Goal: Task Accomplishment & Management: Manage account settings

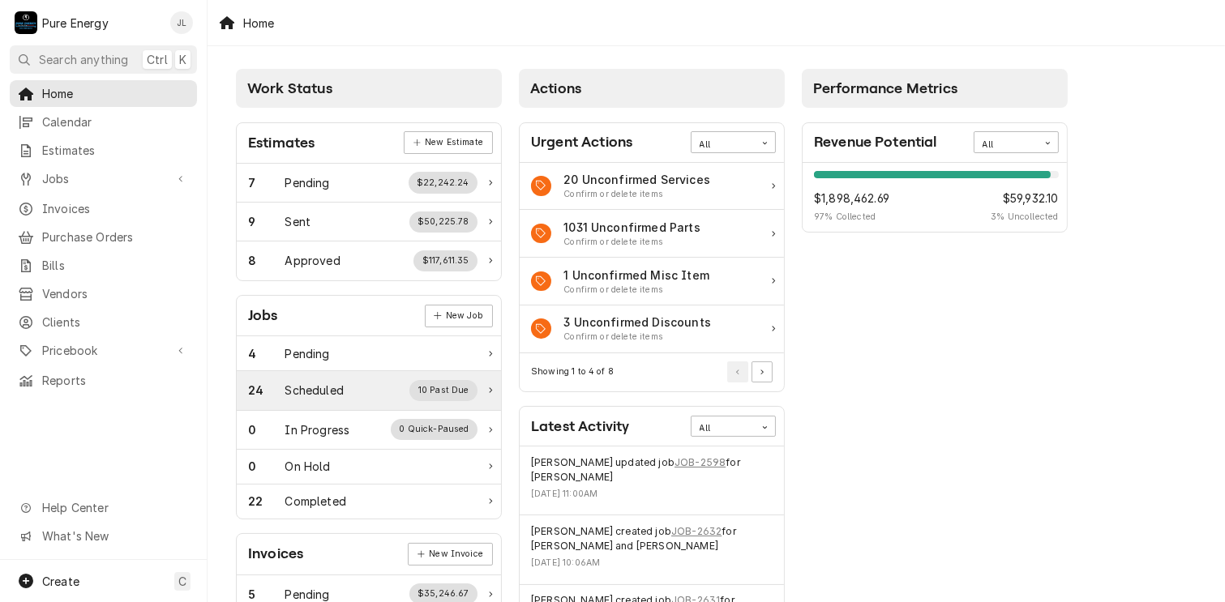
click at [324, 383] on div "Scheduled" at bounding box center [314, 390] width 58 height 17
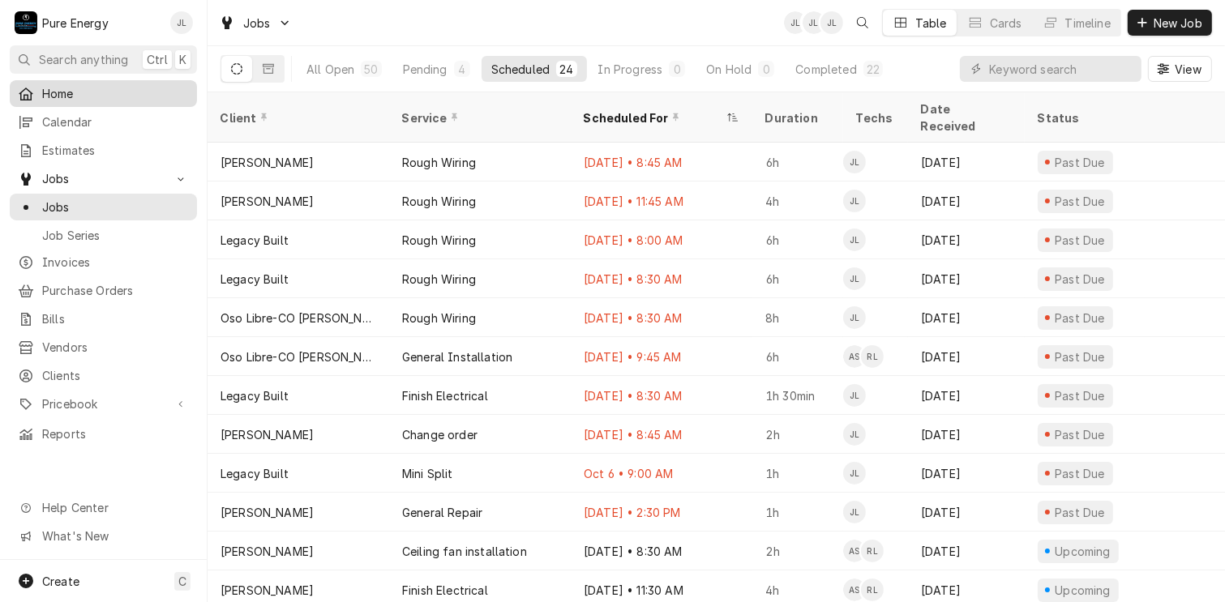
click at [112, 85] on span "Home" at bounding box center [115, 93] width 147 height 17
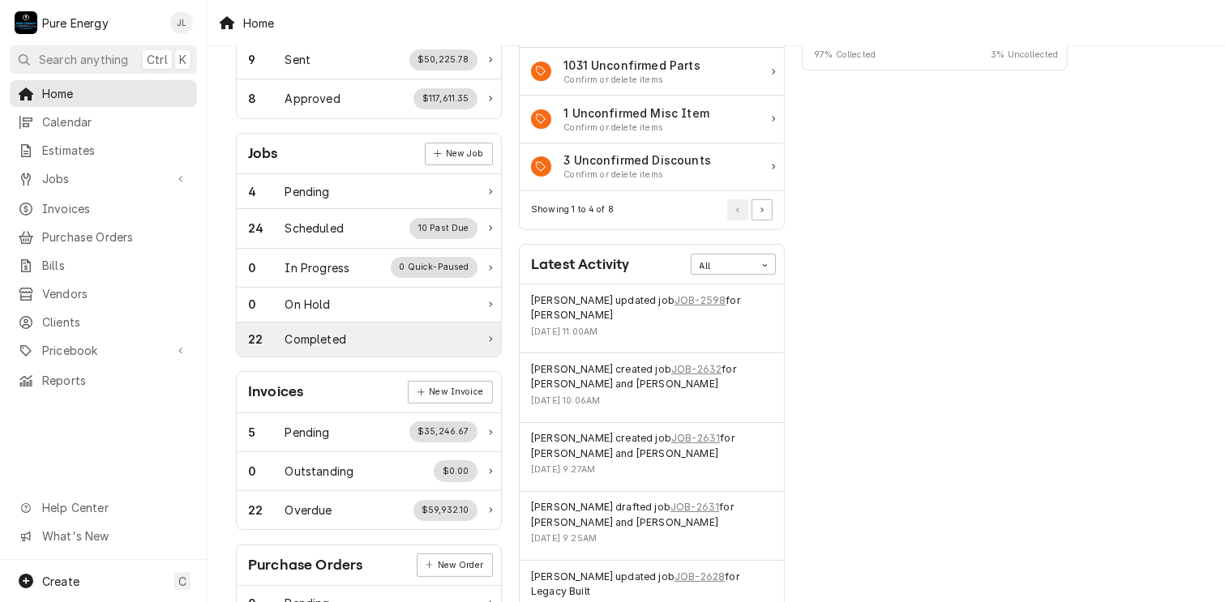
scroll to position [243, 0]
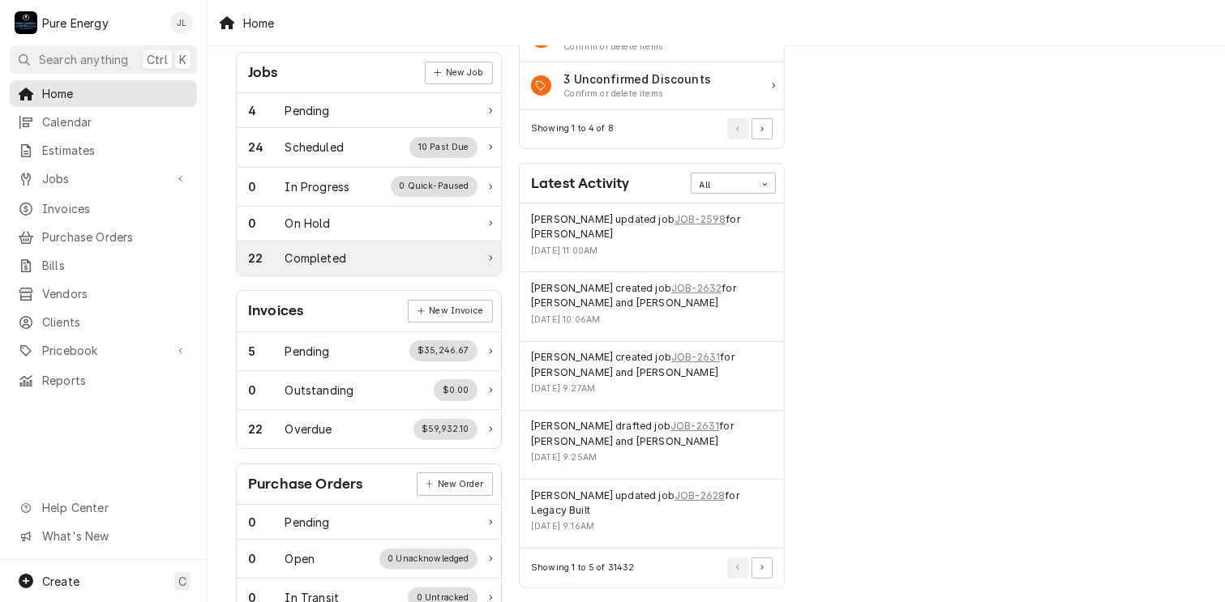
click at [354, 255] on div "22 Completed" at bounding box center [362, 258] width 229 height 17
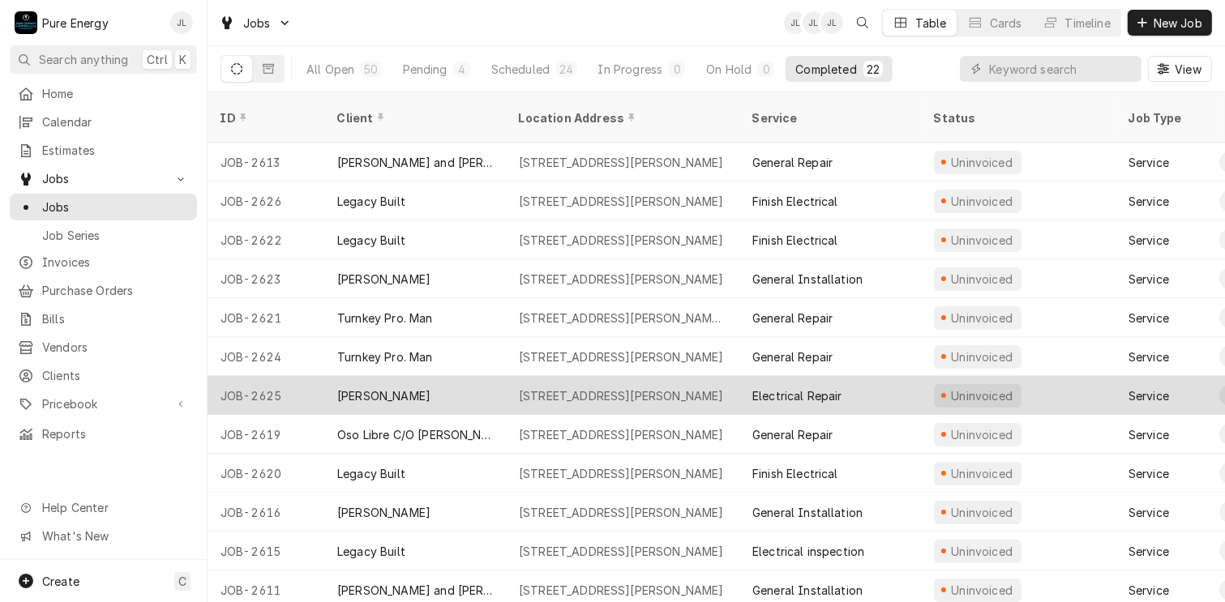
scroll to position [81, 0]
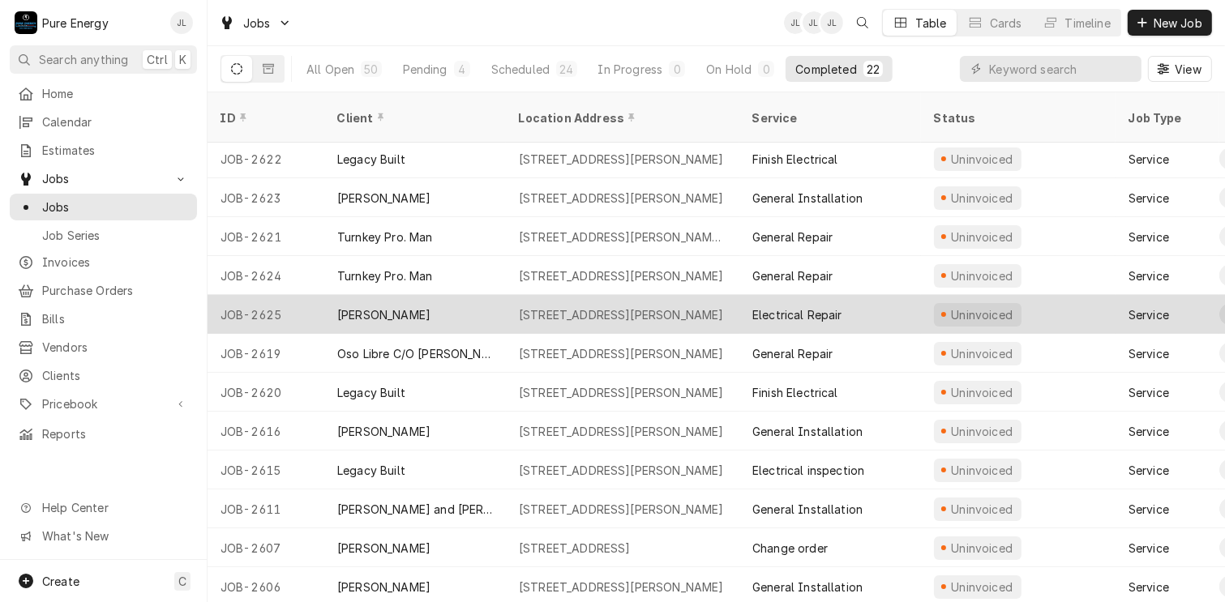
click at [887, 295] on div "Electrical Repair" at bounding box center [830, 314] width 182 height 39
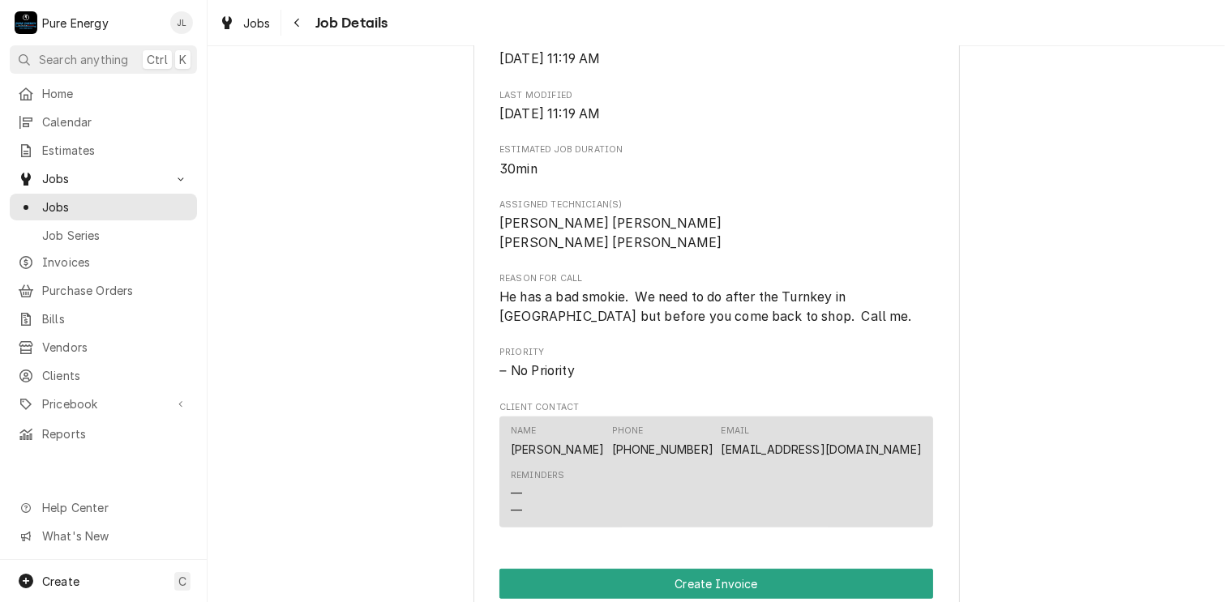
scroll to position [892, 0]
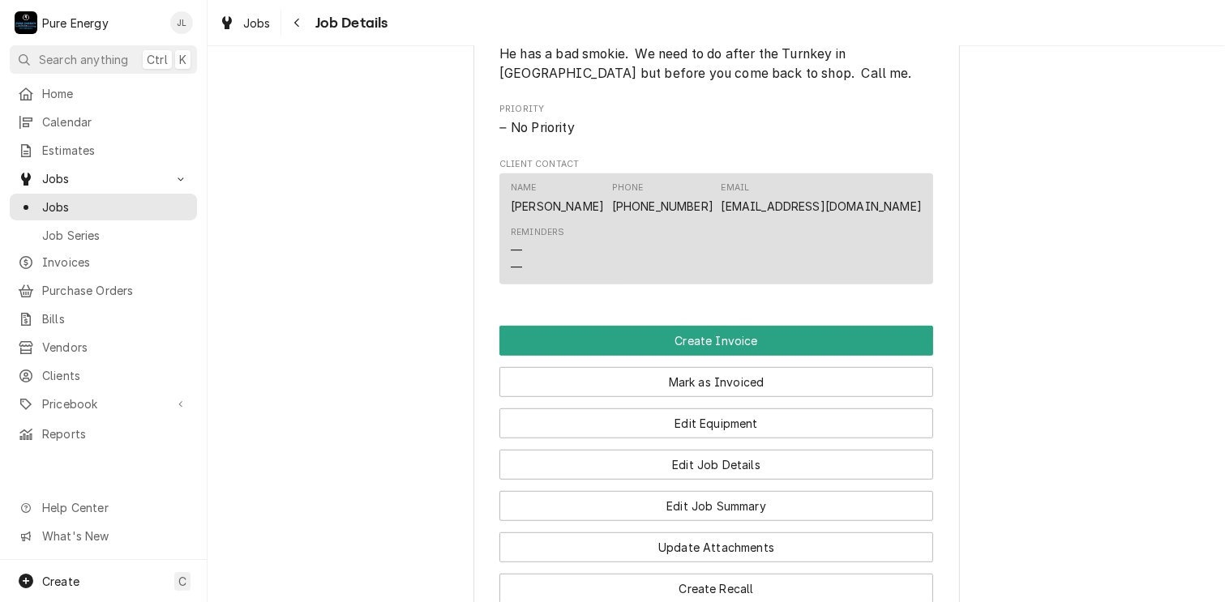
scroll to position [730, 0]
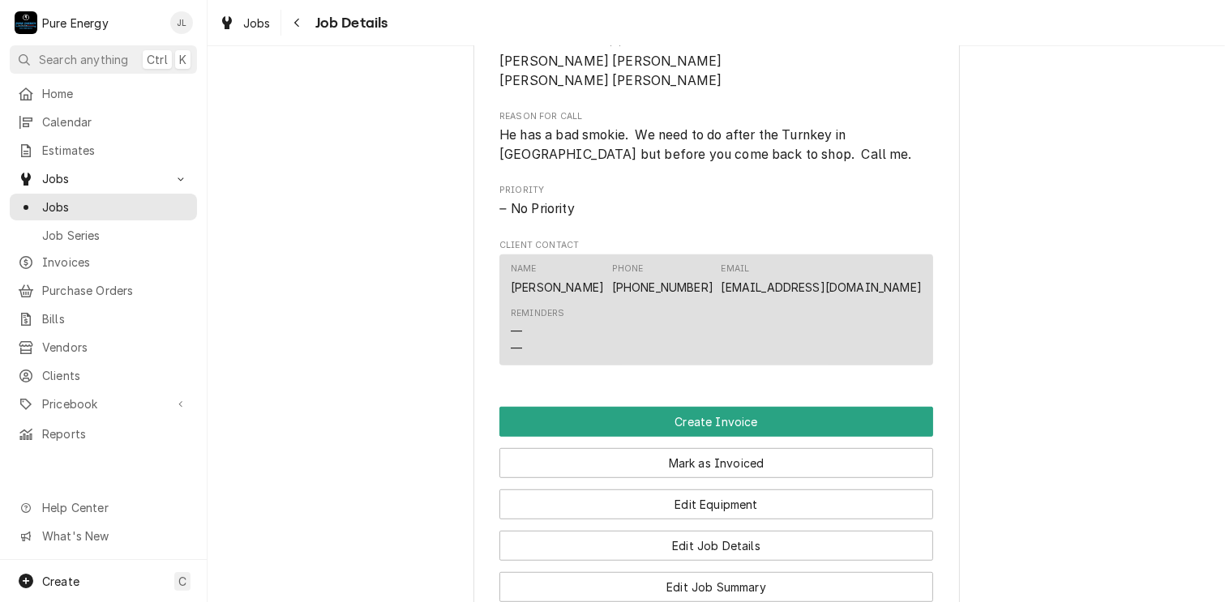
click at [875, 219] on div "No Priority" at bounding box center [716, 208] width 434 height 19
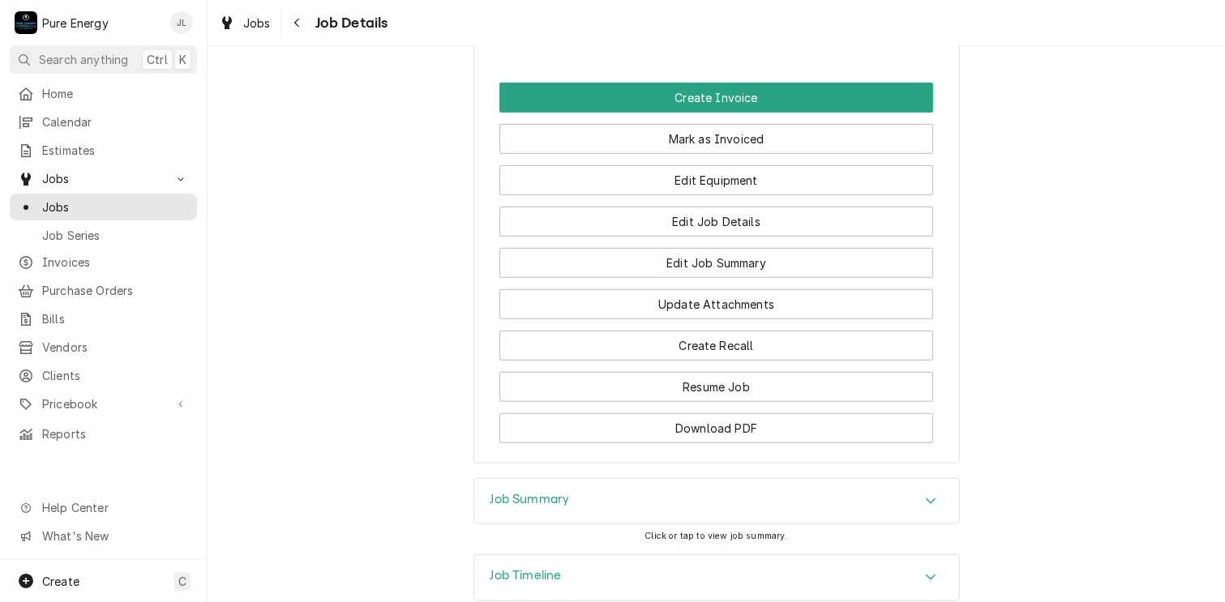
scroll to position [1173, 0]
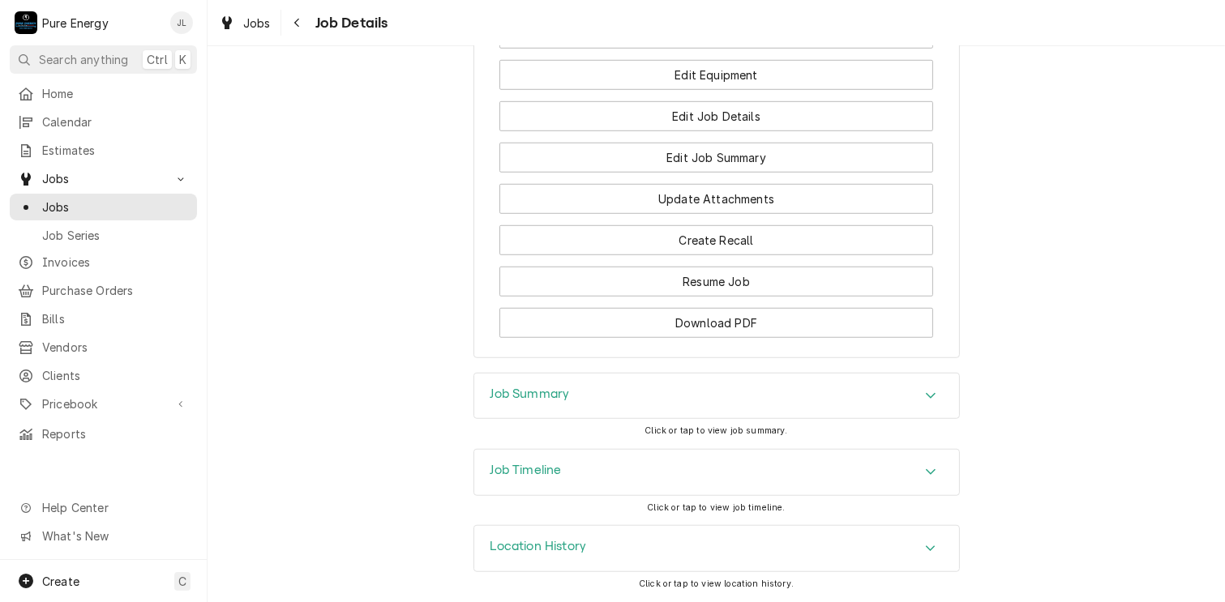
click at [603, 400] on div "Job Summary" at bounding box center [716, 396] width 485 height 45
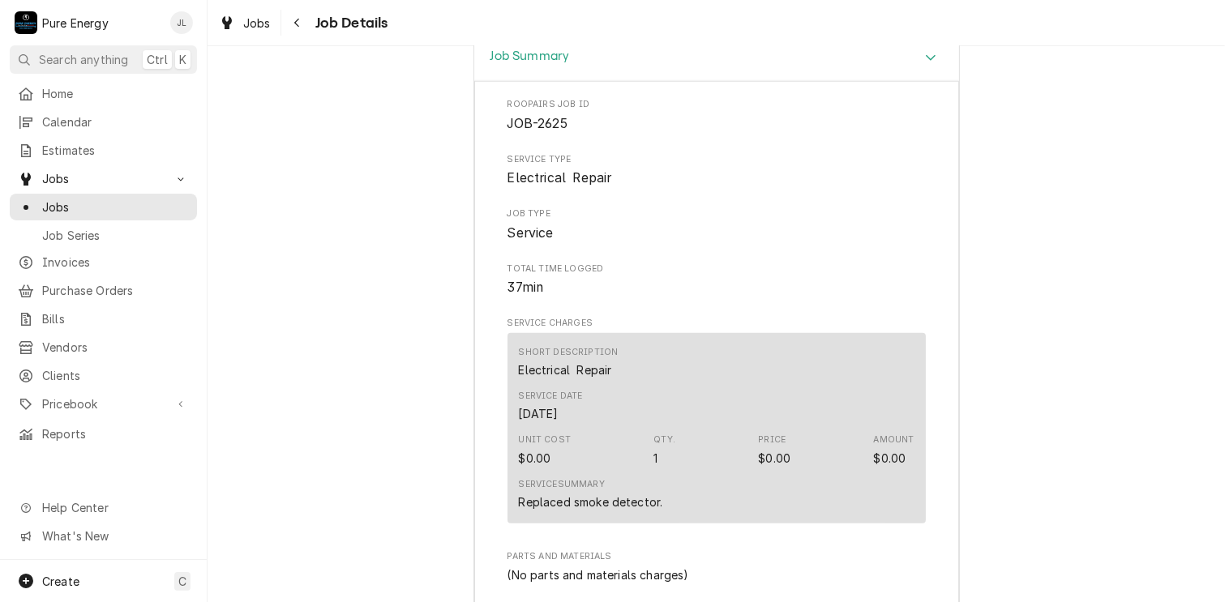
scroll to position [1740, 0]
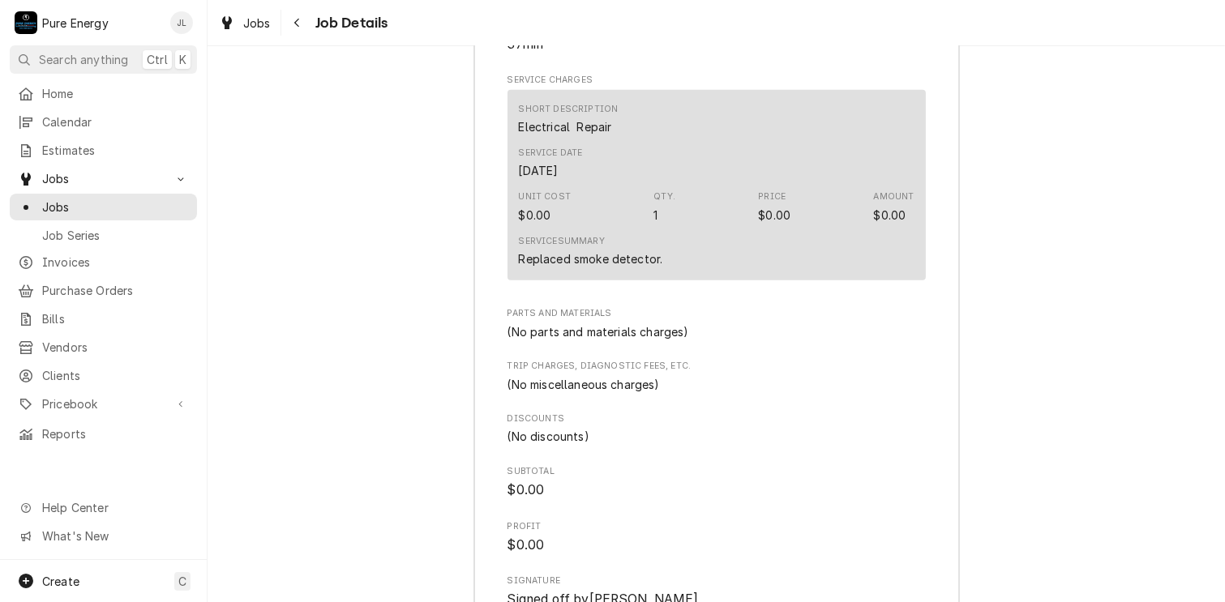
click at [707, 184] on div "Service Date Oct 10, 2025" at bounding box center [717, 163] width 396 height 44
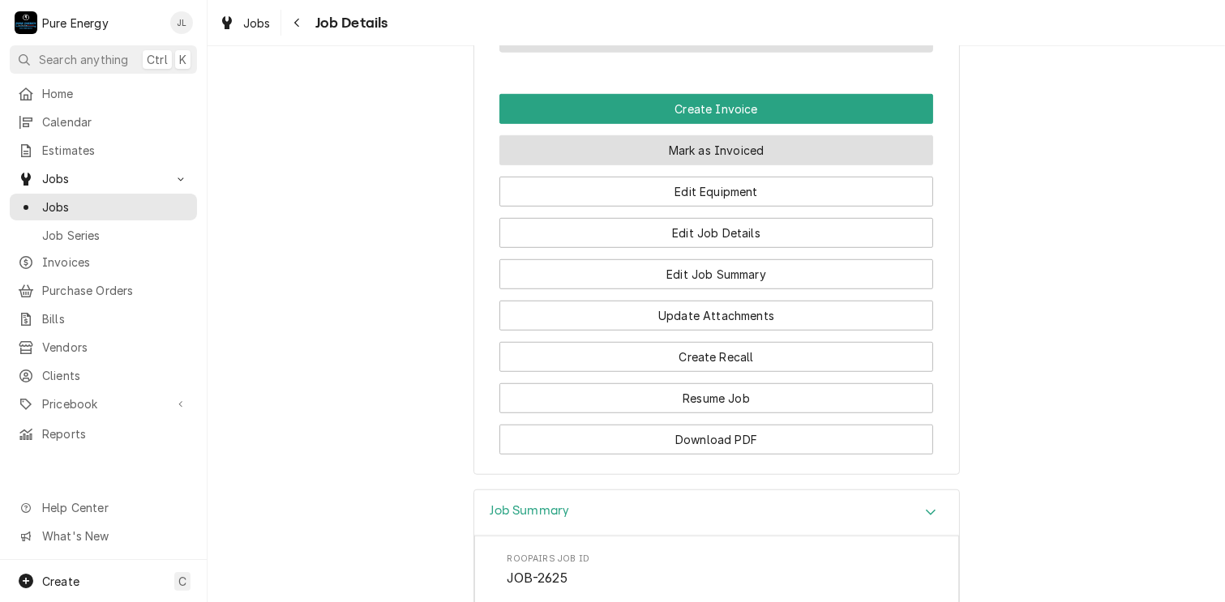
scroll to position [880, 0]
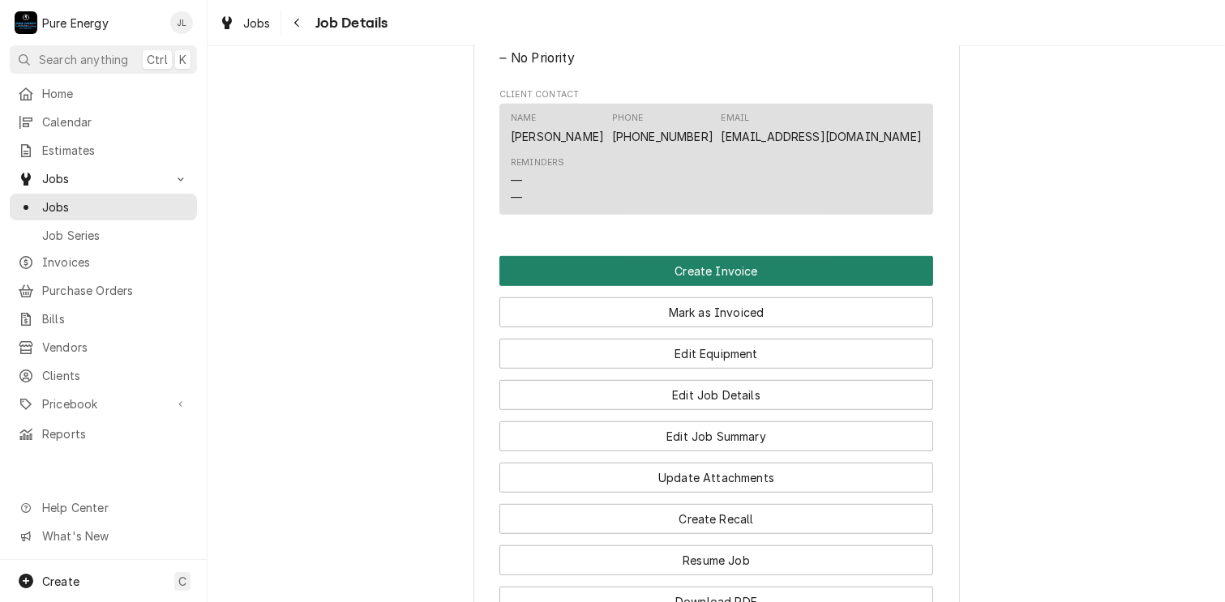
click at [693, 286] on button "Create Invoice" at bounding box center [716, 271] width 434 height 30
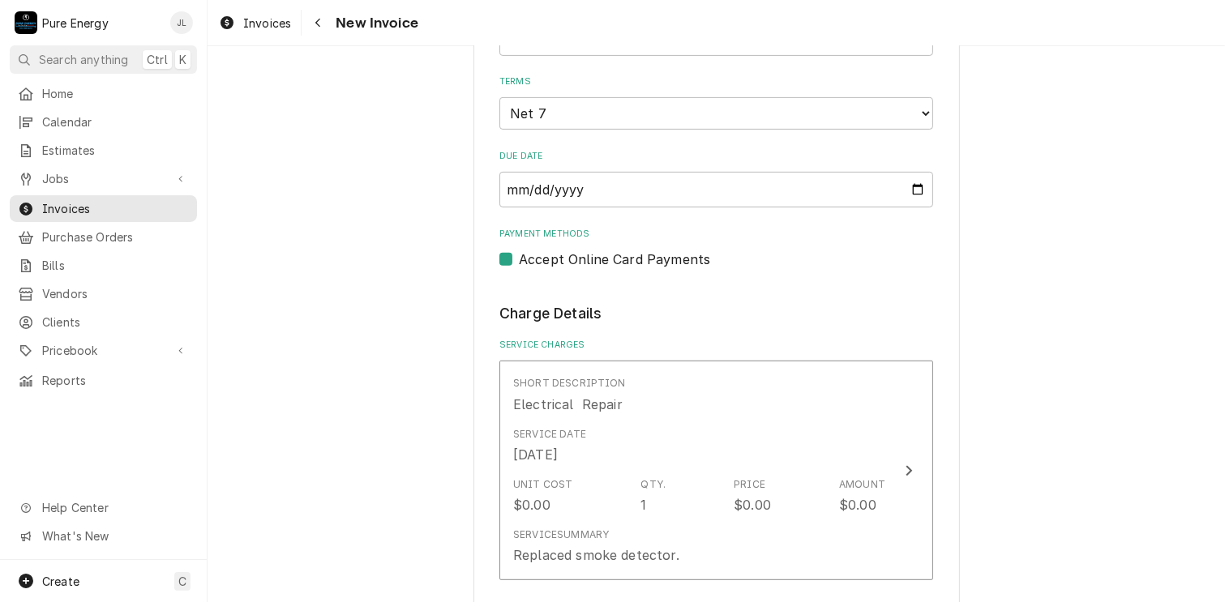
scroll to position [892, 0]
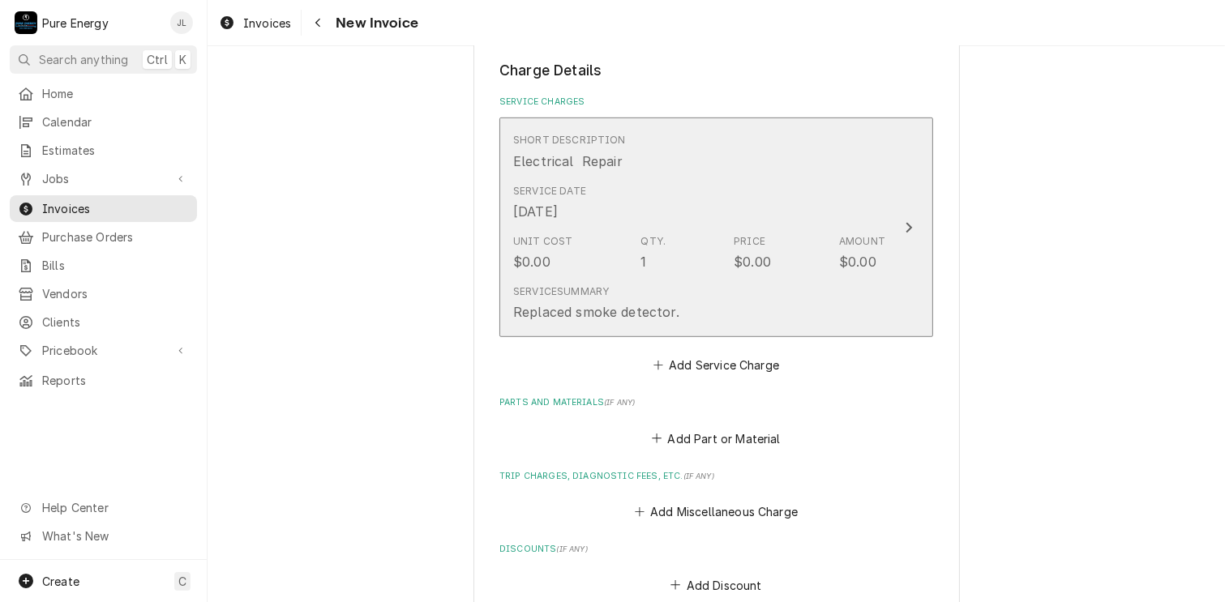
click at [661, 178] on div "Service Date Oct 10, 2025" at bounding box center [699, 203] width 372 height 50
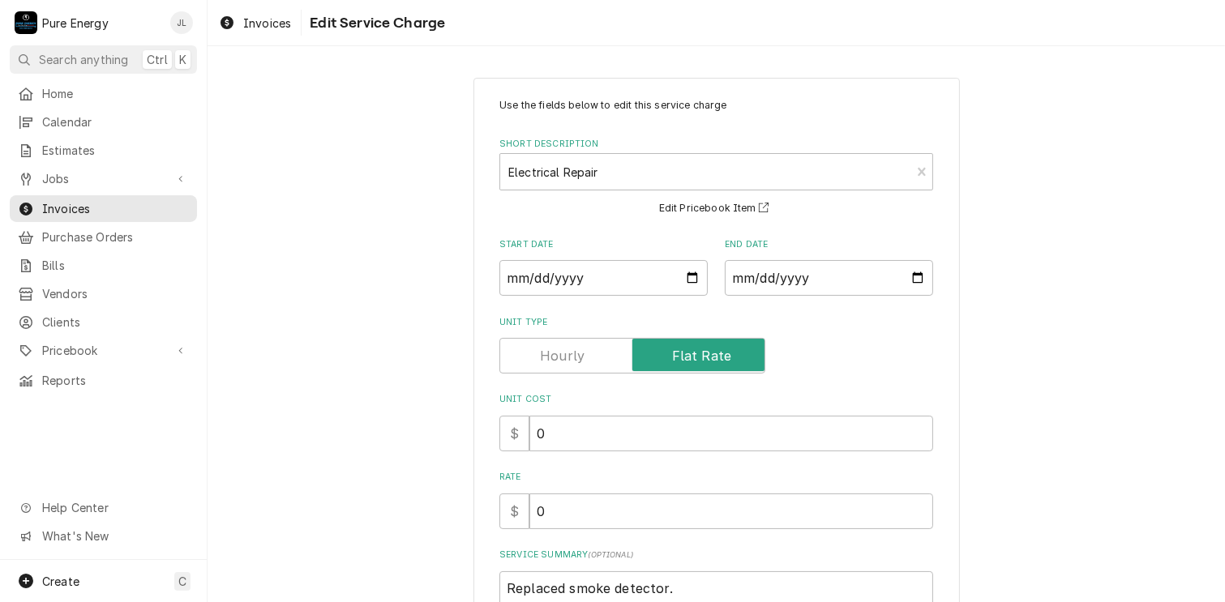
scroll to position [180, 0]
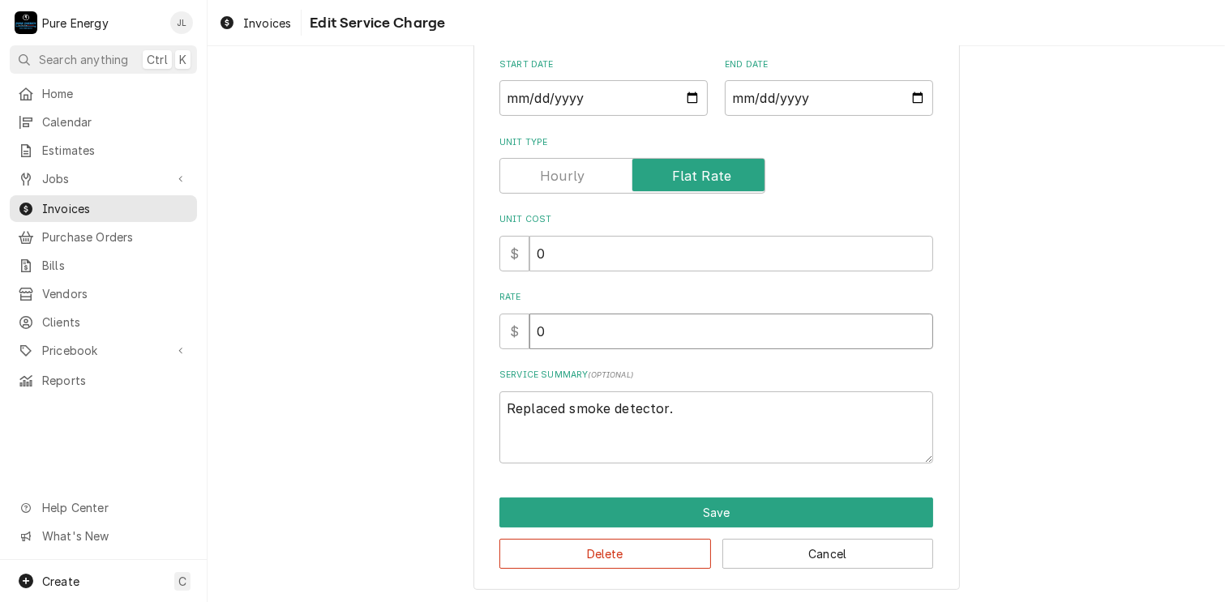
click at [558, 330] on input "0" at bounding box center [731, 332] width 404 height 36
type textarea "x"
type input "1"
type textarea "x"
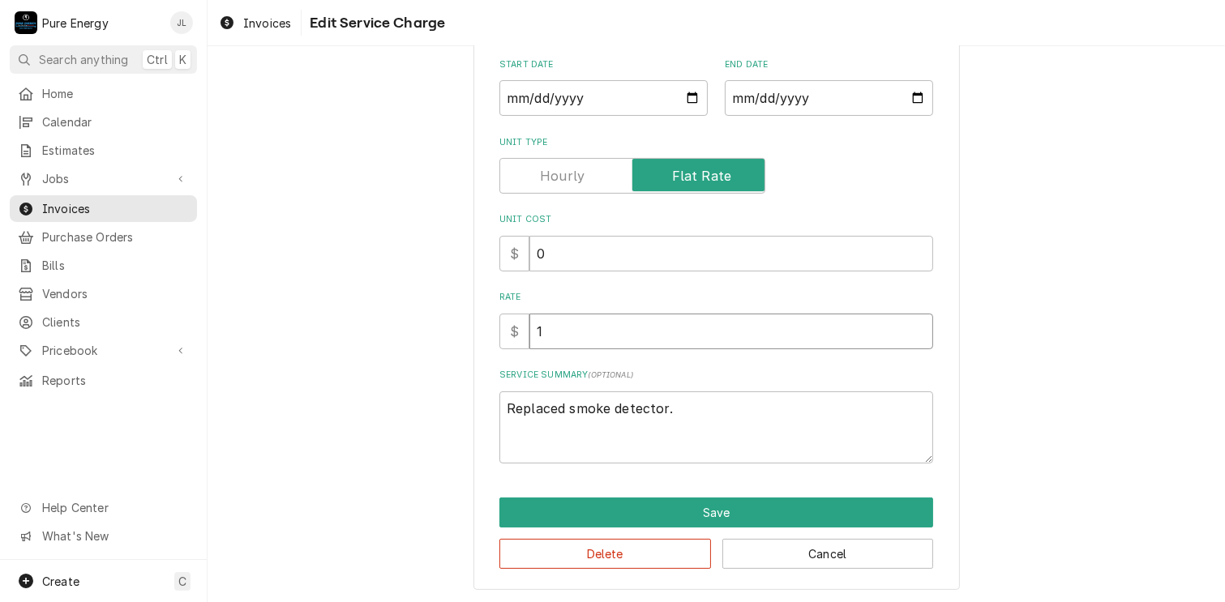
type input "14"
type textarea "x"
type input "140"
type textarea "x"
type input "140.0"
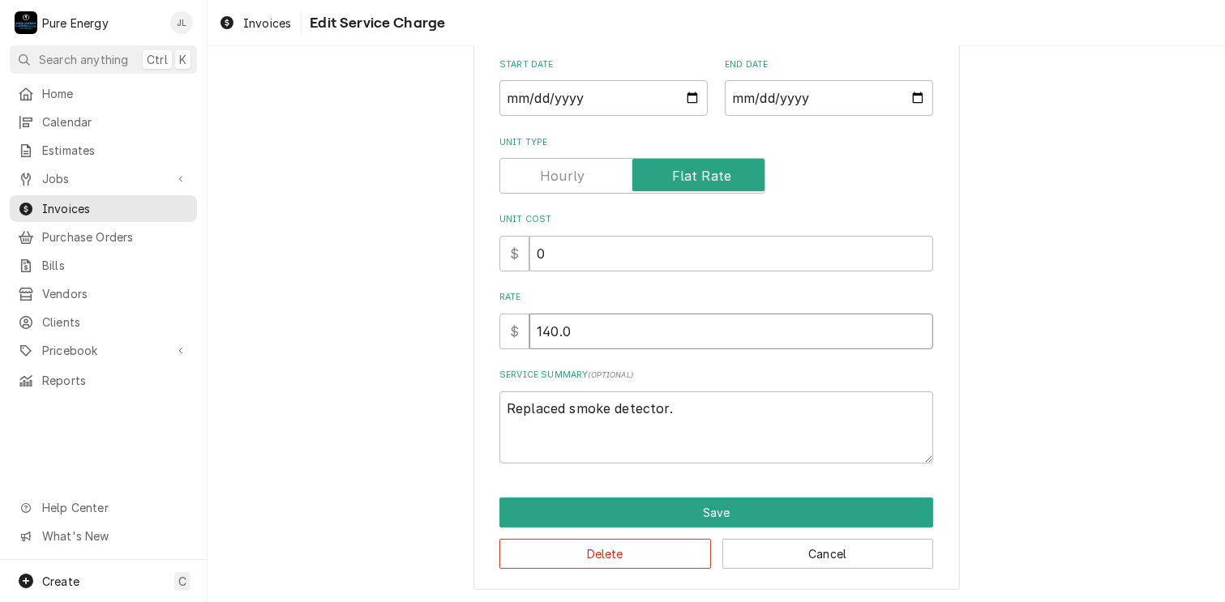
type textarea "x"
type input "140.00"
click at [687, 410] on textarea "Replaced smoke detector." at bounding box center [716, 428] width 434 height 73
drag, startPoint x: 687, startPoint y: 410, endPoint x: 477, endPoint y: 413, distance: 209.2
click at [477, 413] on div "Use the fields below to edit this service charge Short Description Electrical R…" at bounding box center [716, 244] width 486 height 692
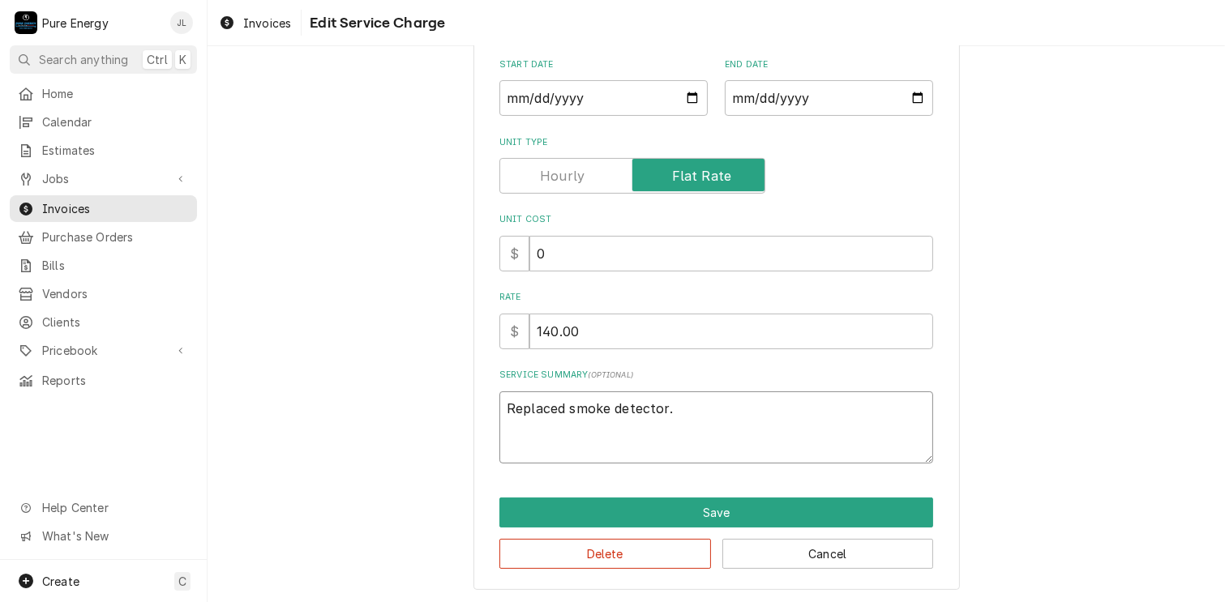
type textarea "x"
type textarea "R"
type textarea "x"
type textarea "Re"
type textarea "x"
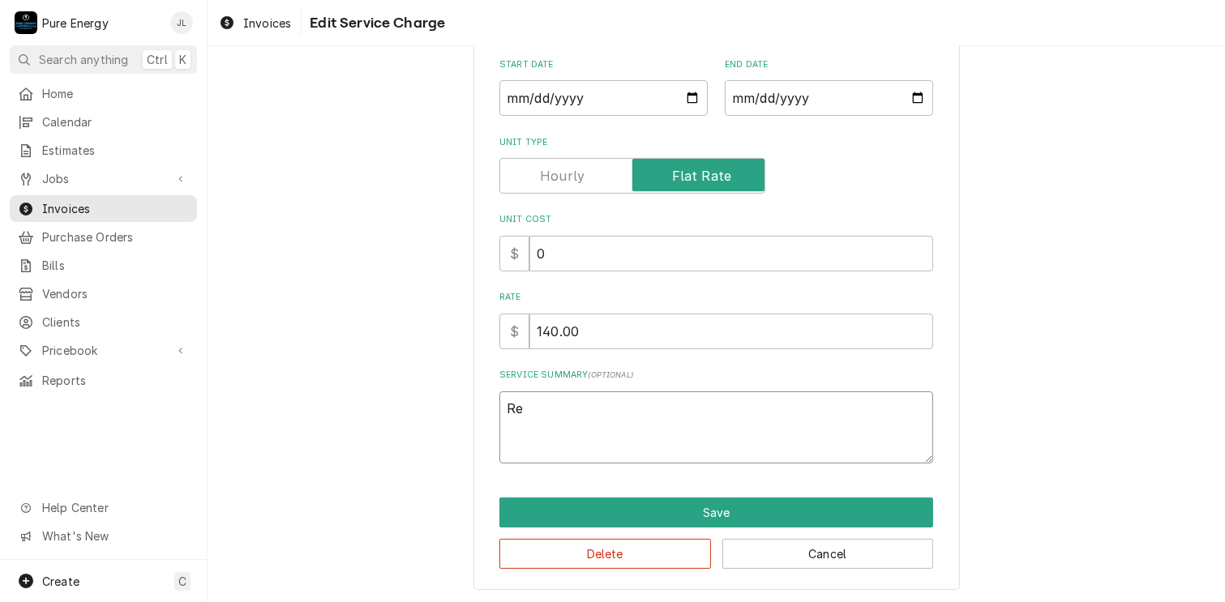
type textarea "Rep"
type textarea "x"
type textarea "Repl"
type textarea "x"
type textarea "Repla"
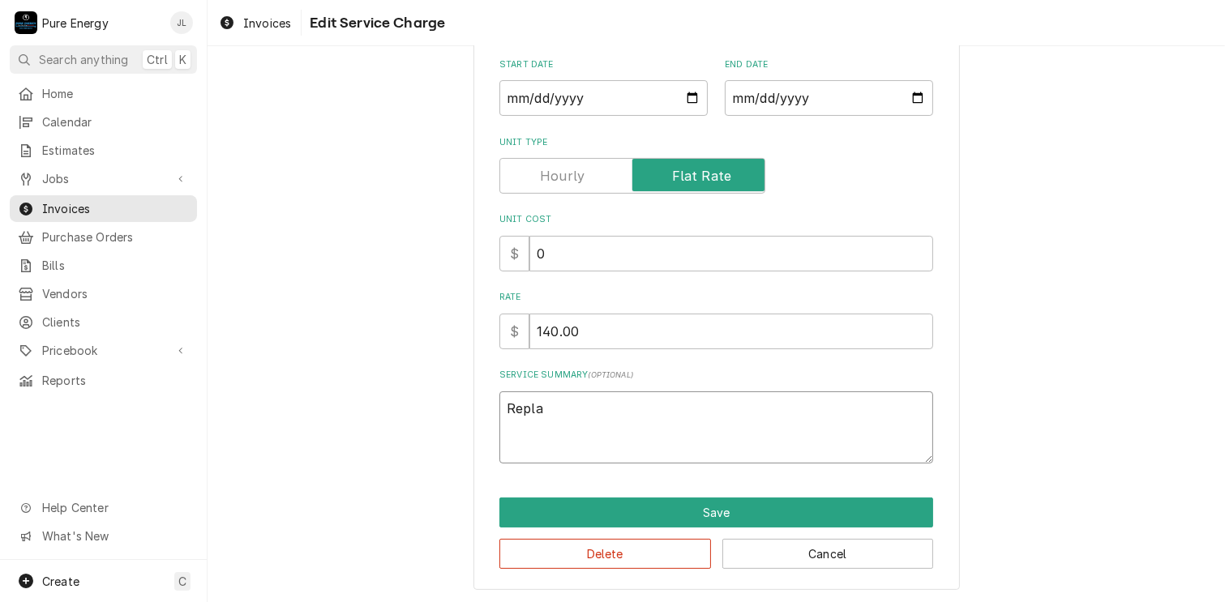
type textarea "x"
type textarea "Replac"
type textarea "x"
type textarea "Replace"
type textarea "x"
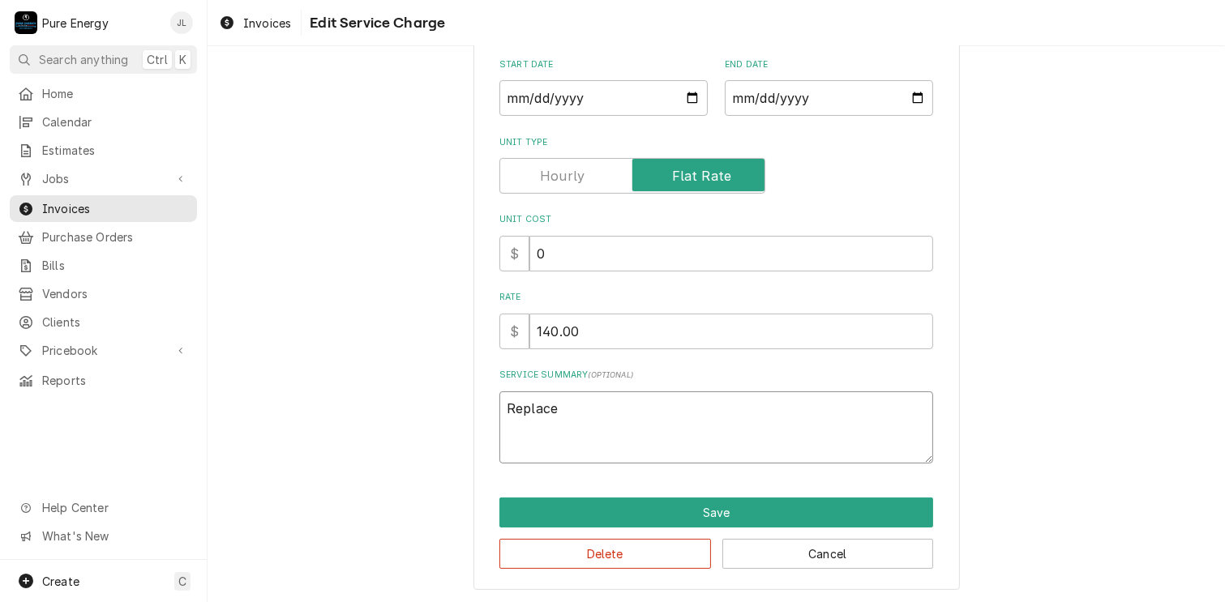
type textarea "Replaced"
type textarea "x"
type textarea "Replaced"
type textarea "x"
type textarea "Replaced a"
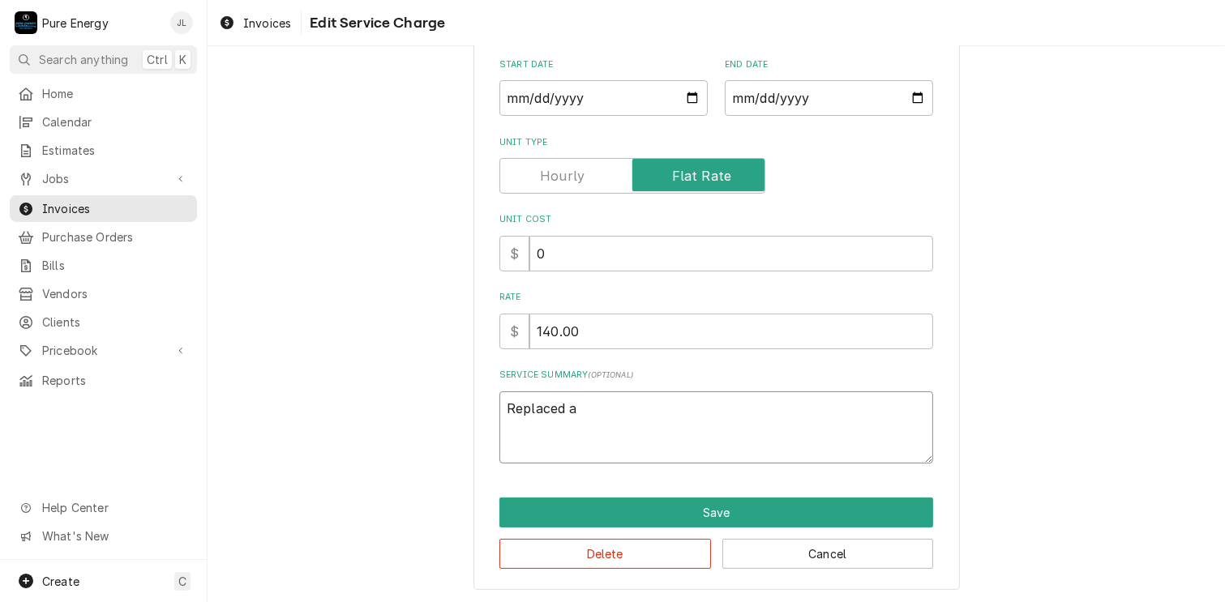
type textarea "x"
type textarea "Replaced a b"
type textarea "x"
type textarea "Replaced a ba"
type textarea "x"
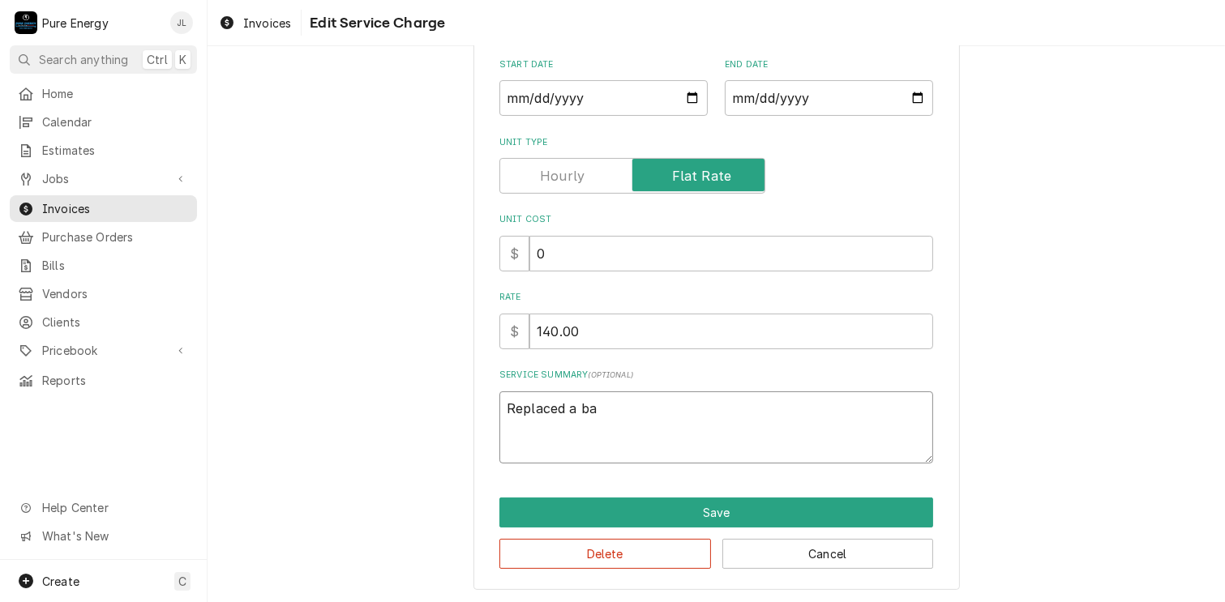
type textarea "Replaced a bad"
type textarea "x"
type textarea "Replaced a bad"
type textarea "x"
type textarea "Replaced a bad s"
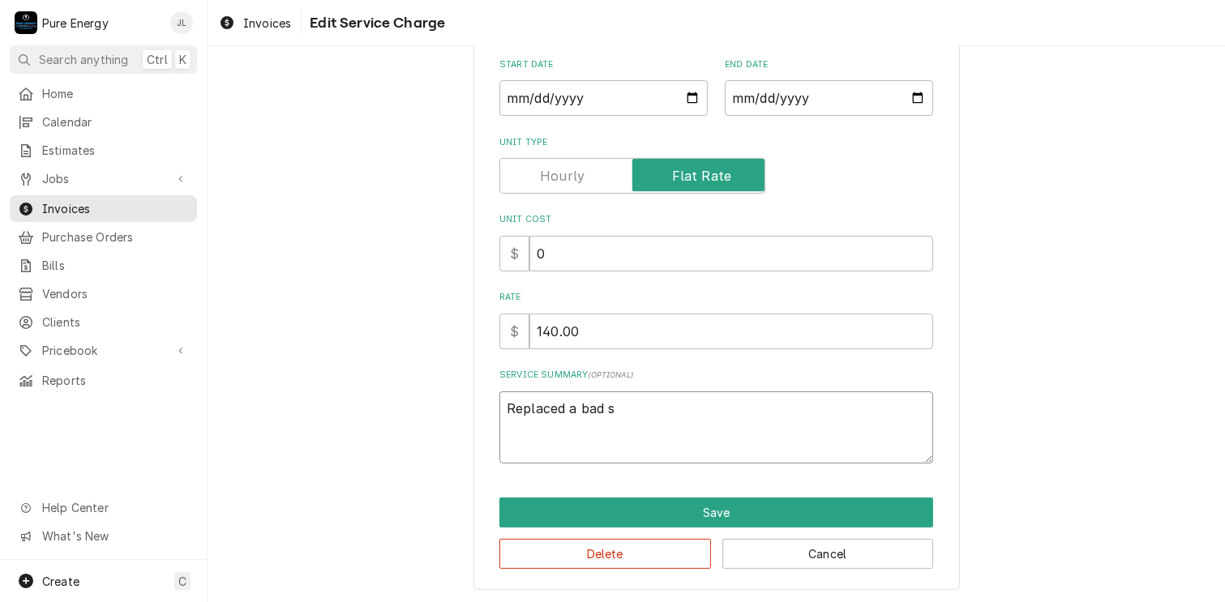
type textarea "x"
type textarea "Replaced a bad sm"
type textarea "x"
type textarea "Replaced a bad smo"
type textarea "x"
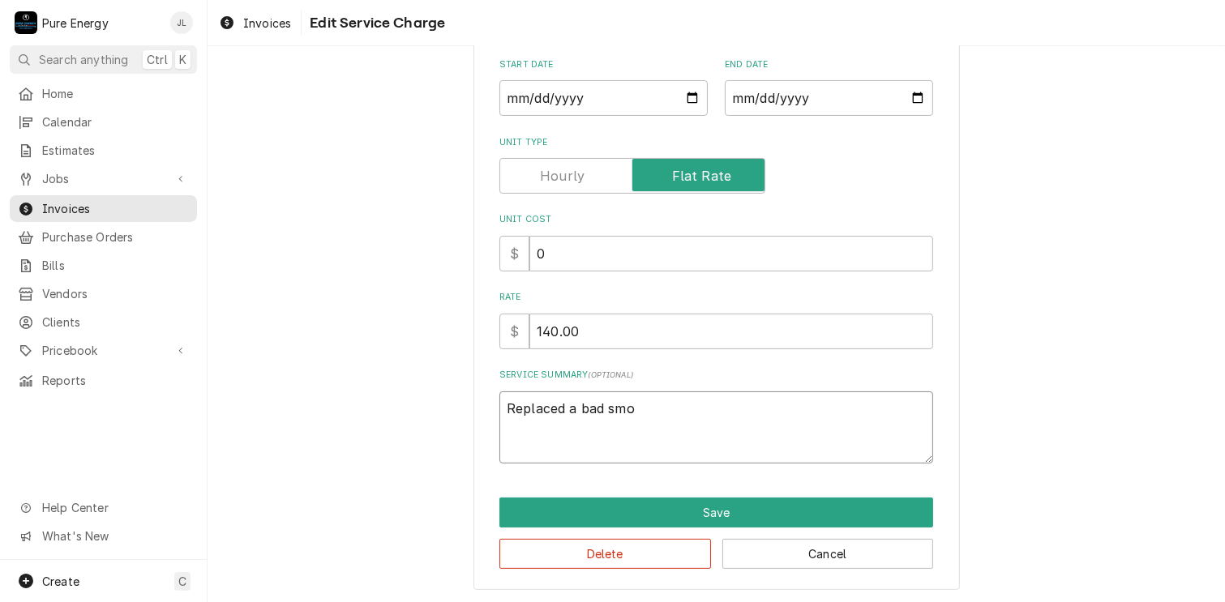
type textarea "Replaced a bad smok"
type textarea "x"
type textarea "Replaced a bad smoke"
type textarea "x"
type textarea "Replaced a bad smoke"
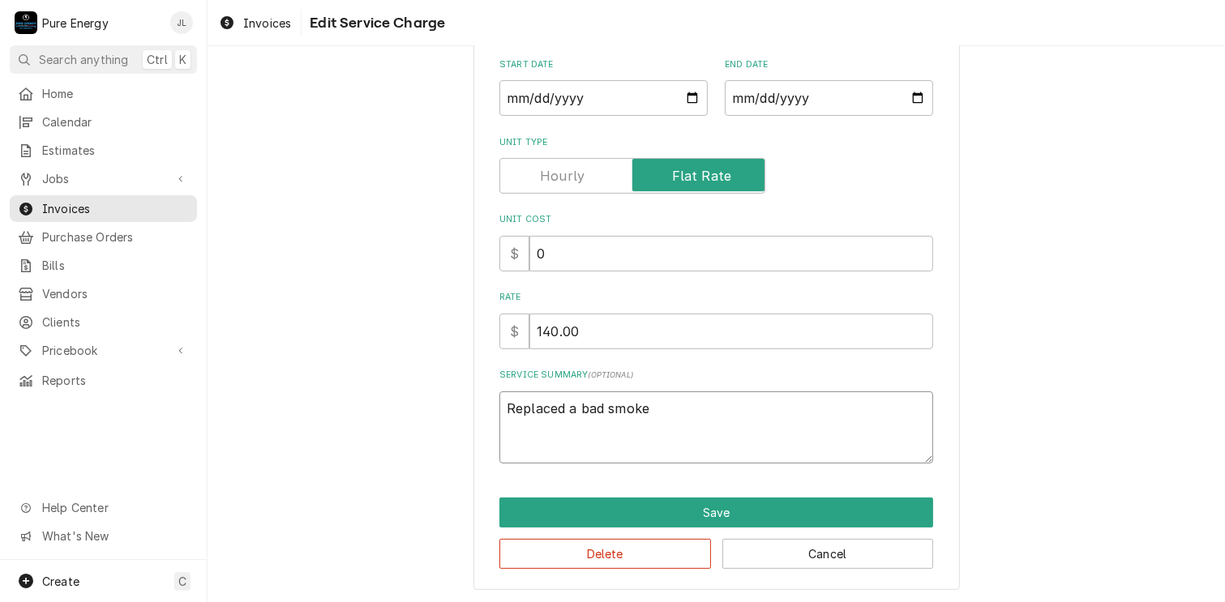
type textarea "x"
type textarea "Replaced a bad smoke d"
type textarea "x"
type textarea "Replaced a bad smoke de"
type textarea "x"
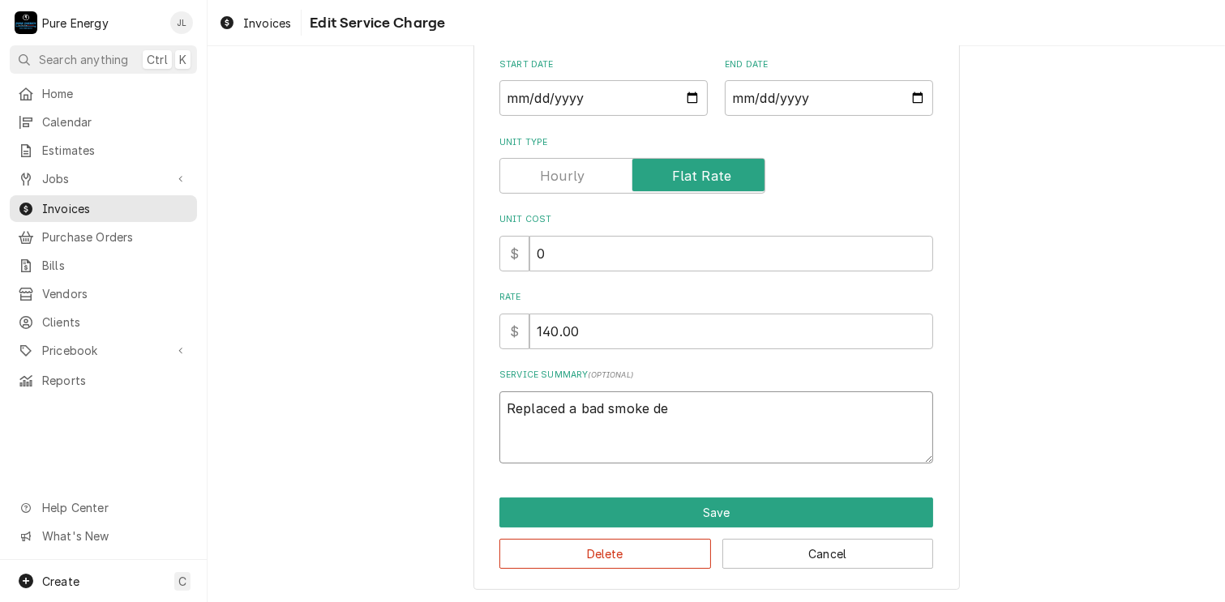
type textarea "Replaced a bad smoke dec"
type textarea "x"
type textarea "Replaced a bad smoke dect"
type textarea "x"
type textarea "Replaced a bad smoke dec"
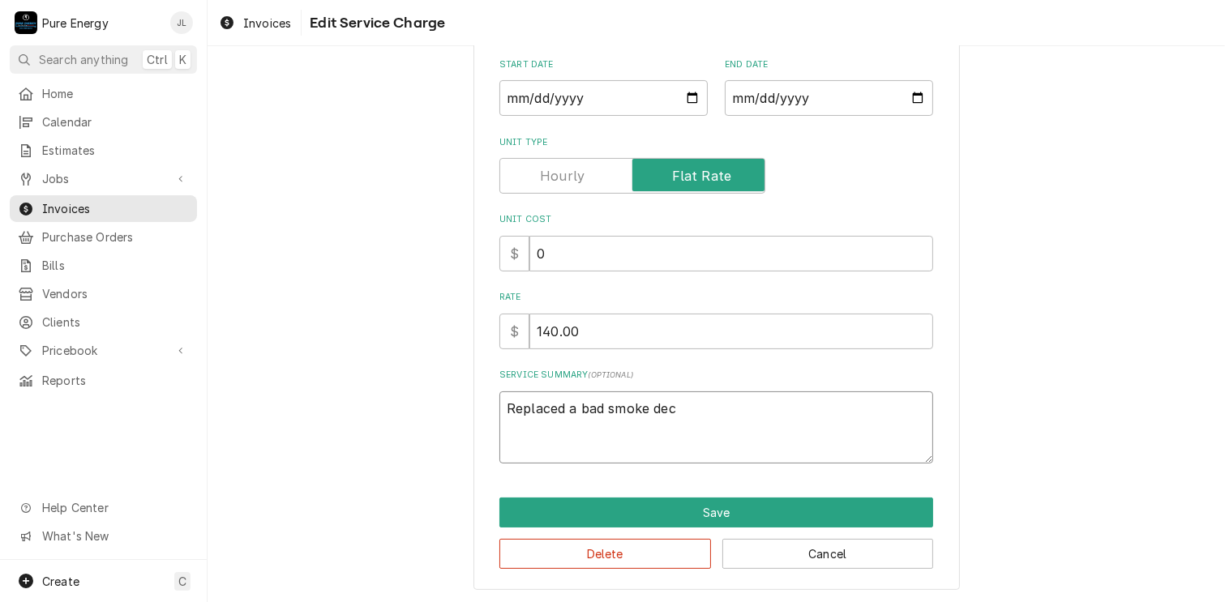
type textarea "x"
type textarea "Replaced a bad smoke de"
type textarea "x"
type textarea "Replaced a bad smoke det"
type textarea "x"
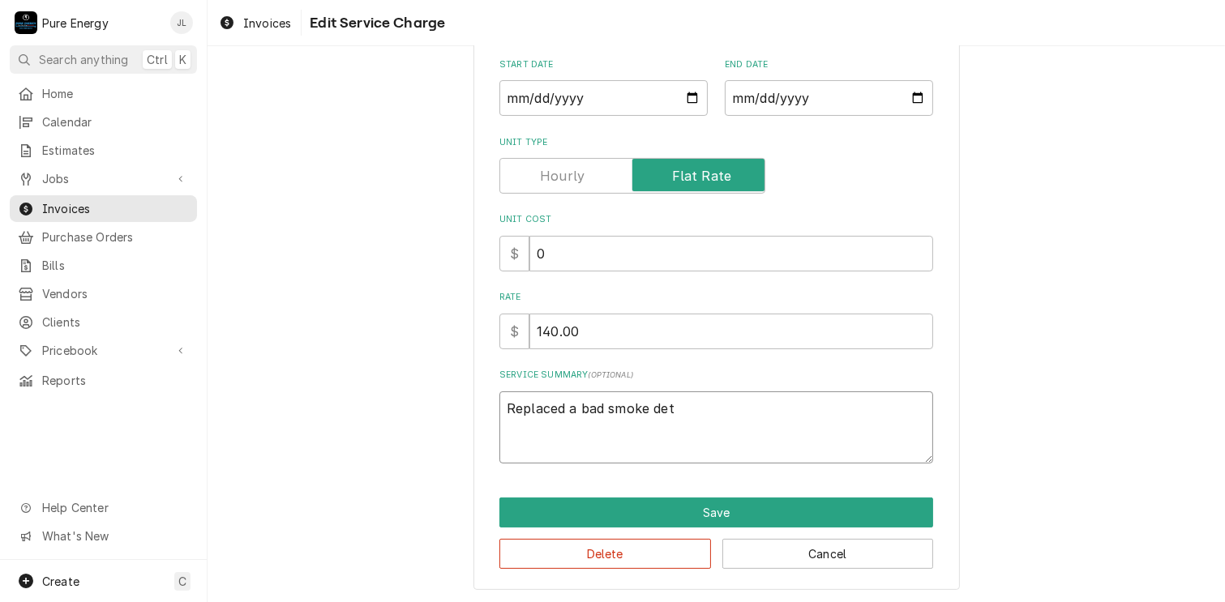
type textarea "Replaced a bad smoke dete"
type textarea "x"
type textarea "Replaced a bad smoke detec"
type textarea "x"
type textarea "Replaced a bad smoke detect"
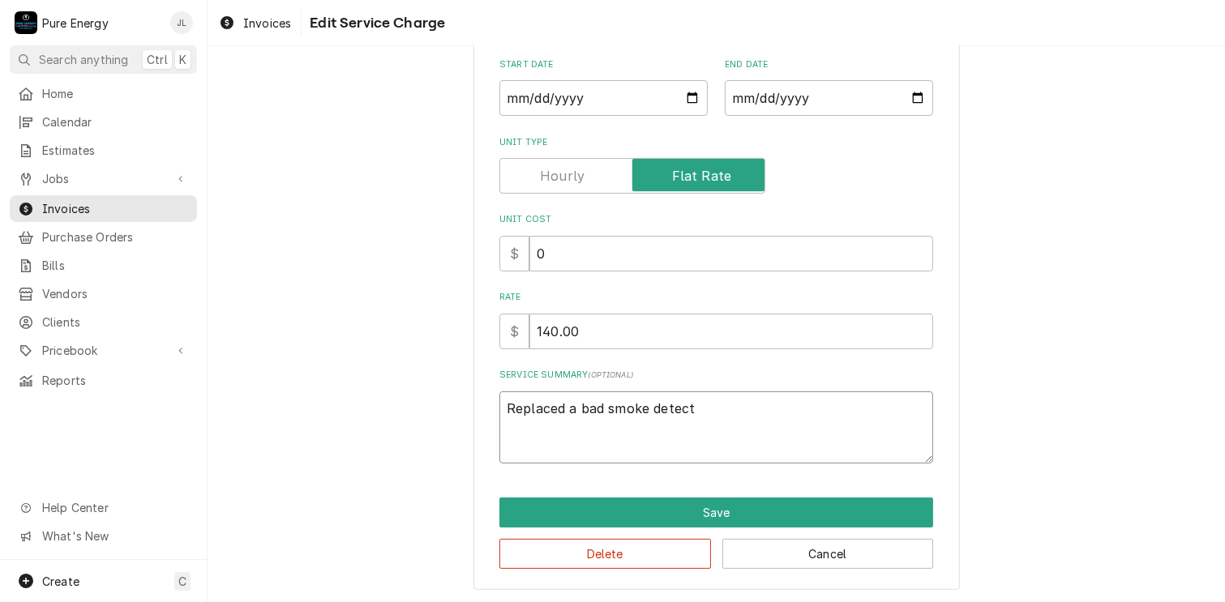
type textarea "x"
type textarea "Replaced a bad smoke detecto"
type textarea "x"
type textarea "Replaced a bad smoke detector"
type textarea "x"
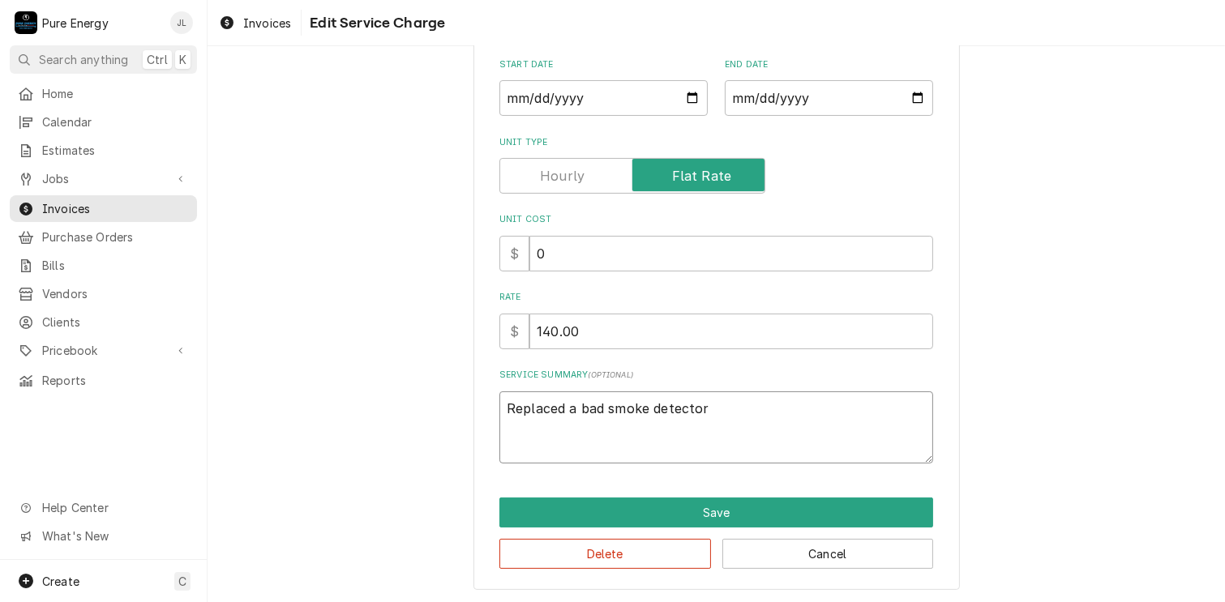
type textarea "Replaced a bad smoke detector"
type textarea "x"
type textarea "Replaced a bad smoke detector"
type textarea "x"
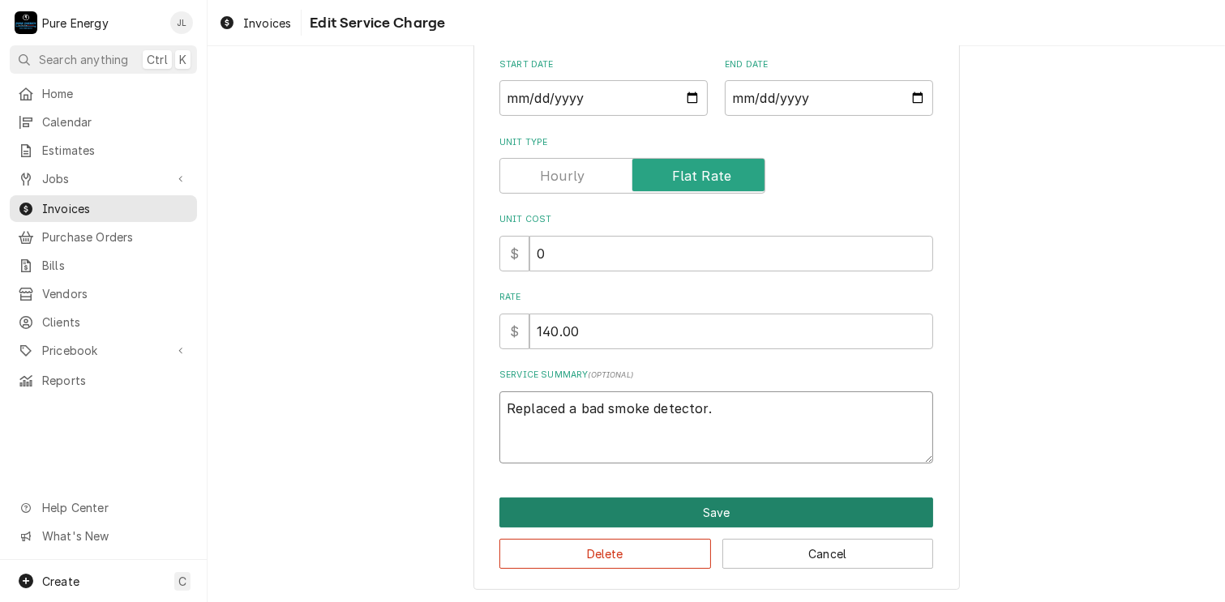
type textarea "Replaced a bad smoke detector."
click at [786, 508] on button "Save" at bounding box center [716, 513] width 434 height 30
type textarea "x"
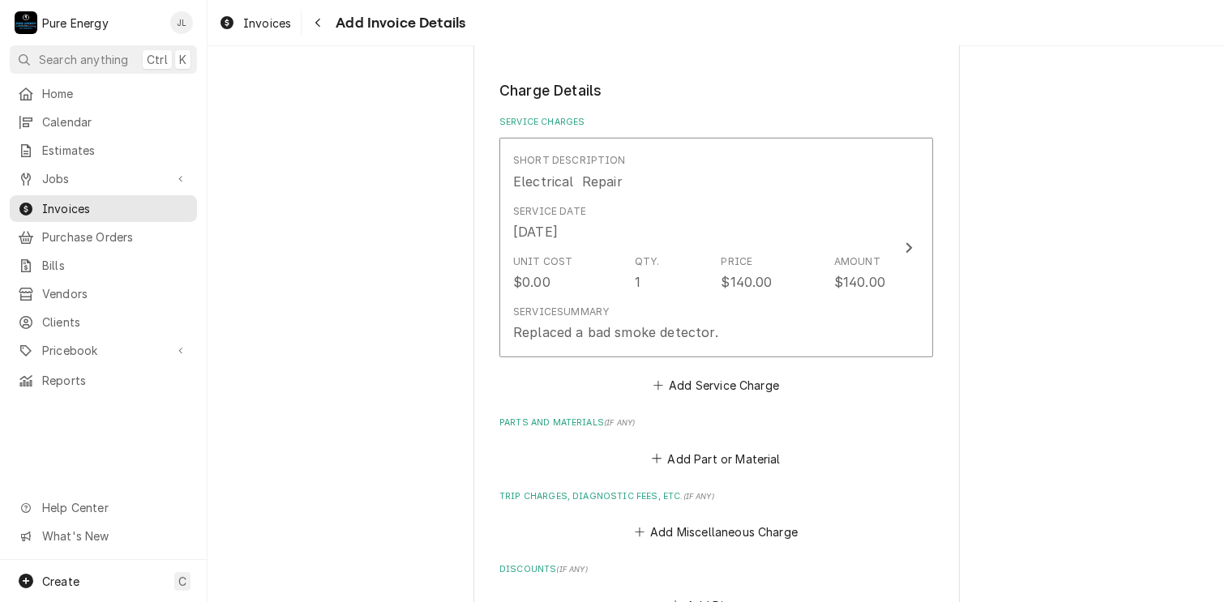
click at [936, 288] on div "Please provide the following information to create your invoice: Client Details…" at bounding box center [716, 152] width 486 height 1893
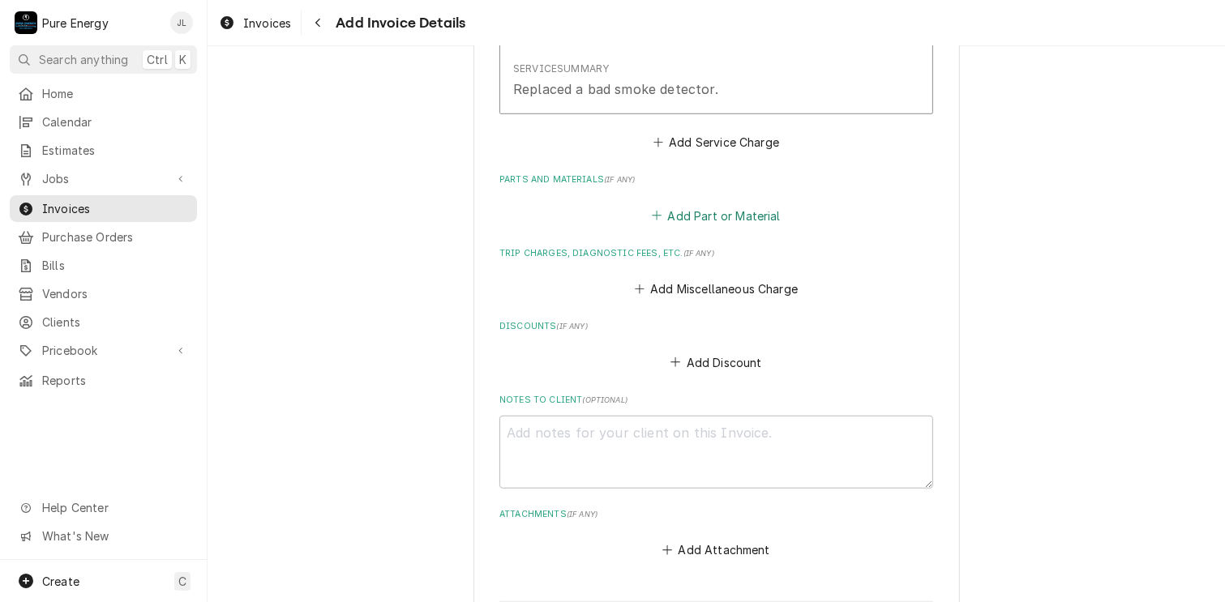
click at [714, 212] on button "Add Part or Material" at bounding box center [716, 215] width 134 height 23
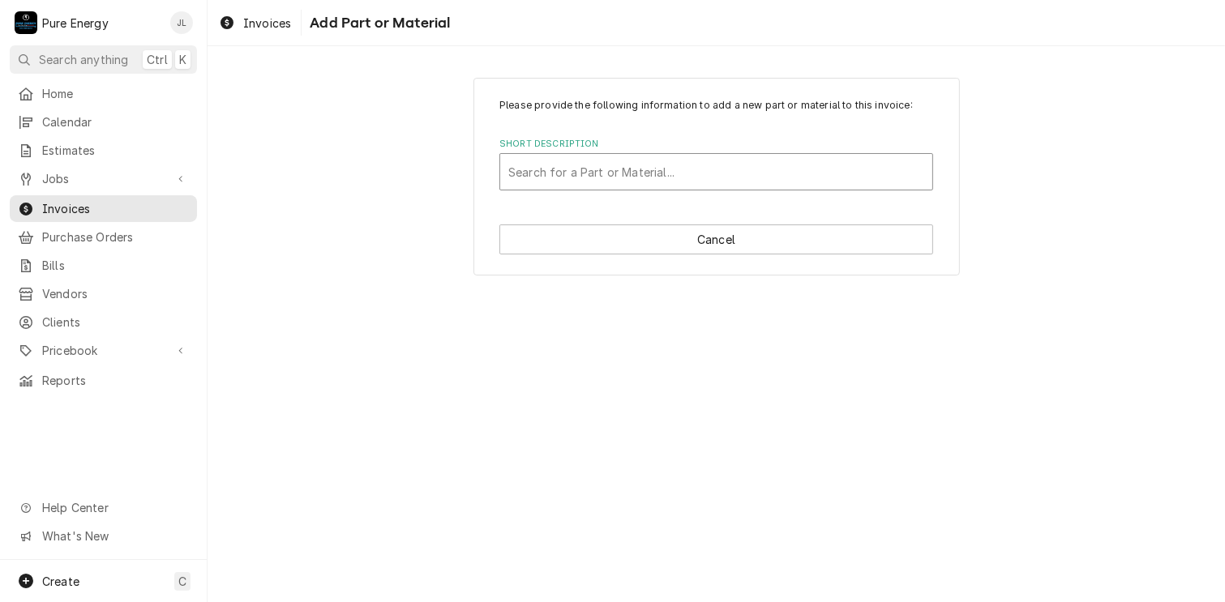
click at [623, 176] on div "Short Description" at bounding box center [716, 171] width 416 height 29
type input "Smoke"
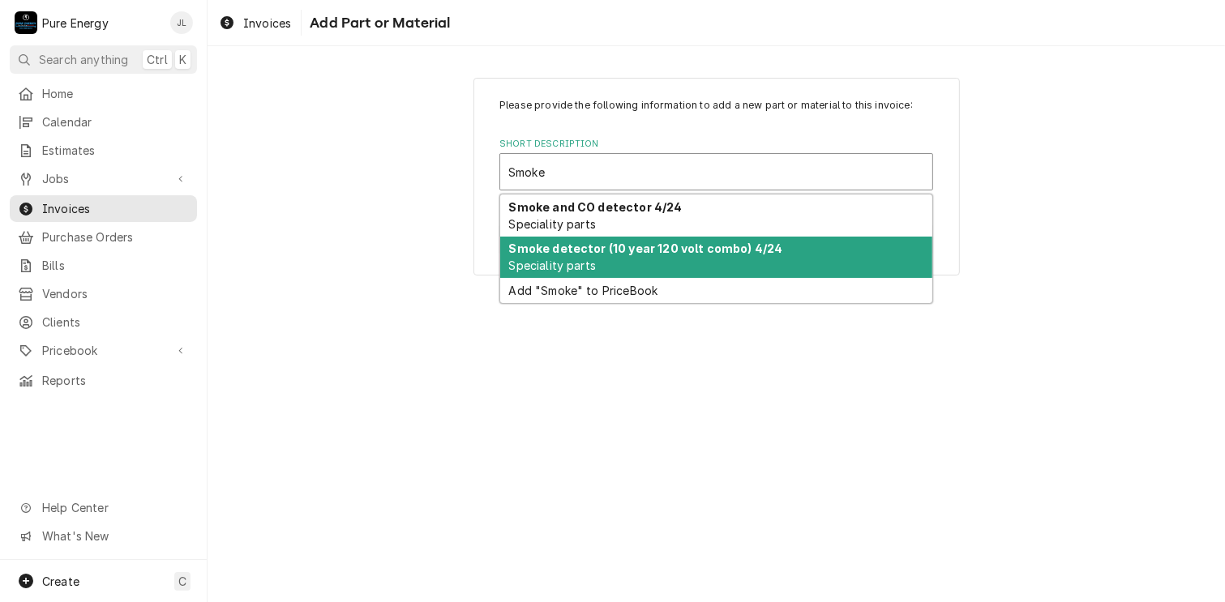
click at [694, 242] on strong "Smoke detector (10 year 120 volt combo) 4/24" at bounding box center [646, 249] width 274 height 14
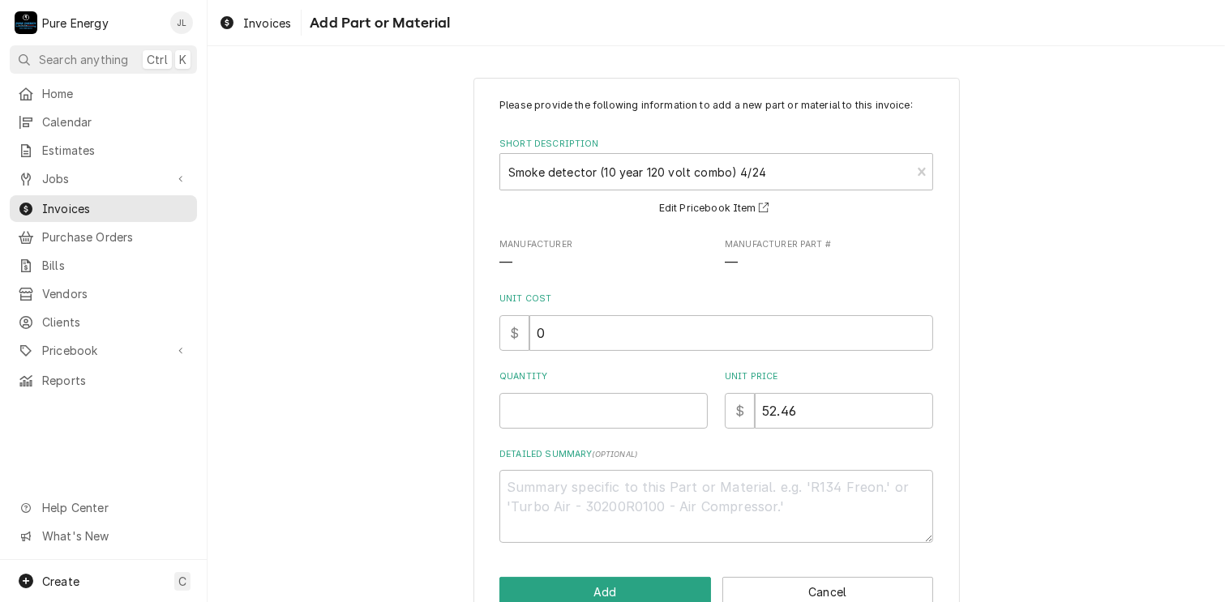
scroll to position [38, 0]
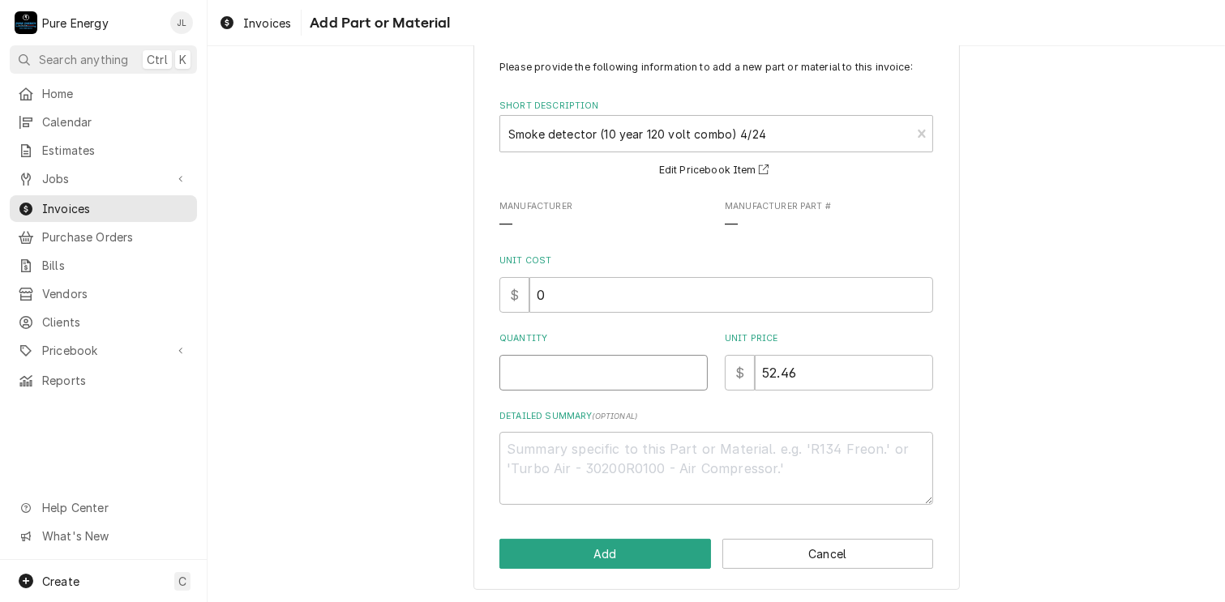
click at [554, 376] on input "Quantity" at bounding box center [603, 373] width 208 height 36
type textarea "x"
type input "1"
click at [569, 550] on button "Add" at bounding box center [605, 554] width 212 height 30
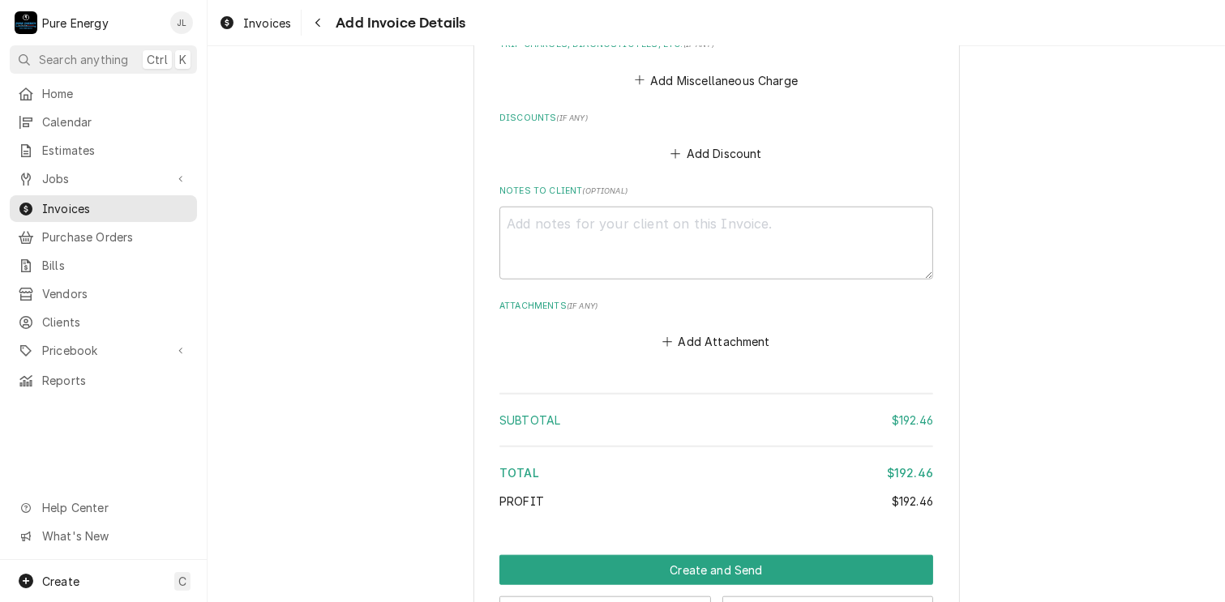
scroll to position [1554, 0]
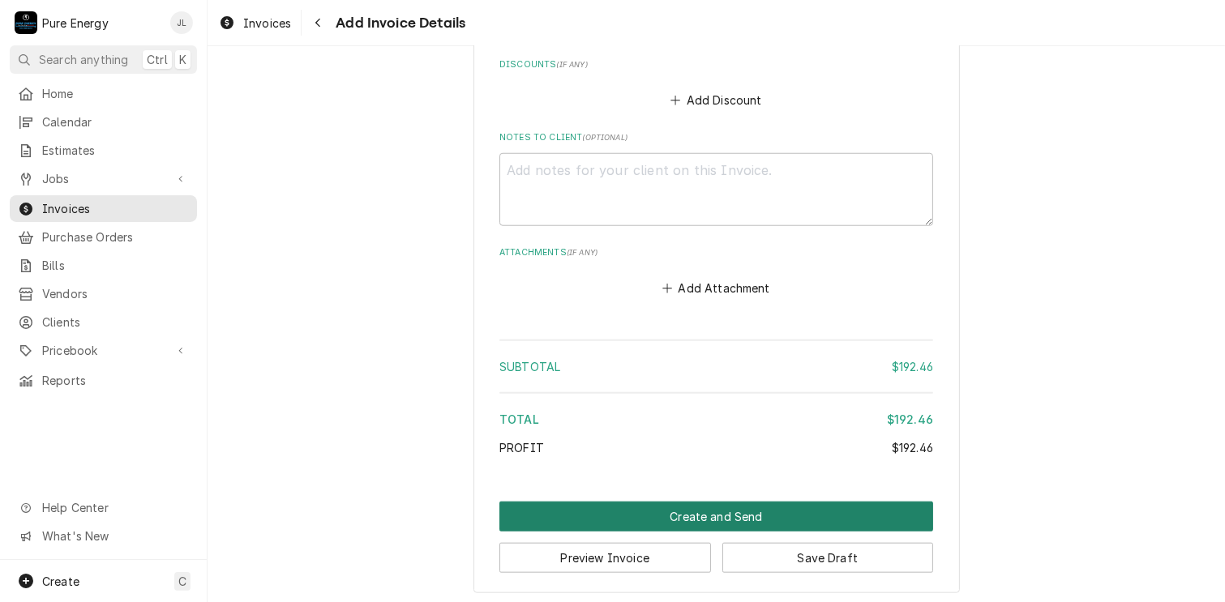
click at [682, 512] on button "Create and Send" at bounding box center [716, 517] width 434 height 30
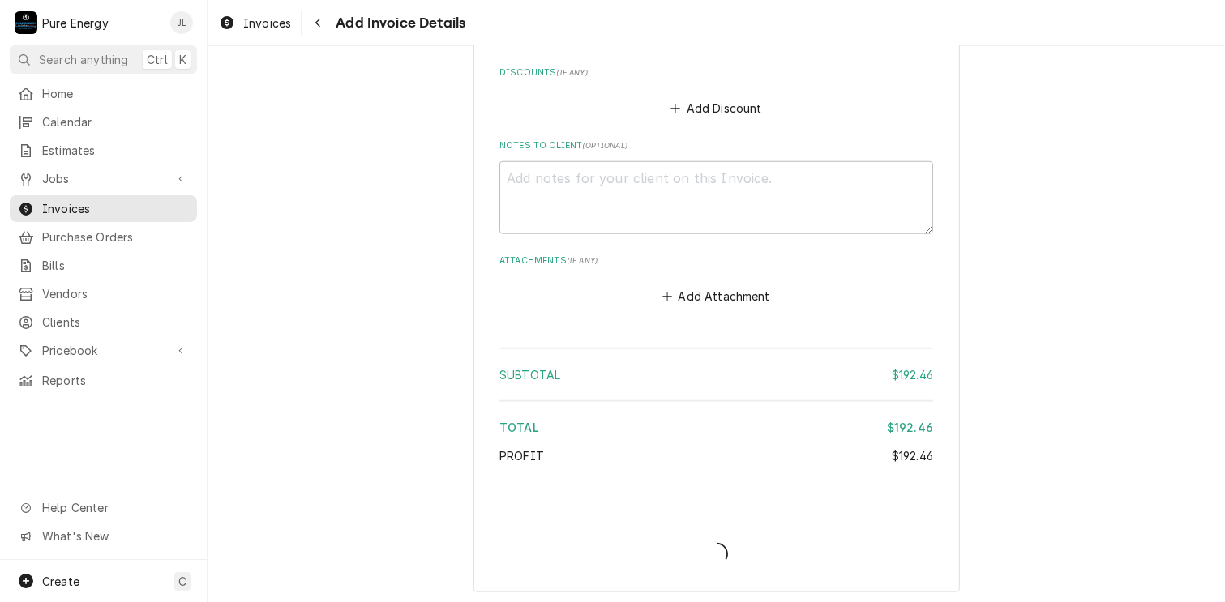
type textarea "x"
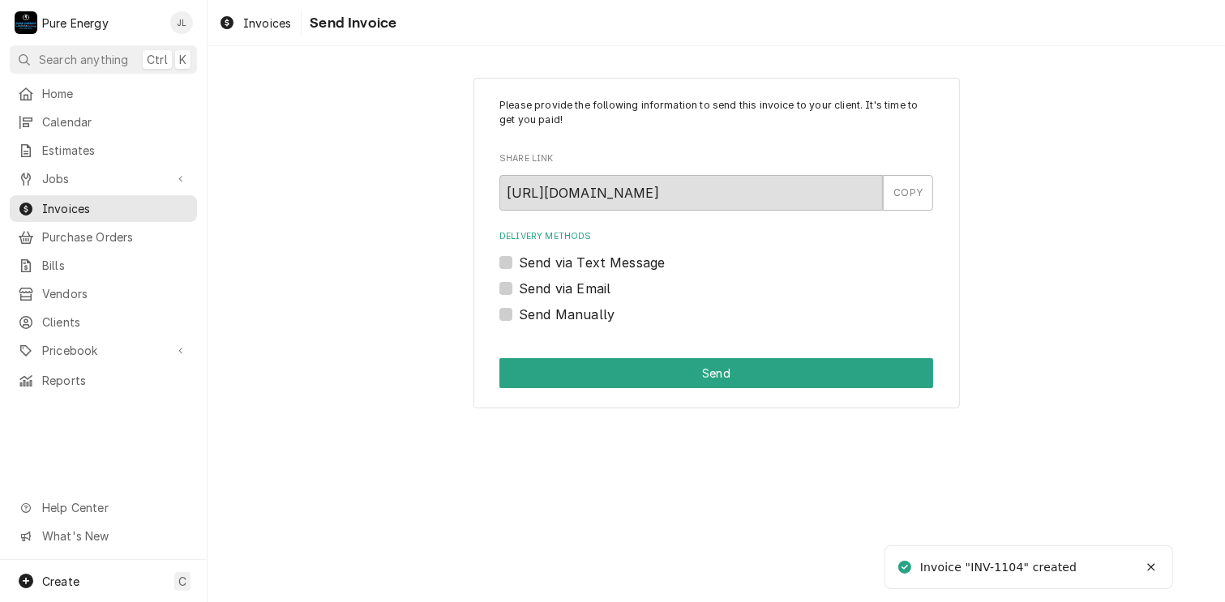
click at [519, 313] on label "Send Manually" at bounding box center [567, 314] width 96 height 19
click at [519, 313] on input "Send Manually" at bounding box center [736, 323] width 434 height 36
checkbox input "true"
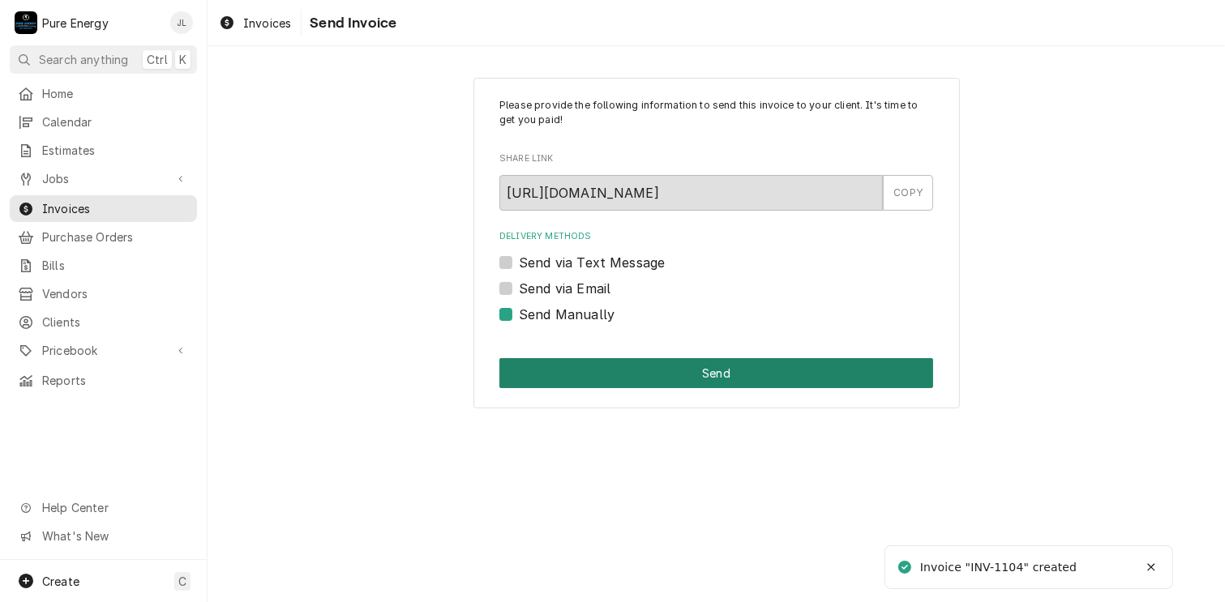
click at [595, 368] on button "Send" at bounding box center [716, 373] width 434 height 30
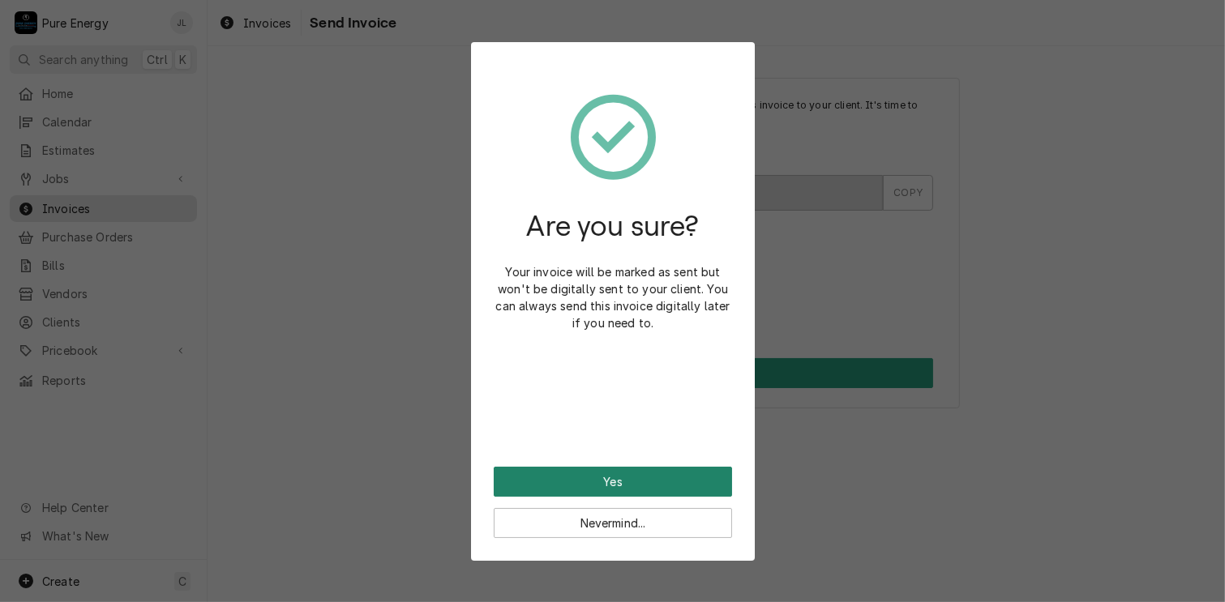
click at [636, 482] on button "Yes" at bounding box center [613, 482] width 238 height 30
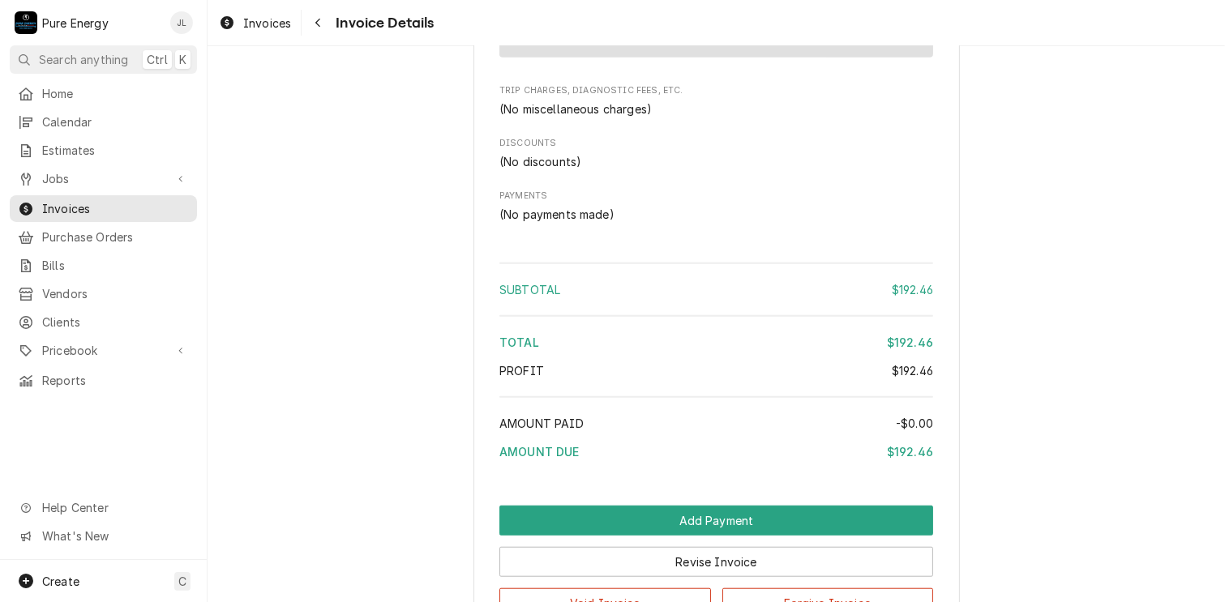
scroll to position [1459, 0]
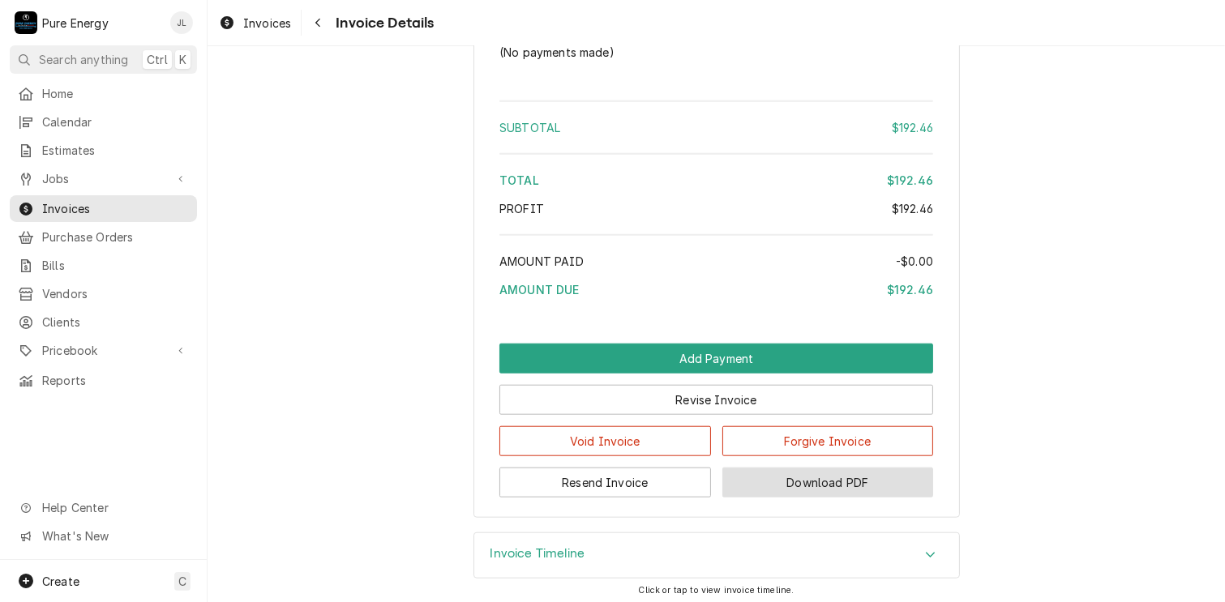
click at [792, 498] on button "Download PDF" at bounding box center [828, 483] width 212 height 30
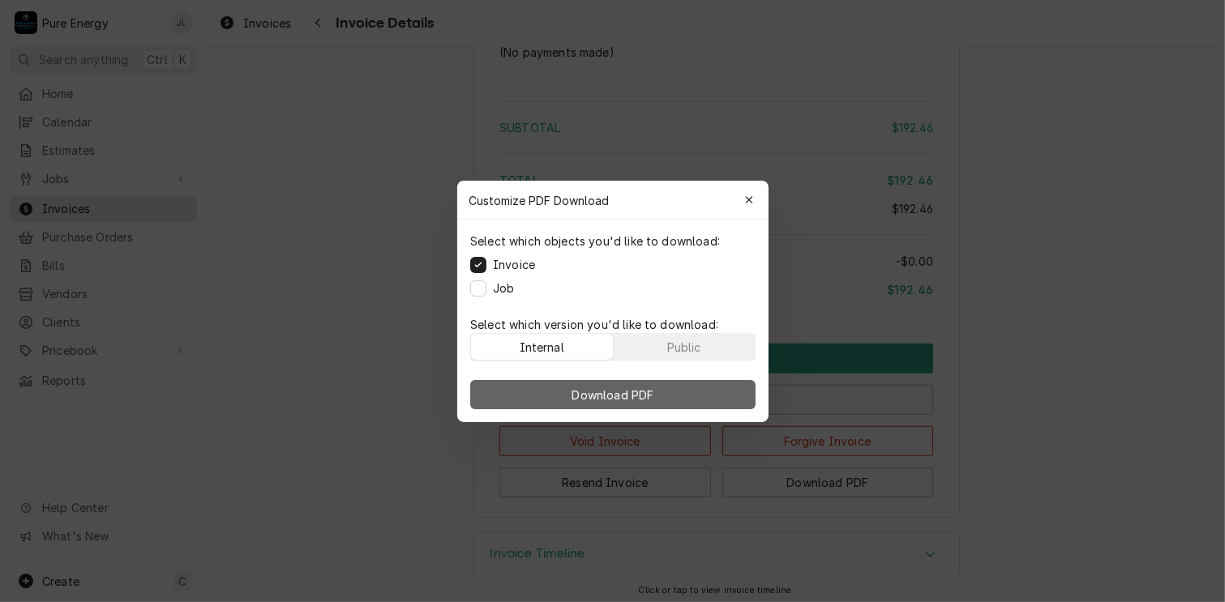
click at [584, 400] on span "Download PDF" at bounding box center [612, 394] width 88 height 17
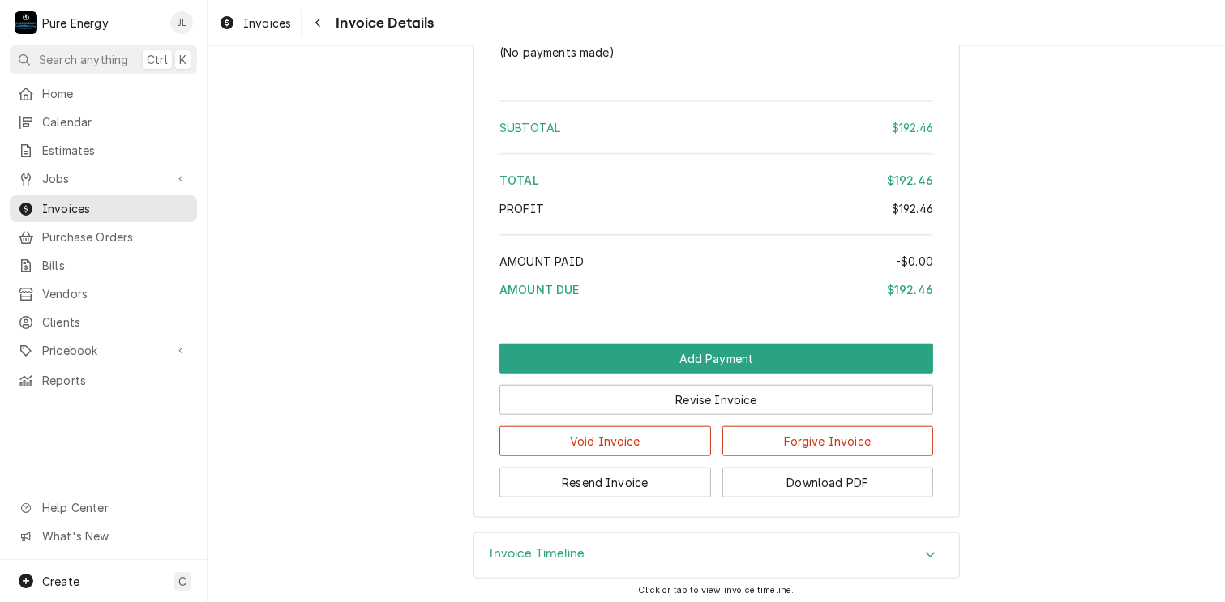
scroll to position [1516, 0]
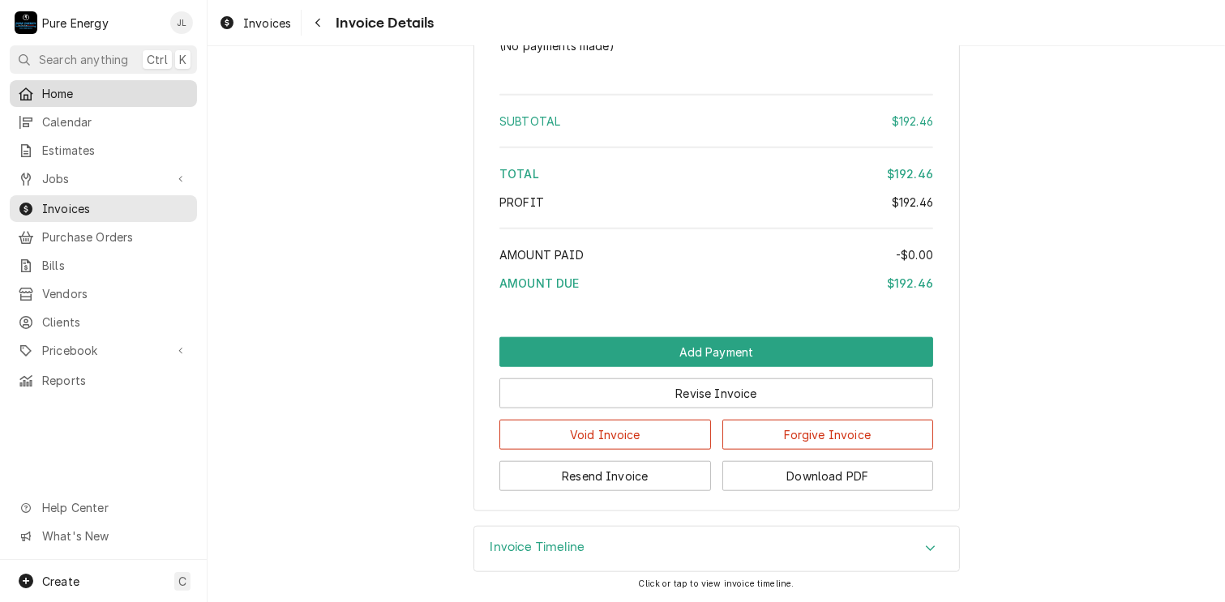
click at [122, 101] on link "Home" at bounding box center [103, 93] width 187 height 27
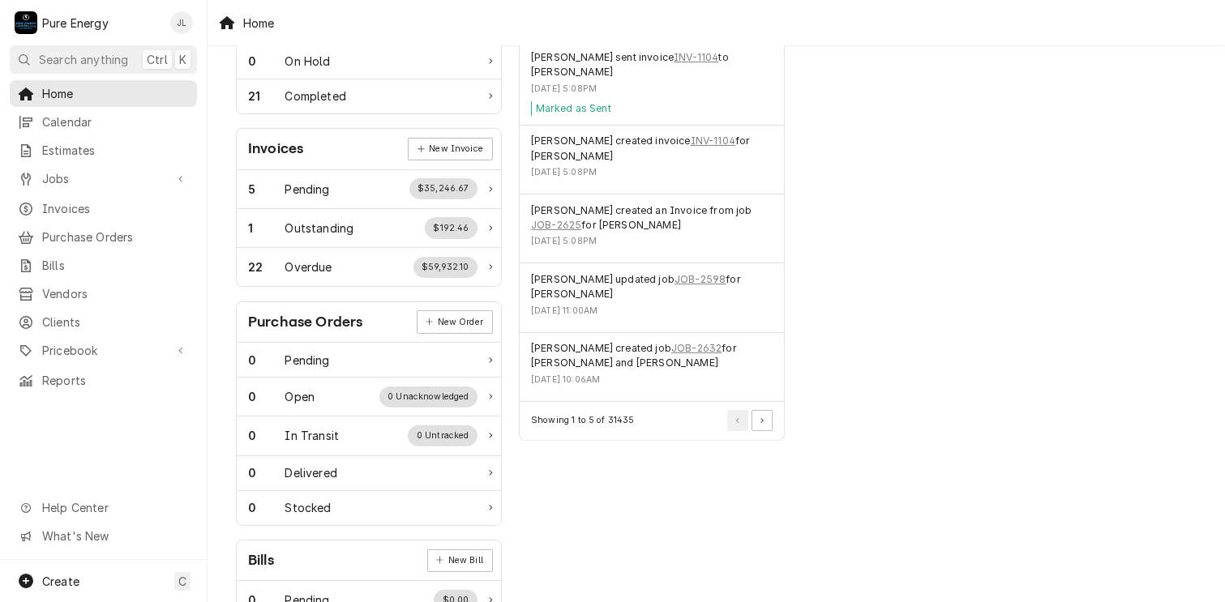
scroll to position [162, 0]
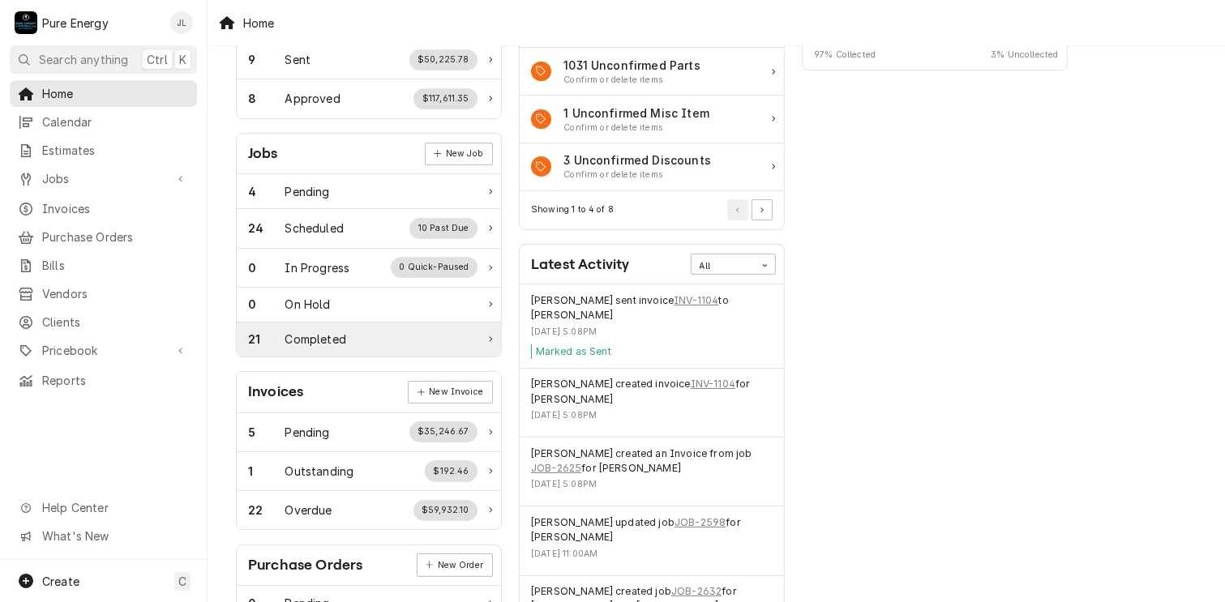
click at [305, 331] on div "Completed" at bounding box center [315, 339] width 61 height 17
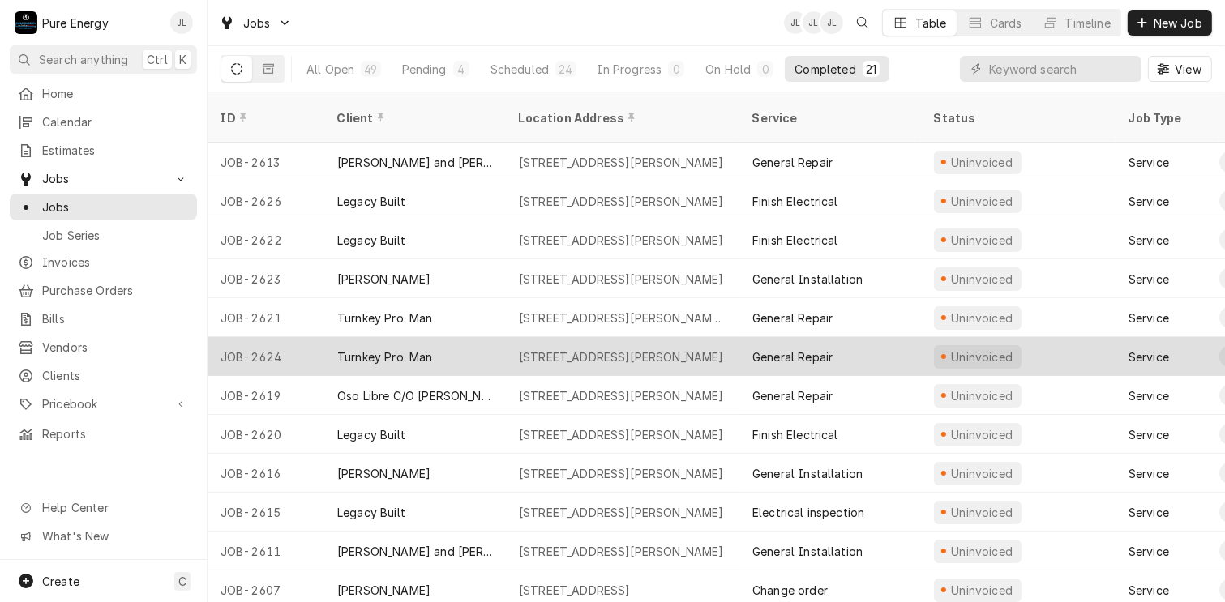
click at [887, 337] on div "General Repair" at bounding box center [830, 356] width 182 height 39
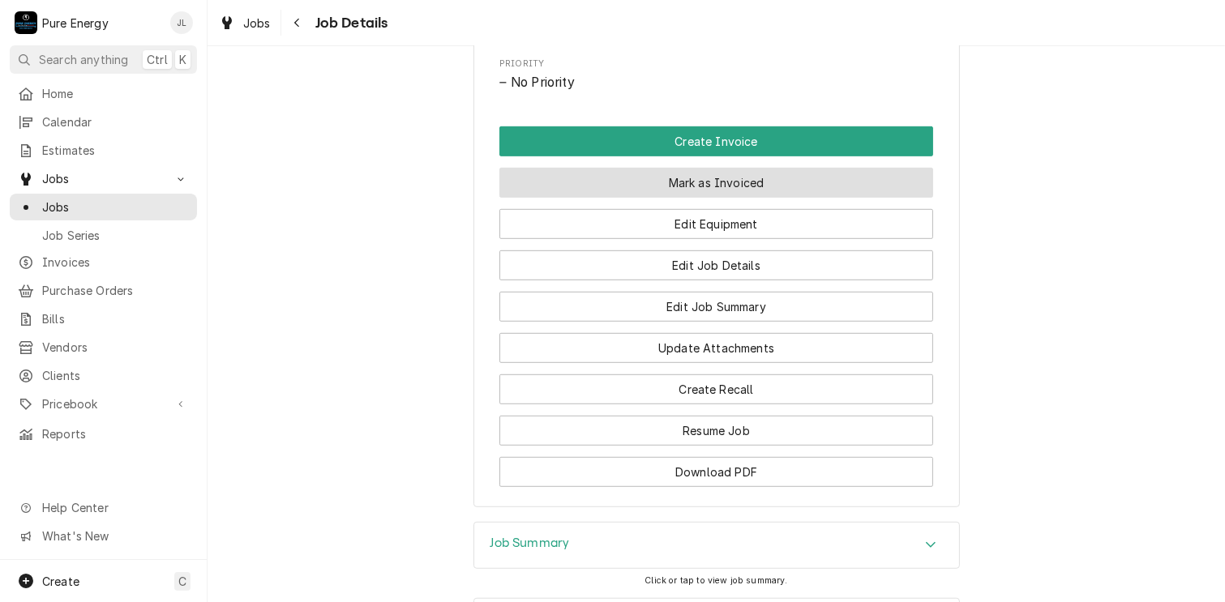
scroll to position [1055, 0]
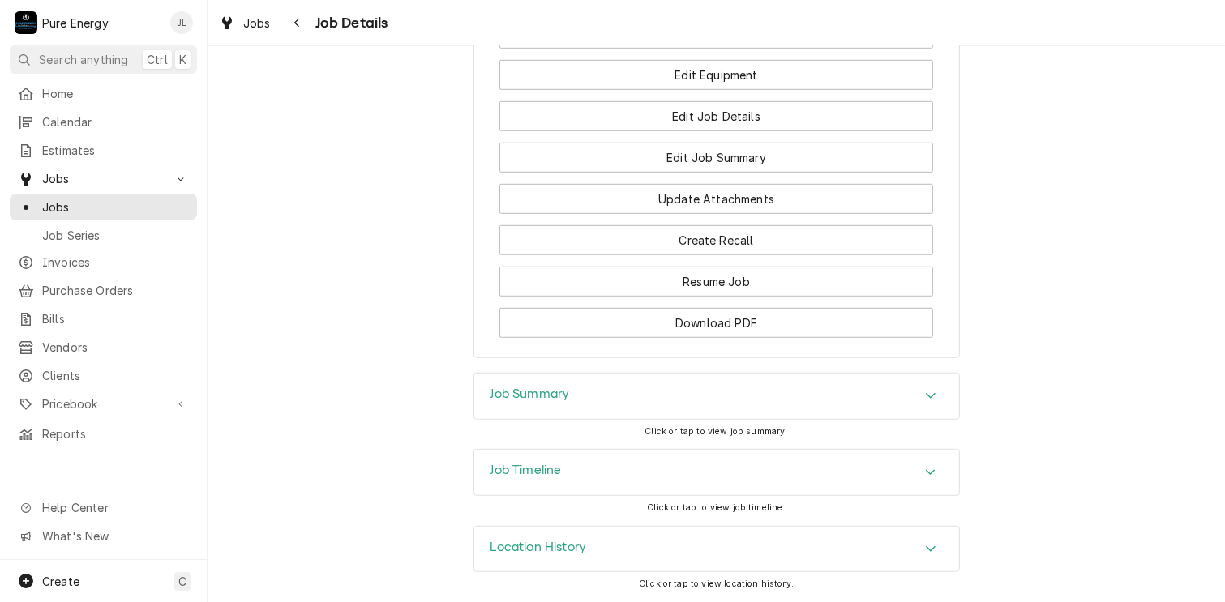
click at [551, 388] on h3 "Job Summary" at bounding box center [529, 394] width 79 height 15
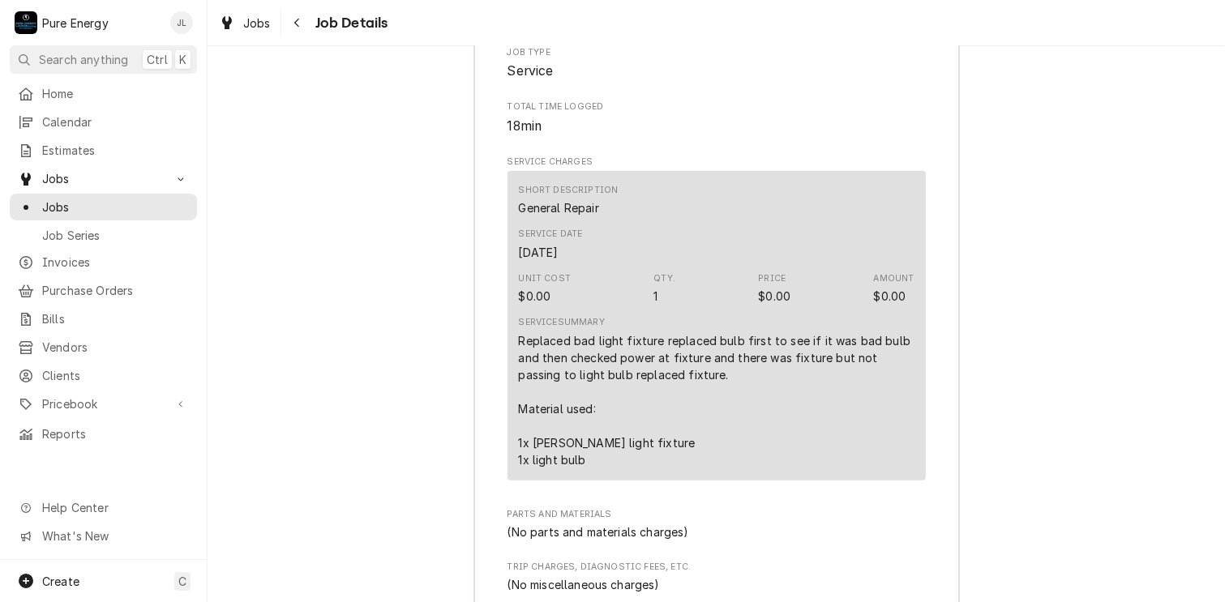
scroll to position [1703, 0]
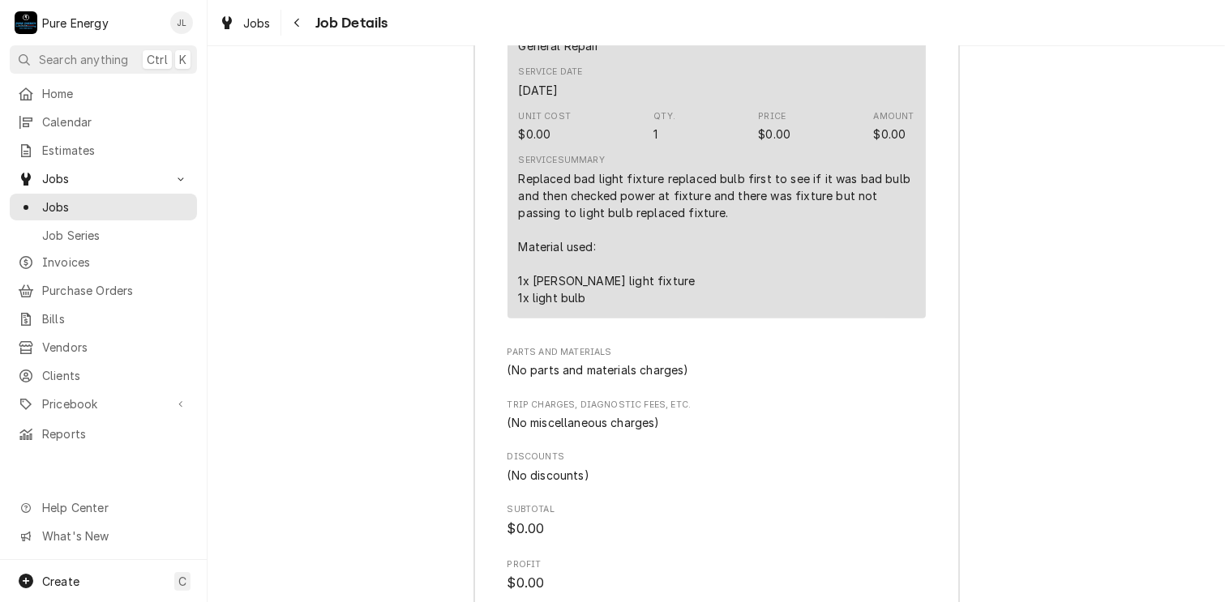
click at [717, 276] on div "Replaced bad light fixture replaced bulb first to see if it was bad bulb and th…" at bounding box center [717, 238] width 396 height 136
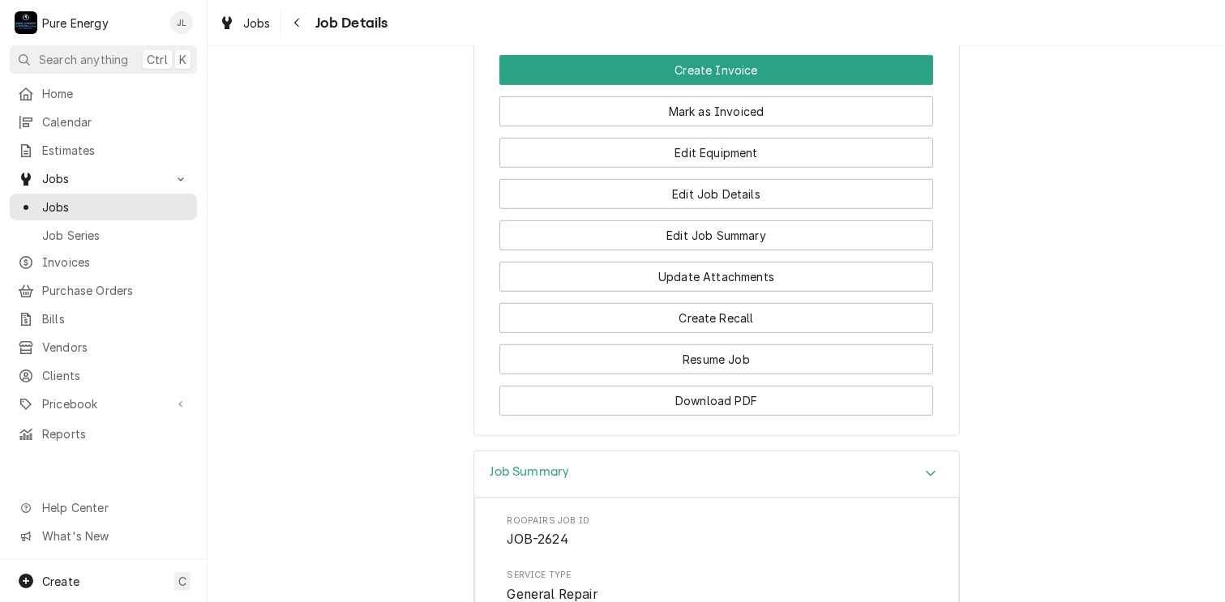
scroll to position [882, 0]
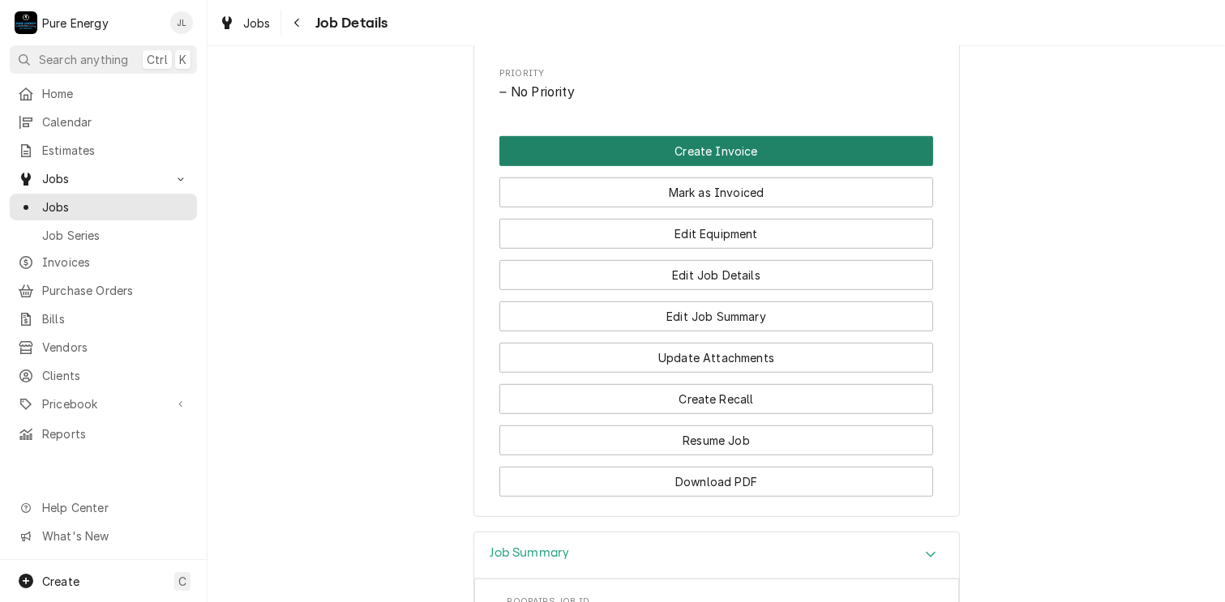
click at [694, 156] on button "Create Invoice" at bounding box center [716, 151] width 434 height 30
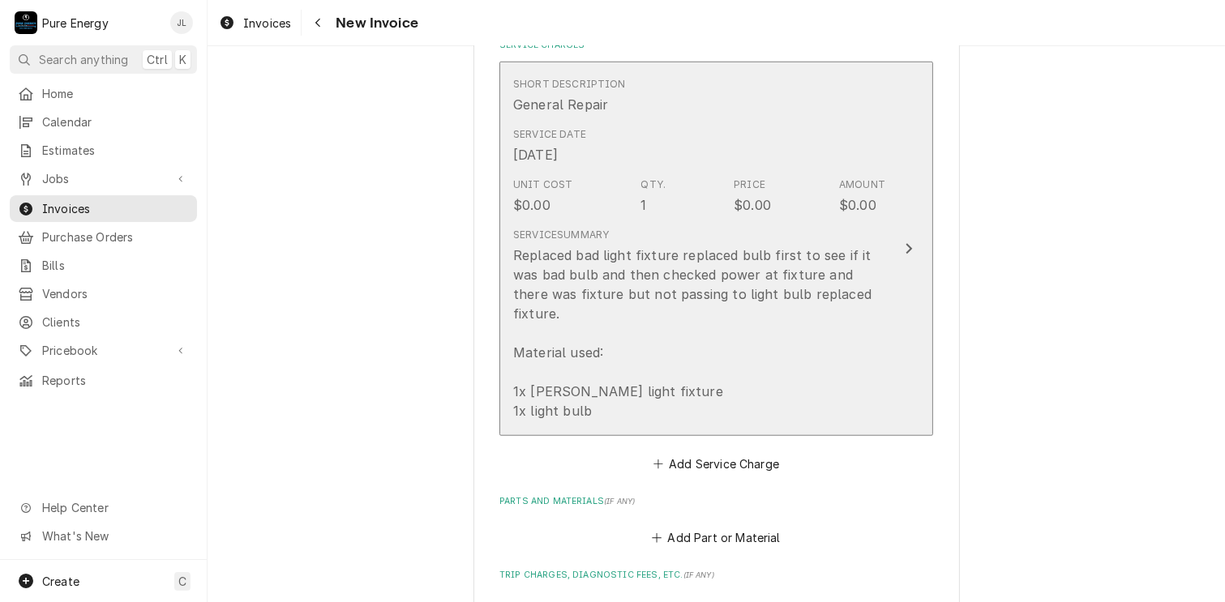
click at [690, 126] on div "Service Date Oct 10, 2025" at bounding box center [699, 146] width 372 height 50
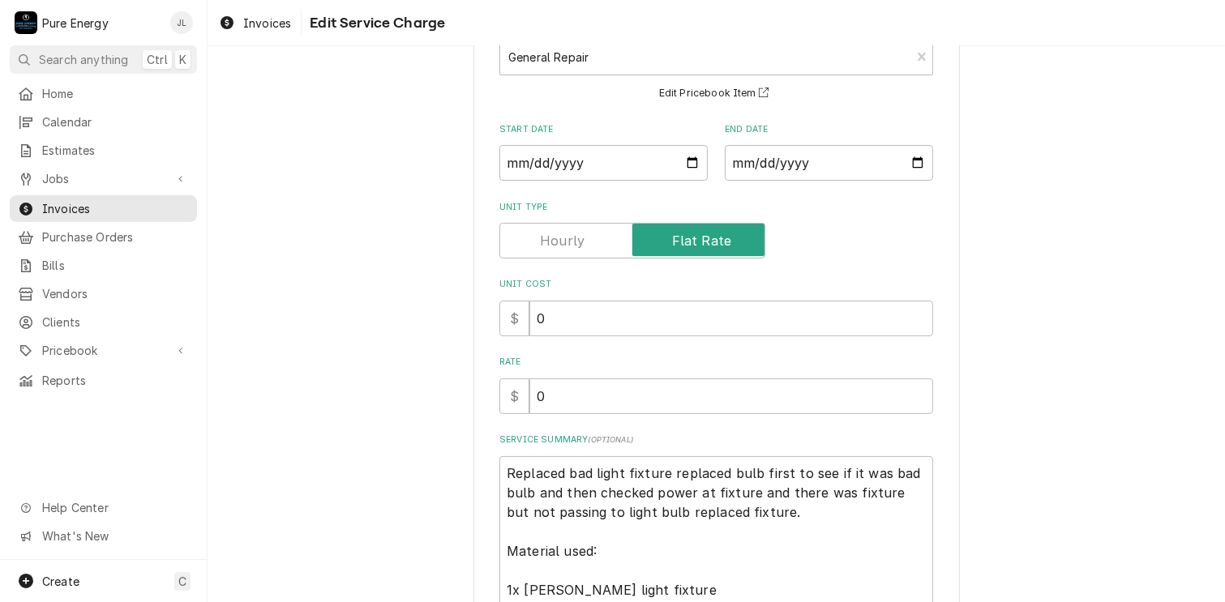
scroll to position [277, 0]
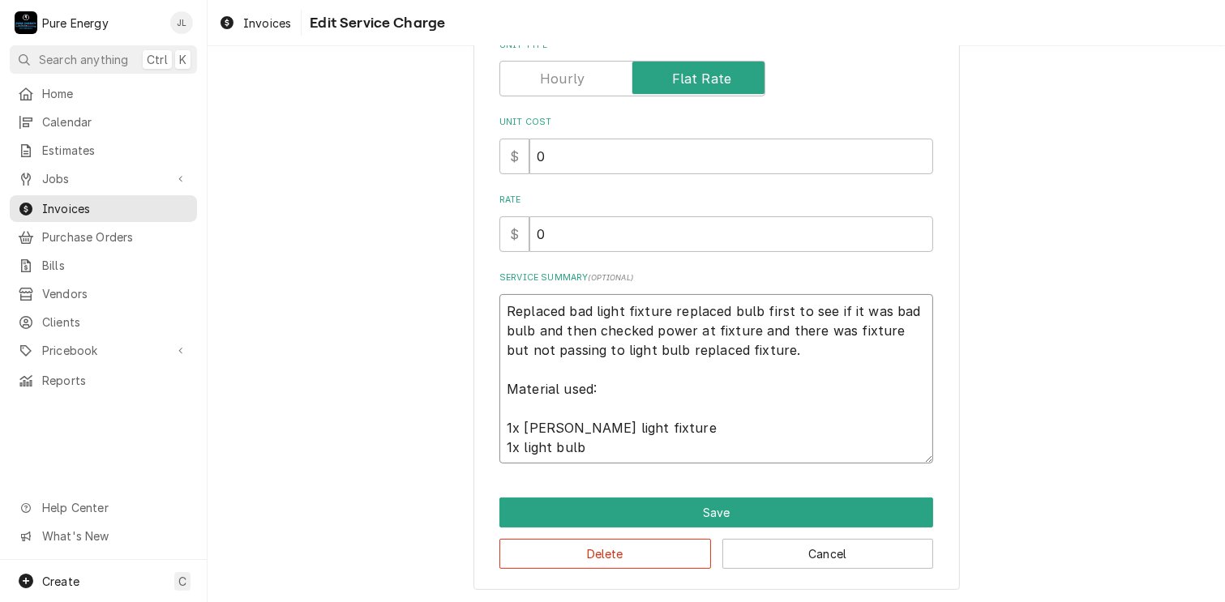
click at [499, 314] on textarea "Replaced bad light fixture replaced bulb first to see if it was bad bulb and th…" at bounding box center [716, 379] width 434 height 170
type textarea "x"
type textarea "TReplaced bad light fixture replaced bulb first to see if it was bad bulb and t…"
type textarea "x"
type textarea "TenReplaced bad light fixture replaced bulb first to see if it was bad bulb and…"
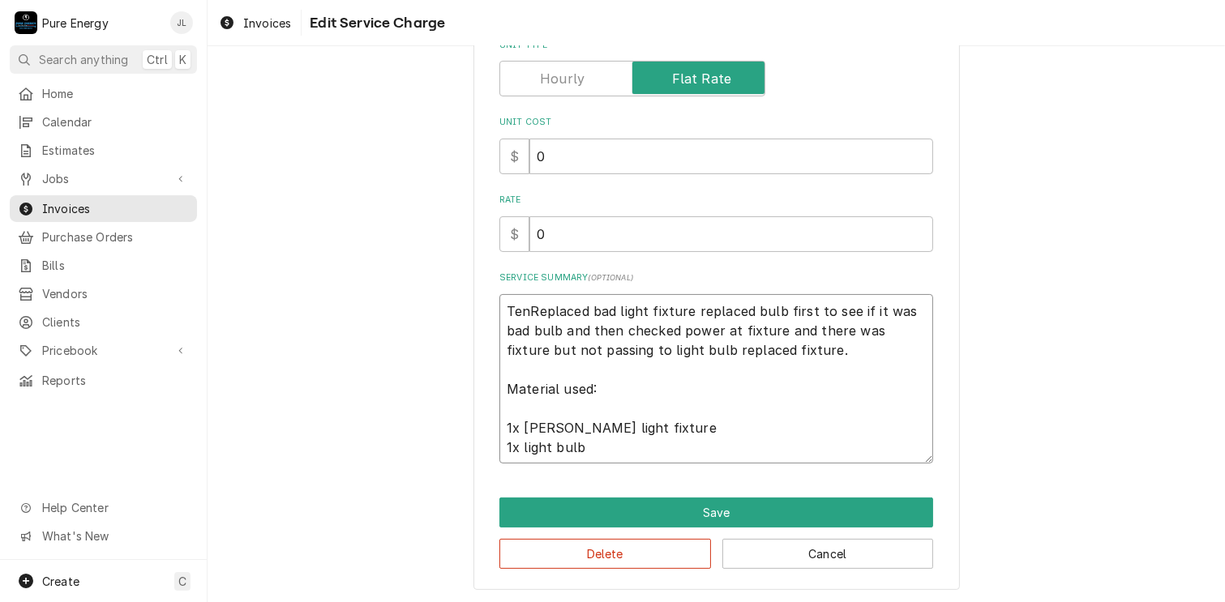
type textarea "x"
type textarea "TenanReplaced bad light fixture replaced bulb first to see if it was bad bulb a…"
type textarea "x"
type textarea "TenantReplaced bad light fixture replaced bulb first to see if it was bad bulb …"
type textarea "x"
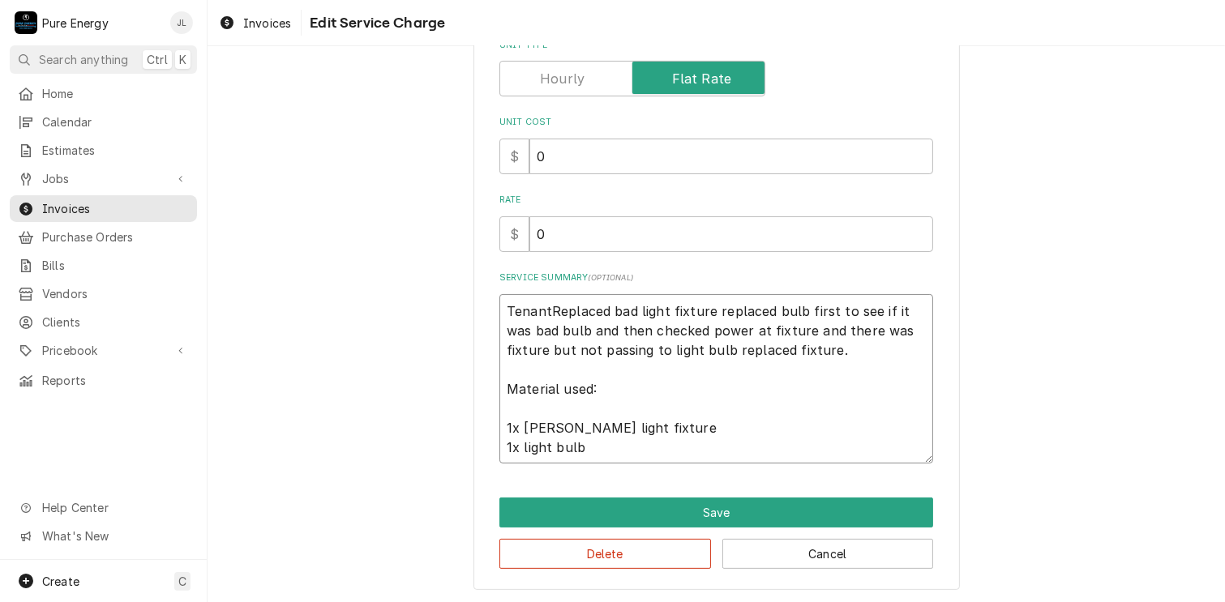
type textarea "Tenant Replaced bad light fixture replaced bulb first to see if it was bad bulb…"
type textarea "x"
type textarea "Tenant rReplaced bad light fixture replaced bulb first to see if it was bad bul…"
type textarea "x"
type textarea "Tenant reReplaced bad light fixture replaced bulb first to see if it was bad bu…"
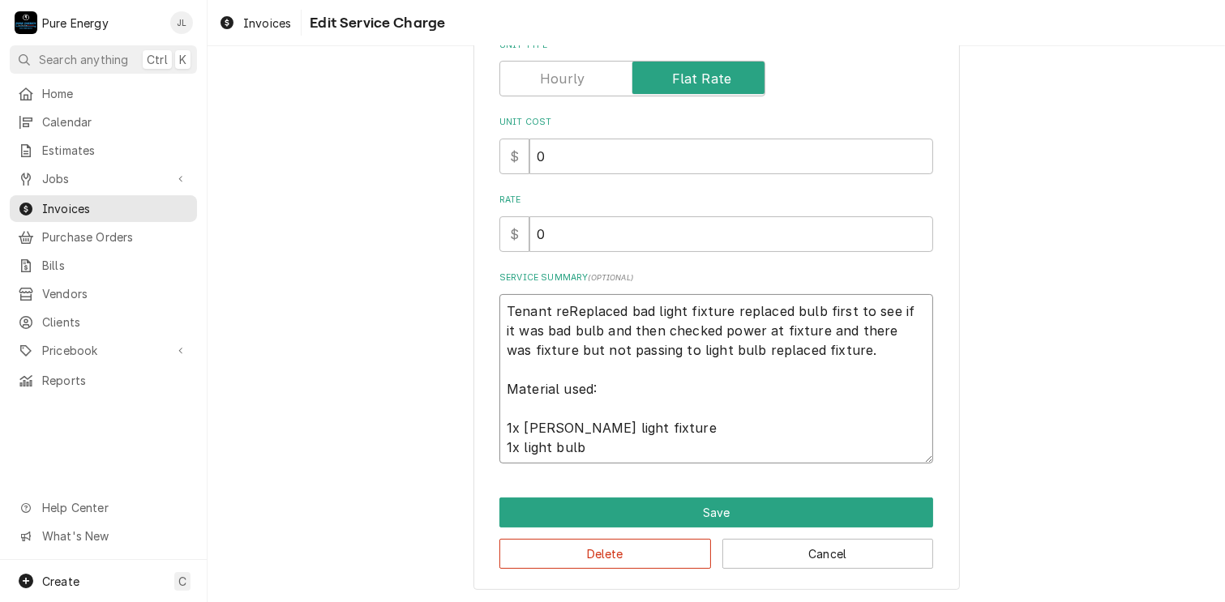
type textarea "x"
type textarea "Tenant remReplaced bad light fixture replaced bulb first to see if it was bad b…"
type textarea "x"
type textarea "Tenant reReplaced bad light fixture replaced bulb first to see if it was bad bu…"
type textarea "x"
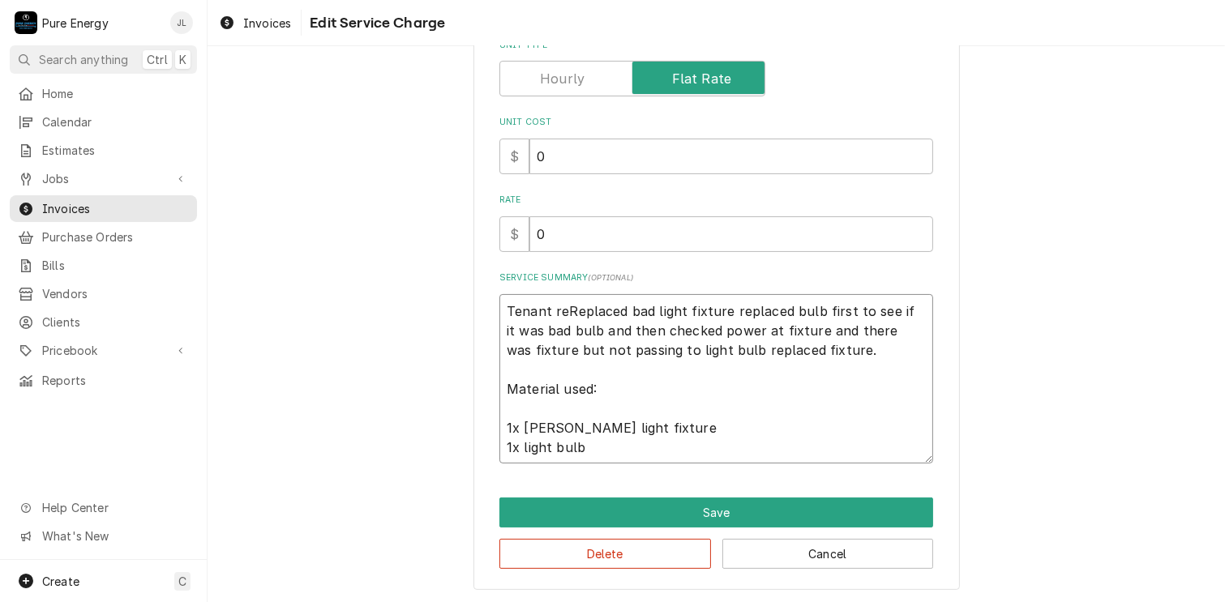
type textarea "Tenant repReplaced bad light fixture replaced bulb first to see if it was bad b…"
type textarea "x"
type textarea "Tenant repoReplaced bad light fixture replaced bulb first to see if it was bad …"
type textarea "x"
type textarea "Tenant reporReplaced bad light fixture replaced bulb first to see if it was bad…"
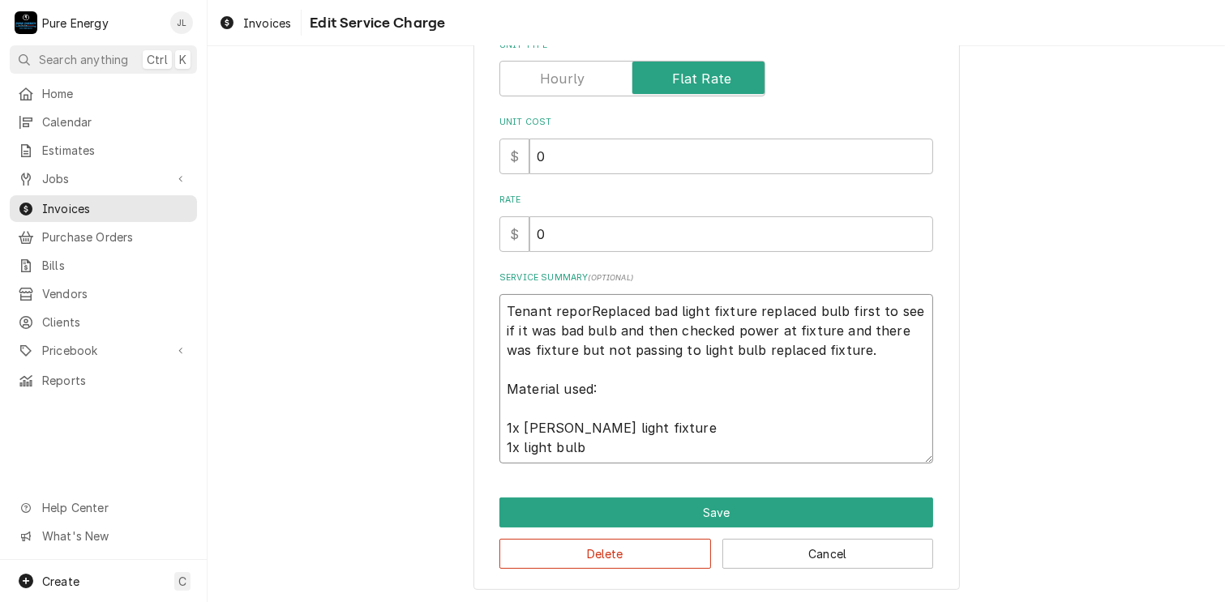
type textarea "x"
type textarea "Tenant reportReplaced bad light fixture replaced bulb first to see if it was ba…"
type textarea "x"
type textarea "Tenant reporteReplaced bad light fixture replaced bulb first to see if it was b…"
type textarea "x"
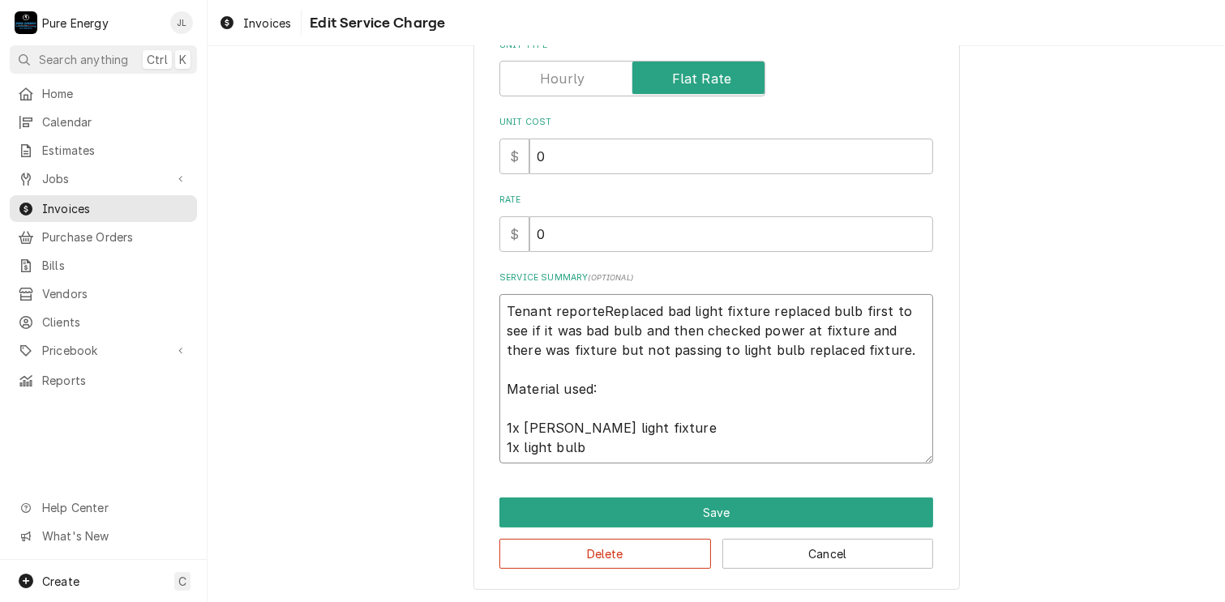
type textarea "Tenant reportedReplaced bad light fixture replaced bulb first to see if it was …"
type textarea "x"
type textarea "Tenant reported Replaced bad light fixture replaced bulb first to see if it was…"
type textarea "x"
type textarea "Tenant reported eReplaced bad light fixture replaced bulb first to see if it wa…"
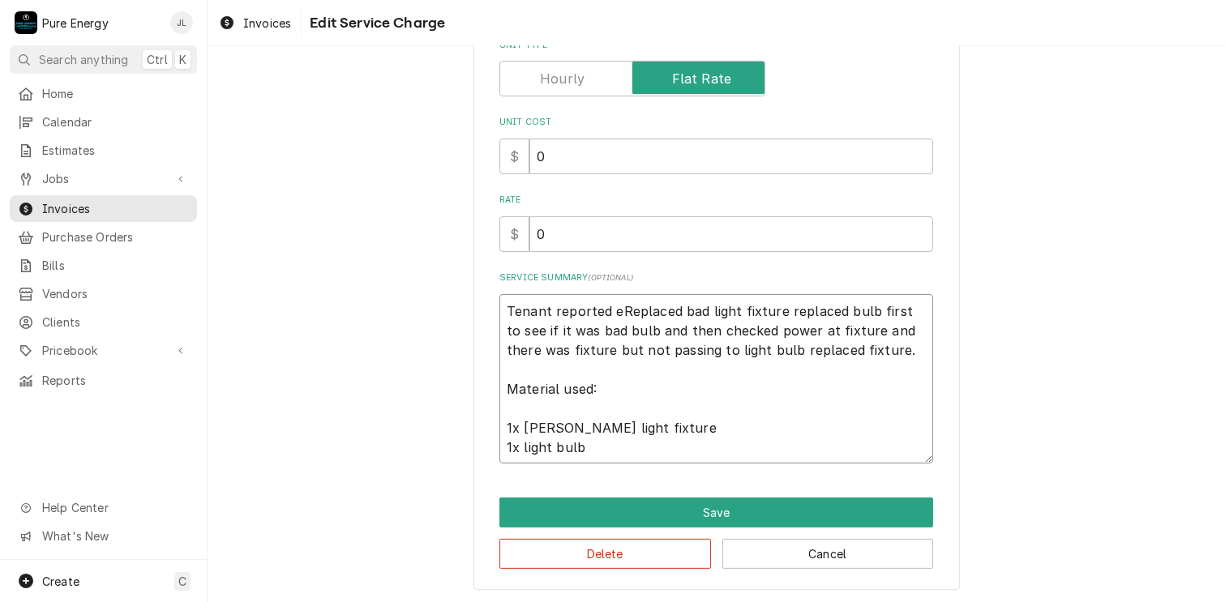
type textarea "x"
type textarea "Tenant reported exReplaced bad light fixture replaced bulb first to see if it w…"
type textarea "x"
type textarea "Tenant reported extReplaced bad light fixture replaced bulb first to see if it …"
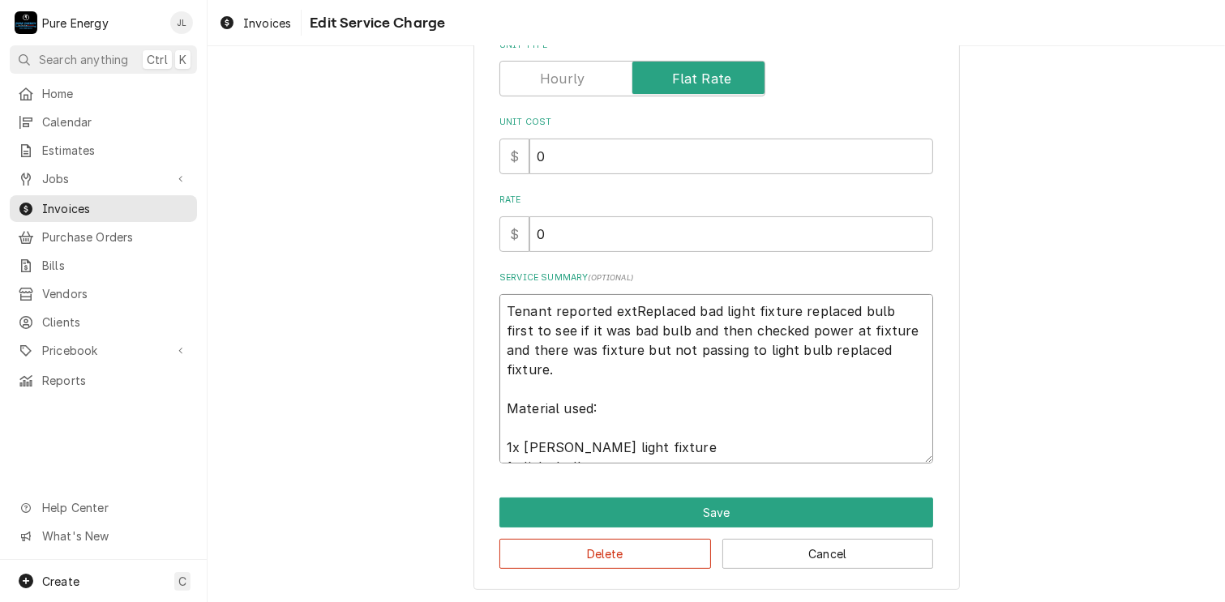
type textarea "x"
type textarea "Tenant reported exteReplaced bad light fixture replaced bulb first to see if it…"
type textarea "x"
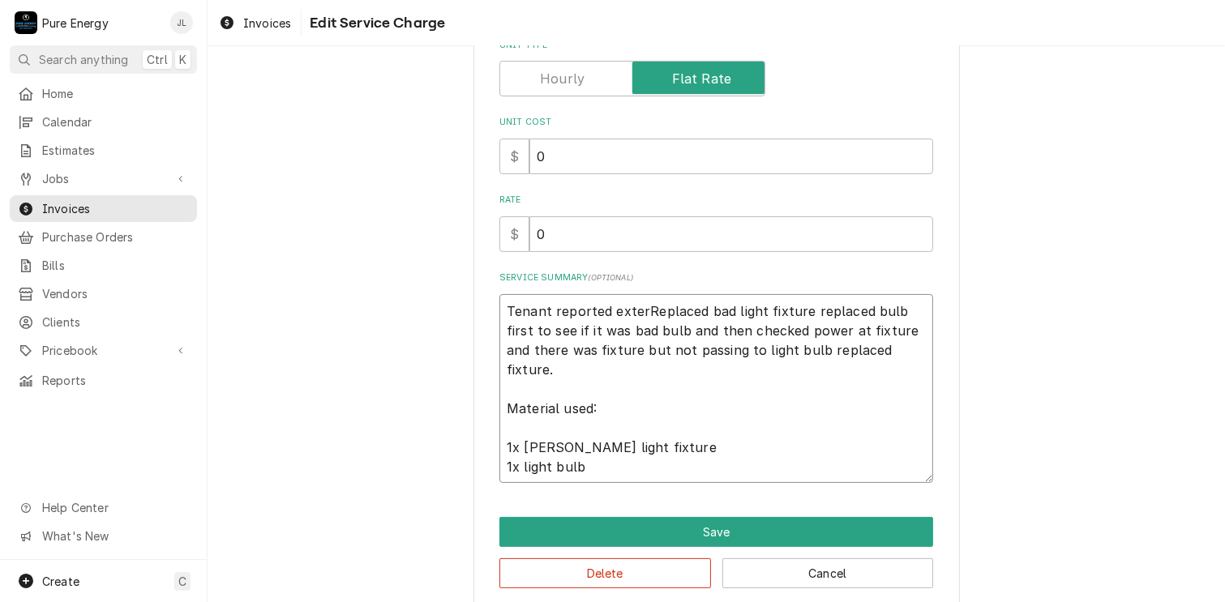
type textarea "Tenant reported exteriReplaced bad light fixture replaced bulb first to see if …"
type textarea "x"
type textarea "Tenant reported exterioReplaced bad light fixture replaced bulb first to see if…"
type textarea "x"
type textarea "Tenant reported exteriorReplaced bad light fixture replaced bulb first to see i…"
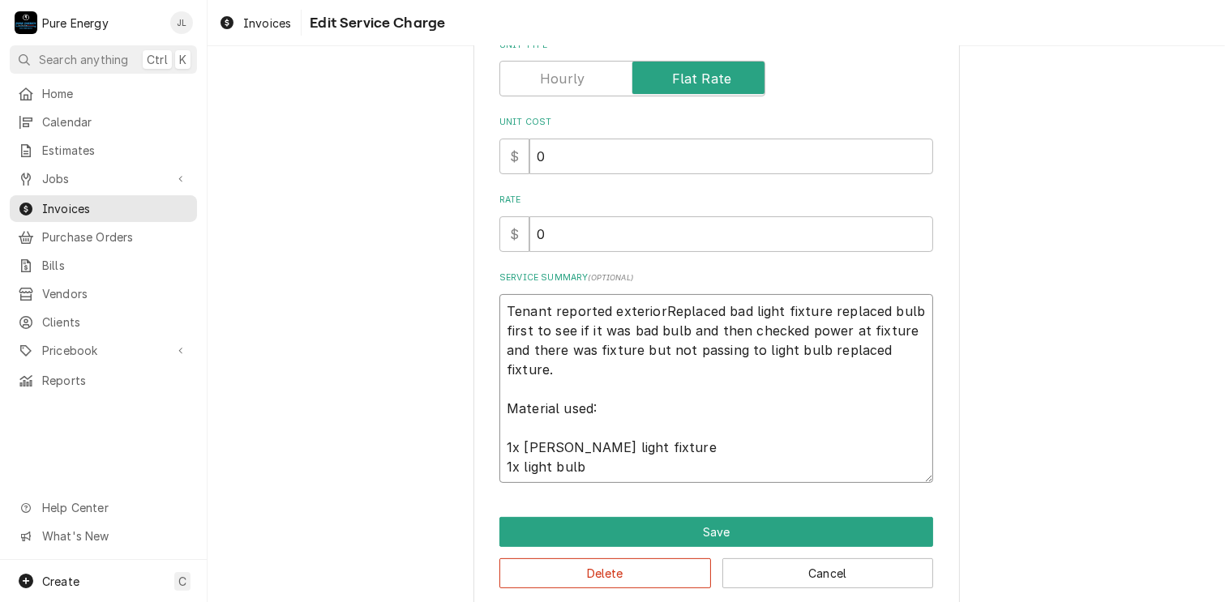
type textarea "x"
type textarea "Tenant reported exterior Replaced bad light fixture replaced bulb first to see …"
type textarea "x"
type textarea "Tenant reported exterior lReplaced bad light fixture replaced bulb first to see…"
type textarea "x"
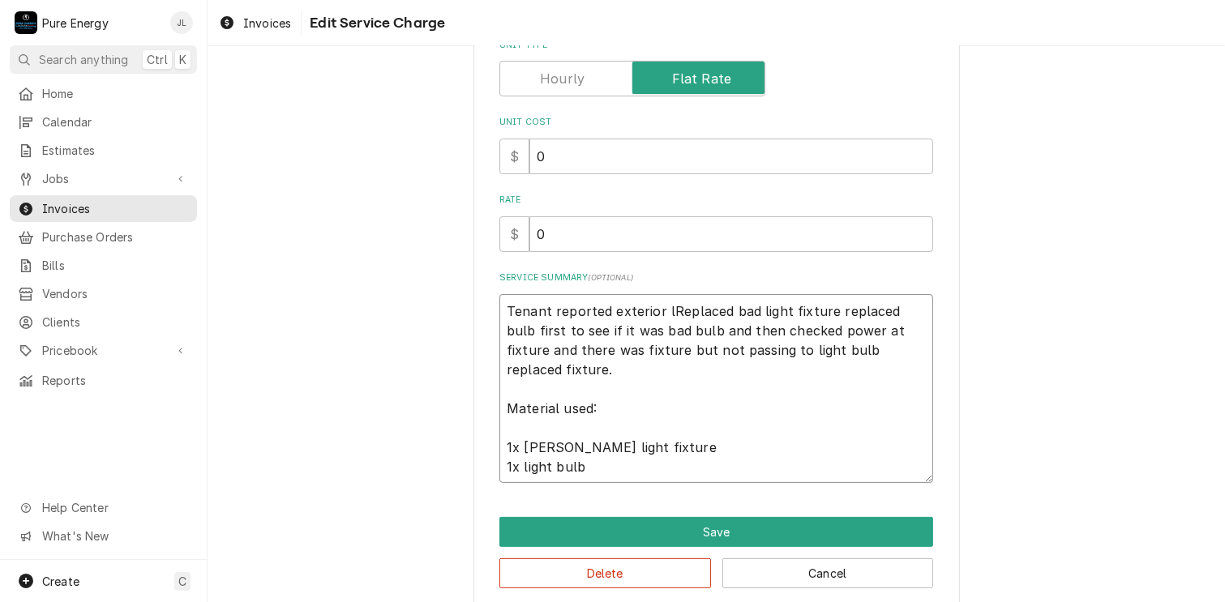
type textarea "Tenant reported exterior liReplaced bad light fixture replaced bulb first to se…"
type textarea "x"
type textarea "Tenant reported exterior lighReplaced bad light fixture replaced bulb first to …"
type textarea "x"
type textarea "Tenant reported exterior lightReplaced bad light fixture replaced bulb first to…"
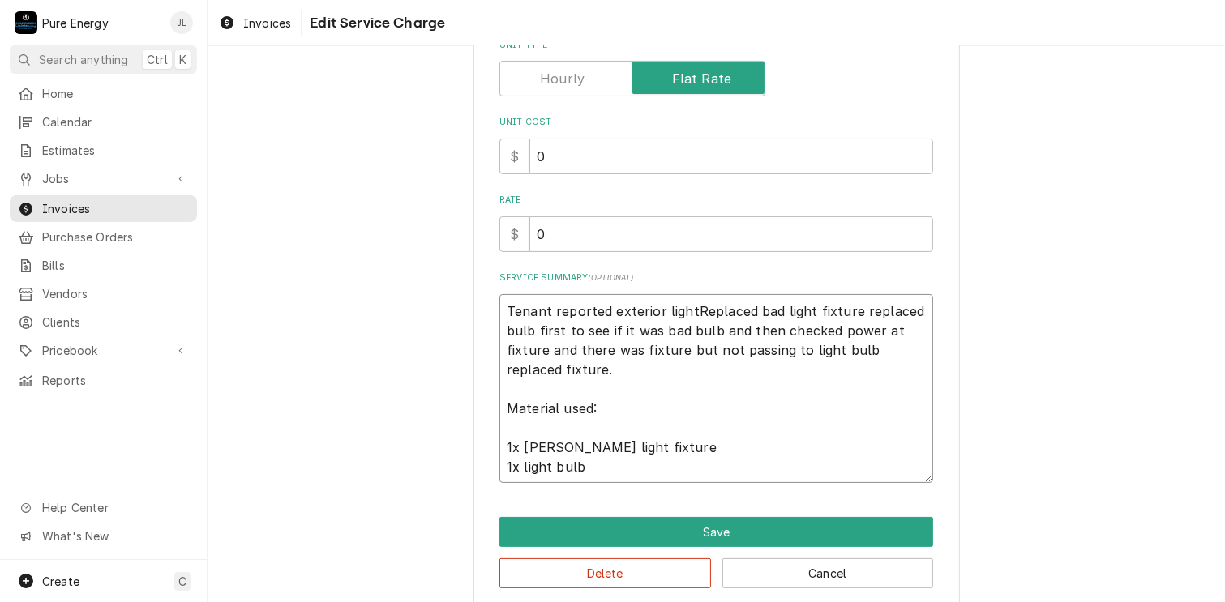
type textarea "x"
type textarea "Tenant reported exterior light Replaced bad light fixture replaced bulb first t…"
type textarea "x"
type textarea "Tenant reported exterior light fReplaced bad light fixture replaced bulb first …"
type textarea "x"
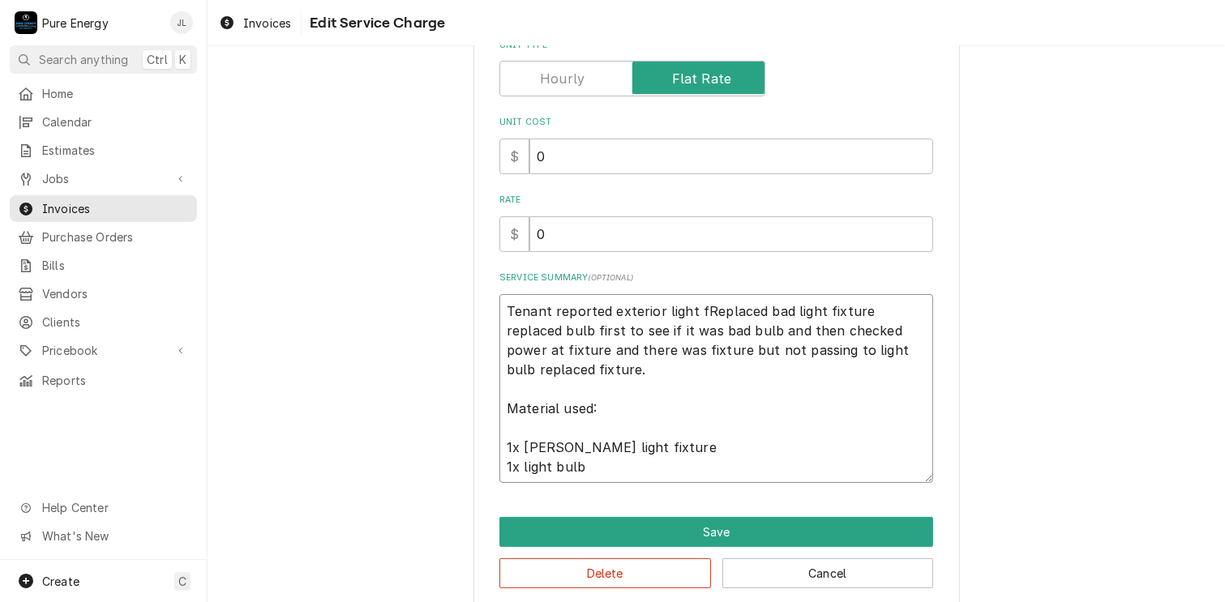
type textarea "Tenant reported exterior light fiReplaced bad light fixture replaced bulb first…"
type textarea "x"
type textarea "Tenant reported exterior light fixReplaced bad light fixture replaced bulb firs…"
type textarea "x"
type textarea "Tenant reported exterior light fixtReplaced bad light fixture replaced bulb fir…"
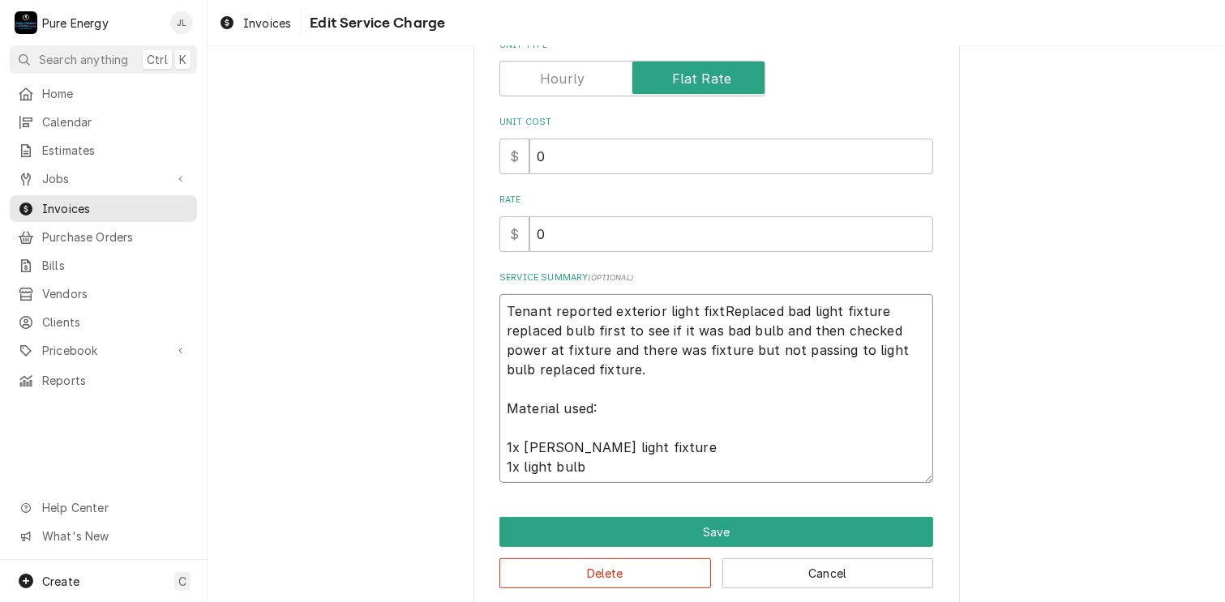
type textarea "x"
type textarea "Tenant reported exterior light fixtuReplaced bad light fixture replaced bulb fi…"
type textarea "x"
type textarea "Tenant reported exterior light fixturReplaced bad light fixture replaced bulb f…"
type textarea "x"
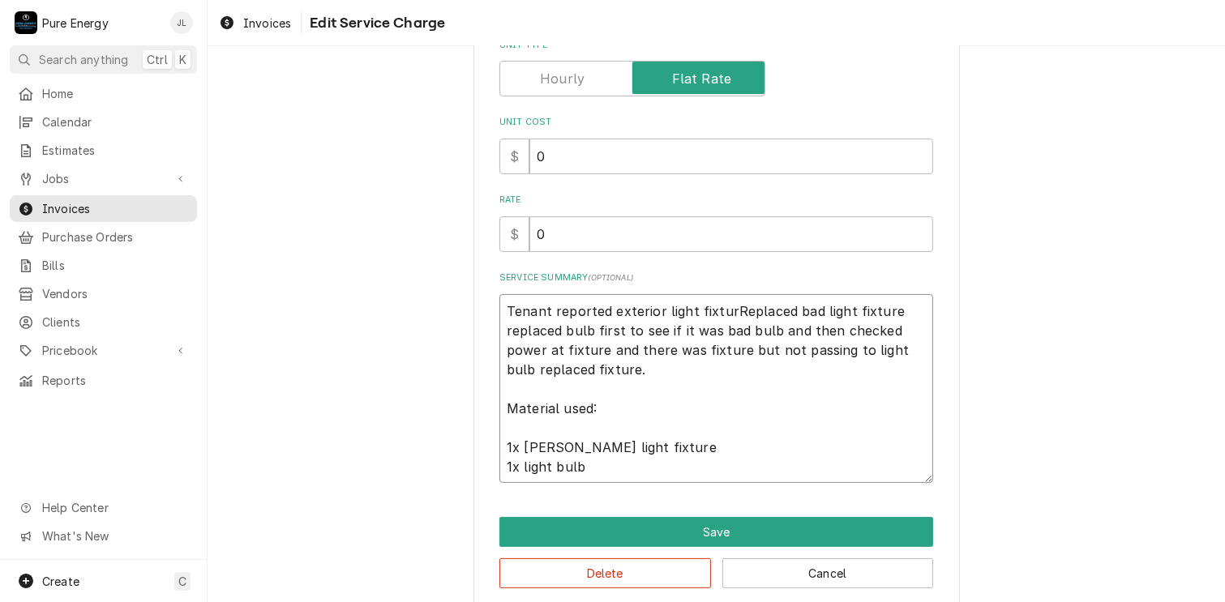
type textarea "Tenant reported exterior light fixtureReplaced bad light fixture replaced bulb …"
type textarea "x"
type textarea "Tenant reported exterior light fixture Replaced bad light fixture replaced bulb…"
type textarea "x"
type textarea "Tenant reported exterior light fixture wReplaced bad light fixture replaced bul…"
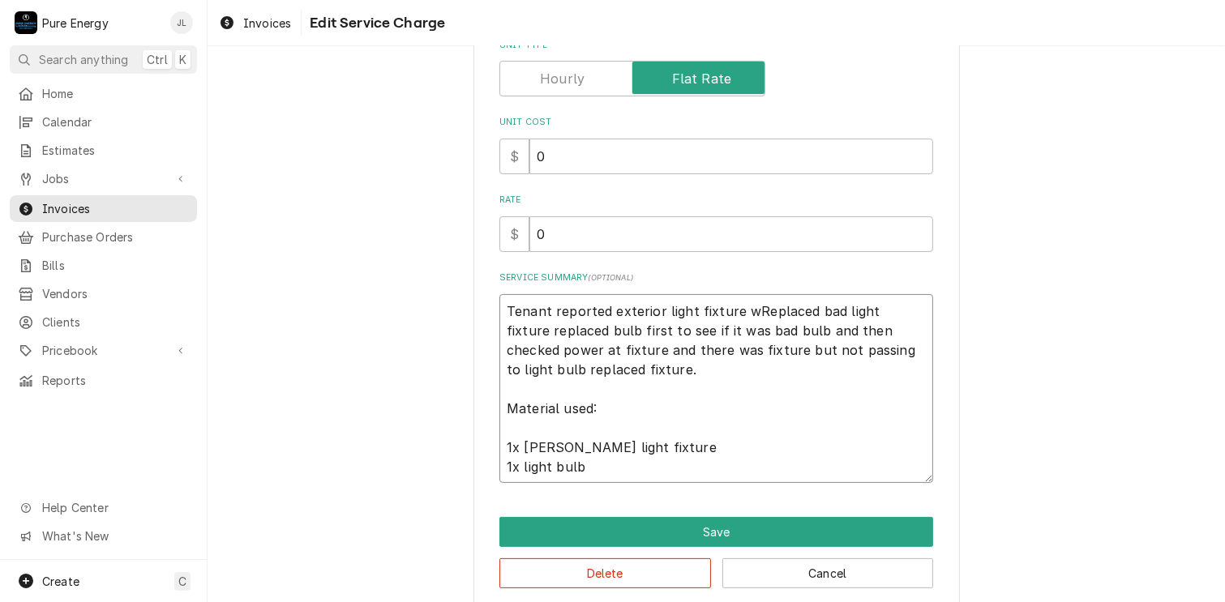
type textarea "x"
type textarea "Tenant reported exterior light fixture waReplaced bad light fixture replaced bu…"
type textarea "x"
type textarea "Tenant reported exterior light fixture wasReplaced bad light fixture replaced b…"
type textarea "x"
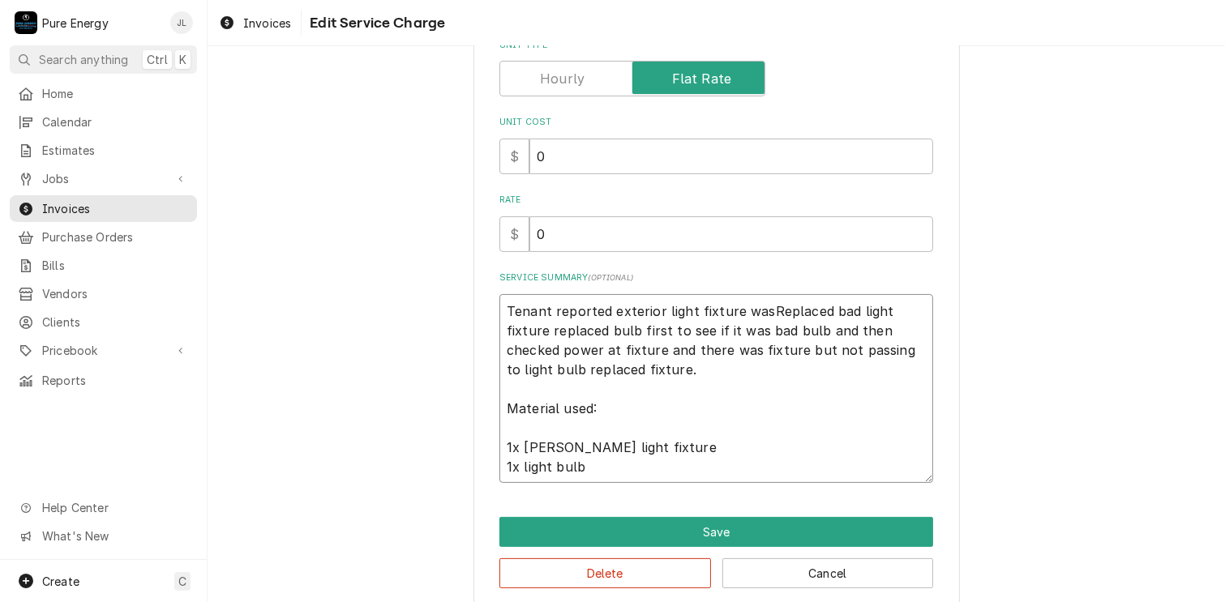
type textarea "Tenant reported exterior light fixture was Replaced bad light fixture replaced …"
type textarea "x"
type textarea "Tenant reported exterior light fixture was nReplaced bad light fixture replaced…"
type textarea "x"
type textarea "Tenant reported exterior light fixture was noReplaced bad light fixture replace…"
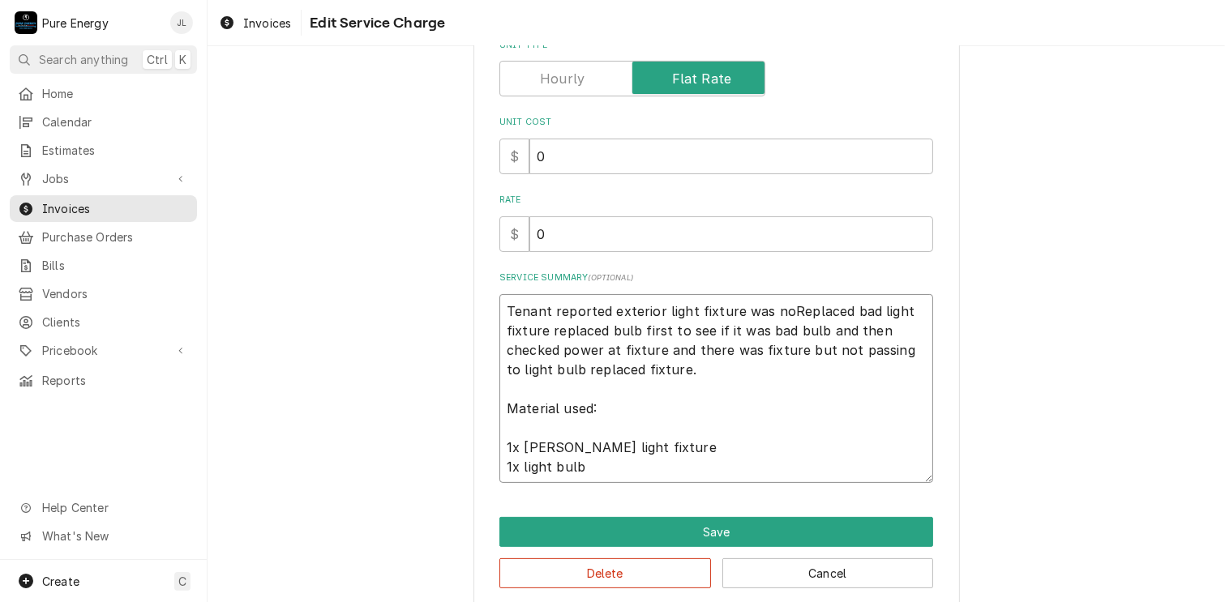
type textarea "x"
type textarea "Tenant reported exterior light fixture was notReplaced bad light fixture replac…"
type textarea "x"
type textarea "Tenant reported exterior light fixture was not Replaced bad light fixture repla…"
type textarea "x"
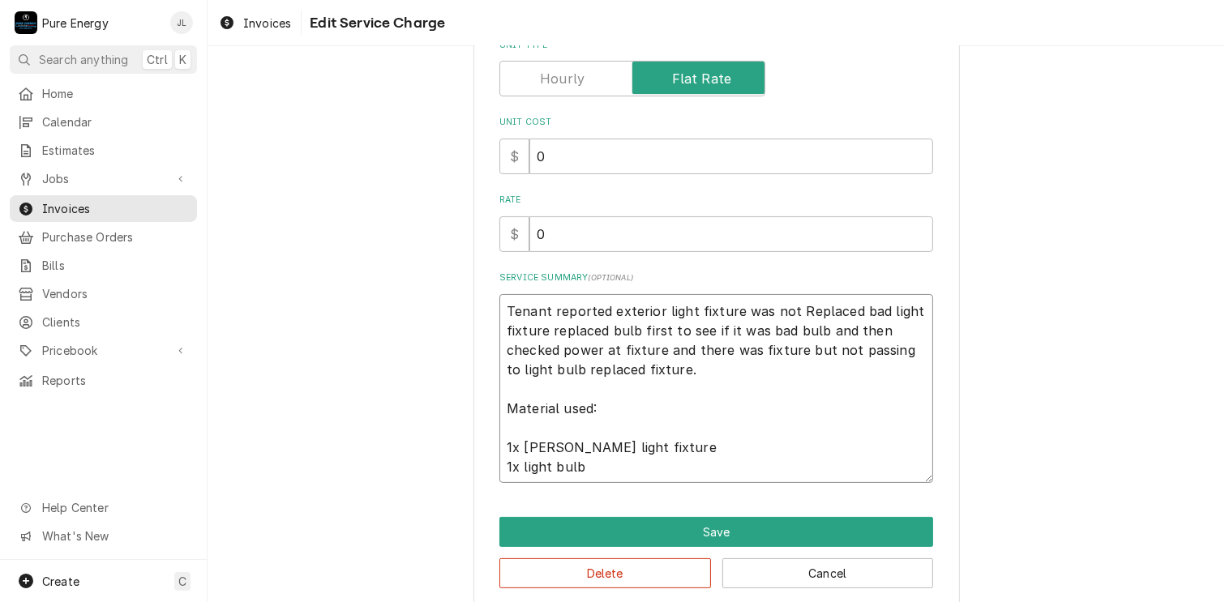
type textarea "Tenant reported exterior light fixture was not wReplaced bad light fixture repl…"
type textarea "x"
type textarea "Tenant reported exterior light fixture was not woReplaced bad light fixture rep…"
type textarea "x"
type textarea "Tenant reported exterior light fixture was not worReplaced bad light fixture re…"
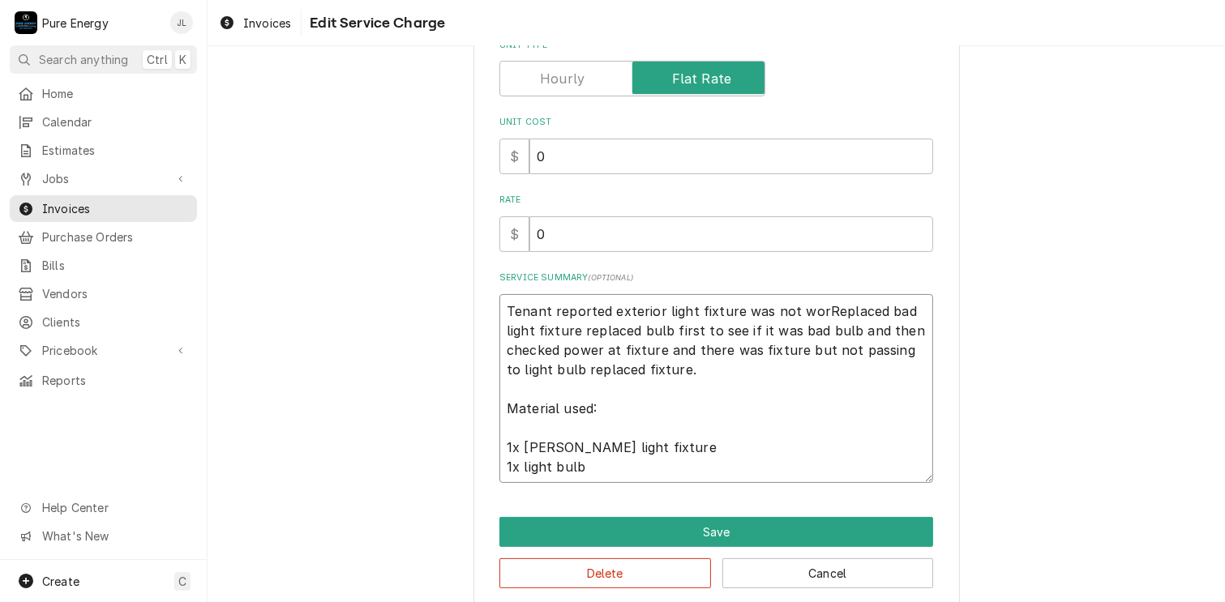
type textarea "x"
type textarea "Tenant reported exterior light fixture was not workReplaced bad light fixture r…"
type textarea "x"
type textarea "Tenant reported exterior light fixture was not workiReplaced bad light fixture …"
type textarea "x"
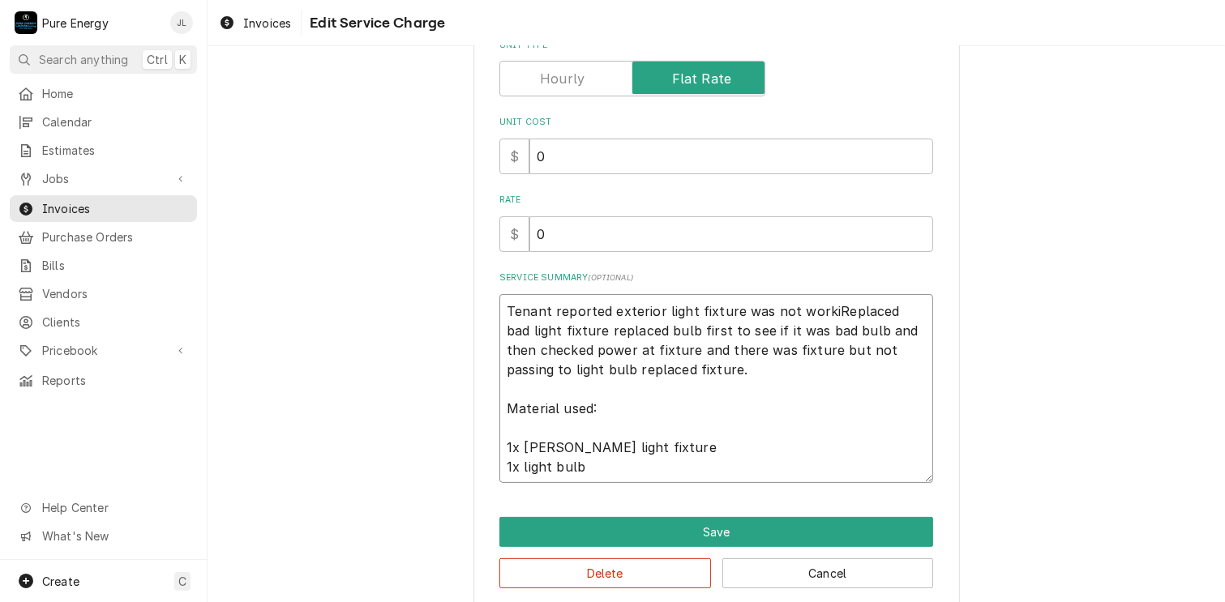
type textarea "Tenant reported exterior light fixture was not workinReplaced bad light fixture…"
type textarea "x"
type textarea "Tenant reported exterior light fixture was not workingReplaced bad light fixtur…"
type textarea "x"
type textarea "Tenant reported exterior light fixture was not working.Replaced bad light fixtu…"
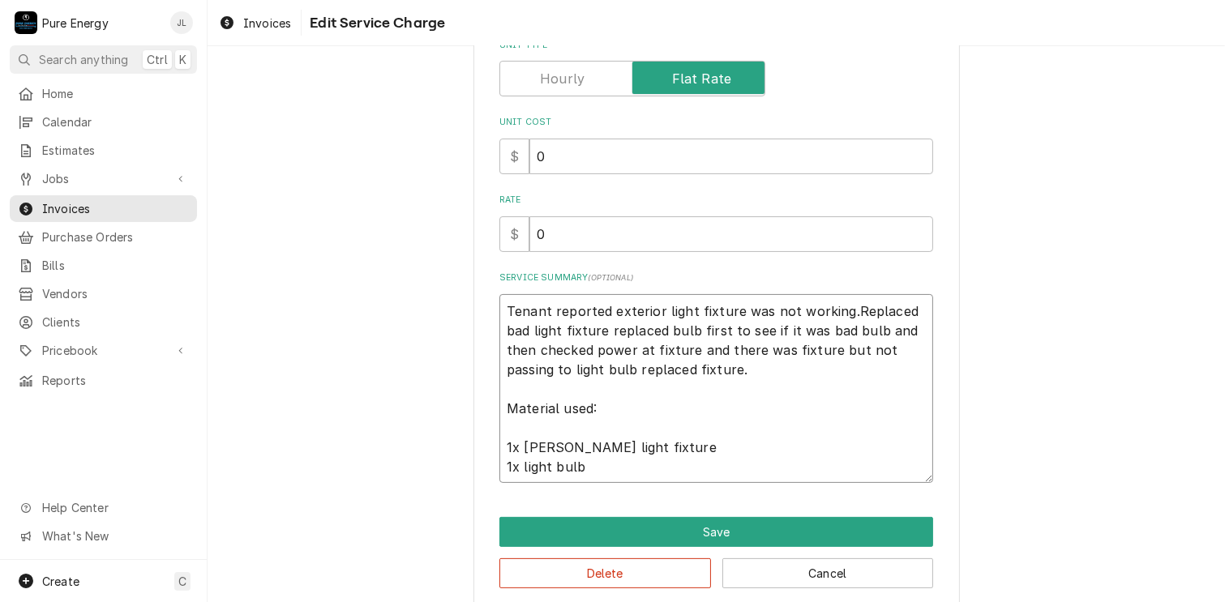
type textarea "x"
type textarea "Tenant reported exterior light fixture was not working. Replaced bad light fixt…"
type textarea "x"
type textarea "Tenant reported exterior light fixture was not working. Replaced bad light fixt…"
type textarea "x"
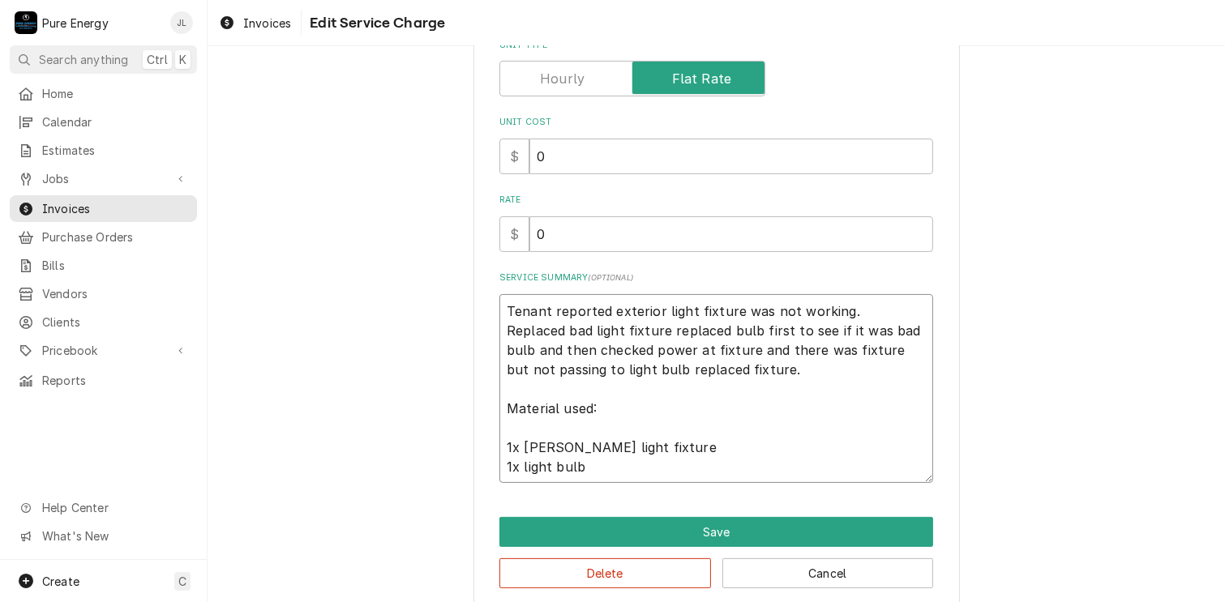
type textarea "Tenant reported exterior light fixture was not working. Replaced bad light fixt…"
type textarea "x"
type textarea "Tenant reported exterior light fixture was not working. Replaced bad light fixt…"
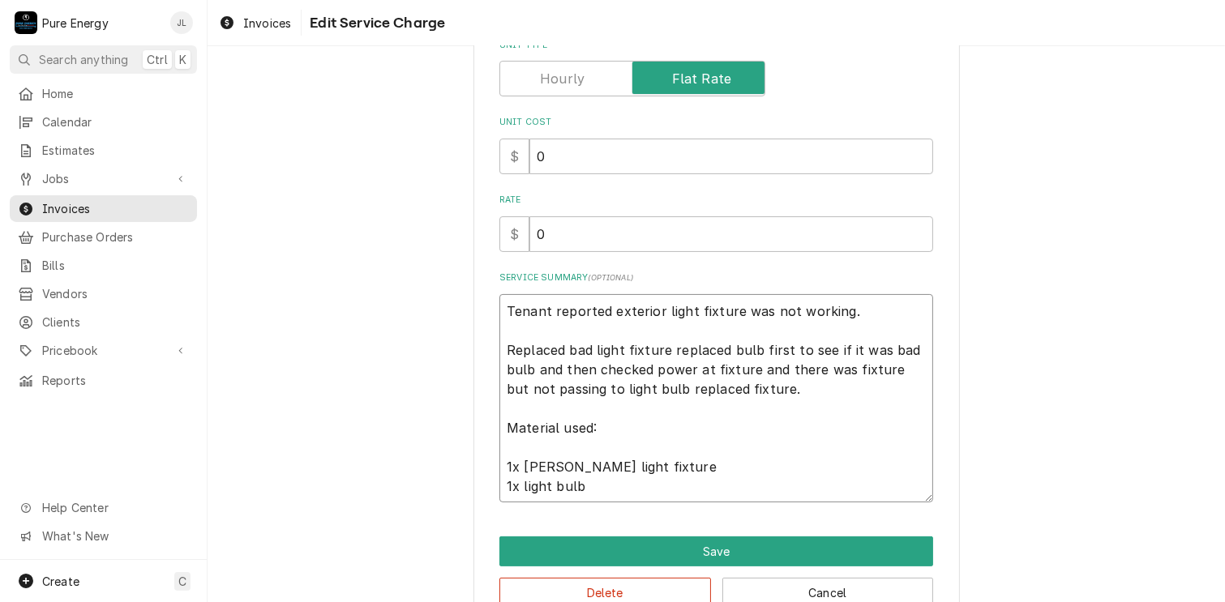
type textarea "x"
type textarea "Tenant reported exterior light fixture was not working. WReplaced bad light fix…"
type textarea "x"
type textarea "Tenant reported exterior light fixture was not working. Replaced bad light fixt…"
type textarea "x"
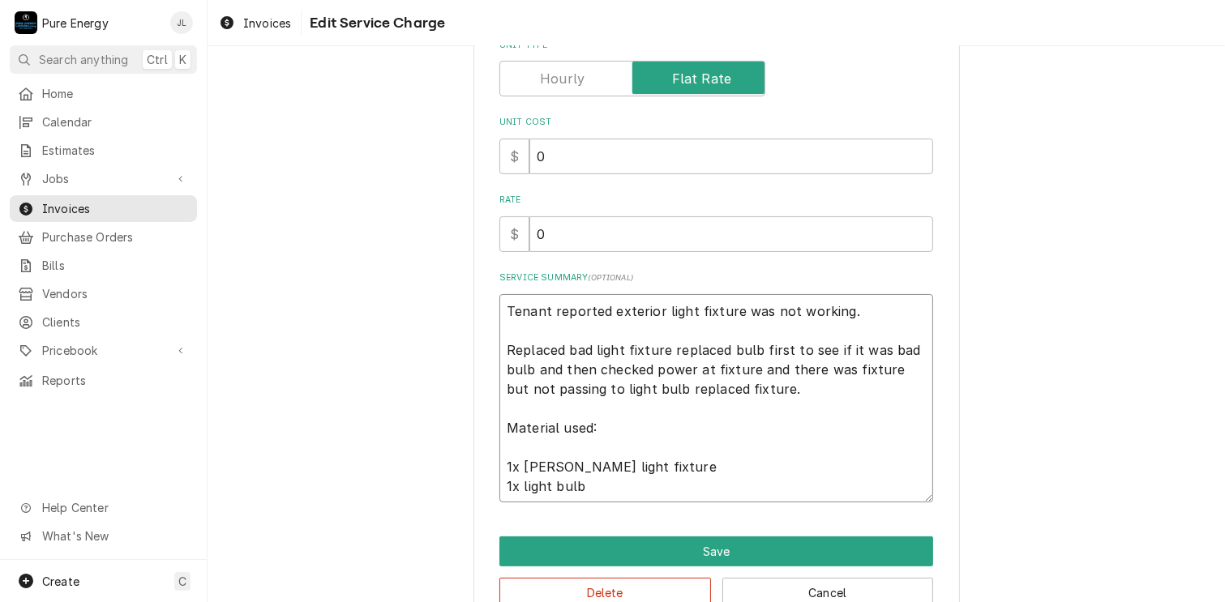
type textarea "Tenant reported exterior light fixture was not working. CReplaced bad light fix…"
type textarea "x"
type textarea "Tenant reported exterior light fixture was not working. ChReplaced bad light fi…"
type textarea "x"
type textarea "Tenant reported exterior light fixture was not working. CheReplaced bad light f…"
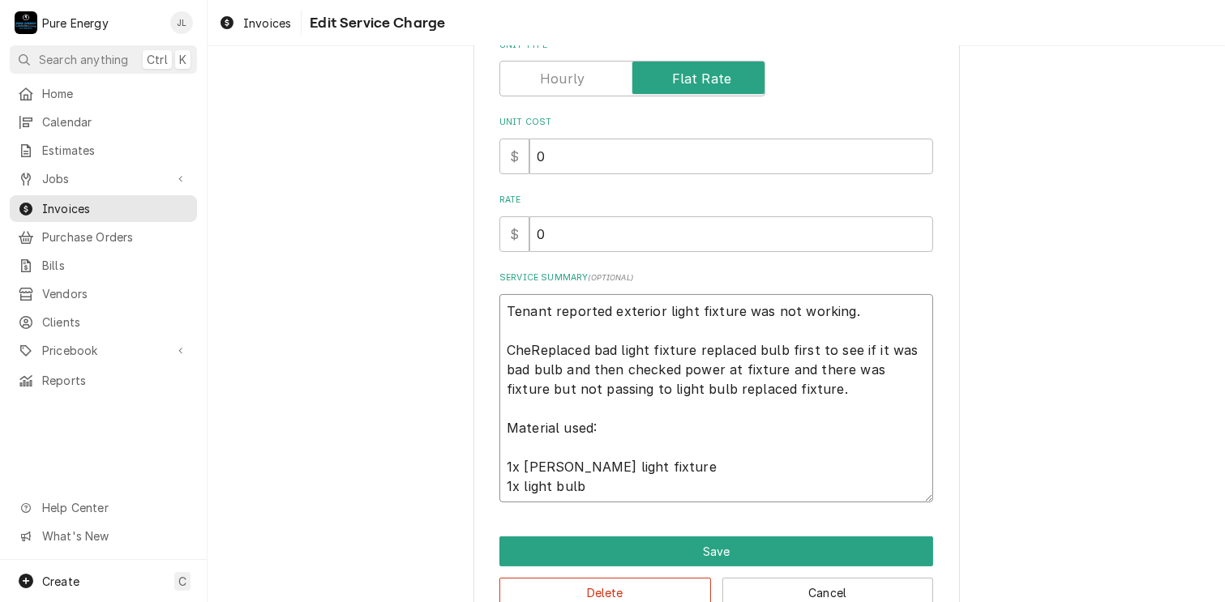
type textarea "x"
type textarea "Tenant reported exterior light fixture was not working. ChecReplaced bad light …"
type textarea "x"
type textarea "Tenant reported exterior light fixture was not working. CheckReplaced bad light…"
type textarea "x"
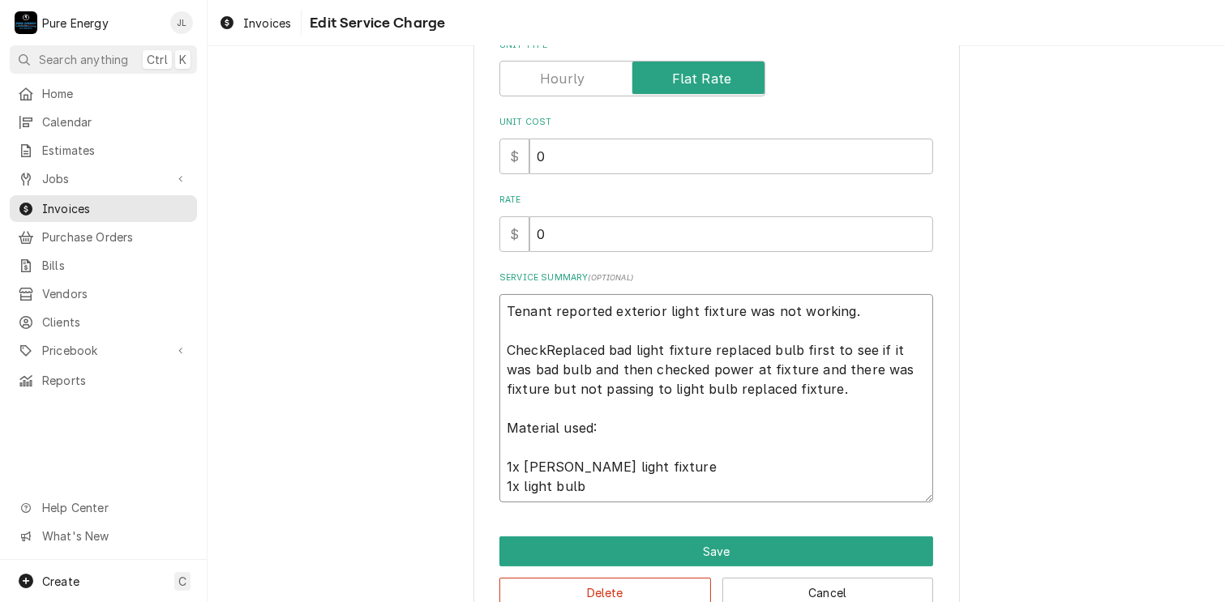
type textarea "Tenant reported exterior light fixture was not working. CheckeReplaced bad ligh…"
type textarea "x"
type textarea "Tenant reported exterior light fixture was not working. CheckedReplaced bad lig…"
type textarea "x"
type textarea "Tenant reported exterior light fixture was not working. Checked Replaced bad li…"
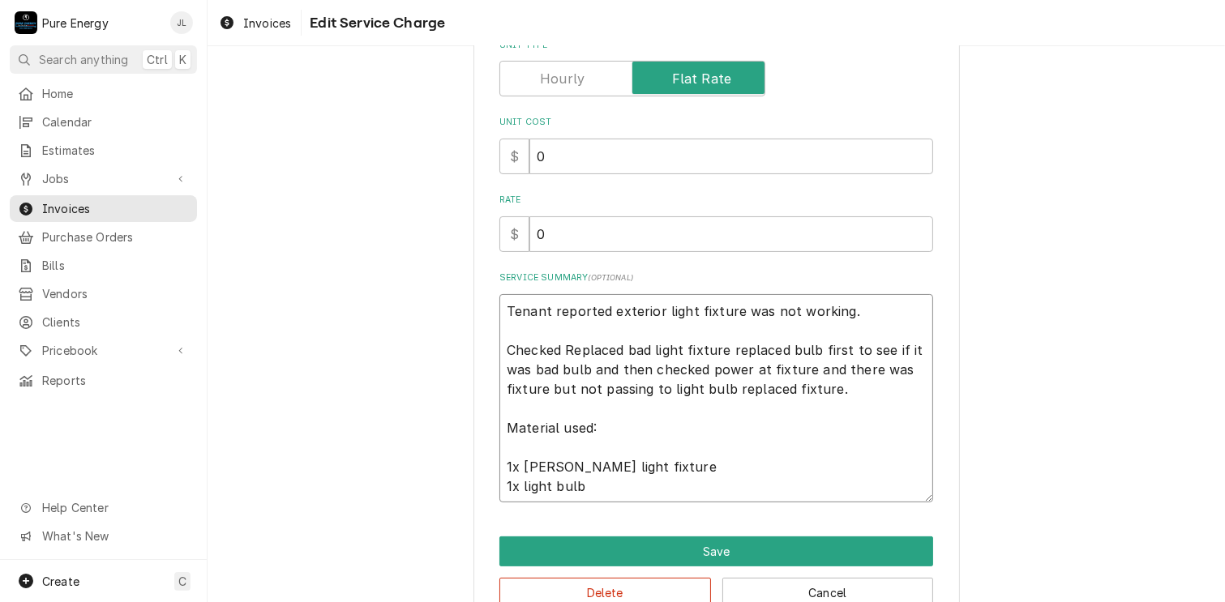
type textarea "x"
type textarea "Tenant reported exterior light fixture was not working. Checked aReplaced bad l…"
type textarea "x"
type textarea "Tenant reported exterior light fixture was not working. Checked atReplaced bad …"
type textarea "x"
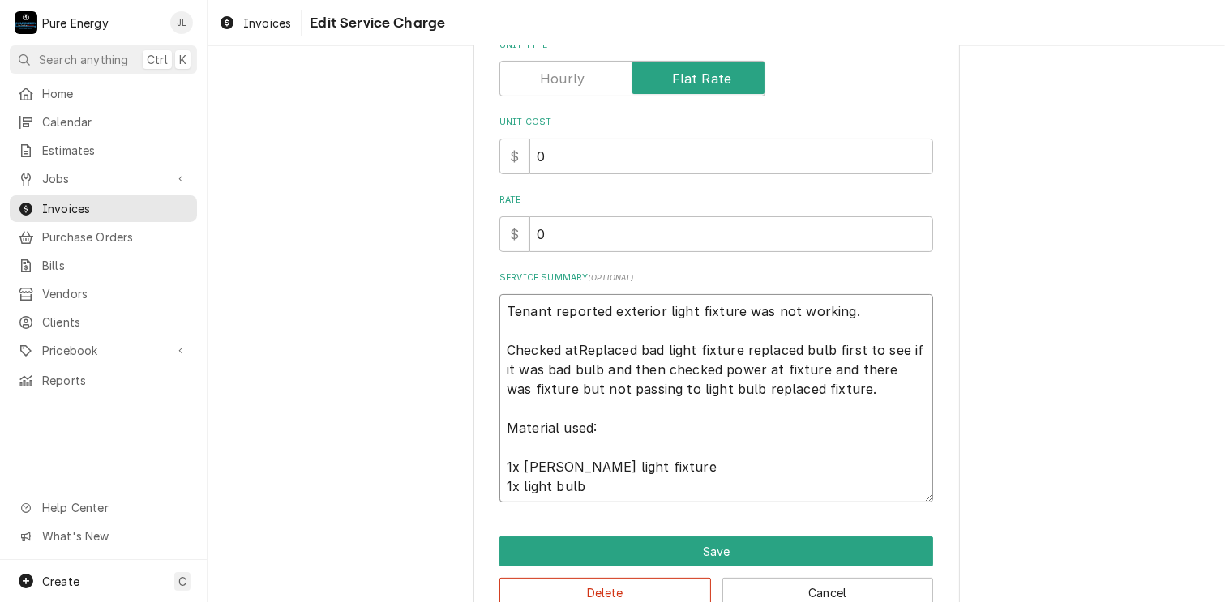
type textarea "Tenant reported exterior light fixture was not working. Checked at Replaced bad…"
type textarea "x"
type textarea "Tenant reported exterior light fixture was not working. Checked at pReplaced ba…"
type textarea "x"
type textarea "Tenant reported exterior light fixture was not working. Checked at poReplaced b…"
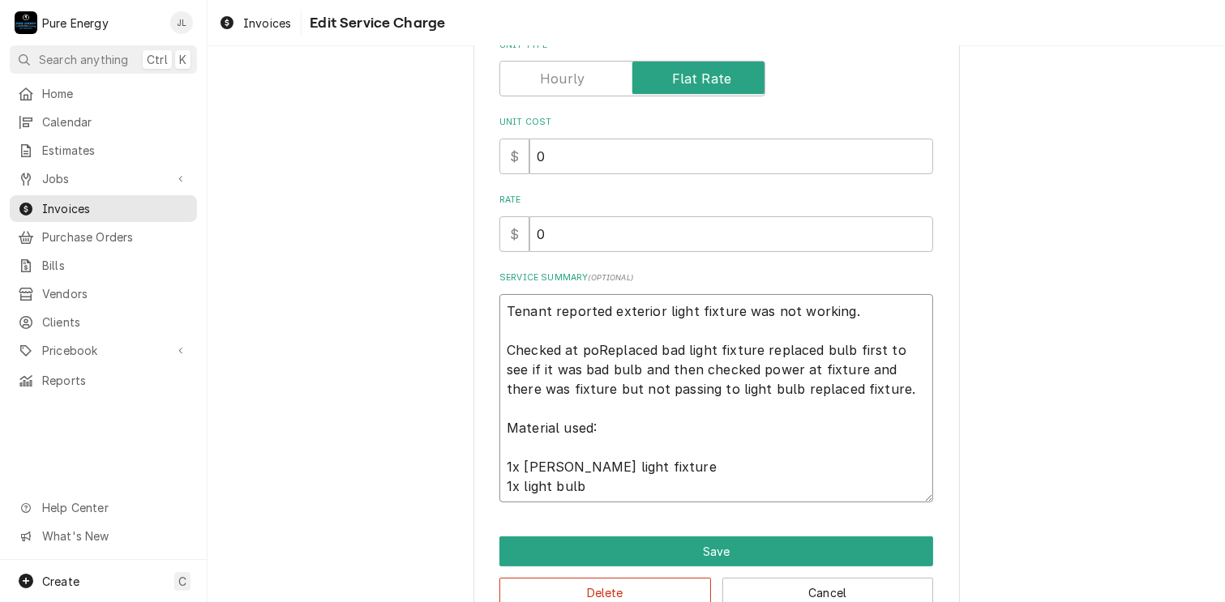
type textarea "x"
type textarea "Tenant reported exterior light fixture was not working. Checked at powReplaced …"
type textarea "x"
type textarea "Tenant reported exterior light fixture was not working. Checked at poweReplaced…"
type textarea "x"
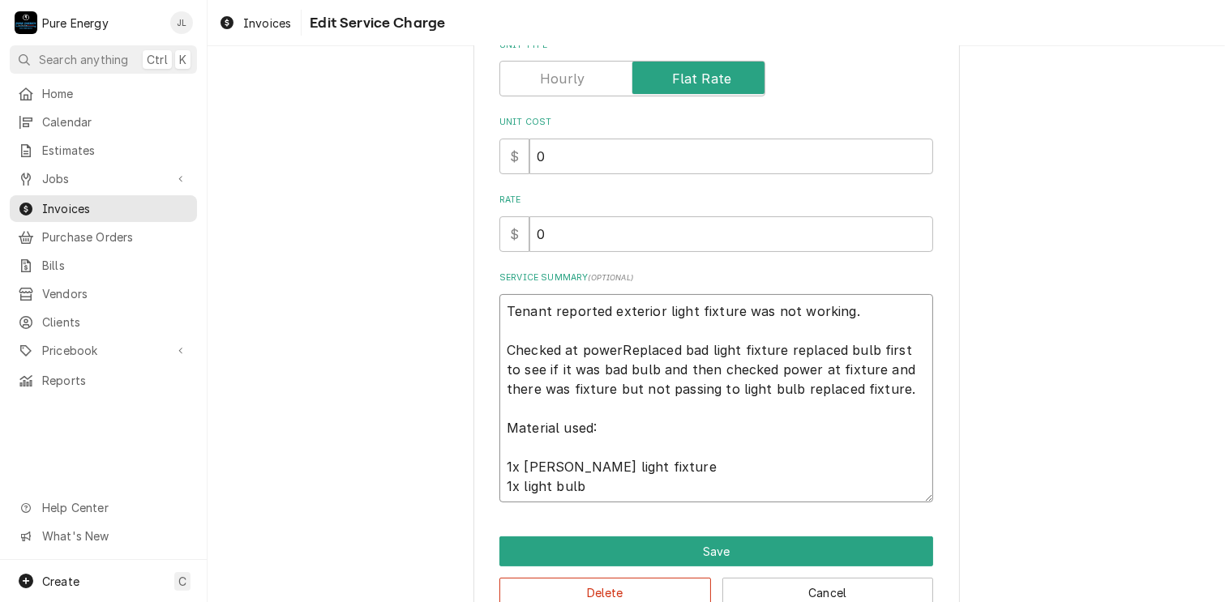
type textarea "Tenant reported exterior light fixture was not working. Checked at power Replac…"
type textarea "x"
type textarea "Tenant reported exterior light fixture was not working. Checked at power toRepl…"
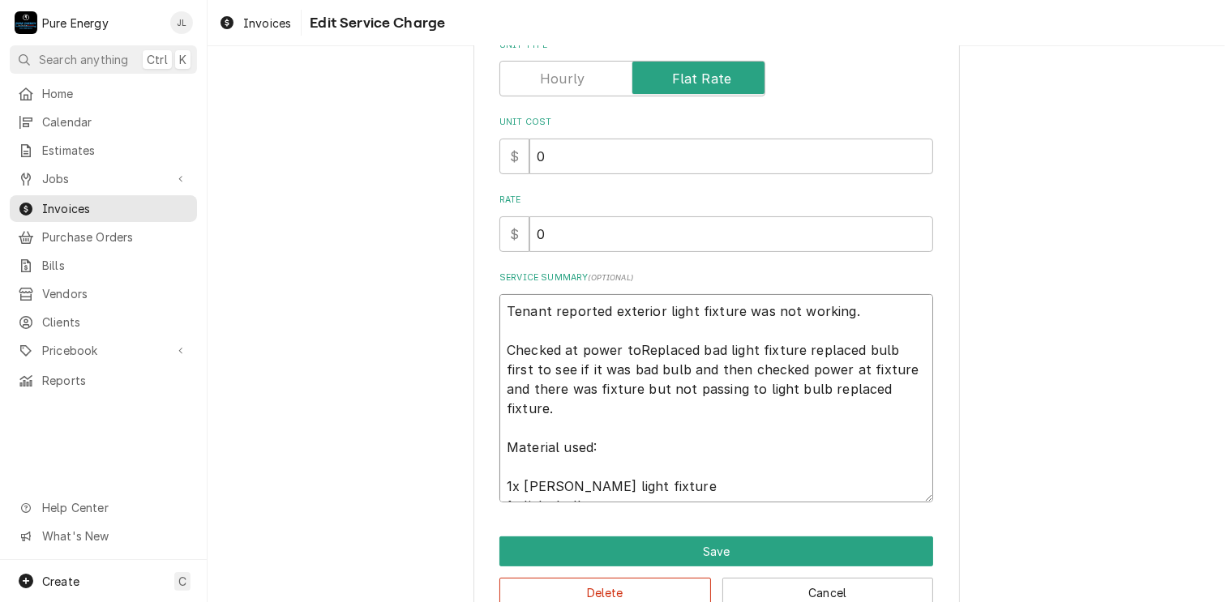
type textarea "x"
type textarea "Tenant reported exterior light fixture was not working. Checked at power to Rep…"
type textarea "x"
type textarea "Tenant reported exterior light fixture was not working. Checked at power to fRe…"
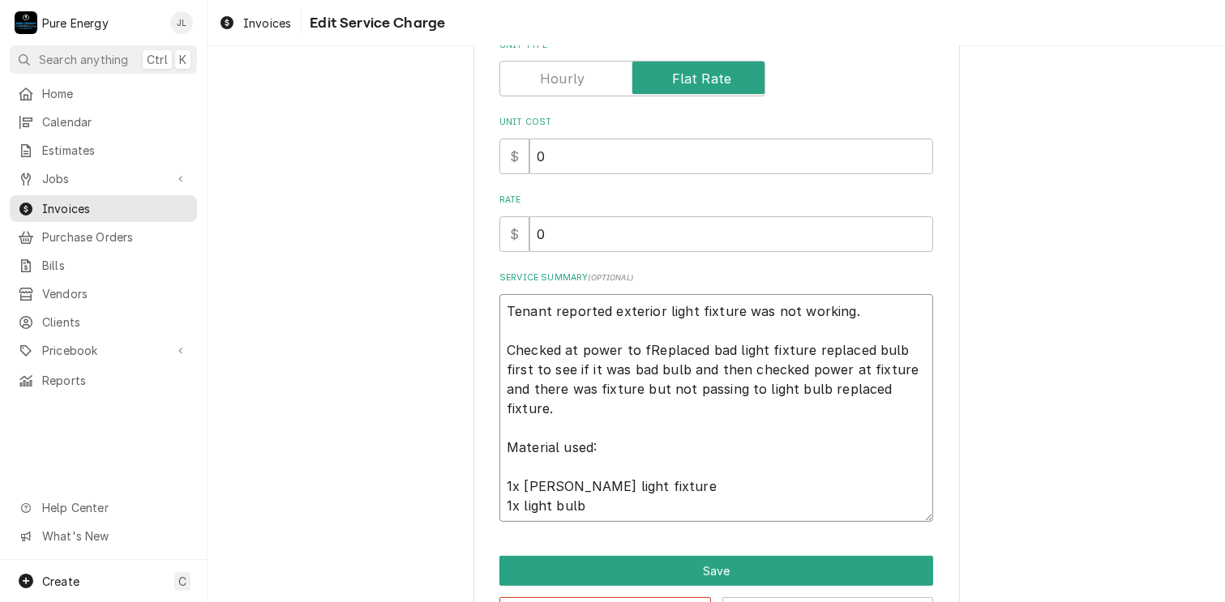
type textarea "x"
type textarea "Tenant reported exterior light fixture was not working. Checked at power to fiR…"
type textarea "x"
type textarea "Tenant reported exterior light fixture was not working. Checked at power to fix…"
type textarea "x"
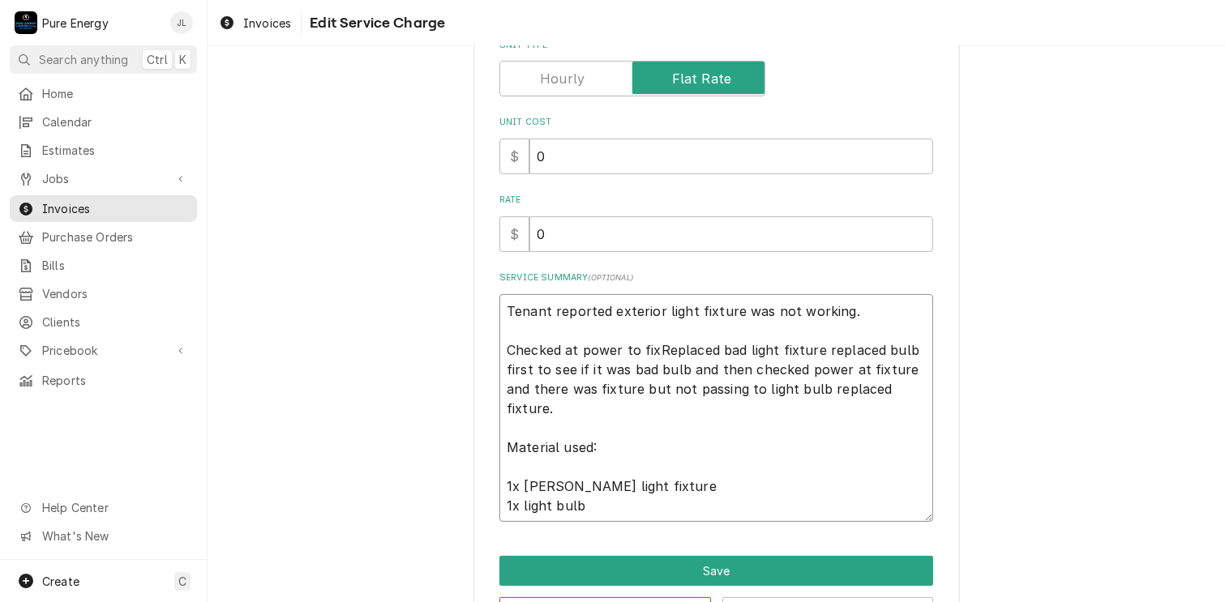
type textarea "Tenant reported exterior light fixture was not working. Checked at power to fix…"
type textarea "x"
type textarea "Tenant reported exterior light fixture was not working. Checked at power to fix…"
type textarea "x"
type textarea "Tenant reported exterior light fixture was not working. Checked at power to fix…"
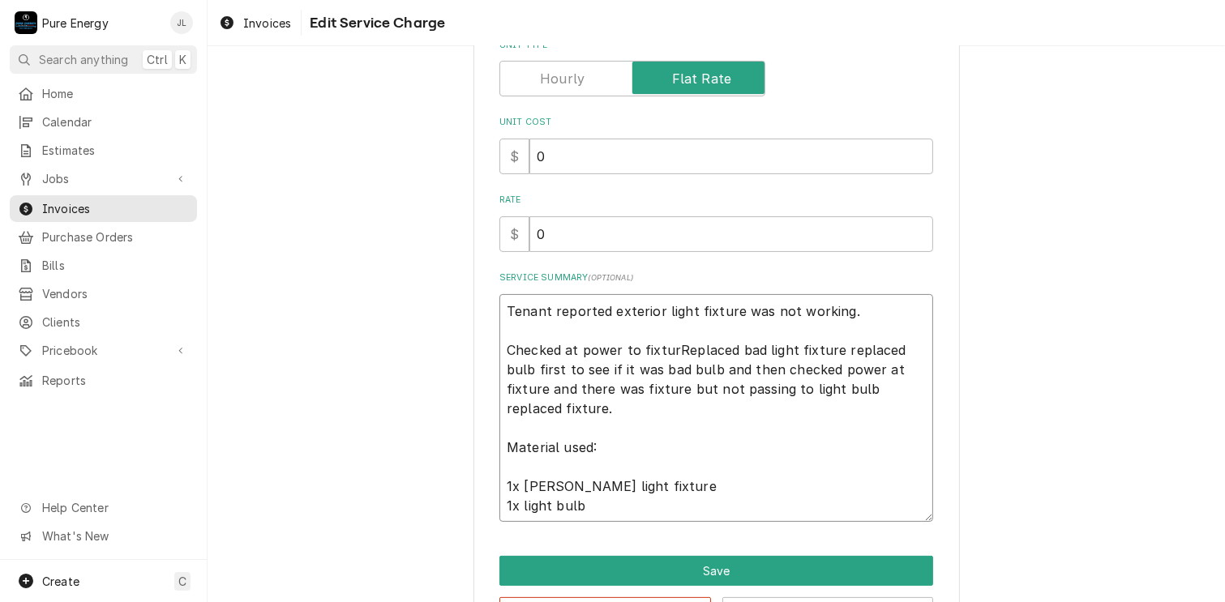
type textarea "x"
type textarea "Tenant reported exterior light fixture was not working. Checked at power to fix…"
type textarea "x"
type textarea "Tenant reported exterior light fixture was not working. Checked at power to fix…"
type textarea "x"
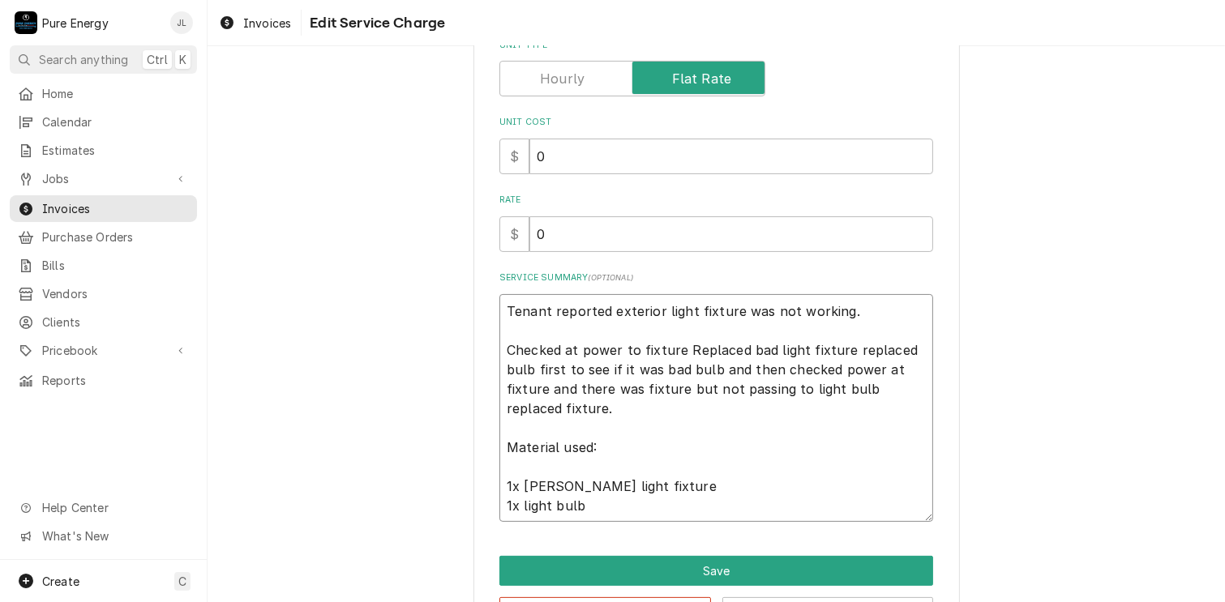
type textarea "Tenant reported exterior light fixture was not working. Checked at power to fix…"
type textarea "x"
type textarea "Tenant reported exterior light fixture was not working. Checked at power to fix…"
type textarea "x"
type textarea "Tenant reported exterior light fixture was not working. Checked at power to fix…"
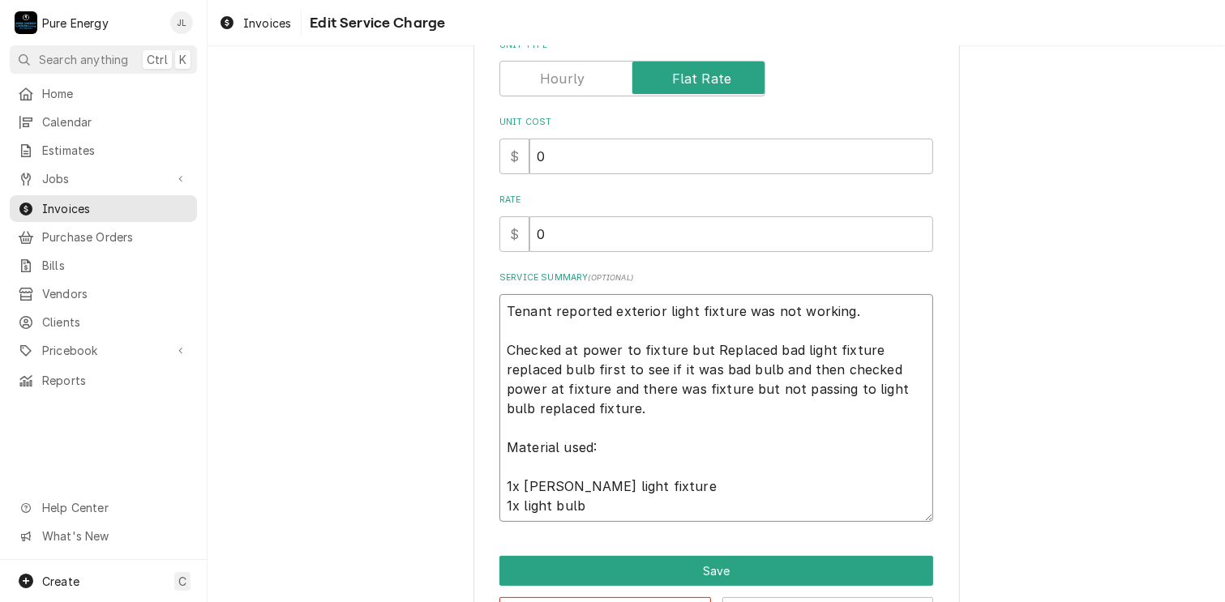
type textarea "x"
type textarea "Tenant reported exterior light fixture was not working. Checked at power to fix…"
type textarea "x"
type textarea "Tenant reported exterior light fixture was not working. Checked at power to fix…"
type textarea "x"
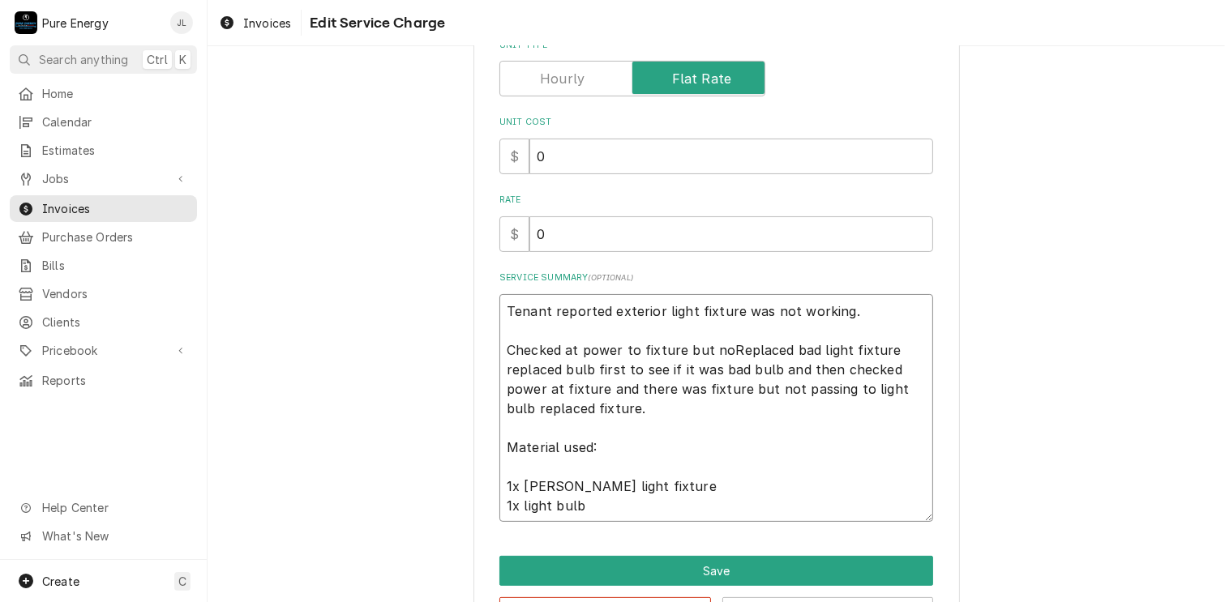
type textarea "Tenant reported exterior light fixture was not working. Checked at power to fix…"
type textarea "x"
type textarea "Tenant reported exterior light fixture was not working. Checked at power to fix…"
type textarea "x"
type textarea "Tenant reported exterior light fixture was not working. Checked at power to fix…"
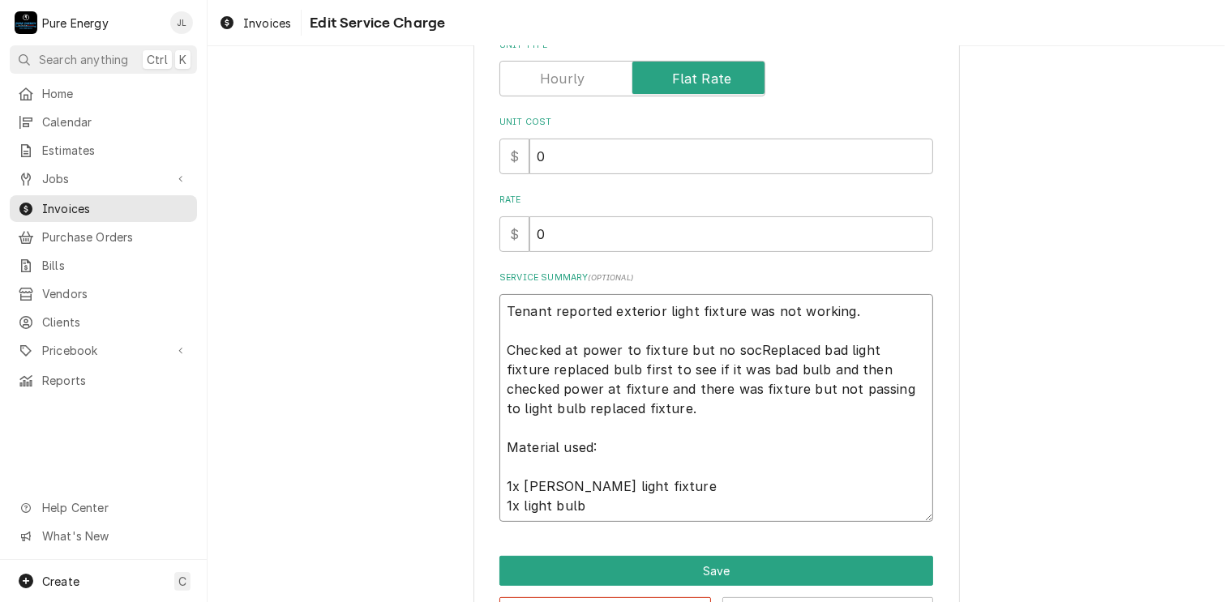
type textarea "x"
type textarea "Tenant reported exterior light fixture was not working. Checked at power to fix…"
type textarea "x"
type textarea "Tenant reported exterior light fixture was not working. Checked at power to fix…"
type textarea "x"
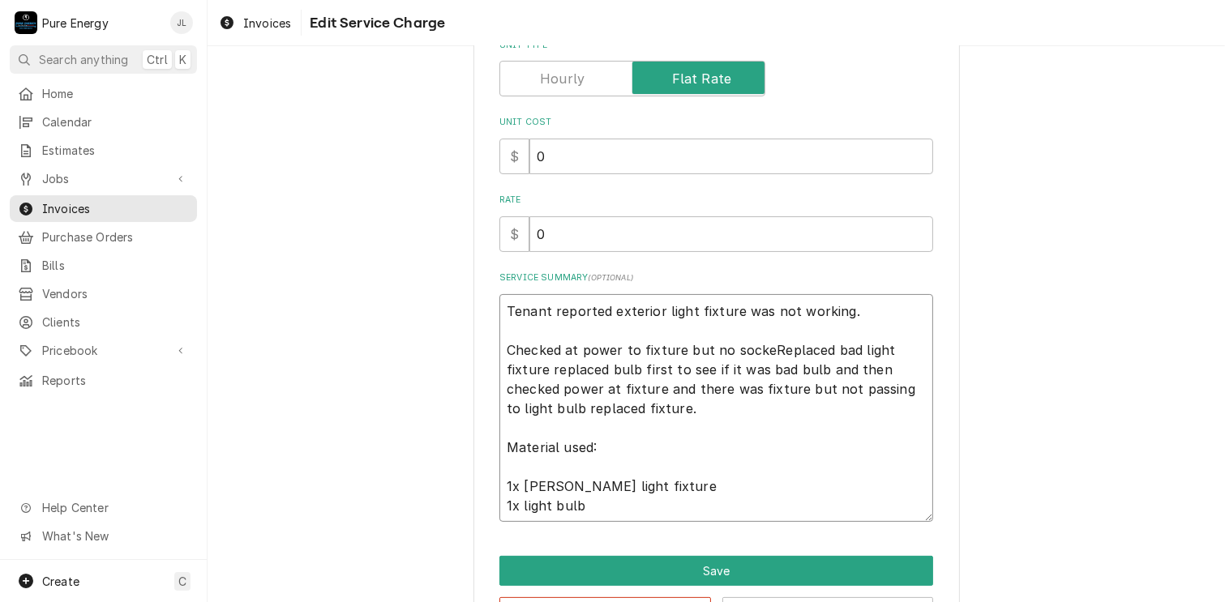
type textarea "Tenant reported exterior light fixture was not working. Checked at power to fix…"
type textarea "x"
type textarea "Tenant reported exterior light fixture was not working. Checked at power to fix…"
type textarea "x"
type textarea "Tenant reported exterior light fixture was not working. Checked at power to fix…"
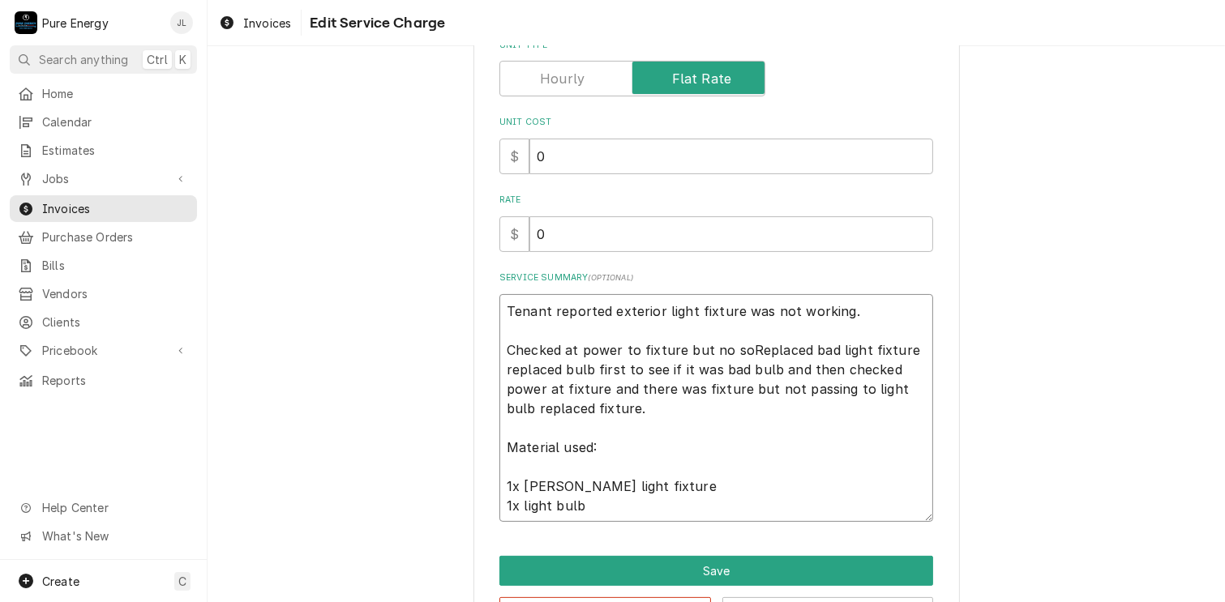
type textarea "x"
type textarea "Tenant reported exterior light fixture was not working. Checked at power to fix…"
type textarea "x"
type textarea "Tenant reported exterior light fixture was not working. Checked at power to fix…"
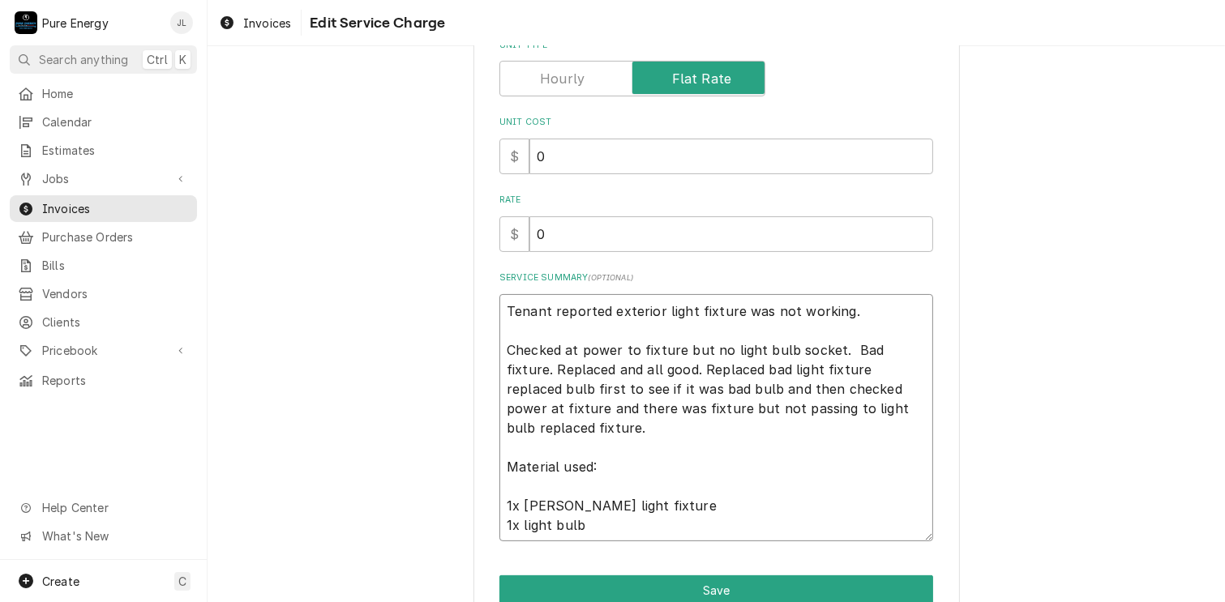
drag, startPoint x: 553, startPoint y: 430, endPoint x: 652, endPoint y: 372, distance: 114.4
click at [652, 372] on textarea "Tenant reported exterior light fixture was not working. Checked at power to fix…" at bounding box center [716, 418] width 434 height 248
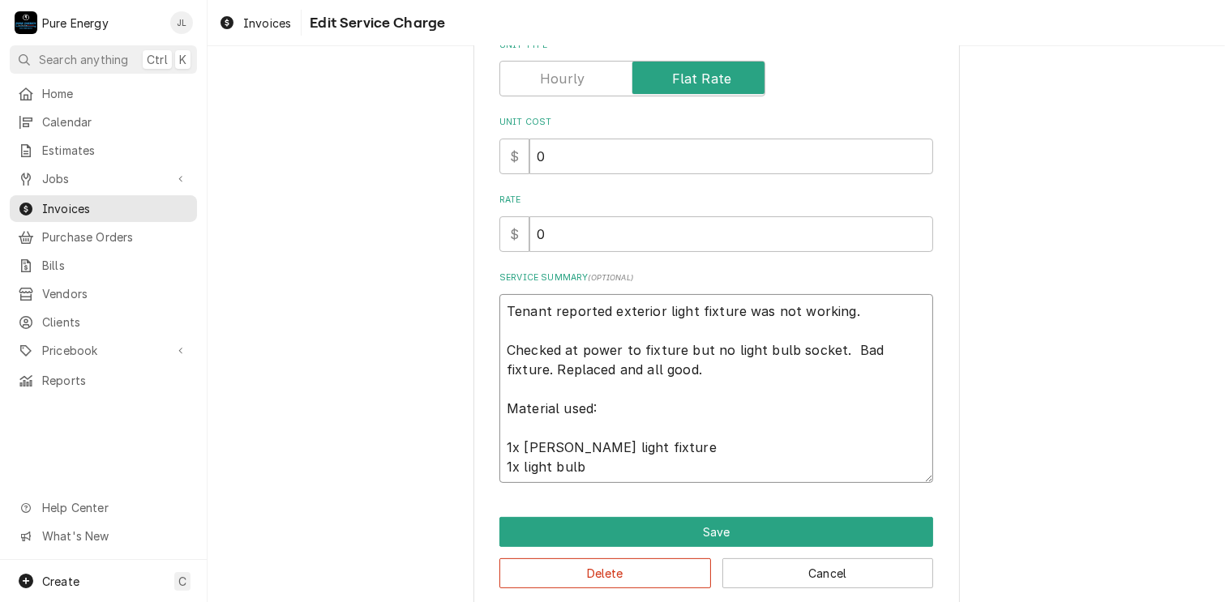
drag, startPoint x: 602, startPoint y: 469, endPoint x: 495, endPoint y: 408, distance: 123.5
click at [499, 408] on textarea "Tenant reported exterior light fixture was not working. Checked at power to fix…" at bounding box center [716, 389] width 434 height 190
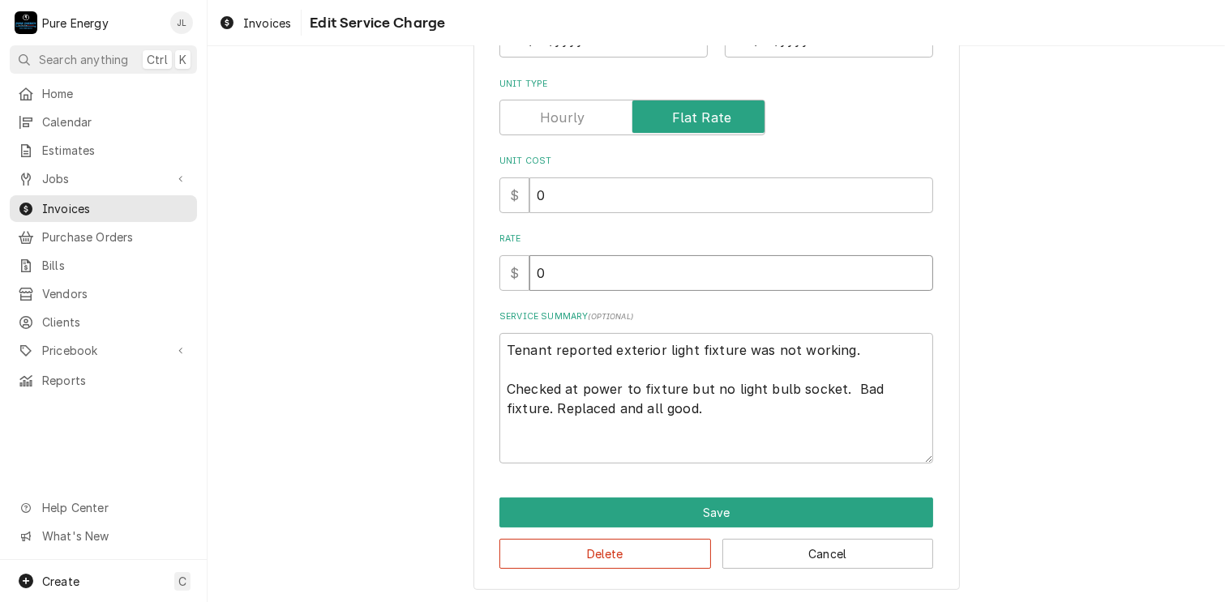
click at [585, 268] on input "0" at bounding box center [731, 273] width 404 height 36
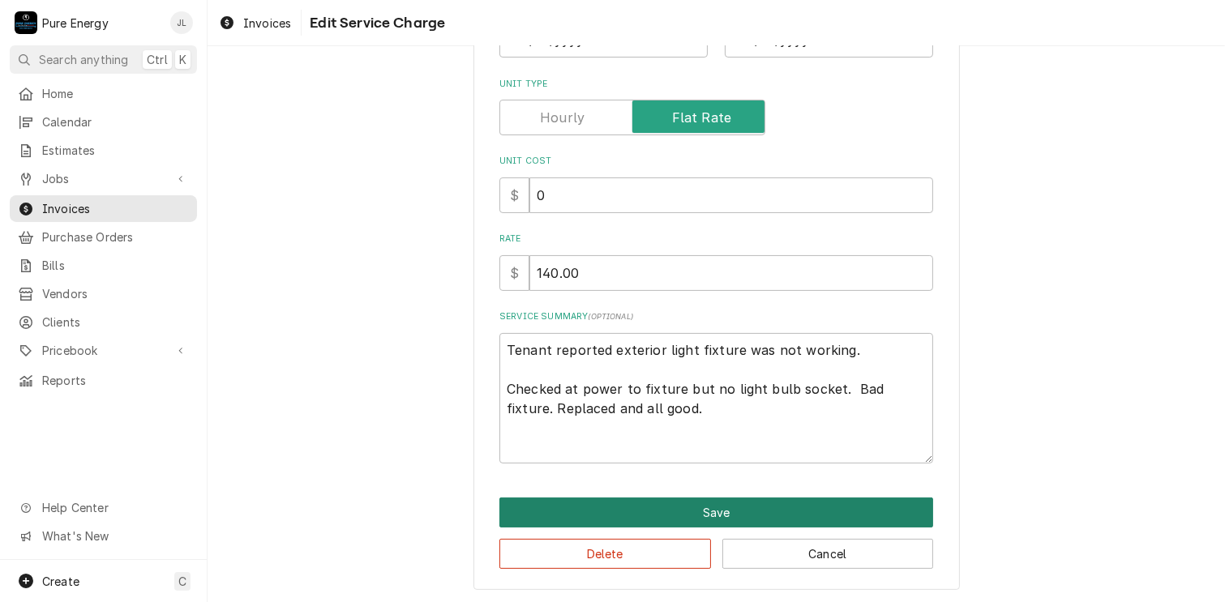
click at [712, 506] on button "Save" at bounding box center [716, 513] width 434 height 30
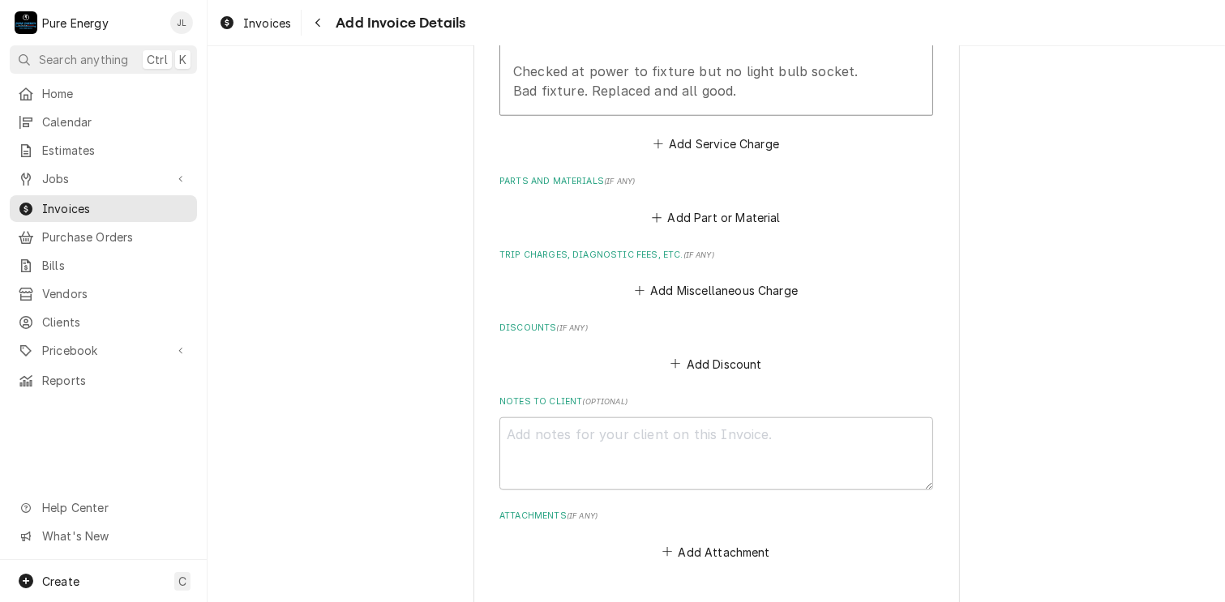
scroll to position [1439, 0]
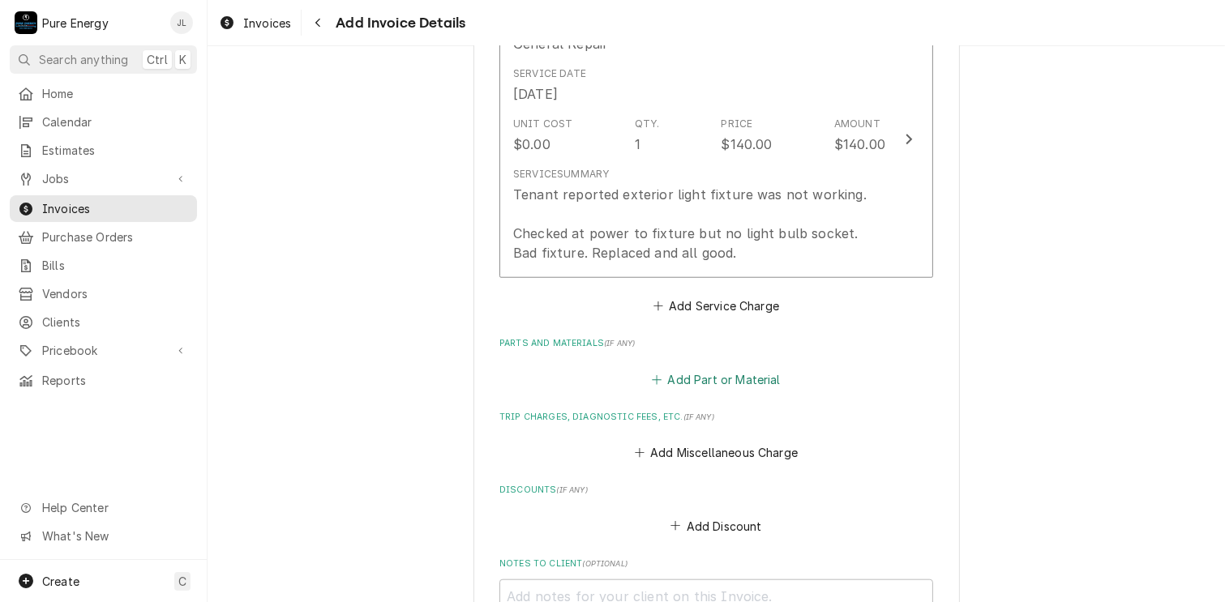
click at [701, 391] on button "Add Part or Material" at bounding box center [716, 379] width 134 height 23
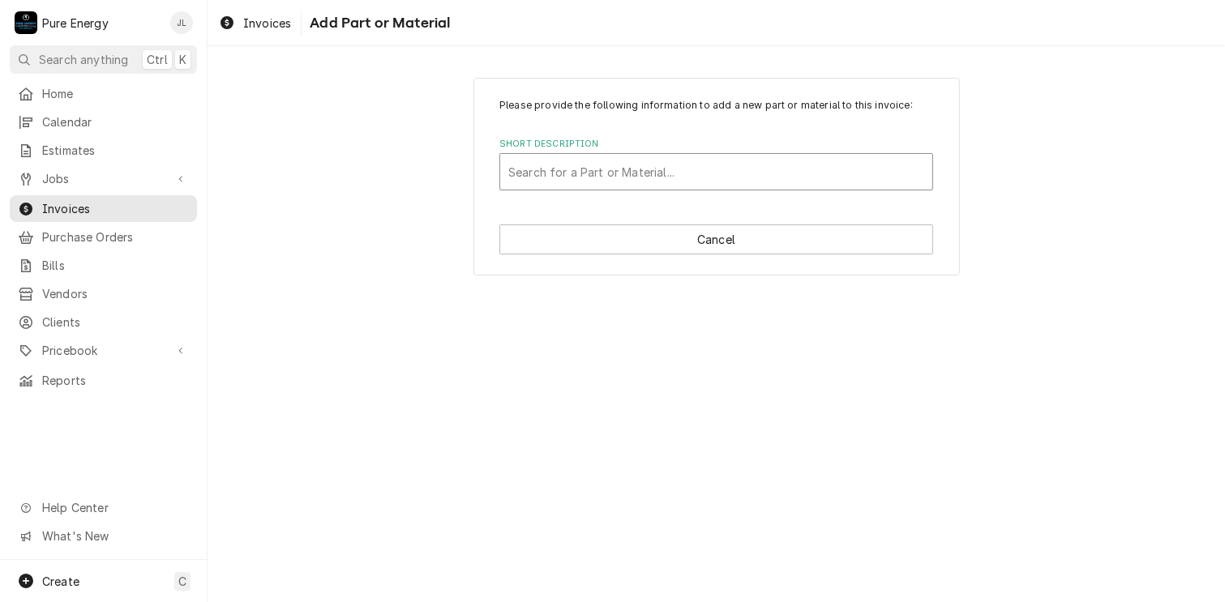
click at [571, 166] on div "Short Description" at bounding box center [716, 171] width 416 height 29
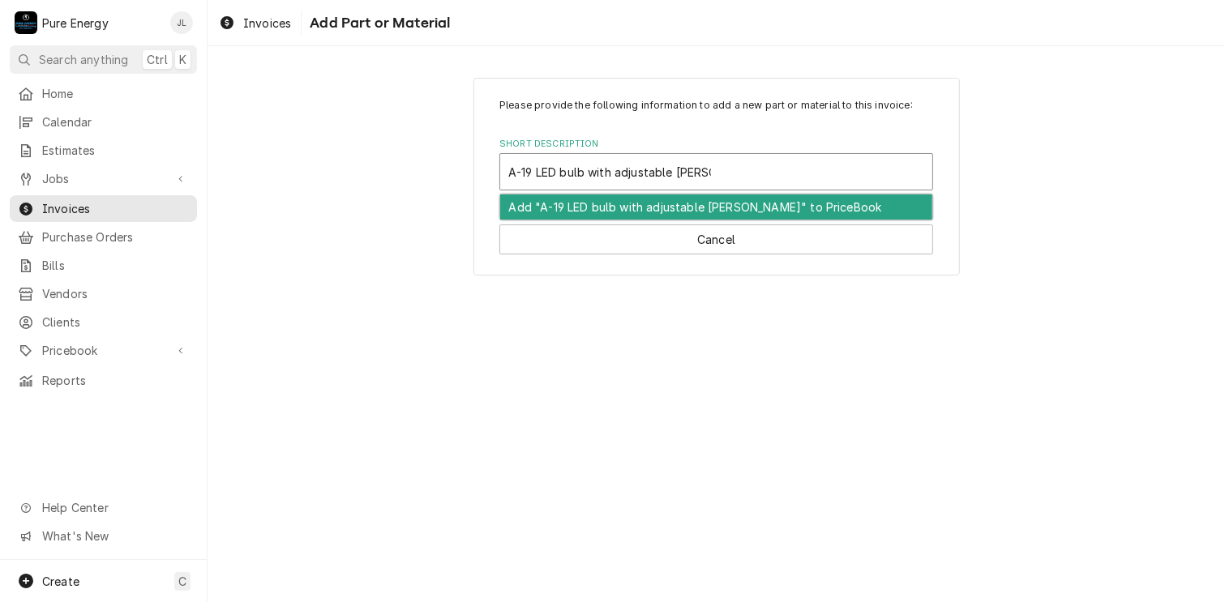
click at [616, 207] on div "Add "A-19 LED bulb with adjustable kelvin" to PriceBook" at bounding box center [716, 207] width 432 height 25
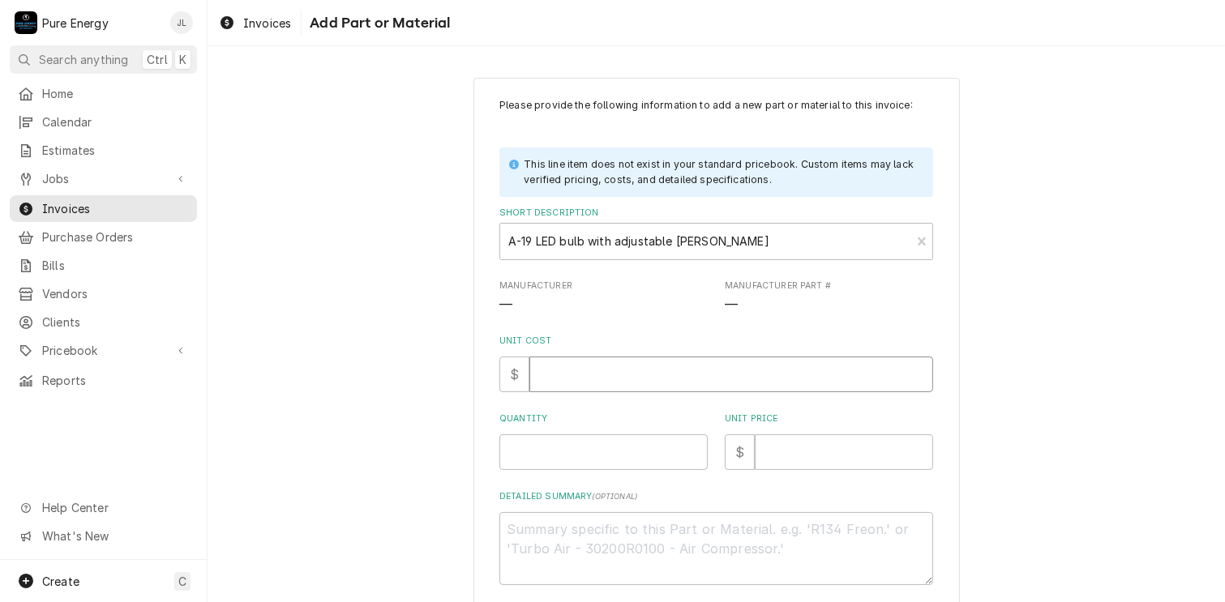
click at [612, 370] on input "Unit Cost" at bounding box center [731, 375] width 404 height 36
click at [561, 458] on input "Quantity" at bounding box center [603, 452] width 208 height 36
click at [726, 237] on div "Short Description" at bounding box center [705, 241] width 394 height 29
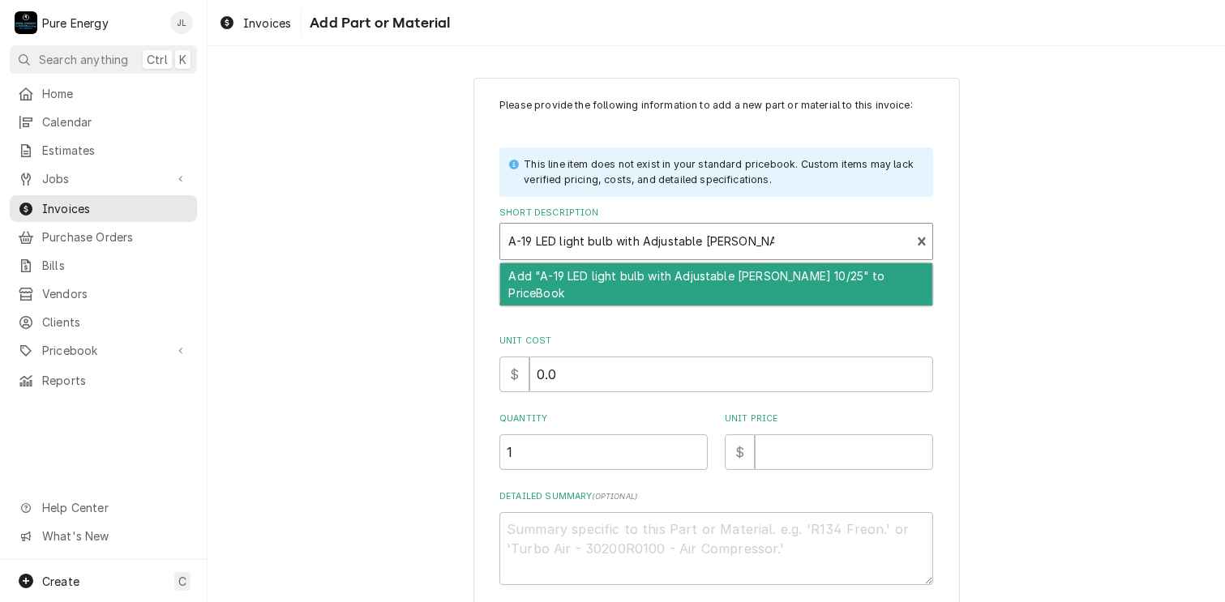
click at [640, 275] on div "Add "A-19 LED light bulb with Adjustable Kelvin 10/25" to PriceBook" at bounding box center [716, 284] width 432 height 42
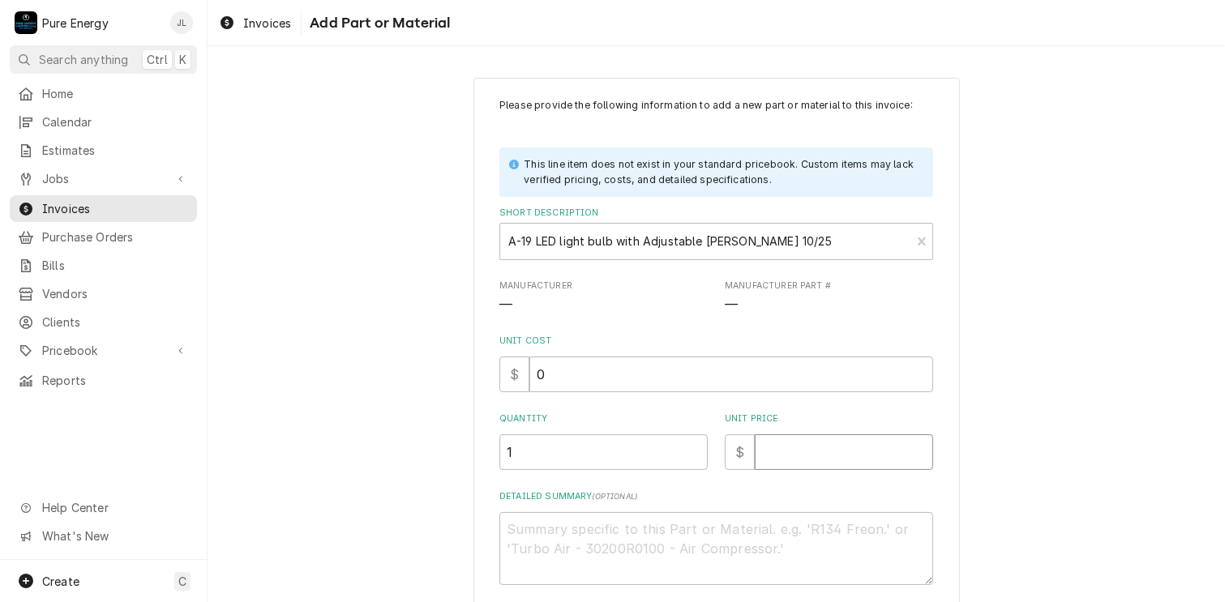
click at [769, 452] on input "Unit Price" at bounding box center [844, 452] width 178 height 36
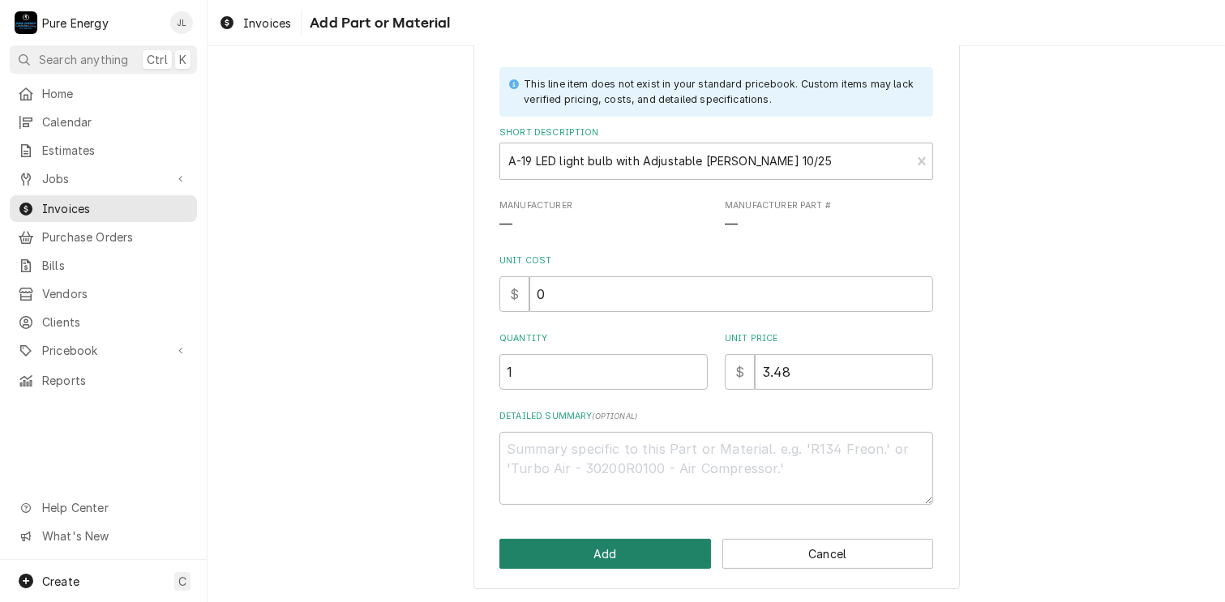
click at [578, 555] on button "Add" at bounding box center [605, 554] width 212 height 30
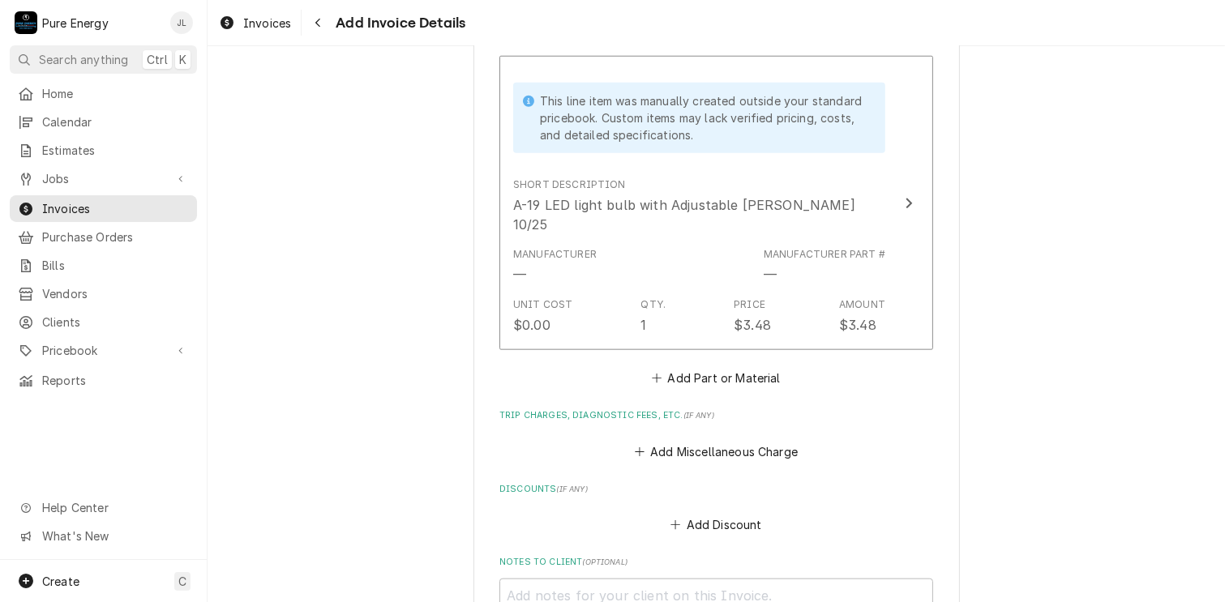
scroll to position [1824, 0]
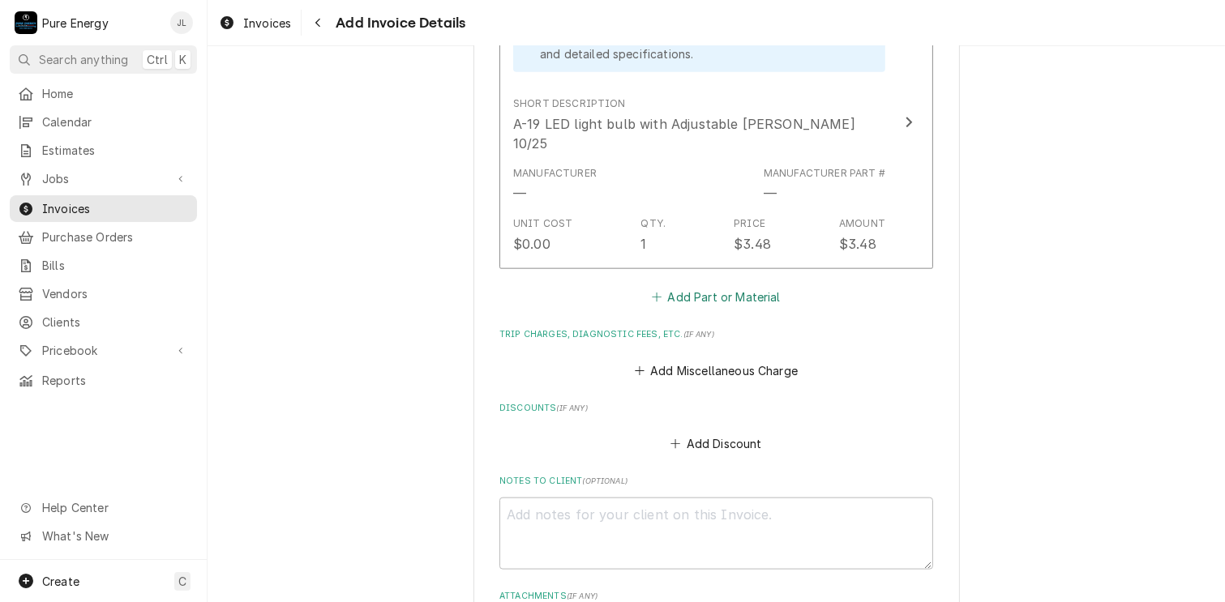
click at [700, 289] on button "Add Part or Material" at bounding box center [716, 297] width 134 height 23
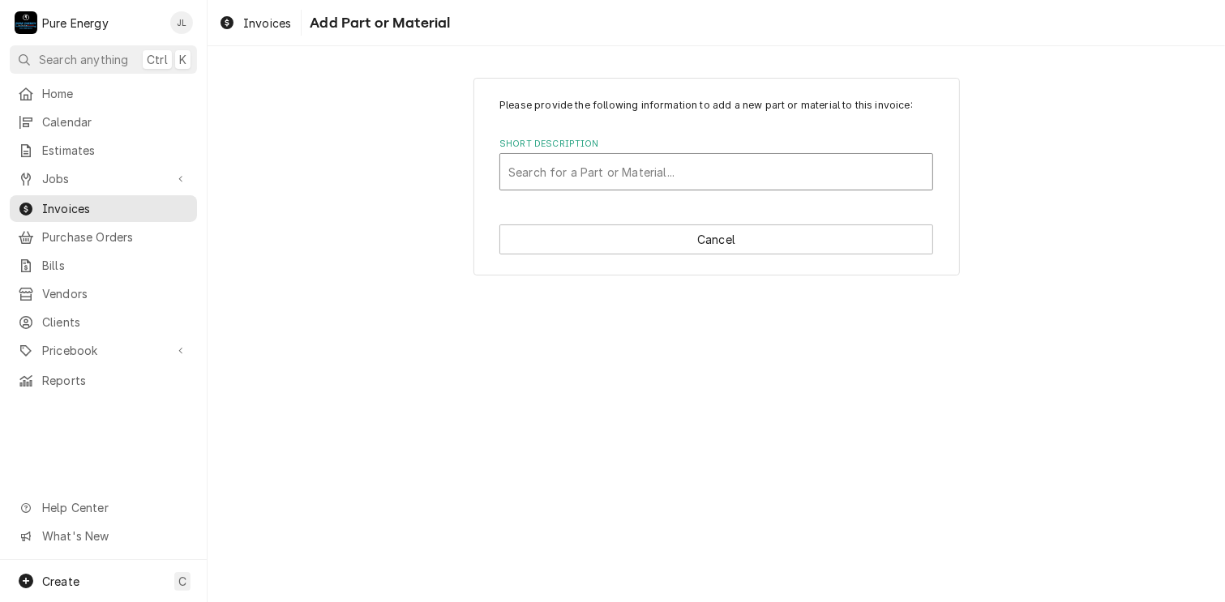
drag, startPoint x: 610, startPoint y: 207, endPoint x: 562, endPoint y: 165, distance: 63.8
click at [563, 159] on div "Search for a Part or Material..." at bounding box center [716, 172] width 432 height 36
click at [562, 167] on div "Short Description" at bounding box center [716, 171] width 416 height 29
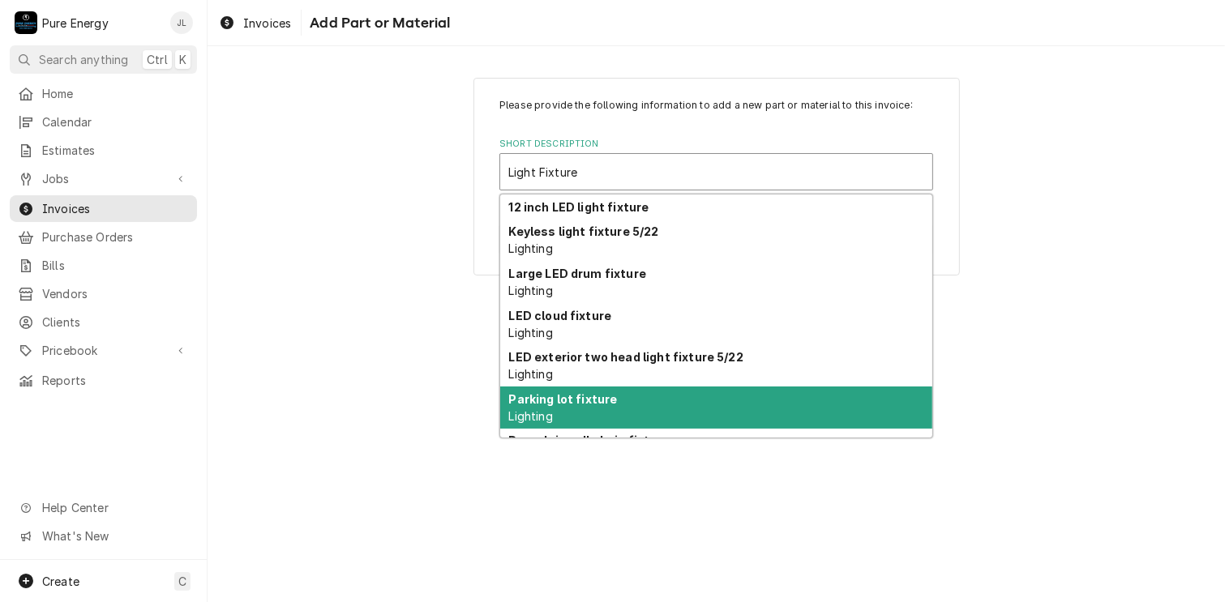
scroll to position [99, 0]
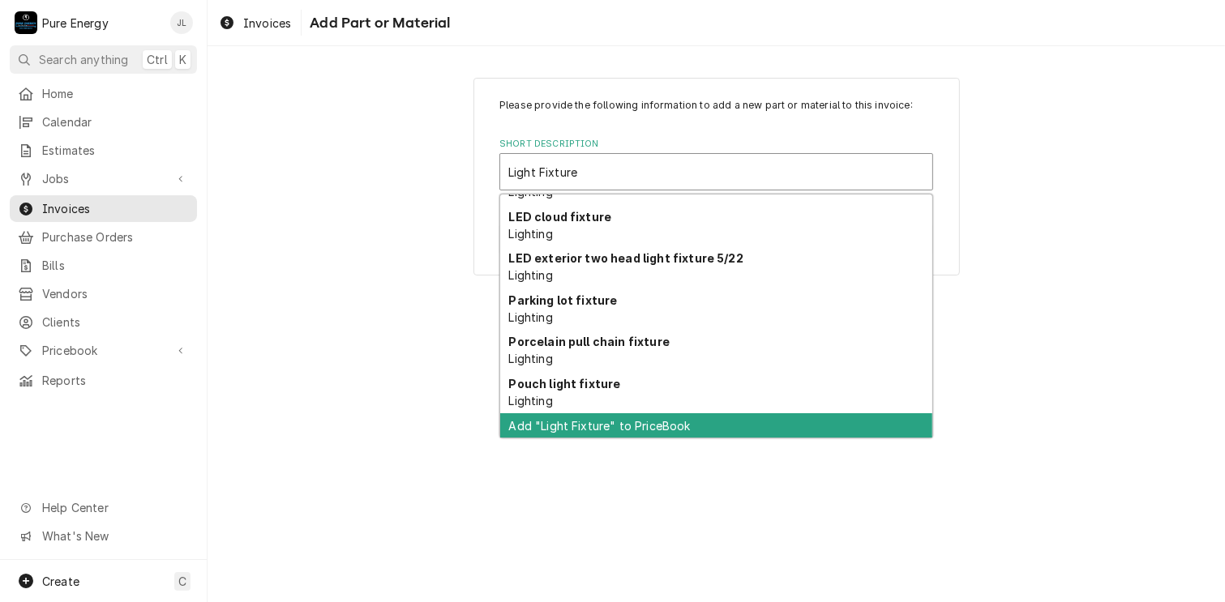
click at [577, 422] on div "Add "Light Fixture" to PriceBook" at bounding box center [716, 425] width 432 height 25
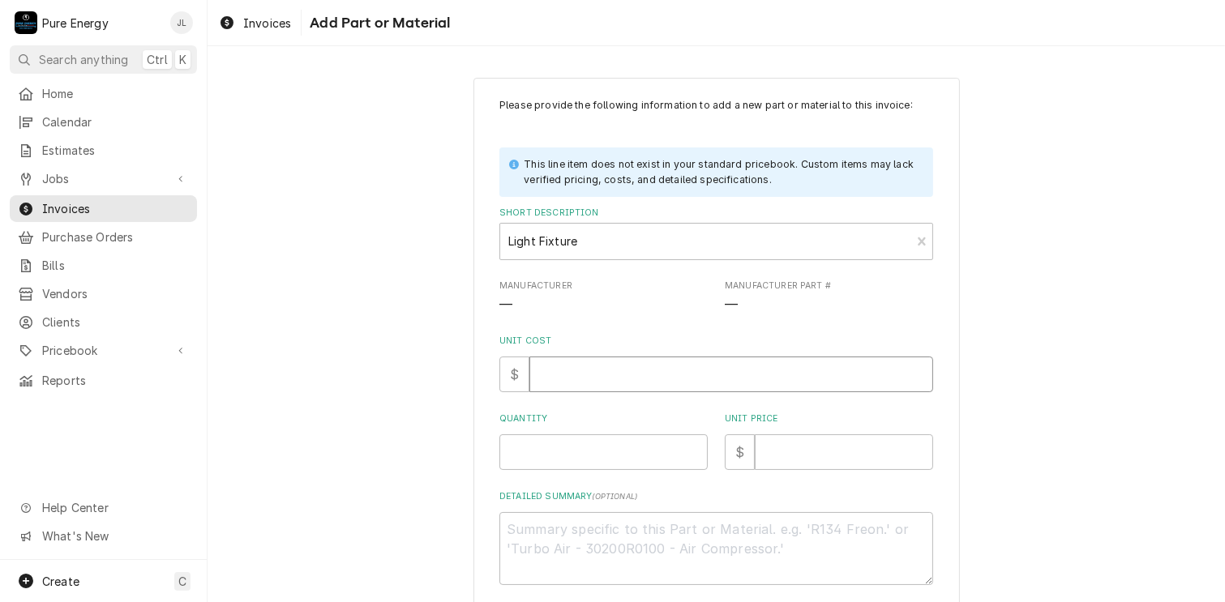
click at [572, 385] on input "Unit Cost" at bounding box center [731, 375] width 404 height 36
click at [550, 454] on input "Quantity" at bounding box center [603, 452] width 208 height 36
click at [799, 452] on input "Unit Price" at bounding box center [844, 452] width 178 height 36
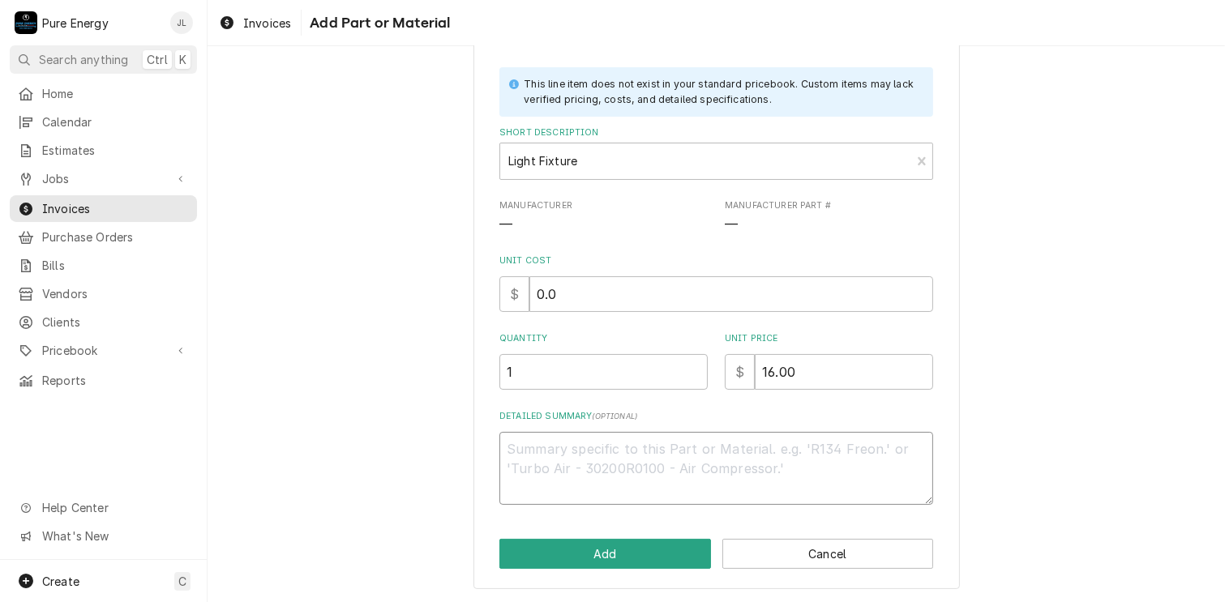
click at [618, 481] on textarea "Detailed Summary ( optional )" at bounding box center [716, 468] width 434 height 73
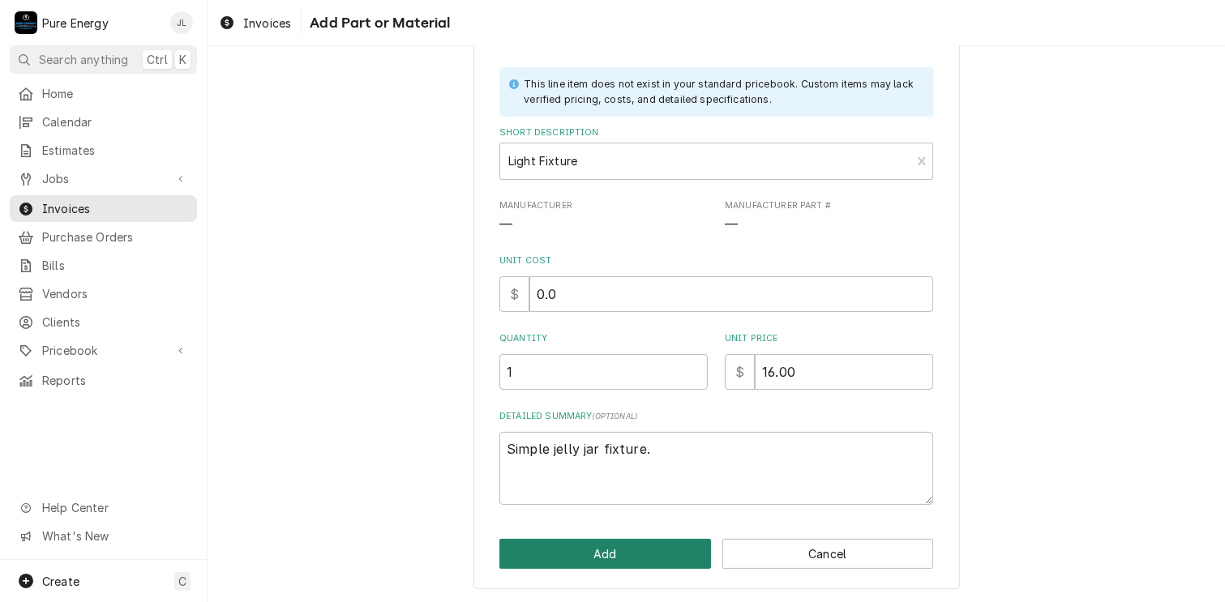
click at [616, 552] on button "Add" at bounding box center [605, 554] width 212 height 30
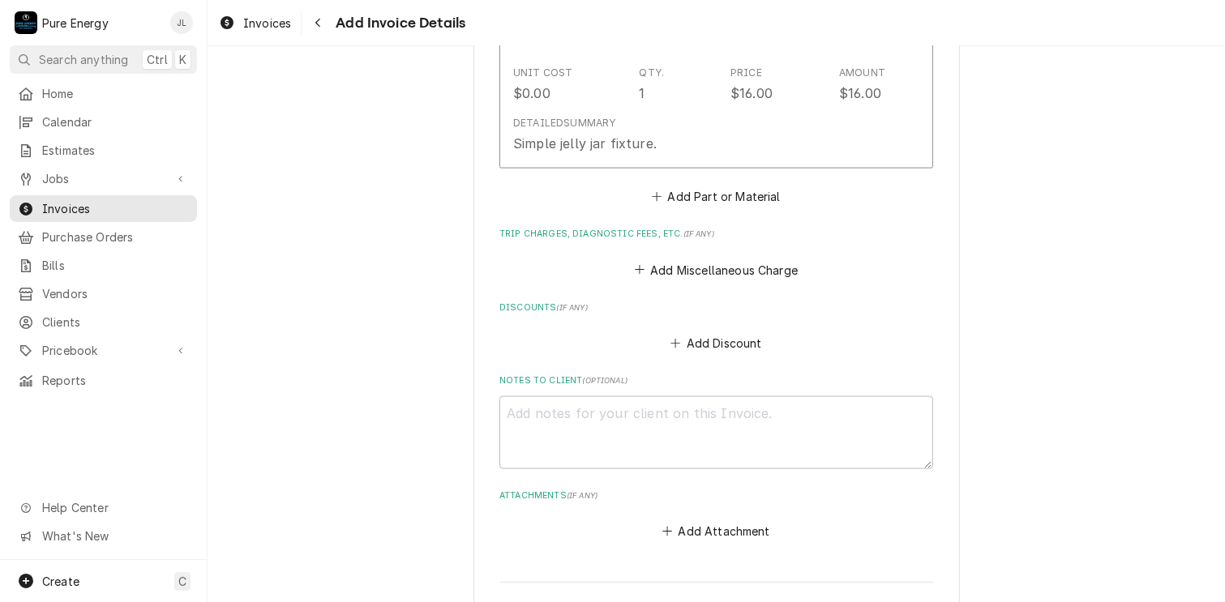
scroll to position [2502, 0]
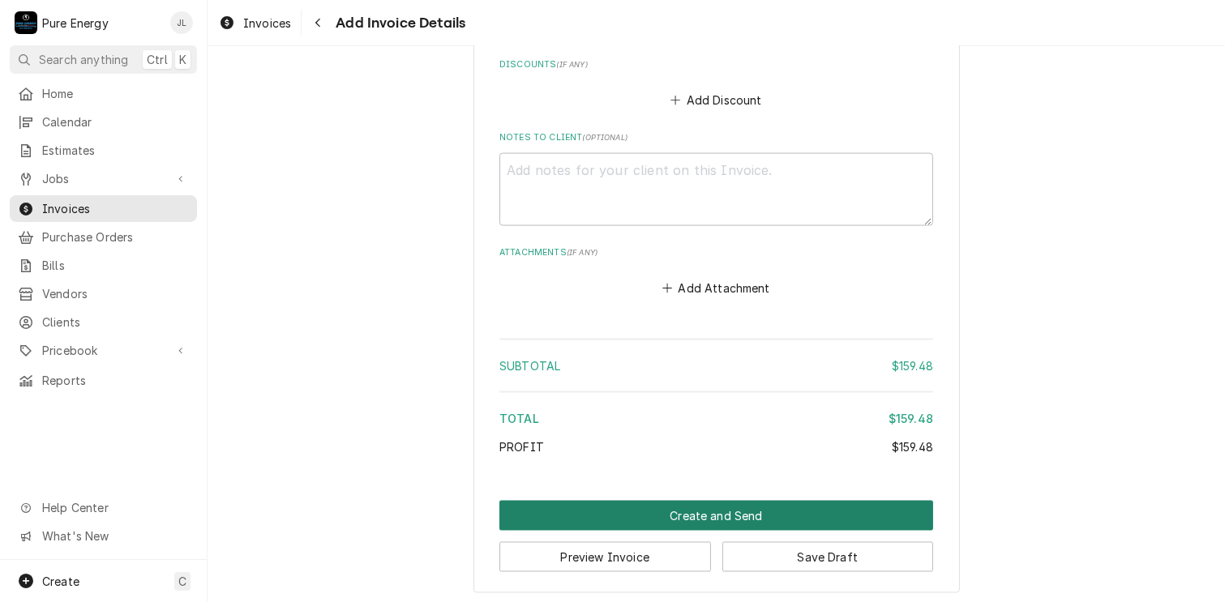
click at [703, 512] on button "Create and Send" at bounding box center [716, 516] width 434 height 30
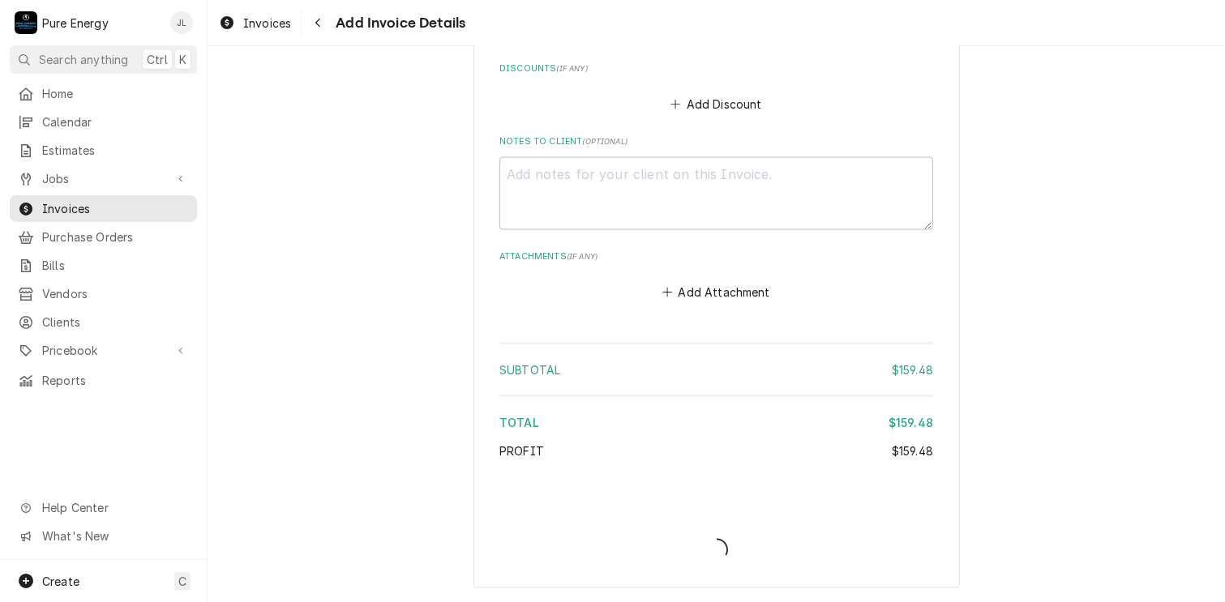
scroll to position [2494, 0]
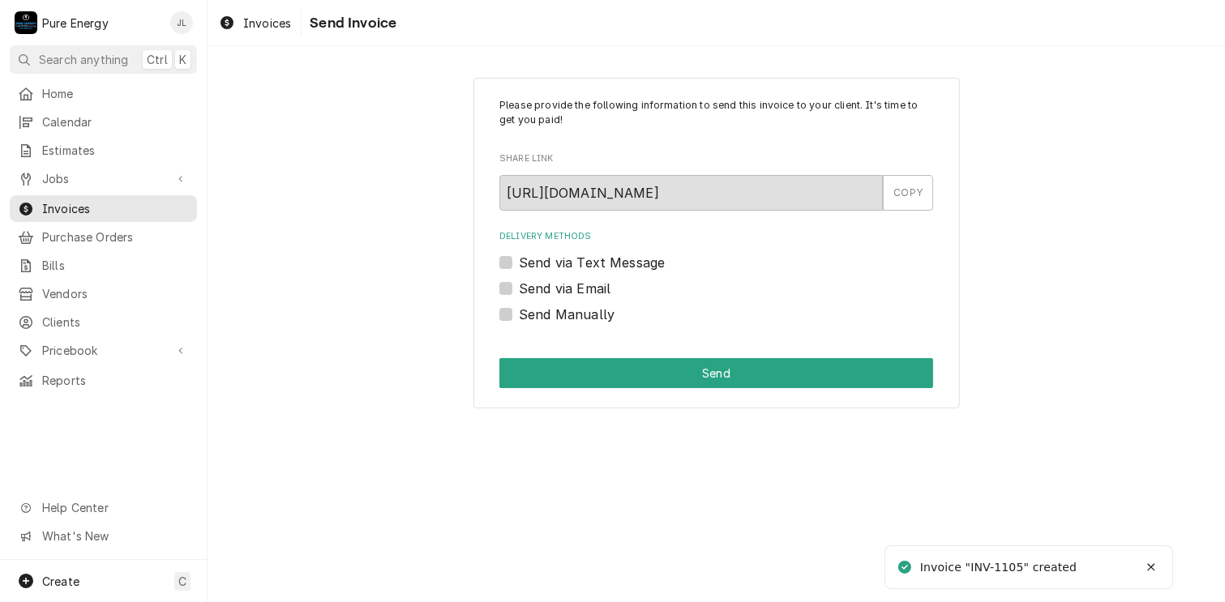
click at [519, 315] on label "Send Manually" at bounding box center [567, 314] width 96 height 19
click at [519, 315] on input "Send Manually" at bounding box center [736, 323] width 434 height 36
checkbox input "true"
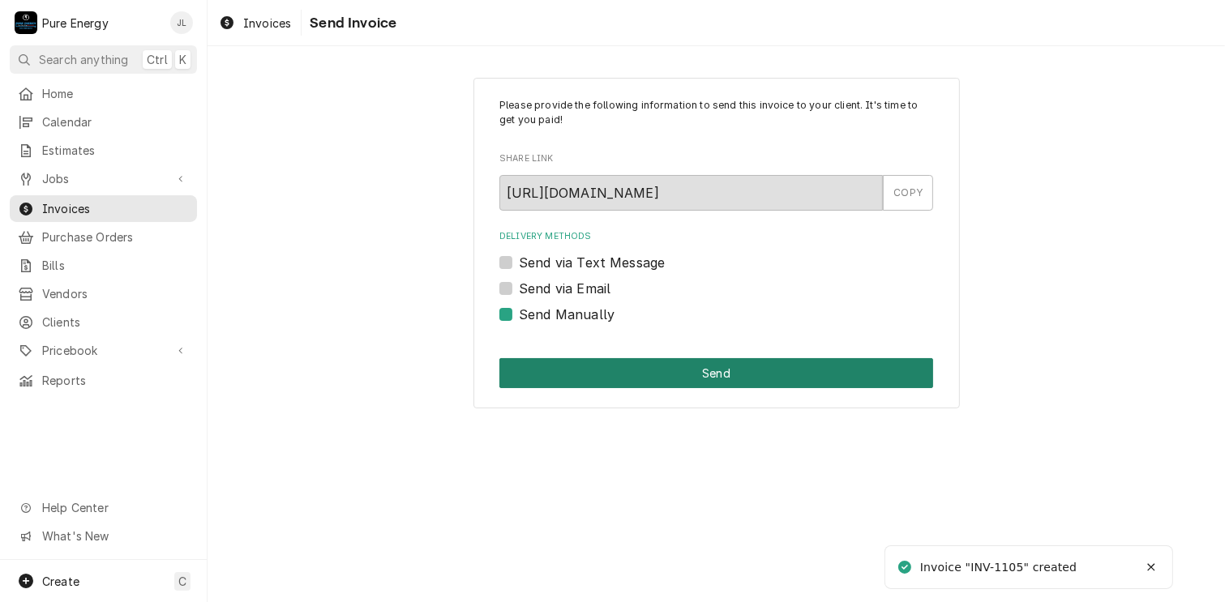
click at [721, 364] on button "Send" at bounding box center [716, 373] width 434 height 30
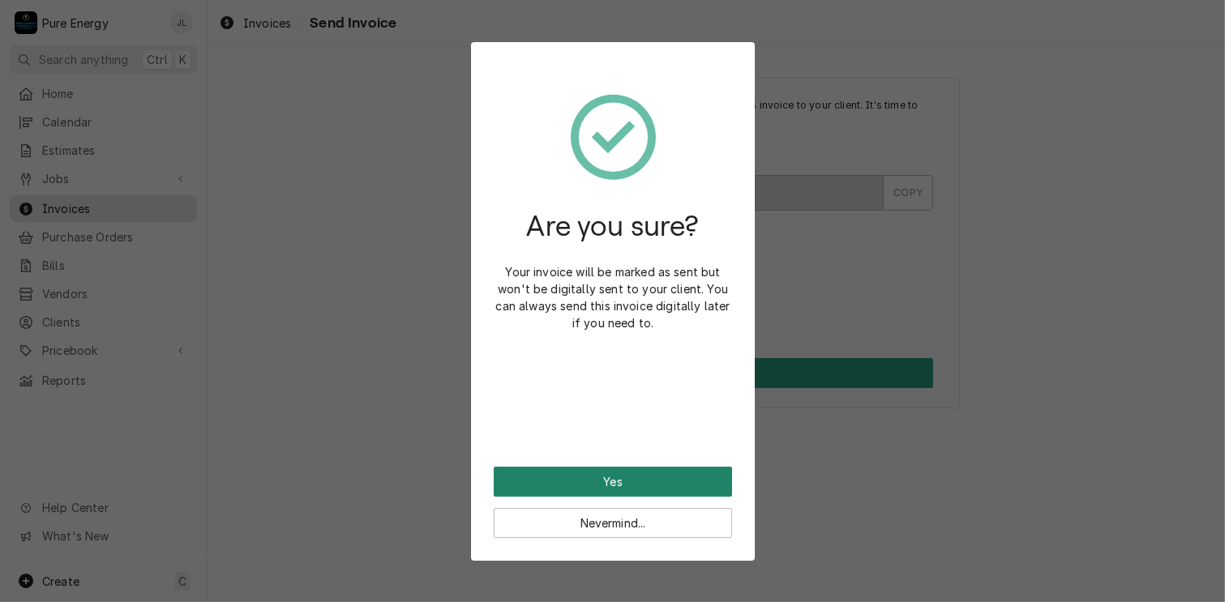
click at [629, 475] on button "Yes" at bounding box center [613, 482] width 238 height 30
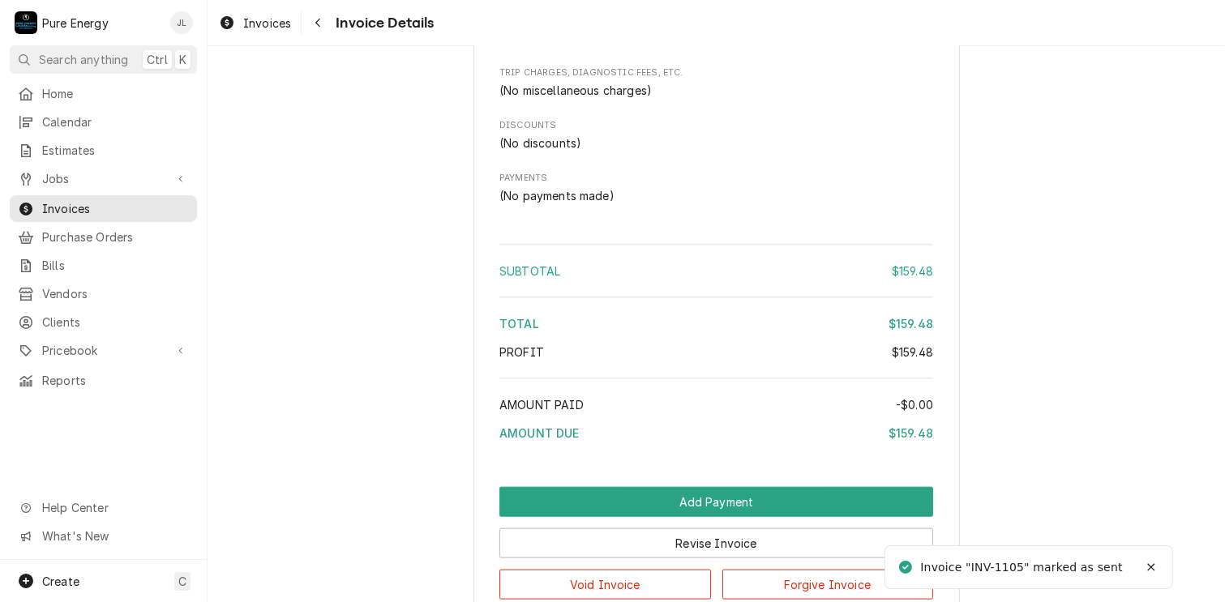
scroll to position [1903, 0]
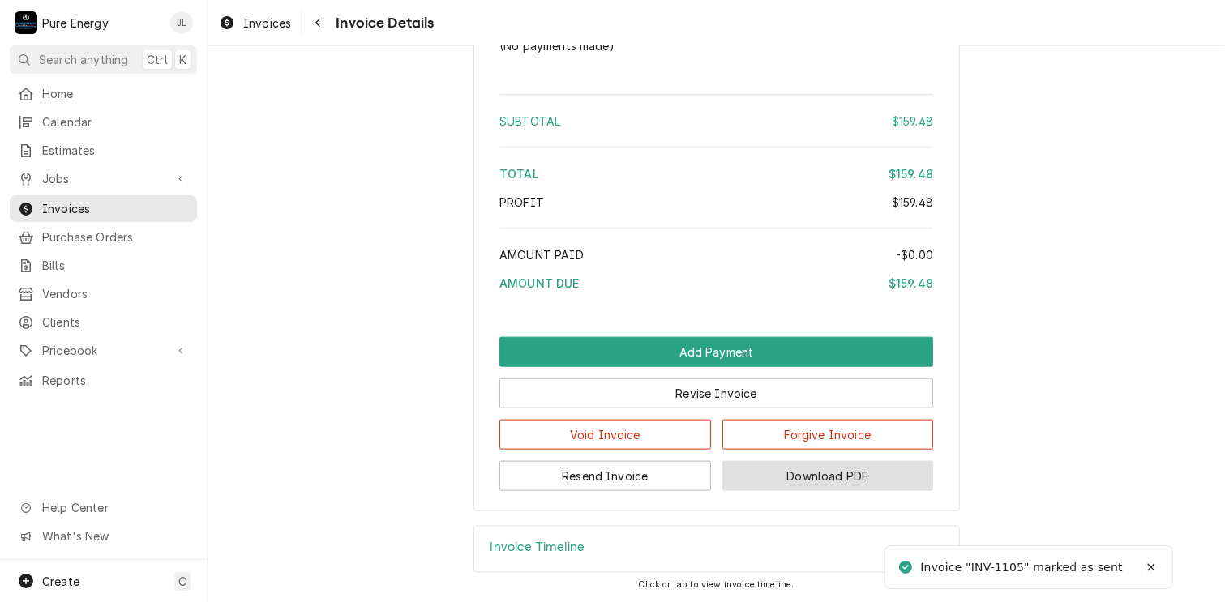
click at [812, 477] on button "Download PDF" at bounding box center [828, 476] width 212 height 30
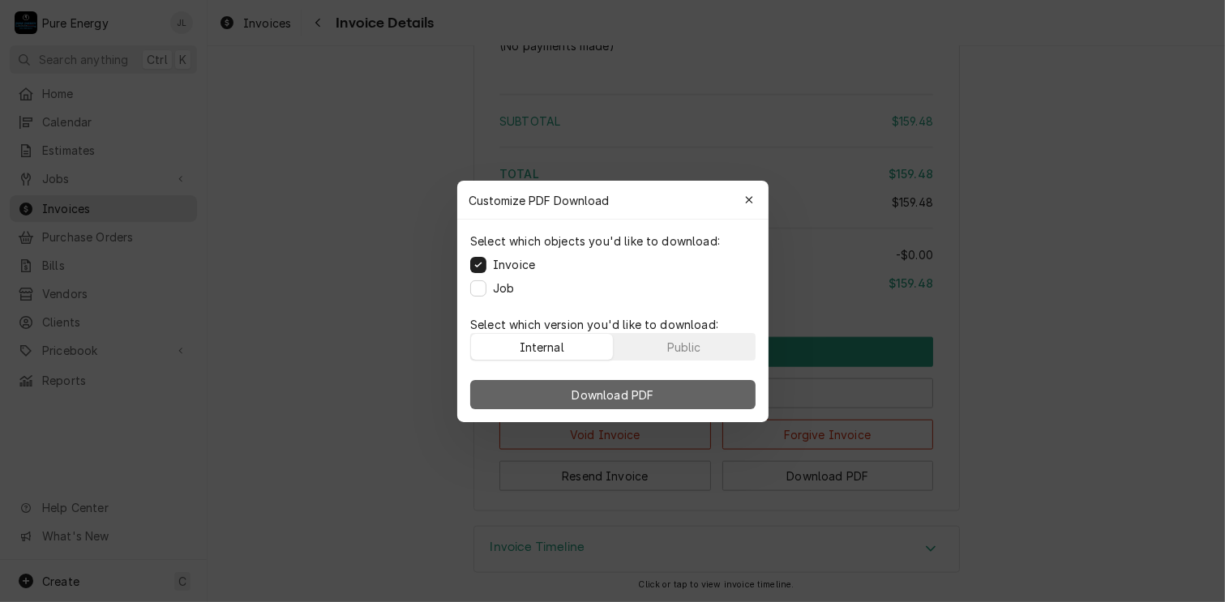
click at [628, 388] on span "Download PDF" at bounding box center [612, 394] width 88 height 17
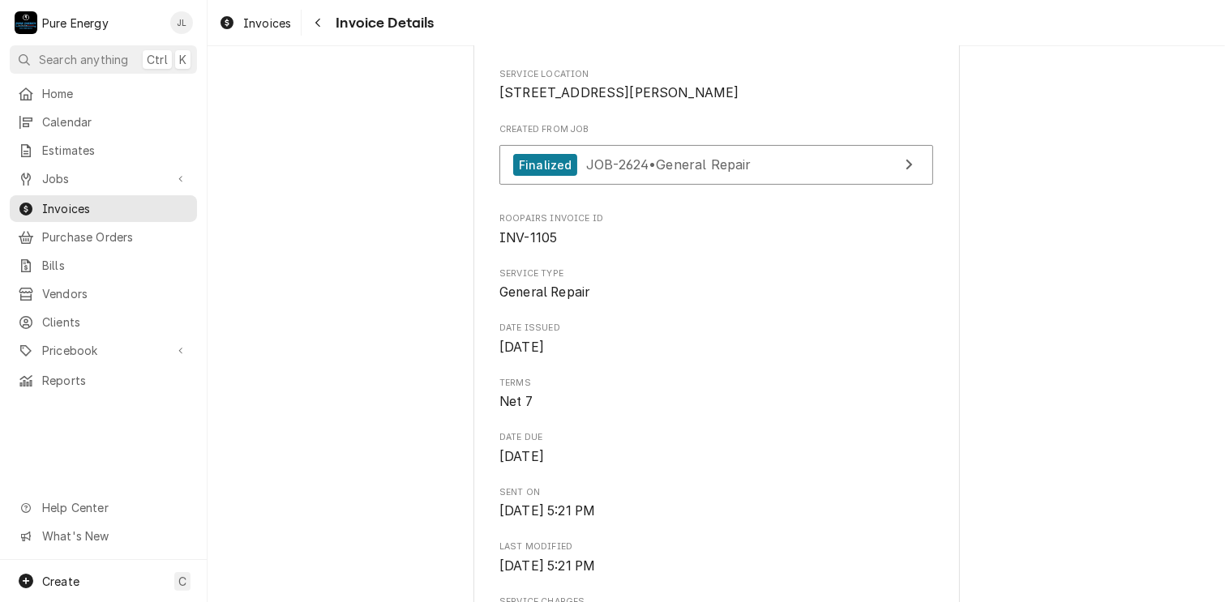
scroll to position [0, 0]
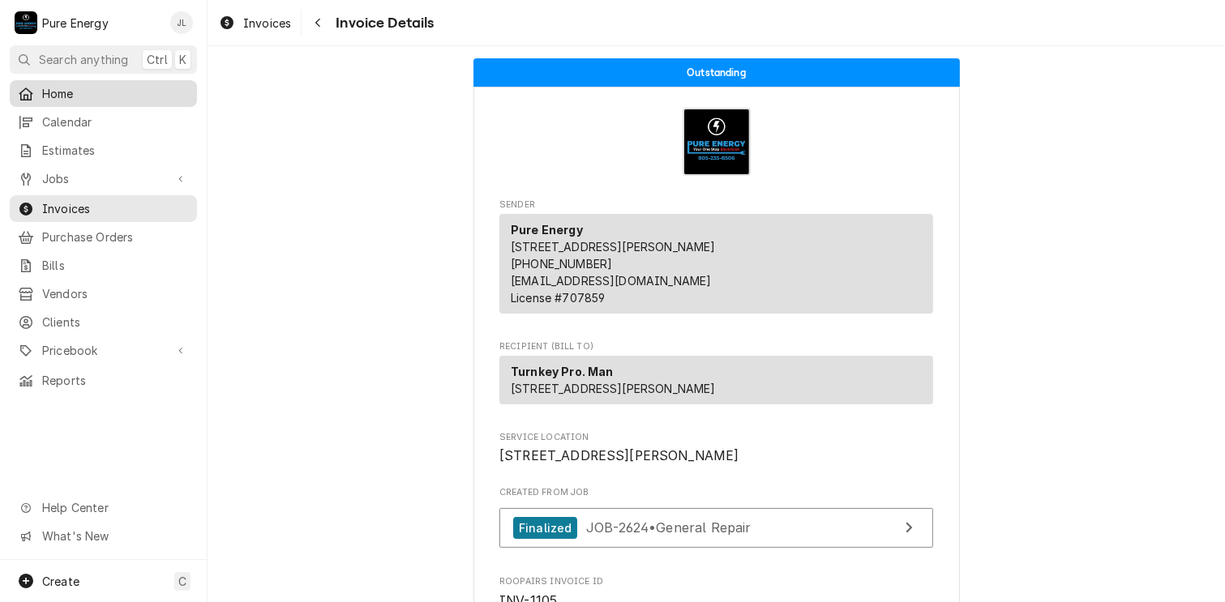
click at [98, 87] on span "Home" at bounding box center [115, 93] width 147 height 17
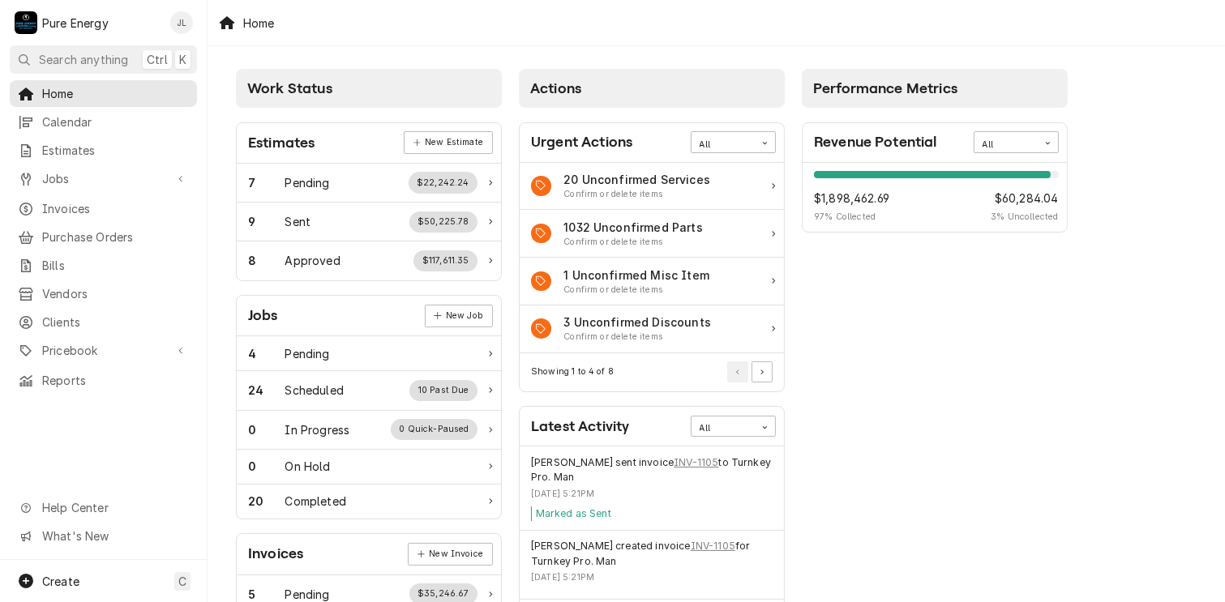
scroll to position [162, 0]
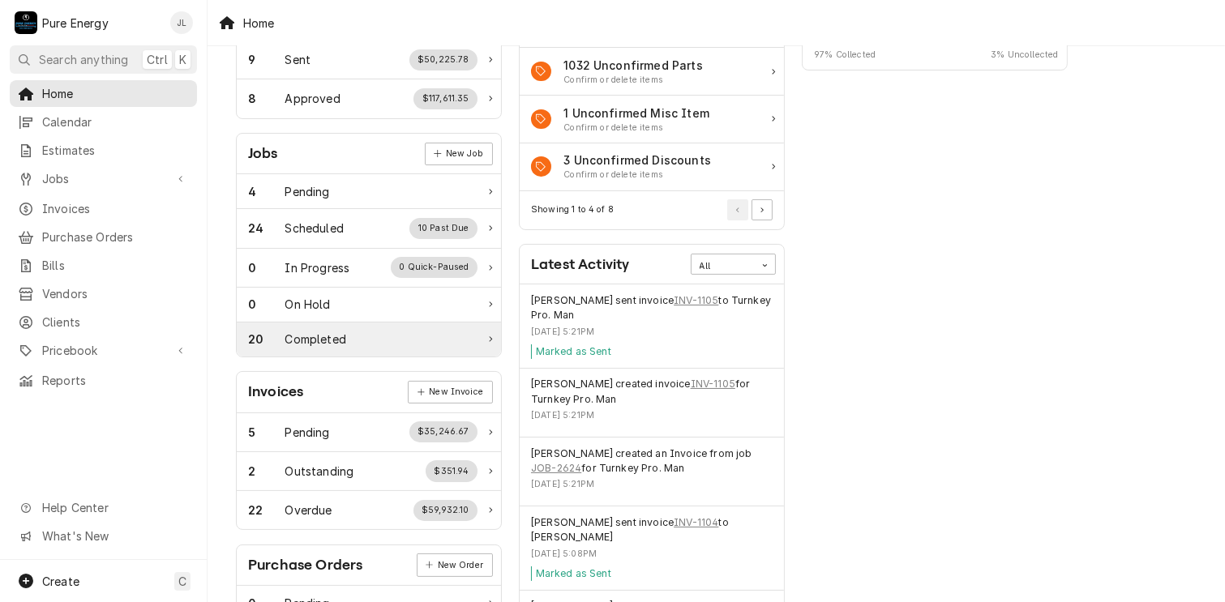
click at [347, 331] on div "20 Completed" at bounding box center [362, 339] width 229 height 17
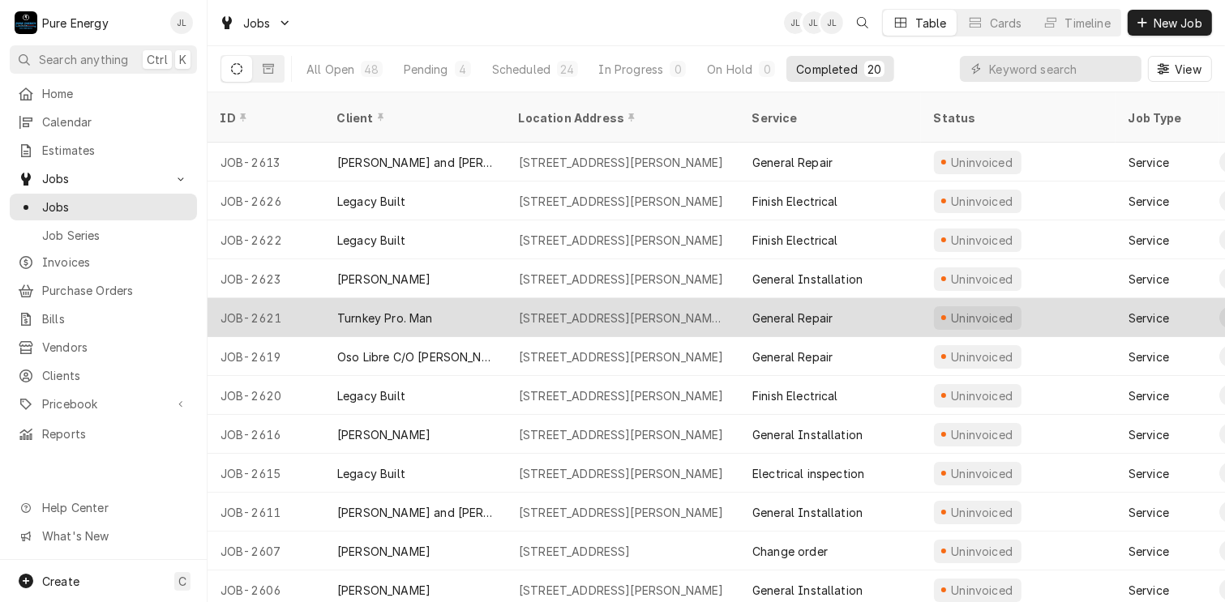
click at [885, 298] on div "General Repair" at bounding box center [830, 317] width 182 height 39
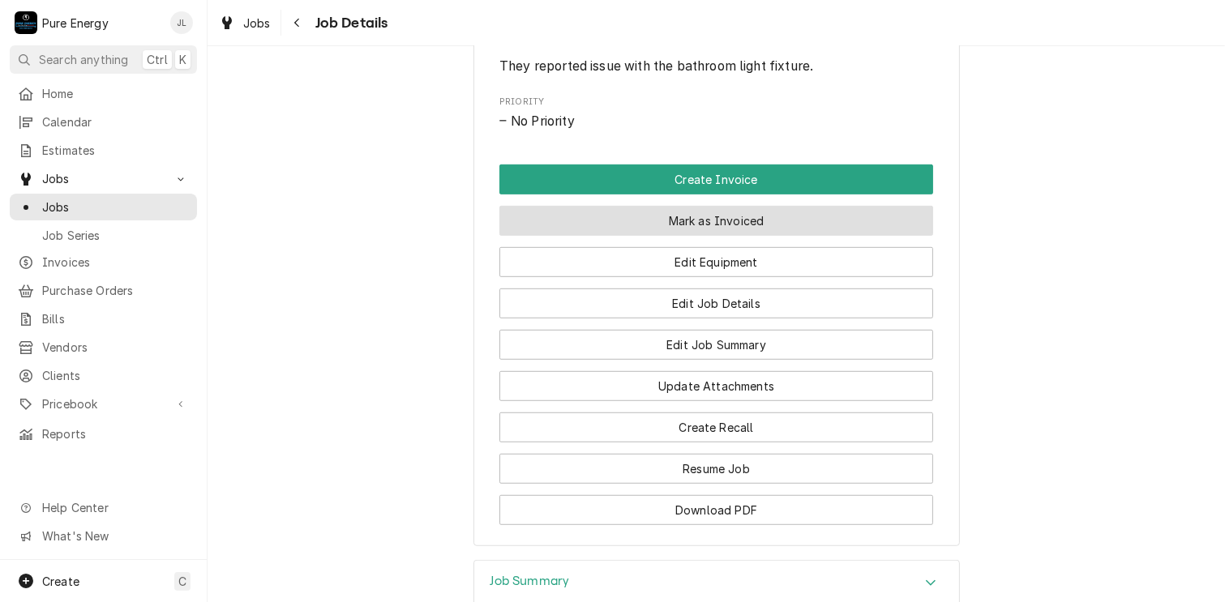
scroll to position [1093, 0]
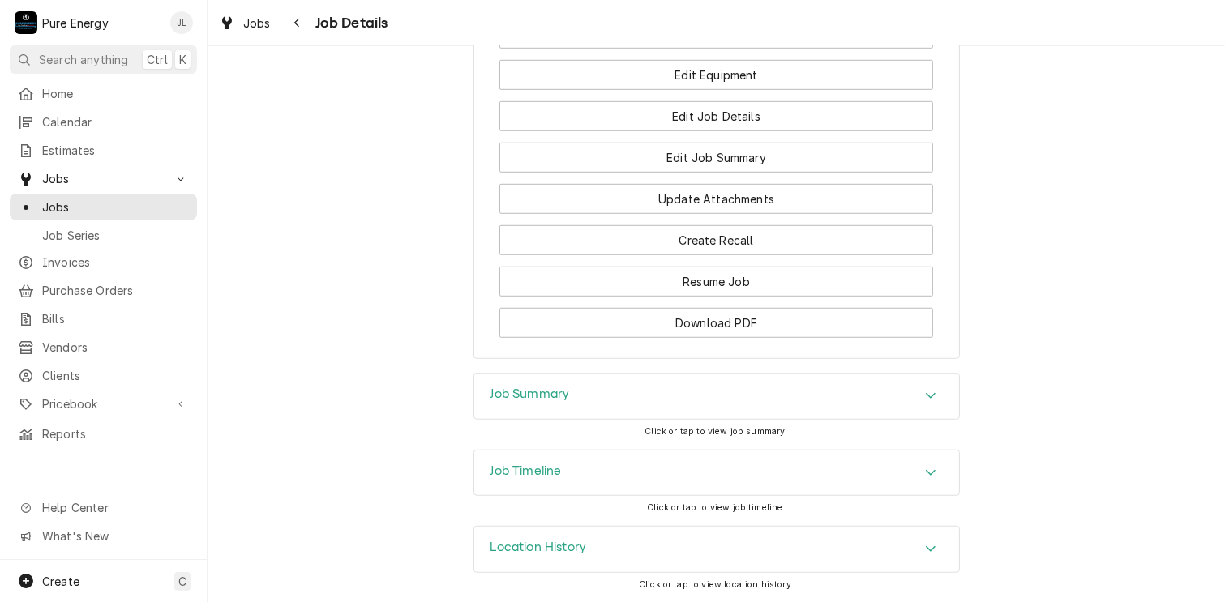
click at [590, 385] on div "Job Summary" at bounding box center [716, 396] width 485 height 45
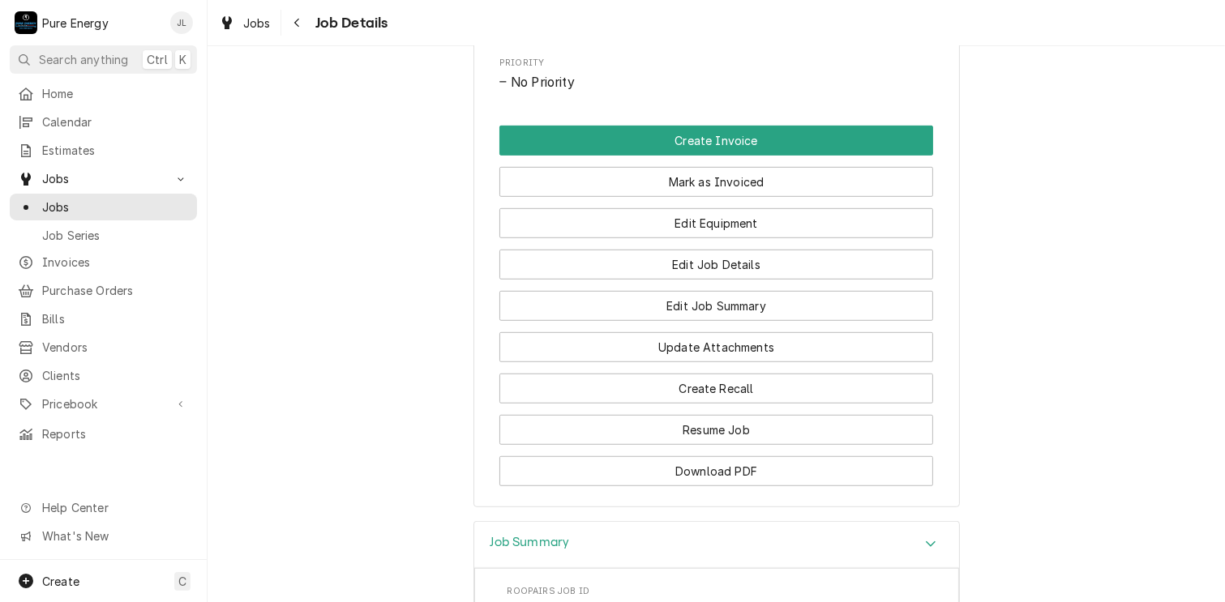
scroll to position [850, 0]
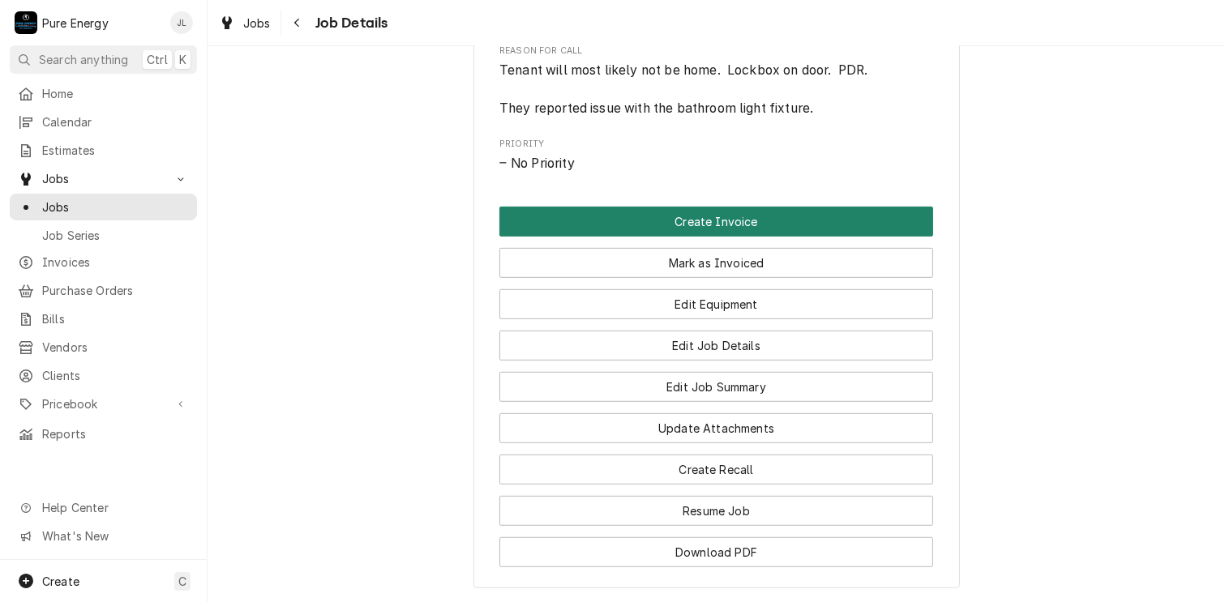
click at [687, 237] on button "Create Invoice" at bounding box center [716, 222] width 434 height 30
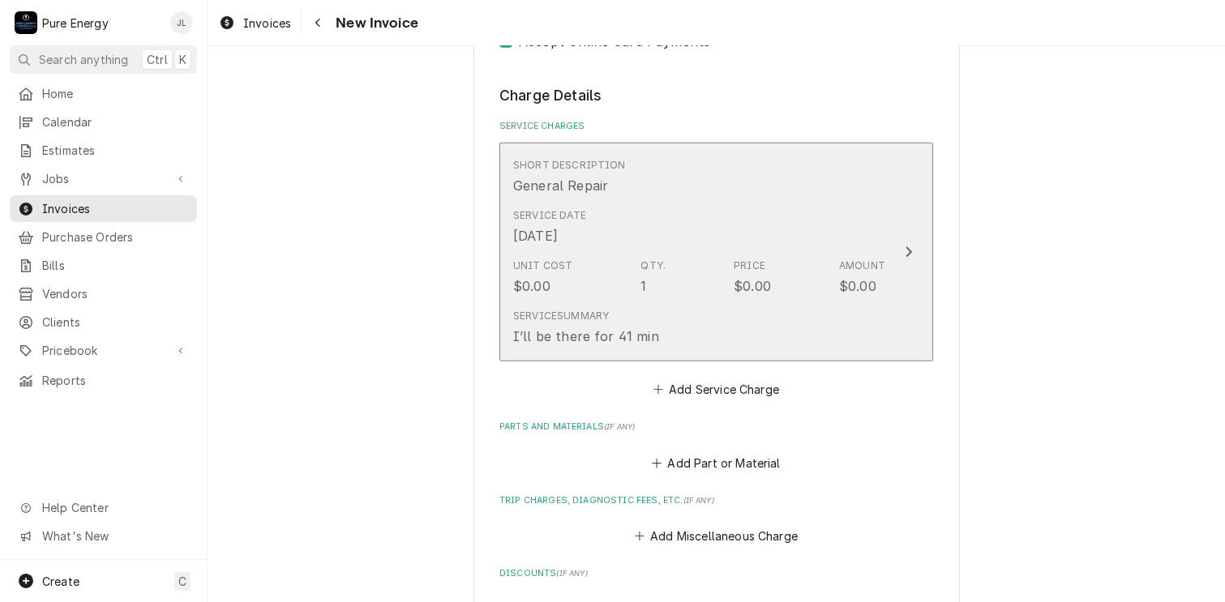
click at [765, 195] on div "Short Description General Repair" at bounding box center [699, 177] width 372 height 50
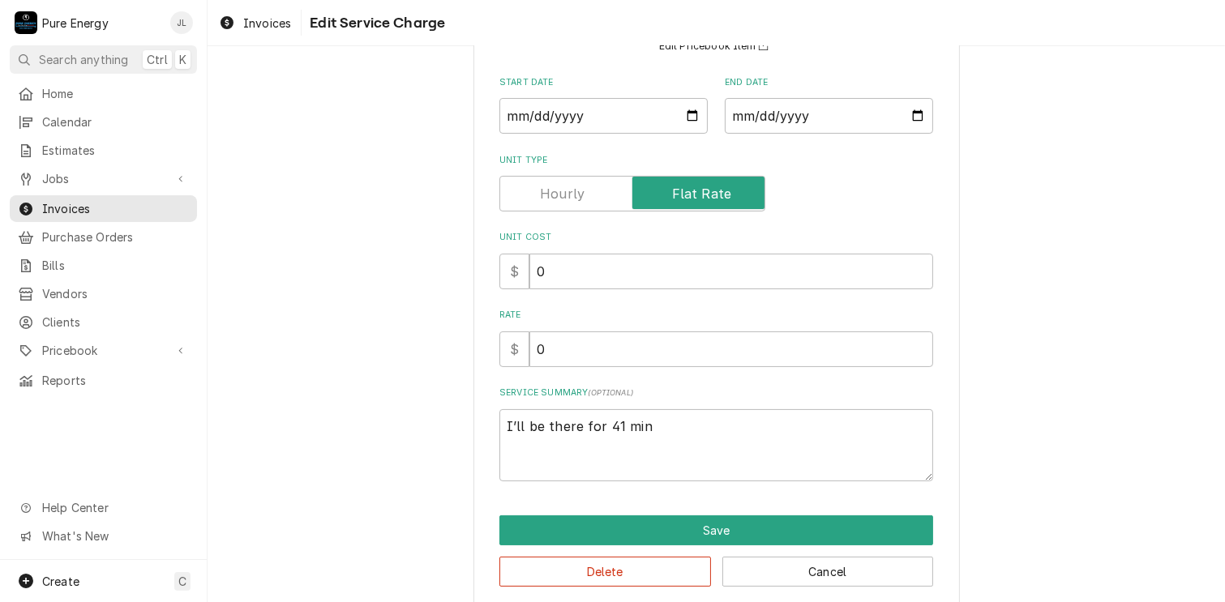
scroll to position [180, 0]
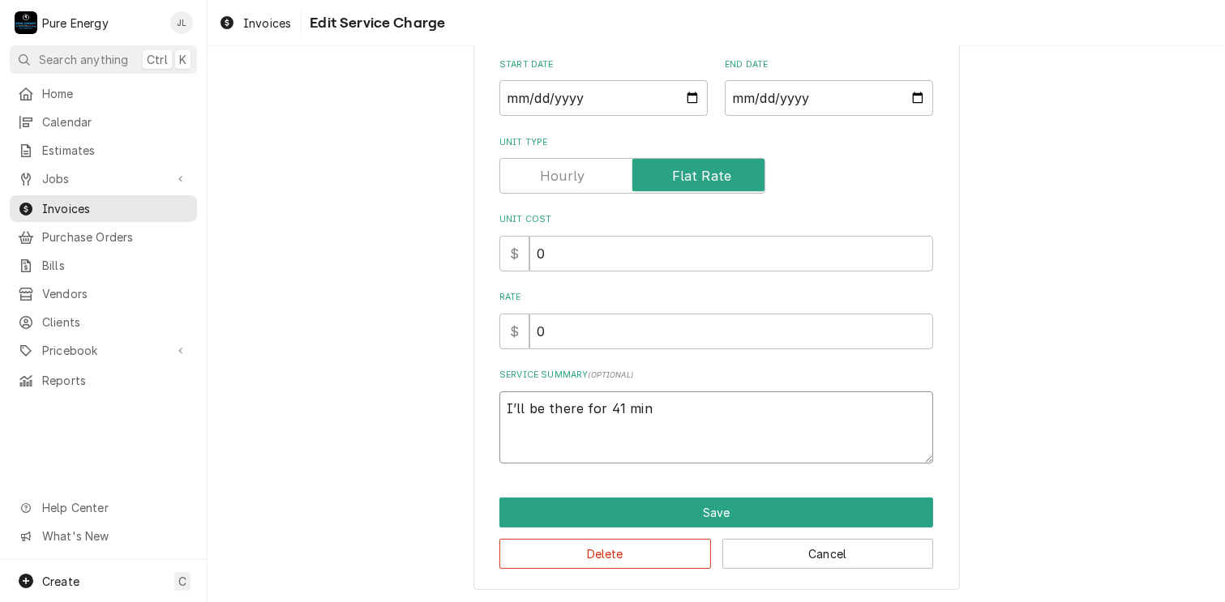
drag, startPoint x: 652, startPoint y: 410, endPoint x: 496, endPoint y: 406, distance: 155.7
click at [499, 406] on textarea "I’ll be there for 41 min" at bounding box center [716, 428] width 434 height 73
click at [561, 336] on input "0" at bounding box center [731, 332] width 404 height 36
type textarea "x"
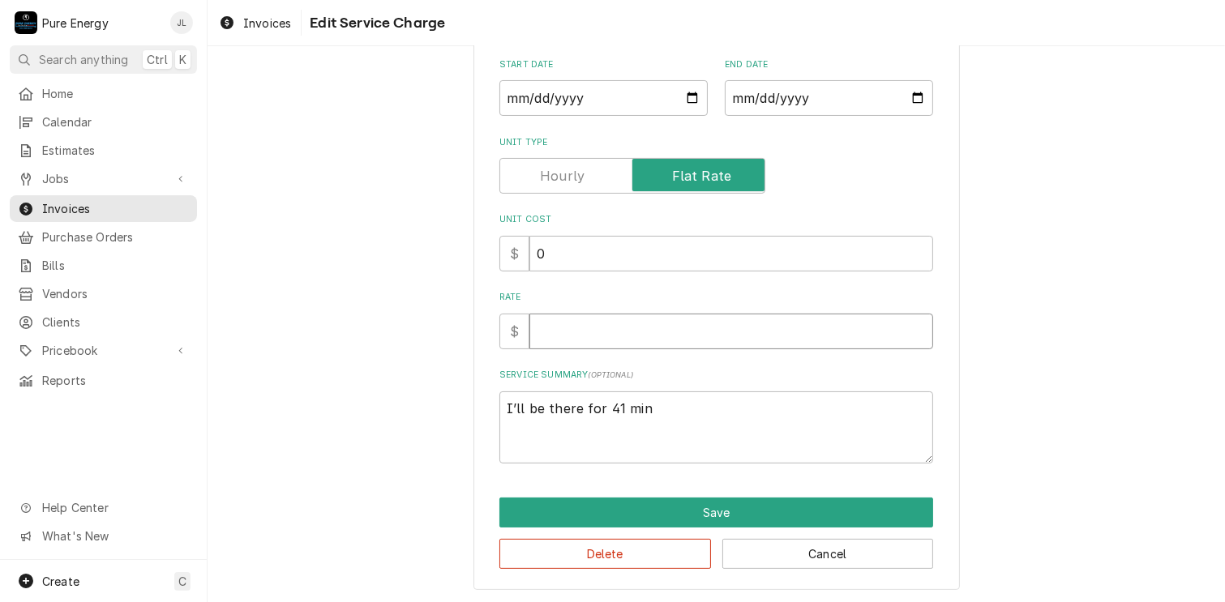
type input "1"
type textarea "x"
type input "16"
type textarea "x"
type input "163"
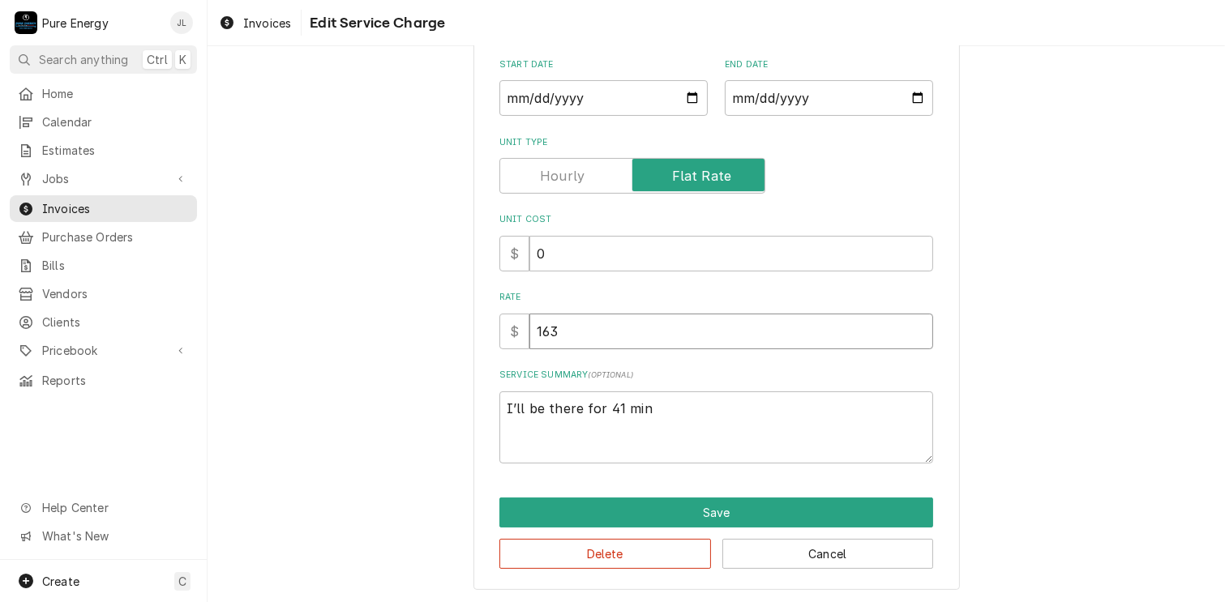
type textarea "x"
type input "163.8"
type textarea "x"
type input "163.80"
drag, startPoint x: 657, startPoint y: 411, endPoint x: 464, endPoint y: 409, distance: 192.9
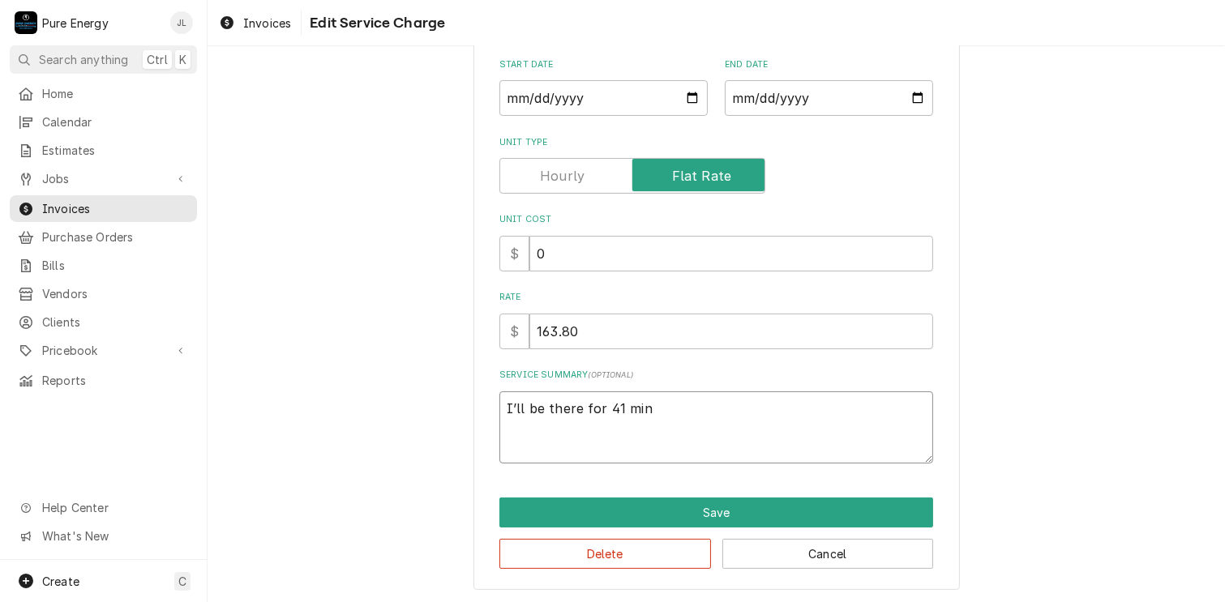
click at [464, 409] on div "Use the fields below to edit this service charge Short Description General Repa…" at bounding box center [716, 243] width 1017 height 721
type textarea "x"
type textarea "R"
type textarea "x"
type textarea "Re"
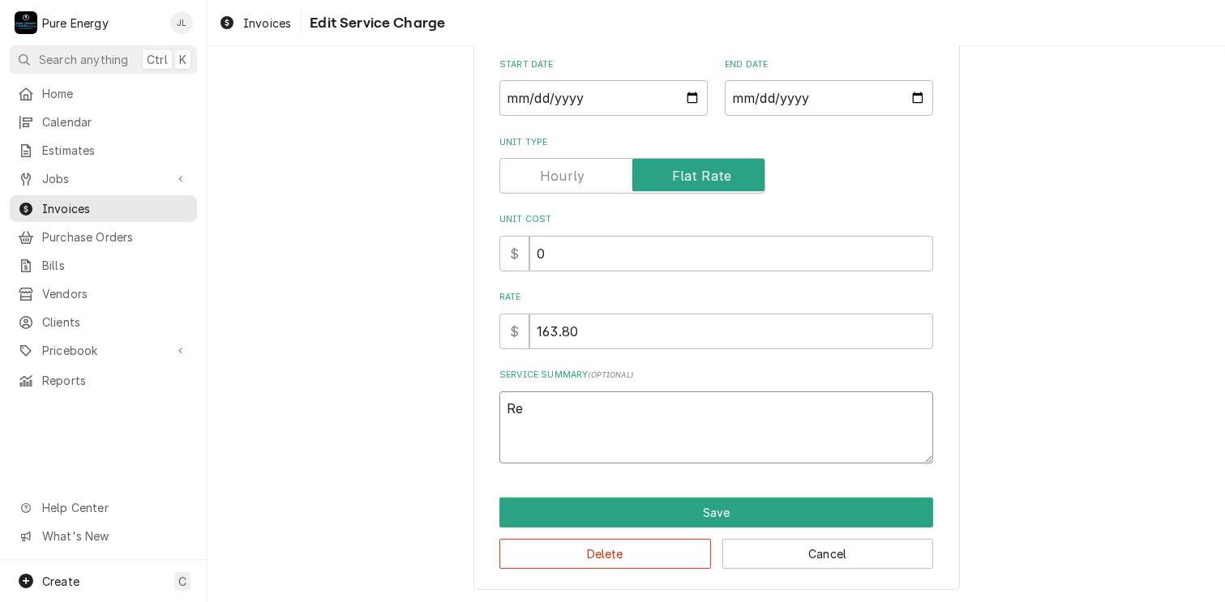
type textarea "x"
type textarea "Rep"
type textarea "x"
type textarea "Repo"
type textarea "x"
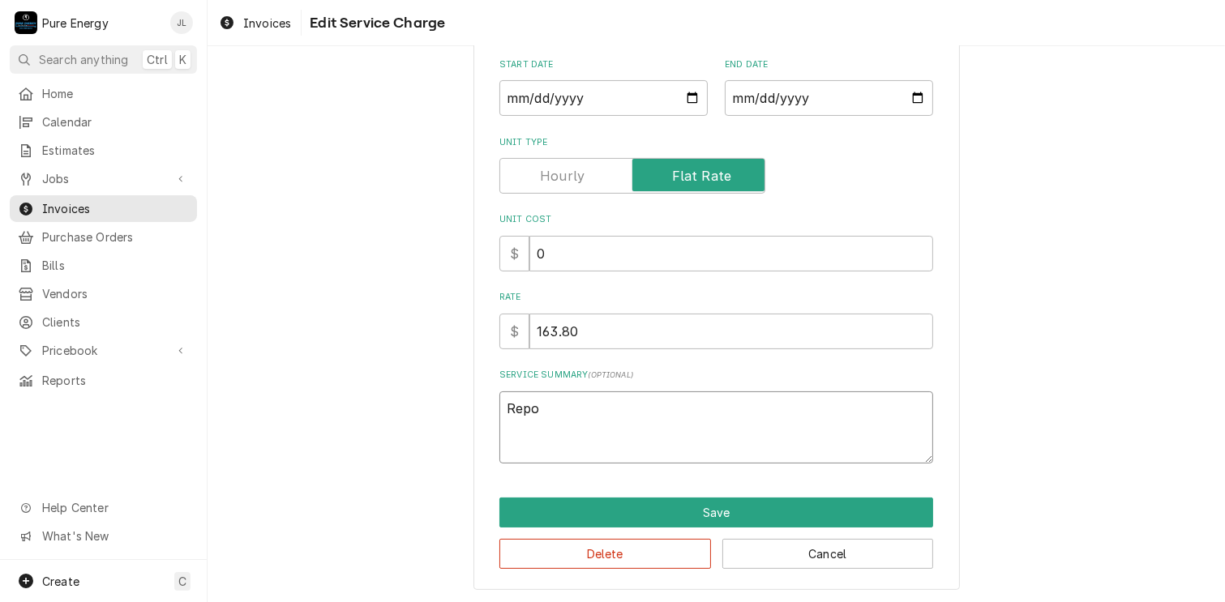
type textarea "Repor"
type textarea "x"
type textarea "Report"
type textarea "x"
type textarea "Reporte"
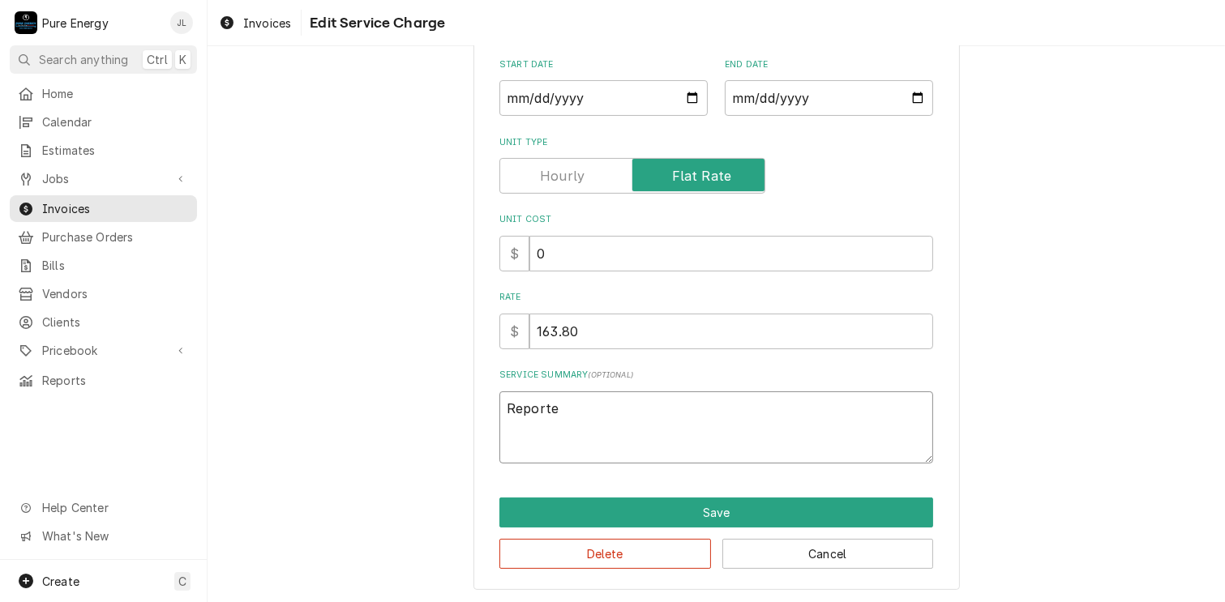
type textarea "x"
type textarea "Reported"
type textarea "x"
type textarea "Reported th"
type textarea "x"
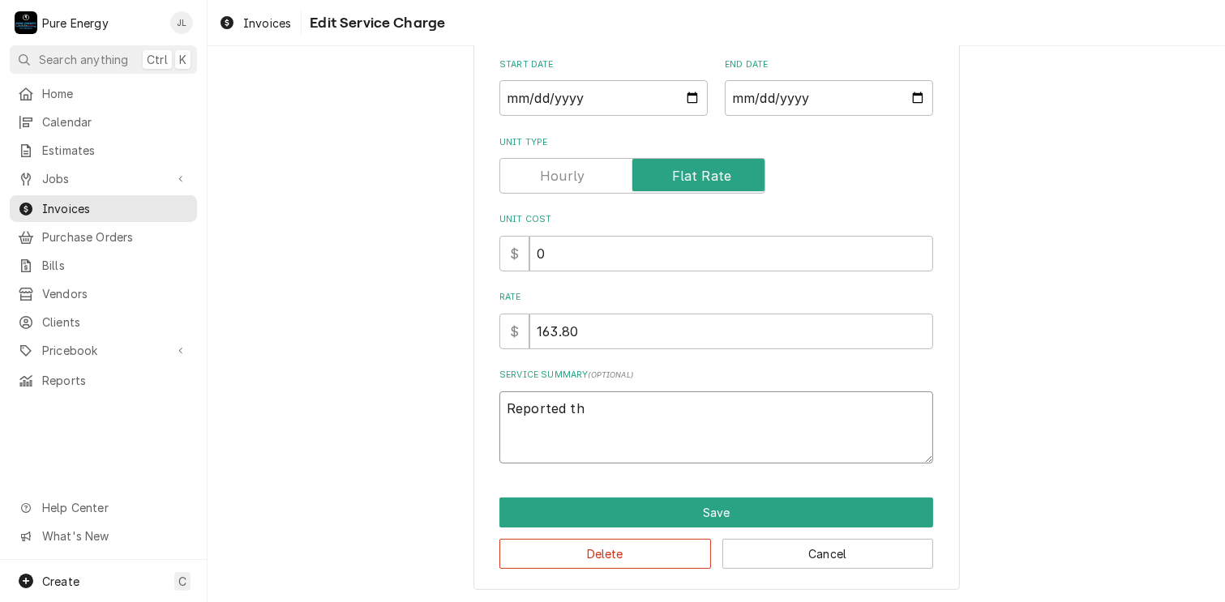
type textarea "Reported the"
type textarea "x"
type textarea "Reported the"
type textarea "x"
type textarea "Reported the b"
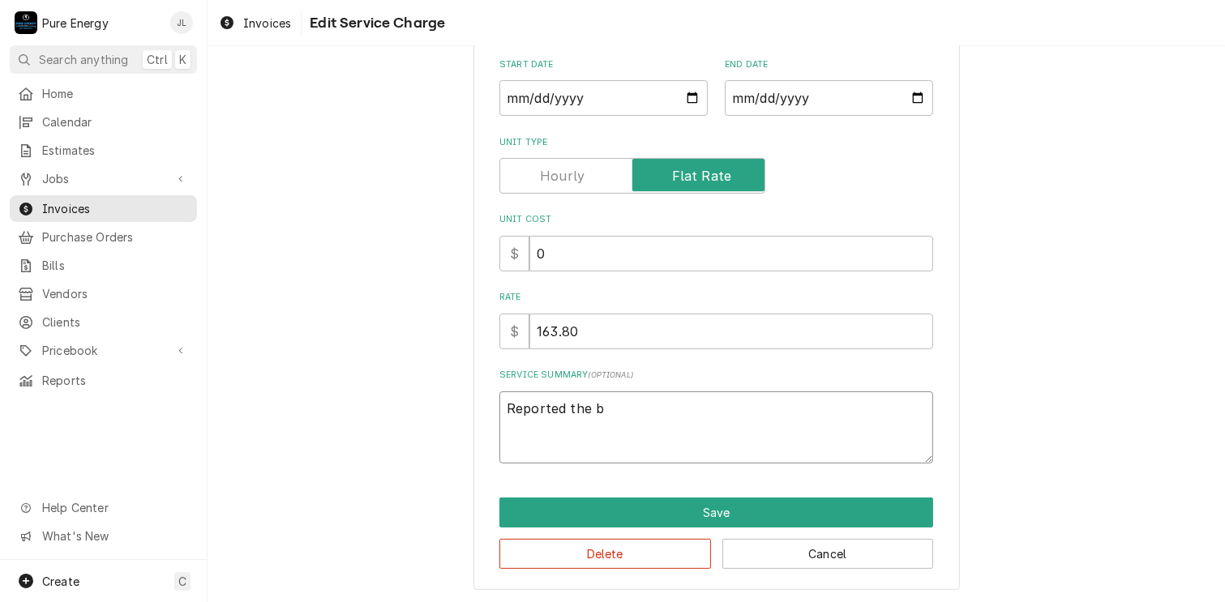
type textarea "x"
type textarea "Reported the ba"
type textarea "x"
type textarea "Reported the bat"
type textarea "x"
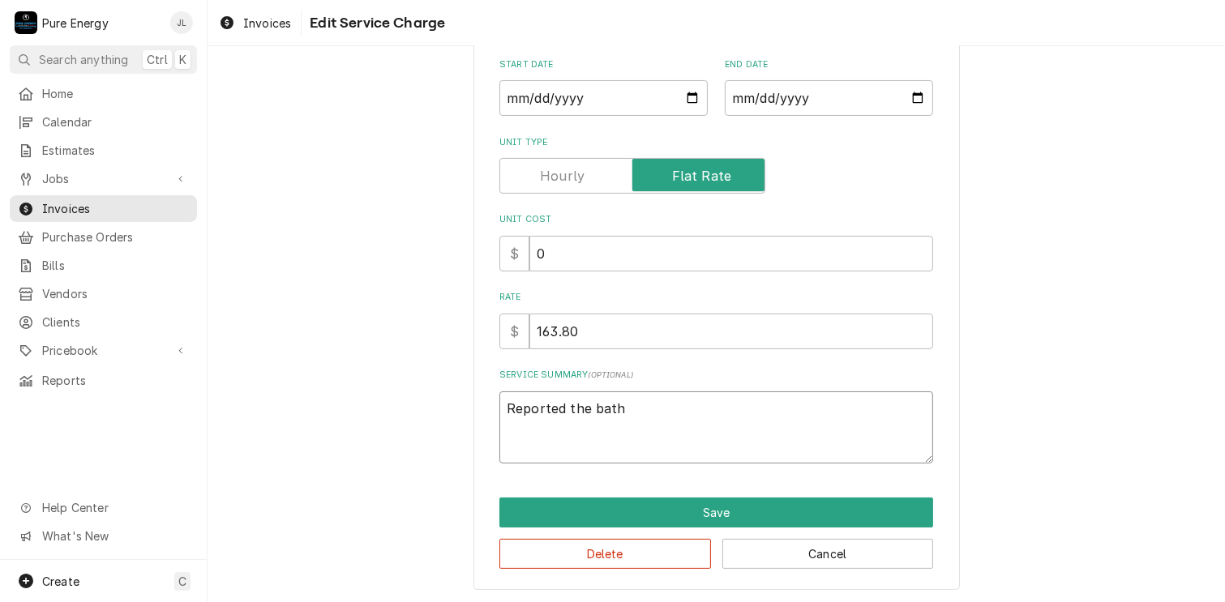
type textarea "Reported the bath"
type textarea "x"
type textarea "Reported the bath l"
type textarea "x"
type textarea "Reported the bath li"
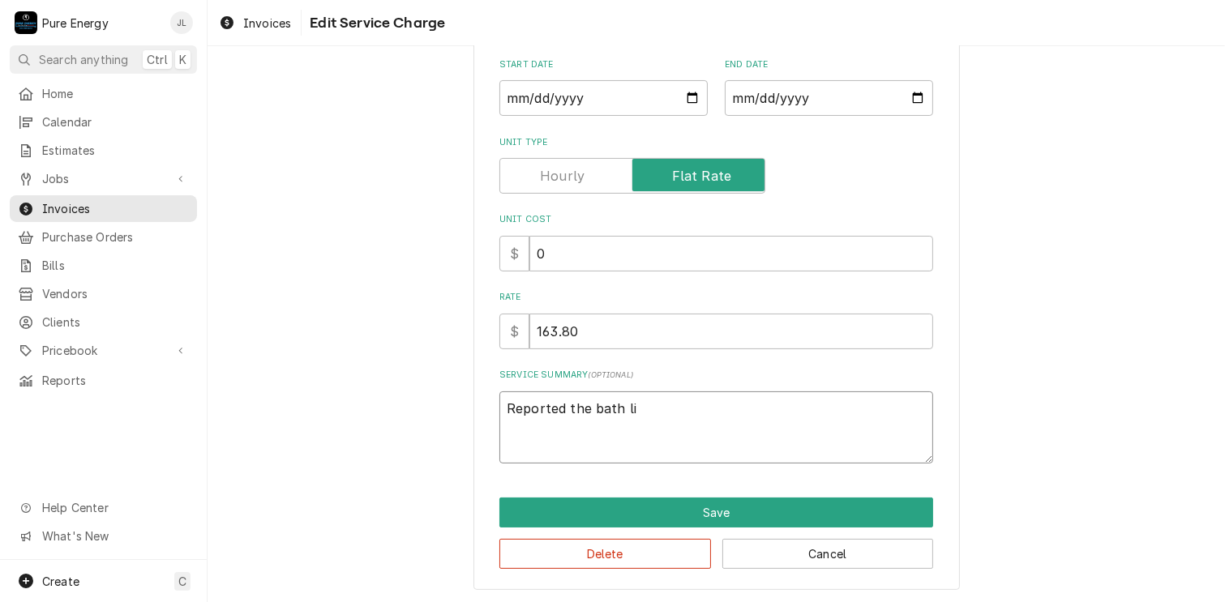
type textarea "x"
type textarea "Reported the bath ligh"
type textarea "x"
type textarea "Reported the bath light"
type textarea "x"
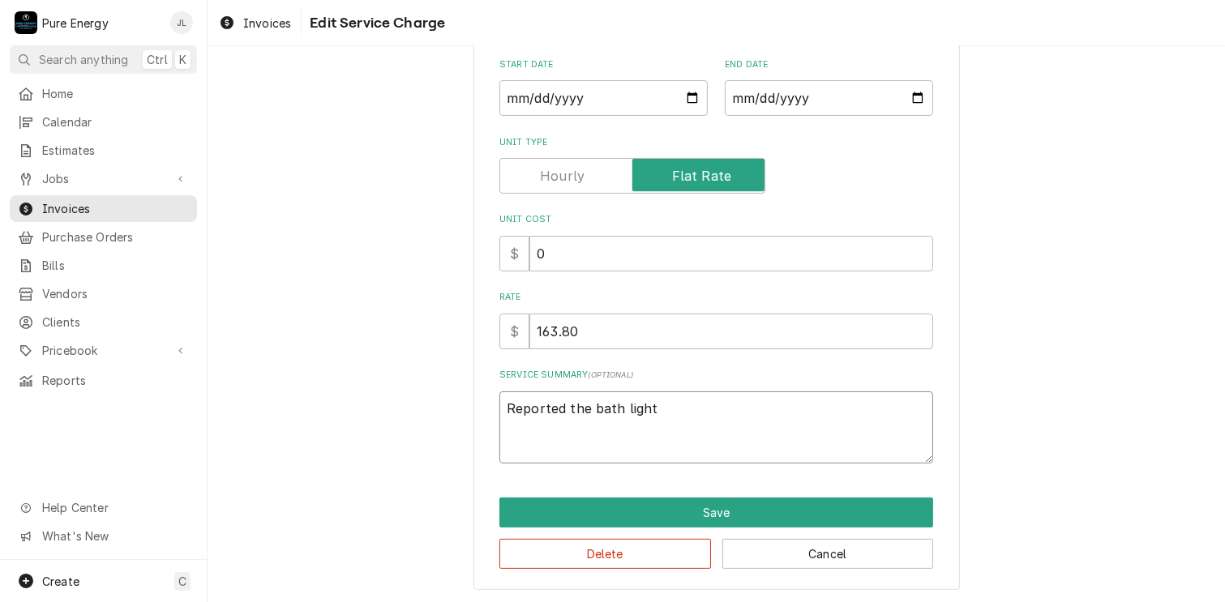
type textarea "Reported the bath light"
type textarea "x"
type textarea "Reported the bath light w"
type textarea "x"
type textarea "Reported the bath light wa"
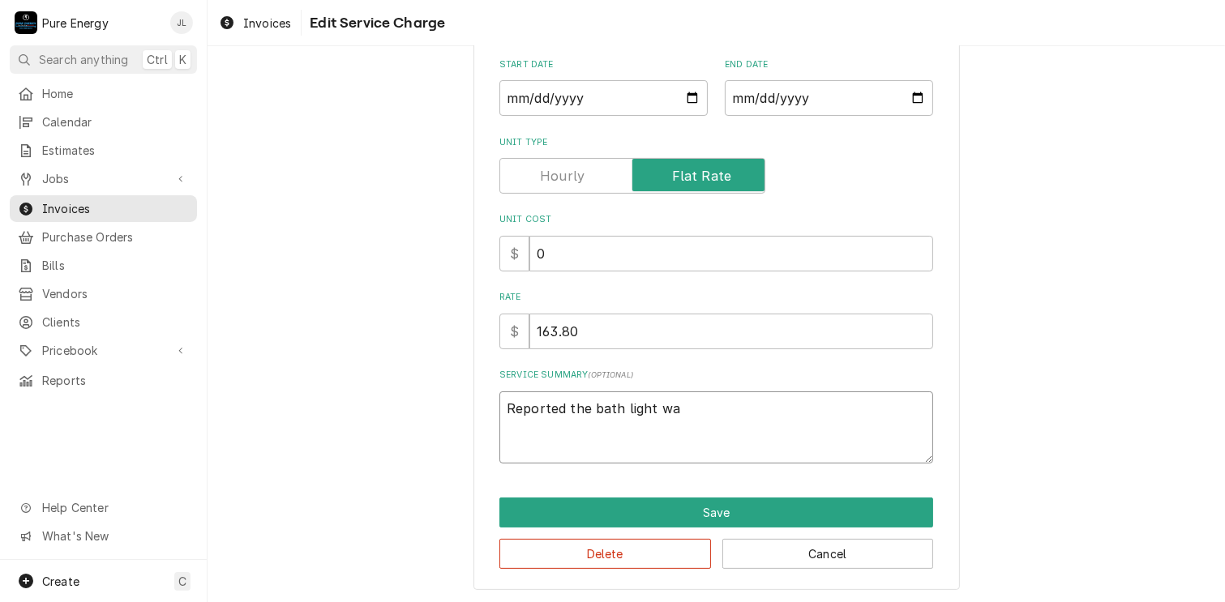
type textarea "x"
type textarea "Reported the bath light was"
type textarea "x"
type textarea "Reported the bath light wasn"
type textarea "x"
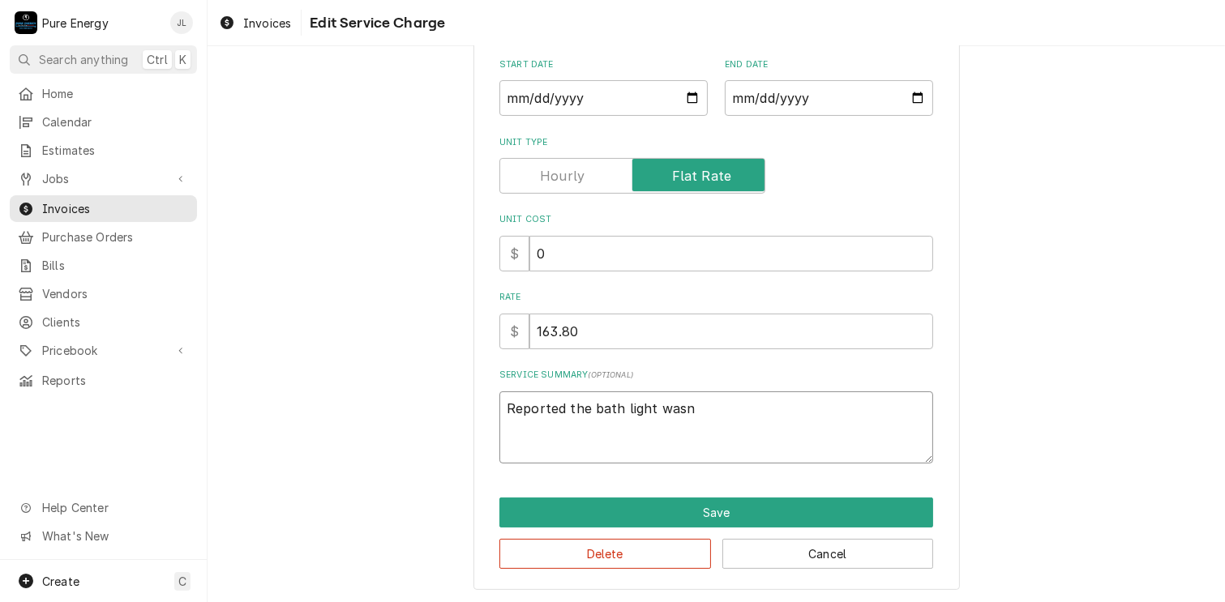
type textarea "Reported the bath light wasn'"
type textarea "x"
type textarea "Reported the bath light wasn't"
type textarea "x"
type textarea "Reported the bath light wasn't"
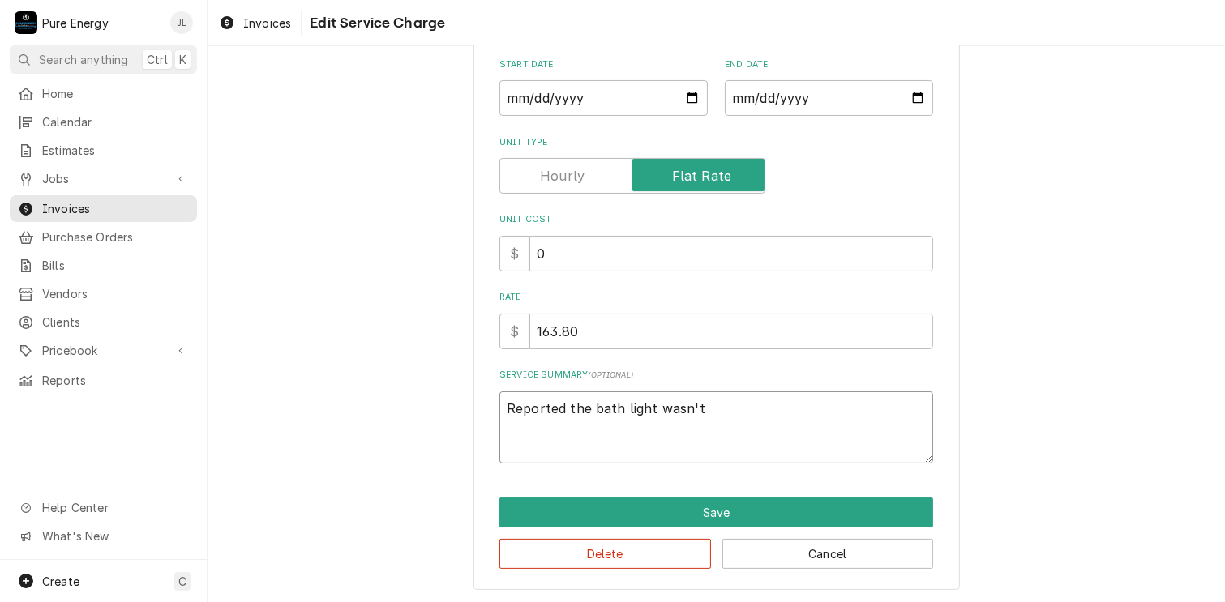
type textarea "x"
type textarea "Reported the bath light wasn't w"
type textarea "x"
type textarea "Reported the bath light wasn't wo"
type textarea "x"
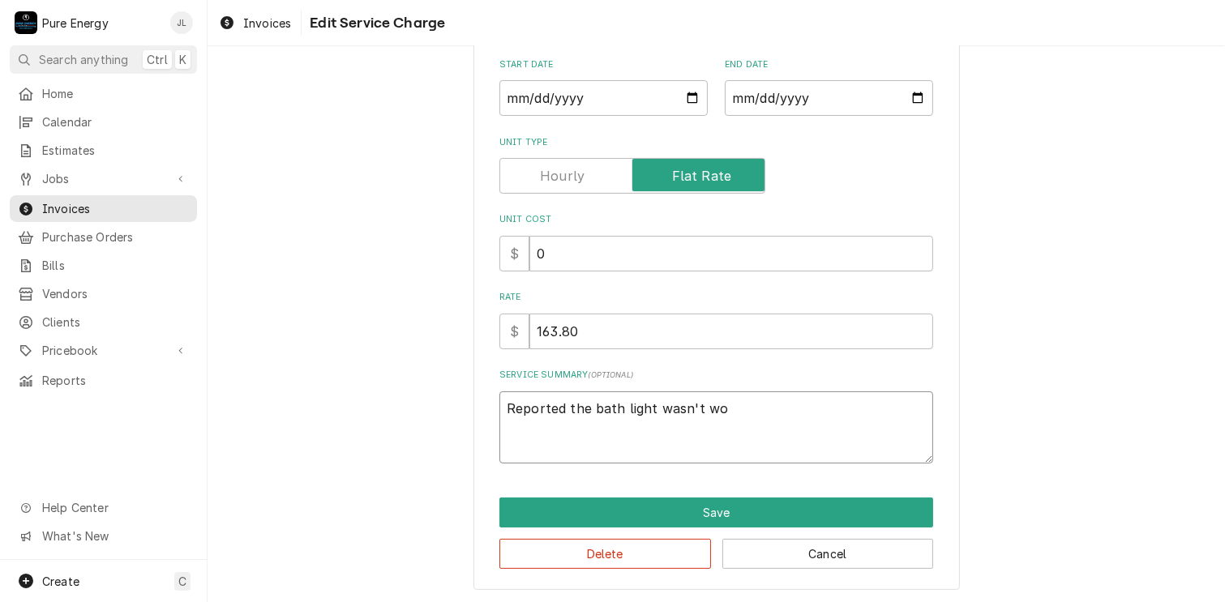
type textarea "Reported the bath light wasn't wor"
type textarea "x"
type textarea "Reported the bath light wasn't work"
type textarea "x"
type textarea "Reported the bath light wasn't worki"
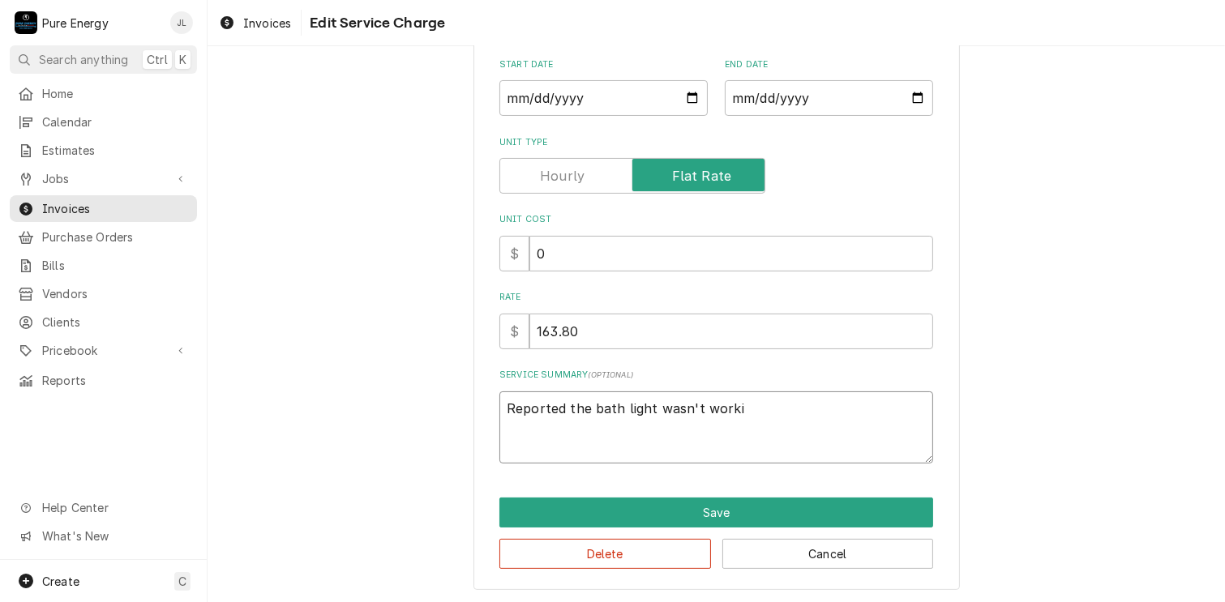
type textarea "x"
type textarea "Reported the bath light wasn't workin"
type textarea "x"
type textarea "Reported the bath light wasn't working"
type textarea "x"
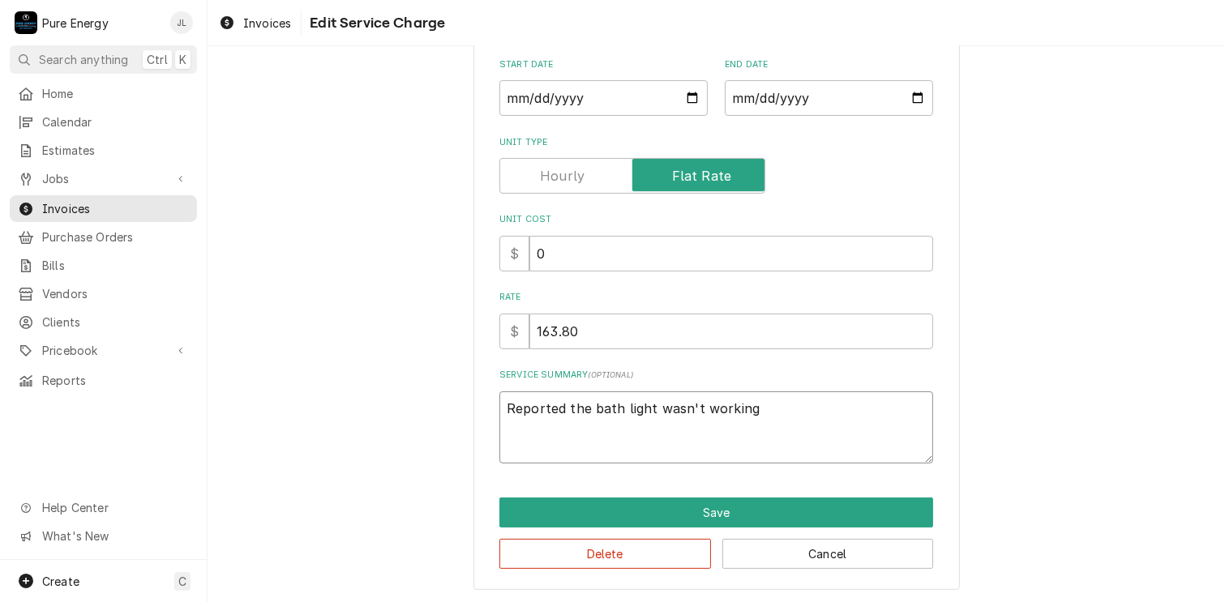
type textarea "Reported the bath light wasn't working."
type textarea "x"
type textarea "Reported the bath light wasn't working."
type textarea "x"
type textarea "Reported the bath light wasn't working."
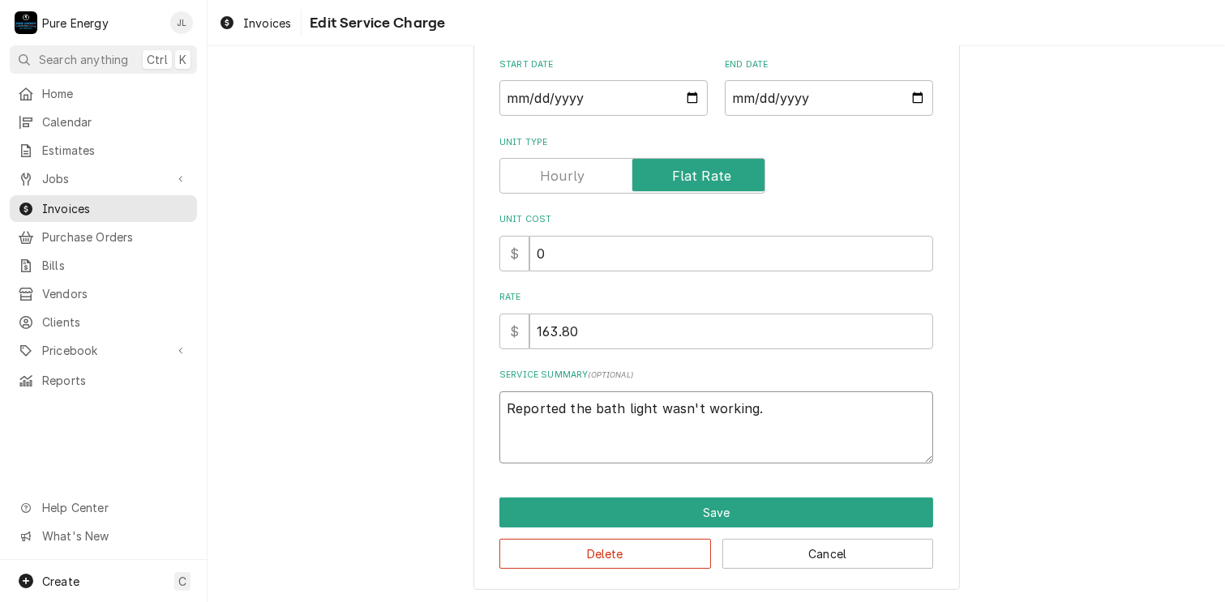
type textarea "x"
type textarea "Reported the bath light wasn't working. W"
type textarea "x"
type textarea "Reported the bath light wasn't working. We"
type textarea "x"
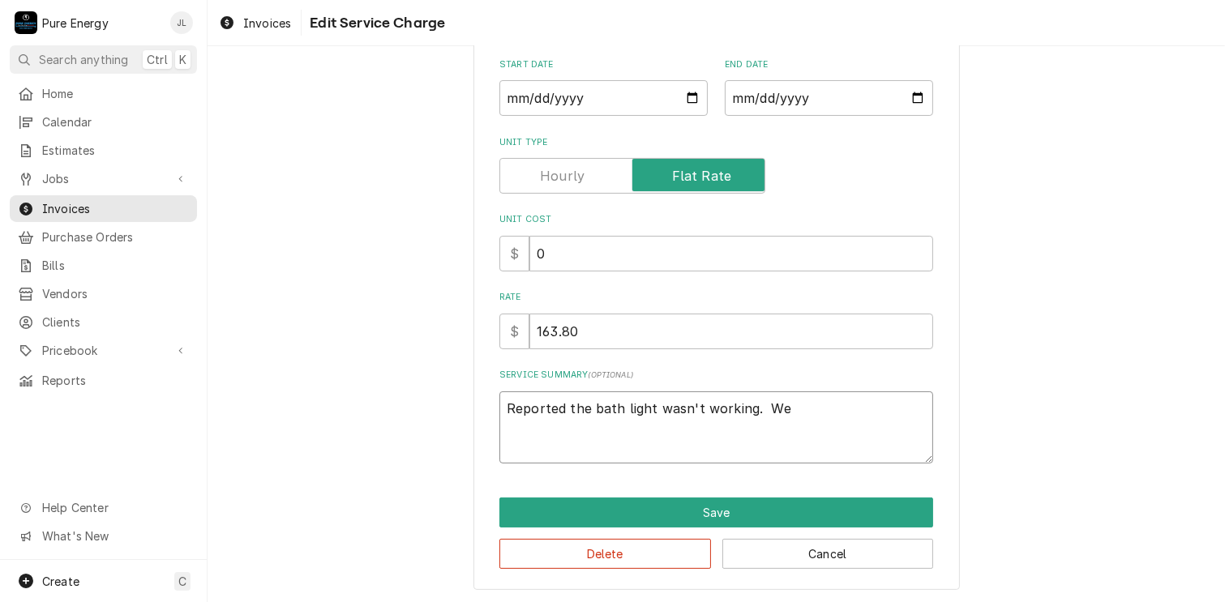
type textarea "Reported the bath light wasn't working. We"
type textarea "x"
type textarea "Reported the bath light wasn't working. We g"
type textarea "x"
type textarea "Reported the bath light wasn't working. We go"
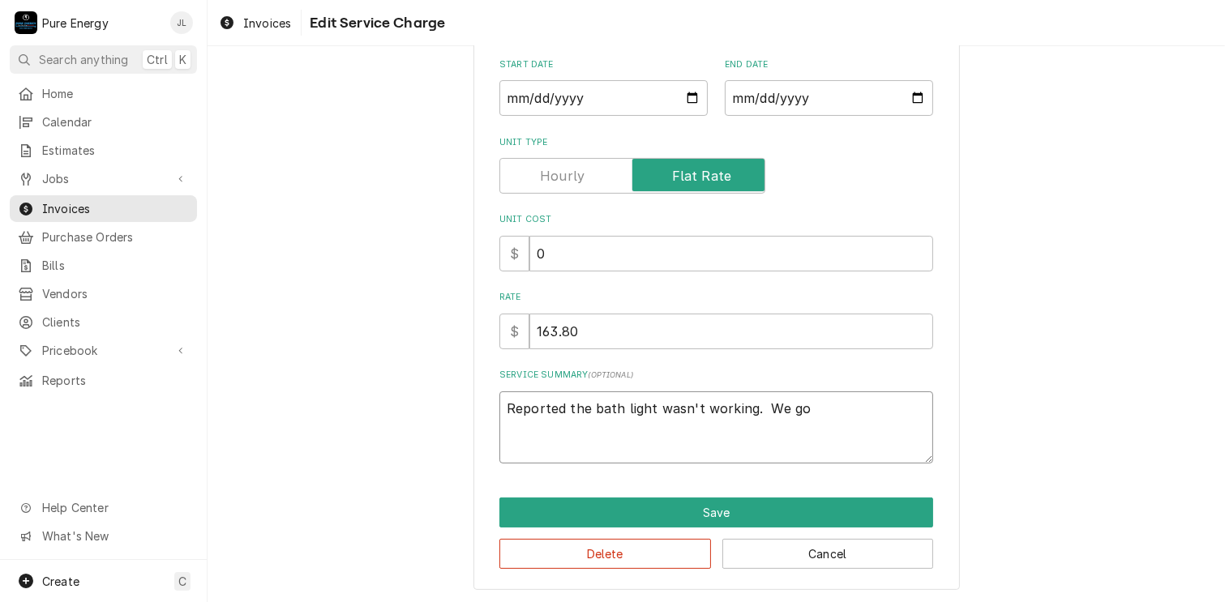
type textarea "x"
type textarea "Reported the bath light wasn't working. We got"
type textarea "x"
type textarea "Reported the bath light wasn't working. We got t"
type textarea "x"
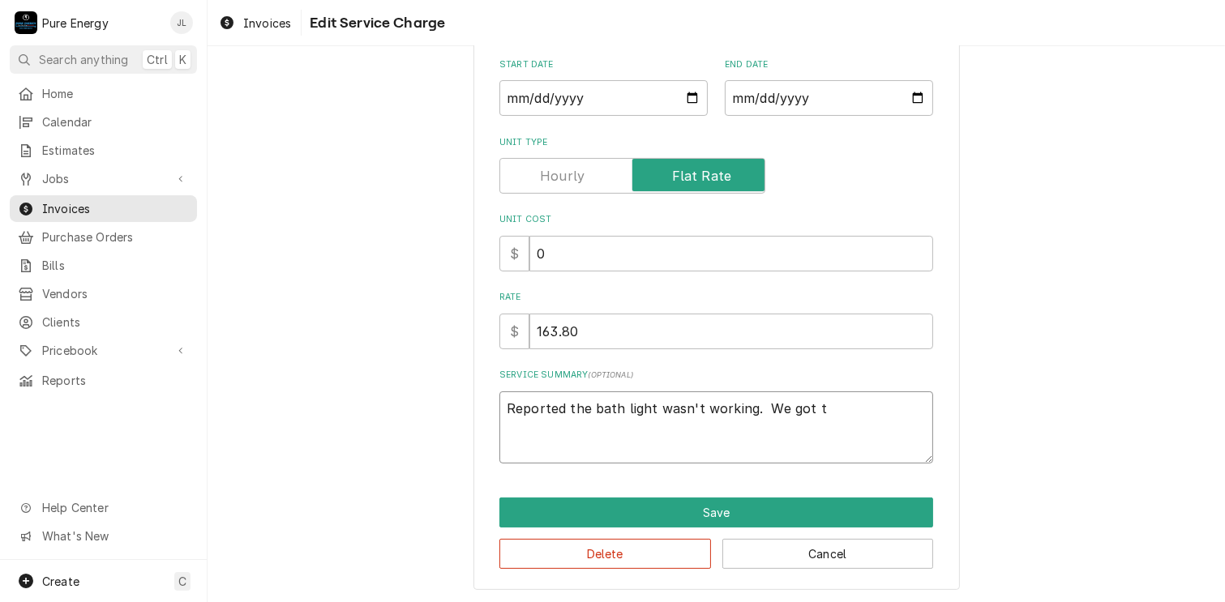
type textarea "Reported the bath light wasn't working. We got th"
type textarea "x"
type textarea "Reported the bath light wasn't working. We got the"
type textarea "x"
type textarea "Reported the bath light wasn't working. We got ther"
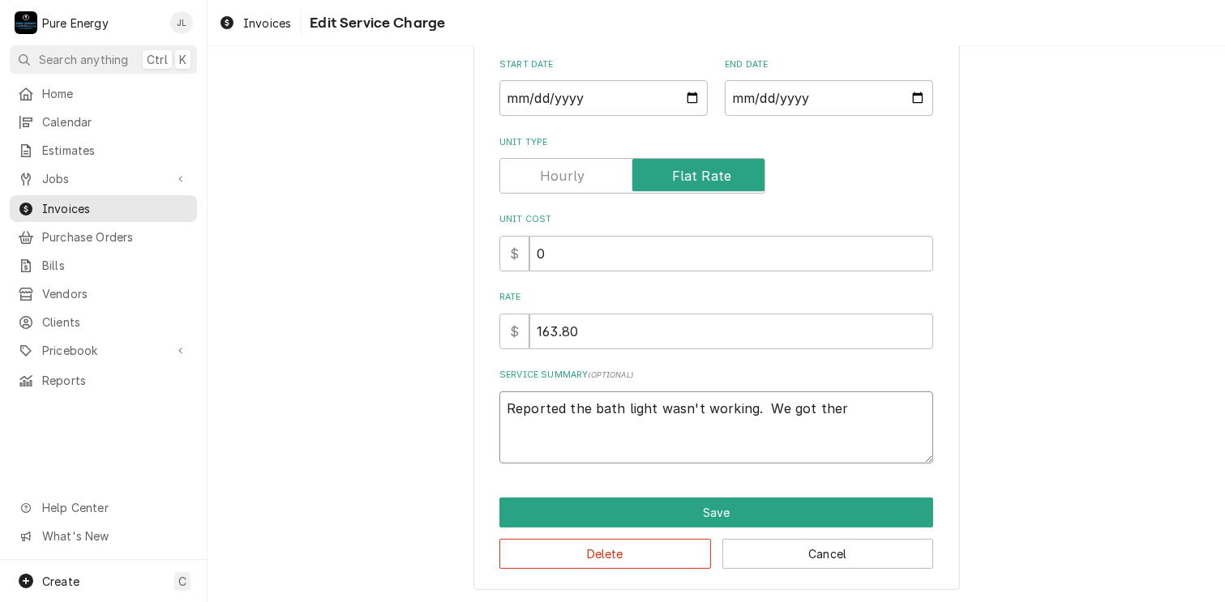
type textarea "x"
type textarea "Reported the bath light wasn't working. We got there"
type textarea "x"
type textarea "Reported the bath light wasn't working. We got there an"
type textarea "x"
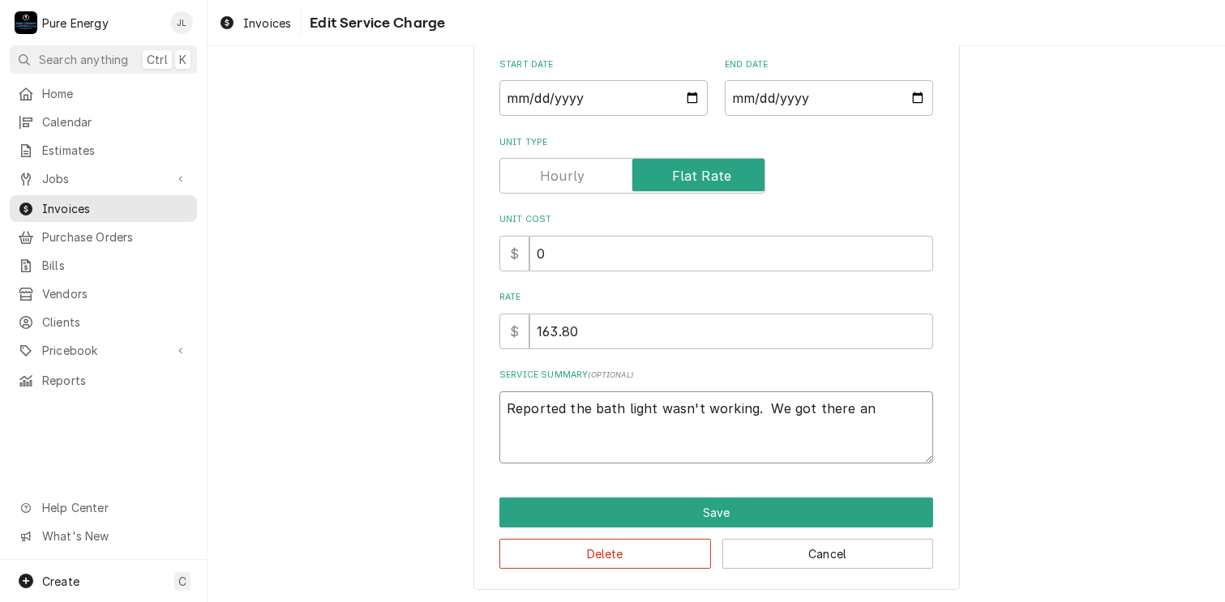
type textarea "Reported the bath light wasn't working. We got there and"
type textarea "x"
type textarea "Reported the bath light wasn't working. We got there and"
type textarea "x"
type textarea "Reported the bath light wasn't working. We got there and ch"
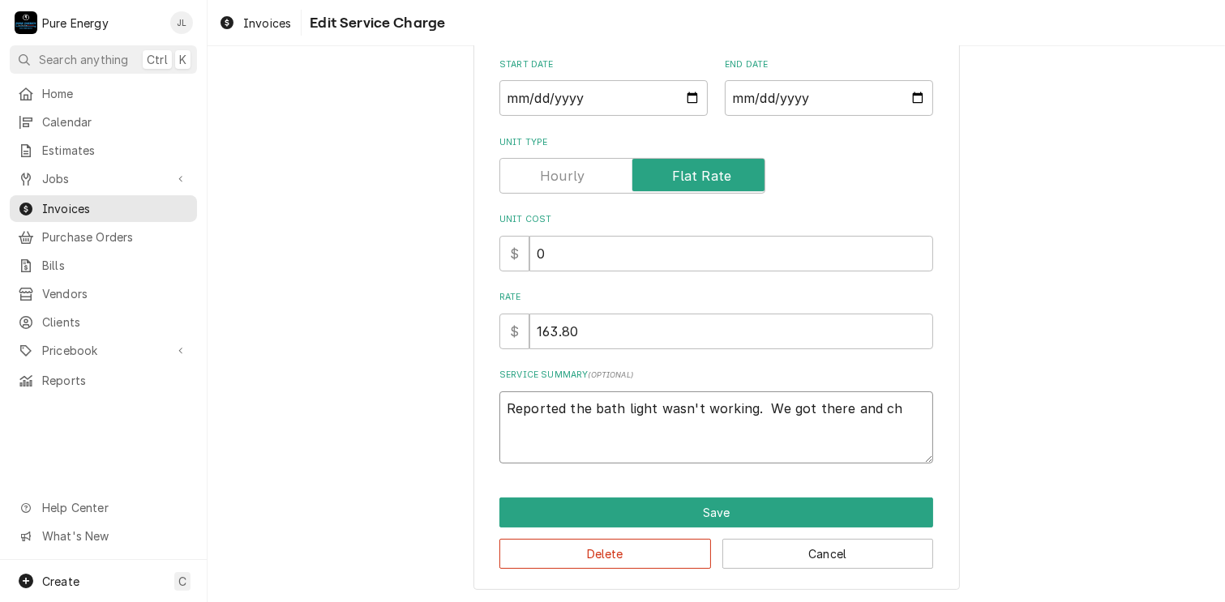
type textarea "x"
type textarea "Reported the bath light wasn't working. We got there and che"
type textarea "x"
type textarea "Reported the bath light wasn't working. We got there and chec"
type textarea "x"
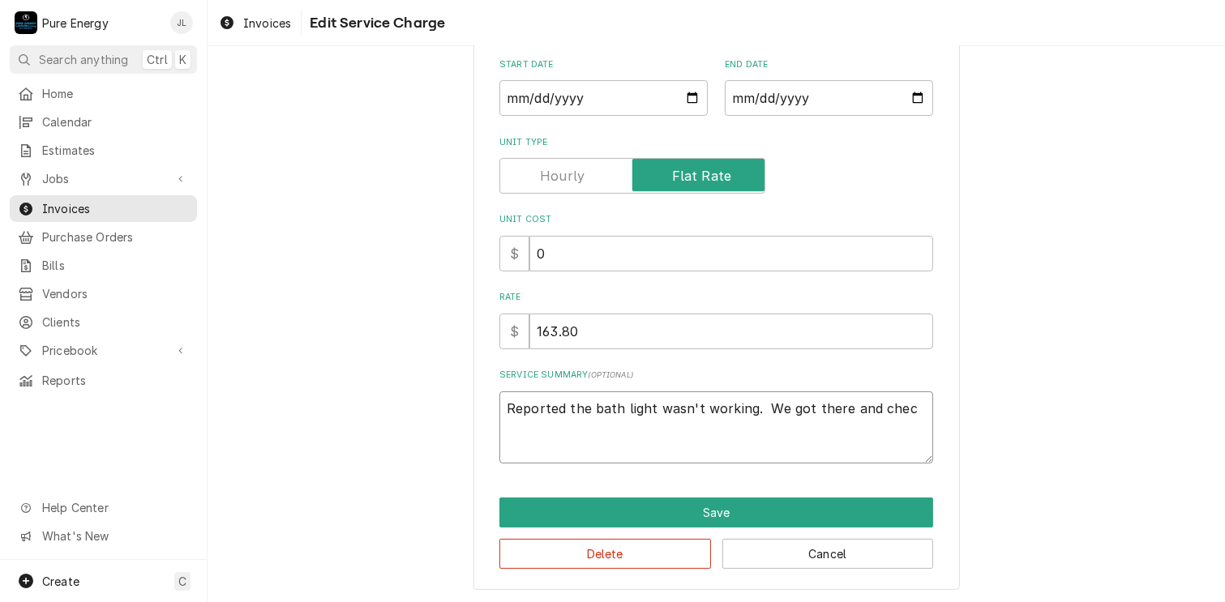
type textarea "Reported the bath light wasn't working. We got there and check"
type textarea "x"
type textarea "Reported the bath light wasn't working. We got there and checke"
type textarea "x"
type textarea "Reported the bath light wasn't working. We got there and checked"
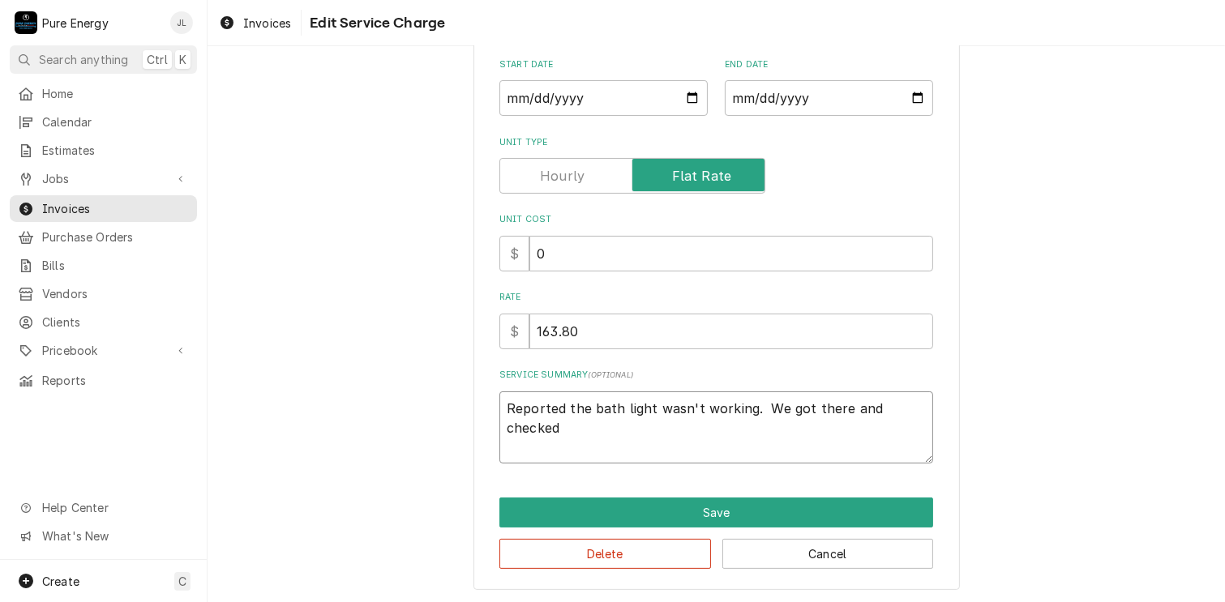
type textarea "x"
type textarea "Reported the bath light wasn't working. We got there and checked a"
type textarea "x"
type textarea "Reported the bath light wasn't working. We got there and checked an"
type textarea "x"
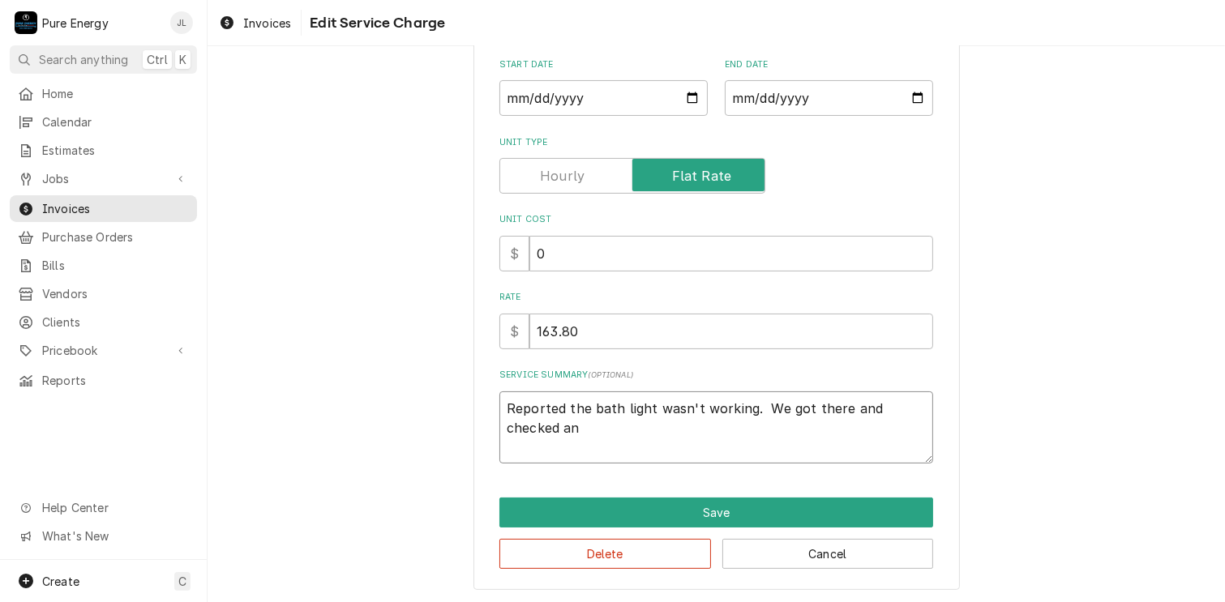
type textarea "Reported the bath light wasn't working. We got there and checked and"
type textarea "x"
type textarea "Reported the bath light wasn't working. We got there and checked and"
type textarea "x"
type textarea "Reported the bath light wasn't working. We got there and checked and f"
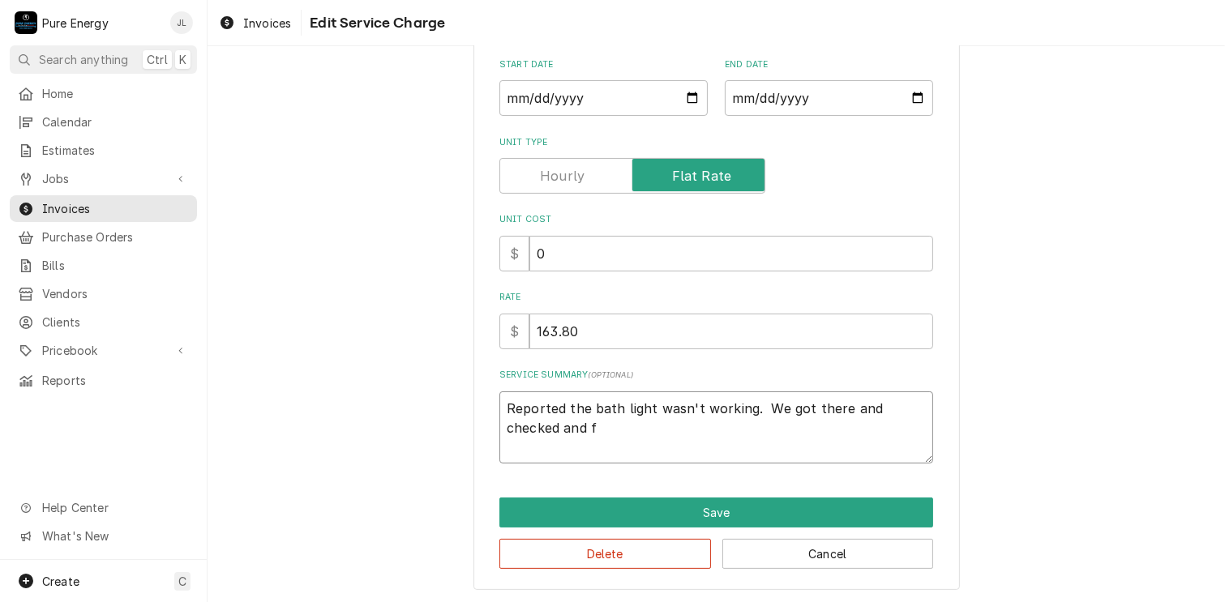
type textarea "x"
type textarea "Reported the bath light wasn't working. We got there and checked and fo"
type textarea "x"
type textarea "Reported the bath light wasn't working. We got there and checked and fou"
type textarea "x"
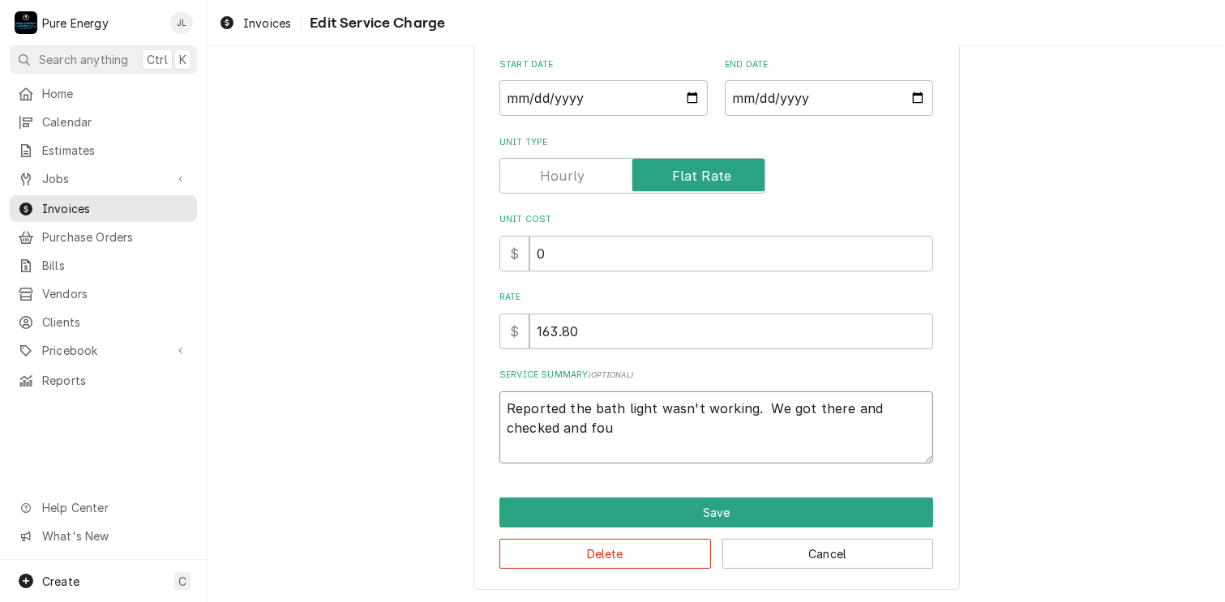
type textarea "Reported the bath light wasn't working. We got there and checked and foun"
type textarea "x"
type textarea "Reported the bath light wasn't working. We got there and checked and found"
type textarea "x"
type textarea "Reported the bath light wasn't working. We got there and checked and found"
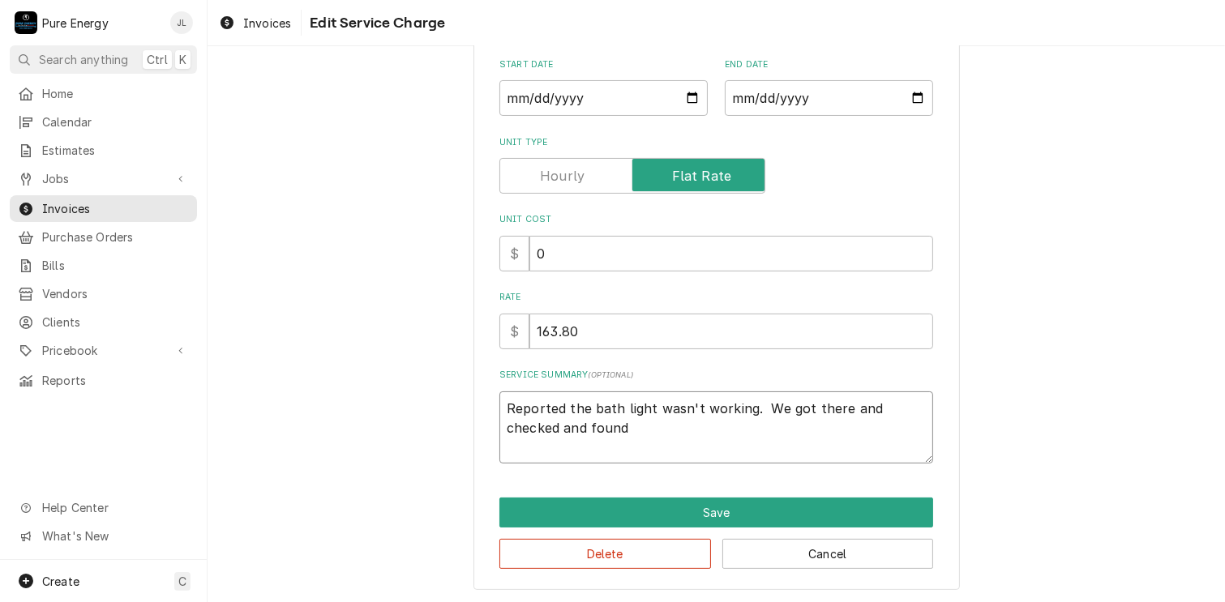
type textarea "x"
type textarea "Reported the bath light wasn't working. We got there and checked and found a"
type textarea "x"
type textarea "Reported the bath light wasn't working. We got there and checked and found a b"
type textarea "x"
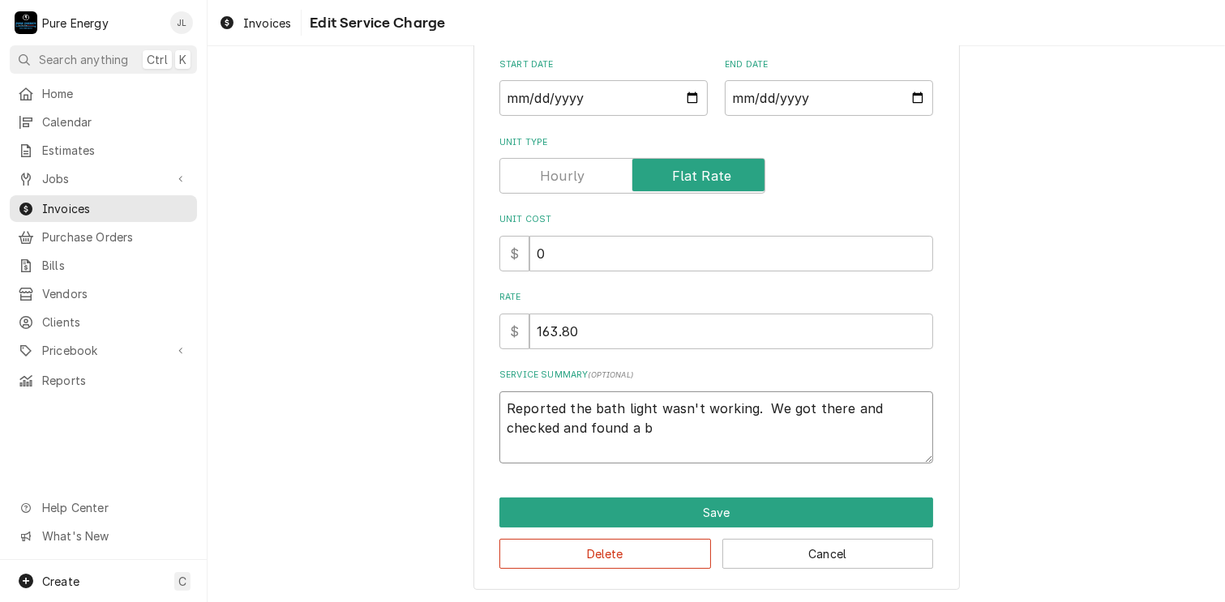
type textarea "Reported the bath light wasn't working. We got there and checked and found a ba"
type textarea "x"
type textarea "Reported the bath light wasn't working. We got there and checked and found a ba"
type textarea "x"
type textarea "Reported the bath light wasn't working. We got there and checked and found a ba"
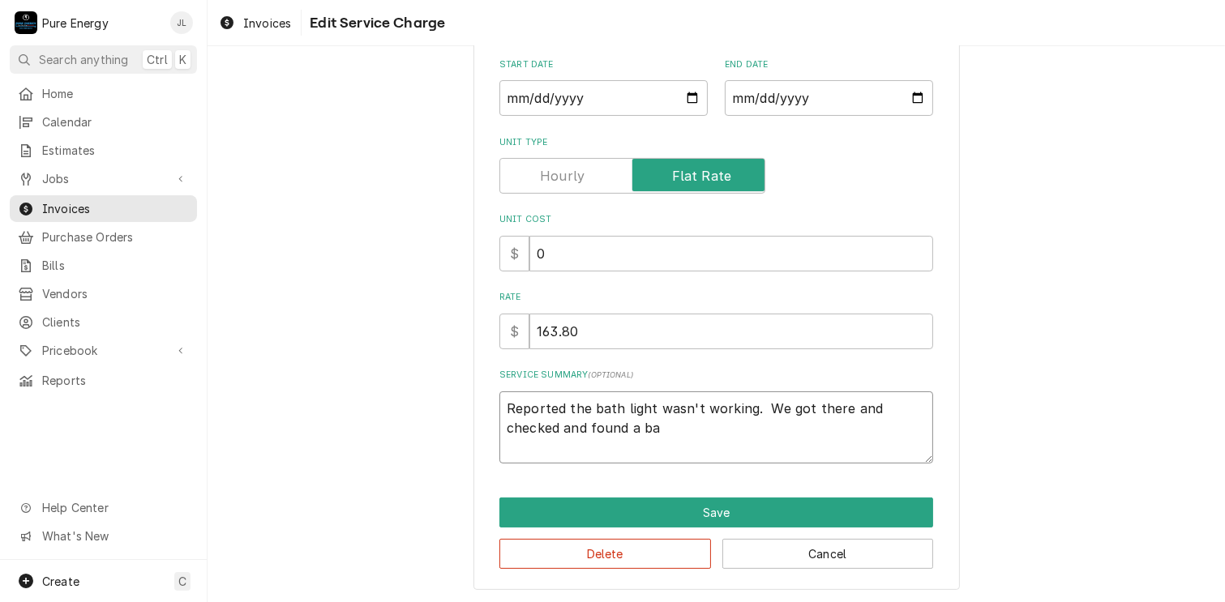
type textarea "x"
type textarea "Reported the bath light wasn't working. We got there and checked and found a bad"
type textarea "x"
type textarea "Reported the bath light wasn't working. We got there and checked and found a bad"
type textarea "x"
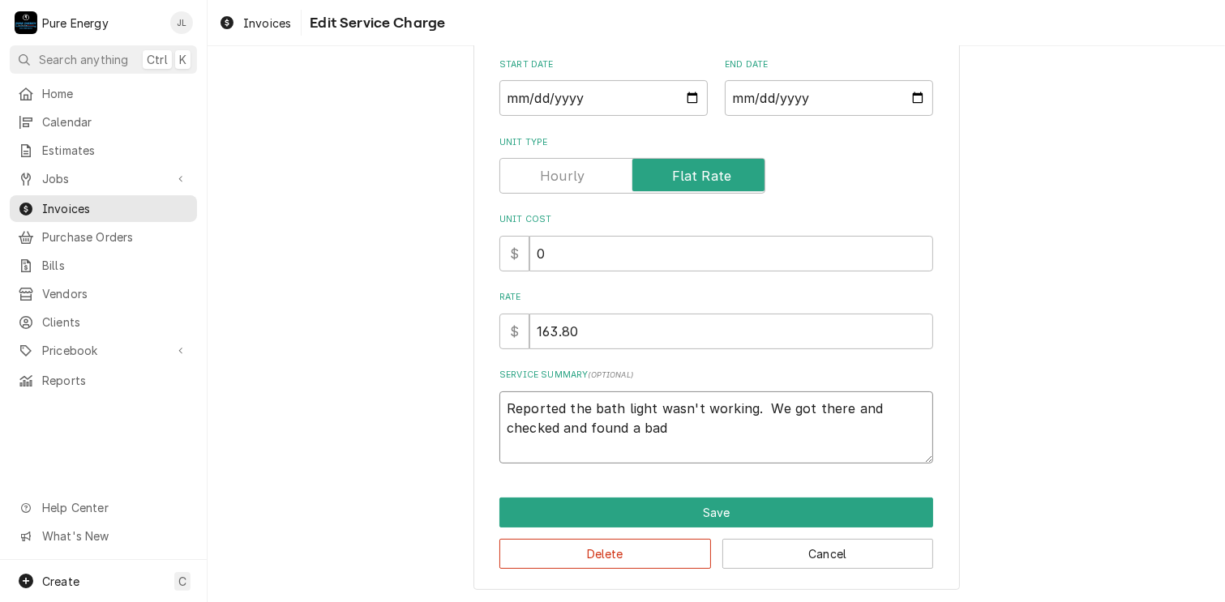
type textarea "Reported the bath light wasn't working. We got there and checked and found a ba…"
type textarea "x"
type textarea "Reported the bath light wasn't working. We got there and checked and found a ba…"
type textarea "x"
type textarea "Reported the bath light wasn't working. We got there and checked and found a ba…"
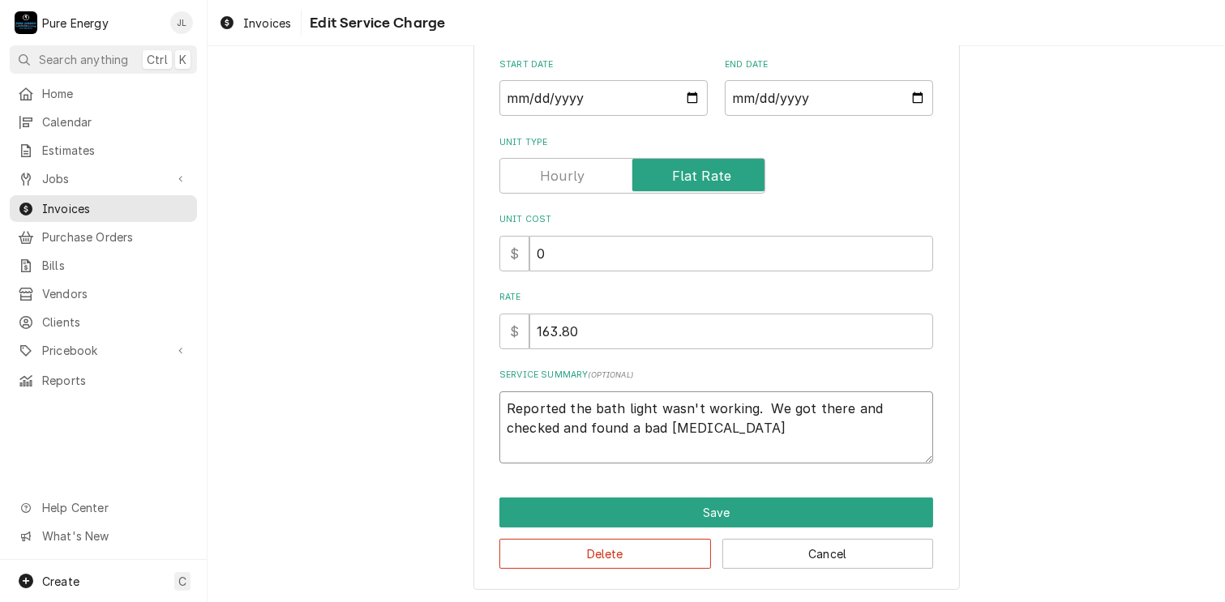
type textarea "x"
type textarea "Reported the bath light wasn't working. We got there and checked and found a ba…"
type textarea "x"
type textarea "Reported the bath light wasn't working. We got there and checked and found a ba…"
type textarea "x"
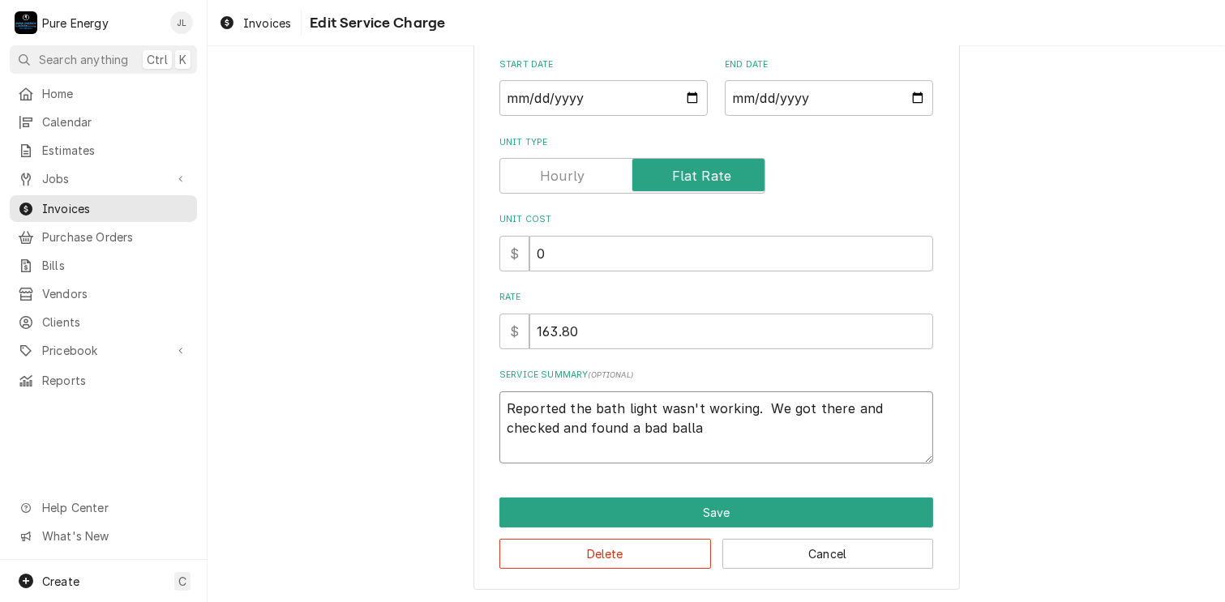
type textarea "Reported the bath light wasn't working. We got there and checked and found a ba…"
type textarea "x"
type textarea "Reported the bath light wasn't working. We got there and checked and found a ba…"
type textarea "x"
type textarea "Reported the bath light wasn't working. We got there and checked and found a ba…"
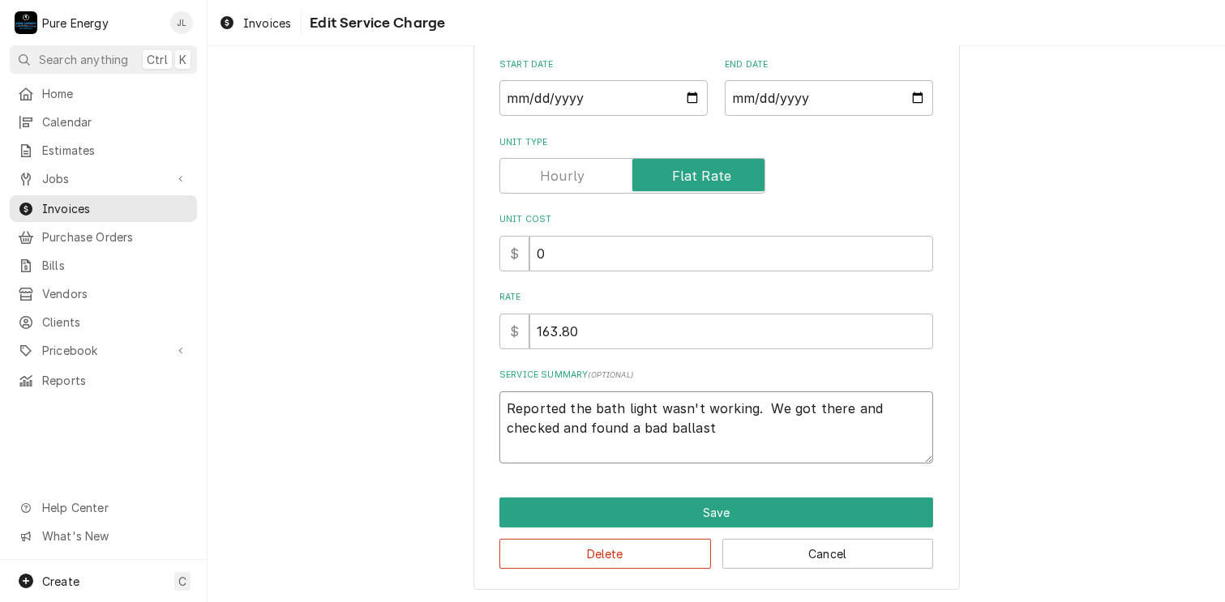
type textarea "x"
type textarea "Reported the bath light wasn't working. We got there and checked and found a ba…"
type textarea "x"
type textarea "Reported the bath light wasn't working. We got there and checked and found a ba…"
type textarea "x"
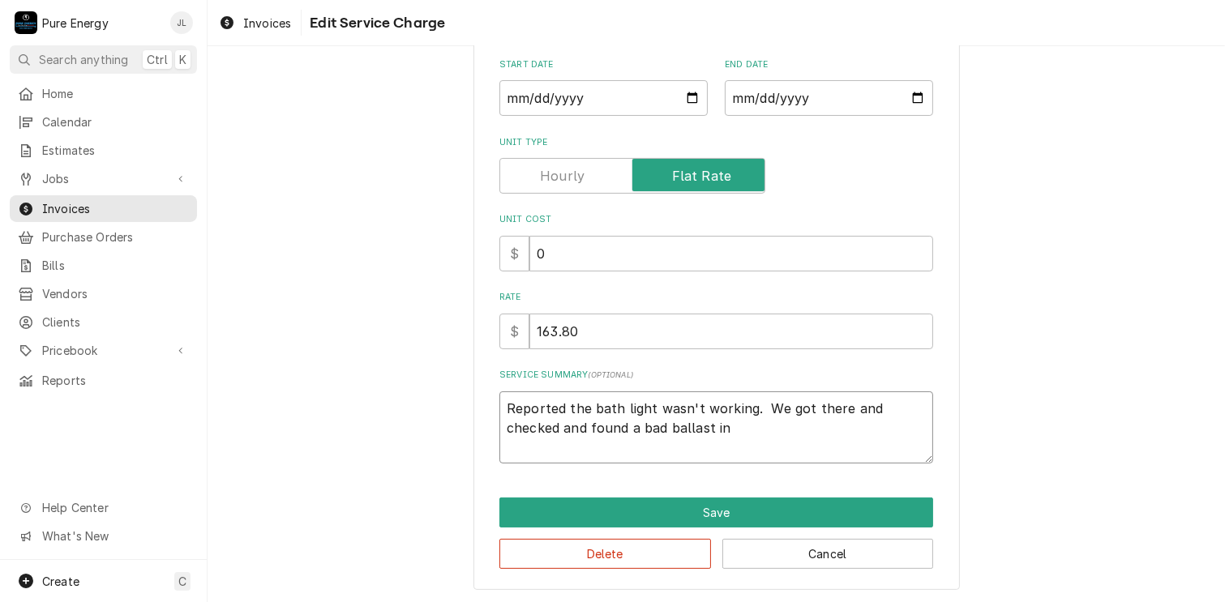
type textarea "Reported the bath light wasn't working. We got there and checked and found a ba…"
type textarea "x"
type textarea "Reported the bath light wasn't working. We got there and checked and found a ba…"
type textarea "x"
type textarea "Reported the bath light wasn't working. We got there and checked and found a ba…"
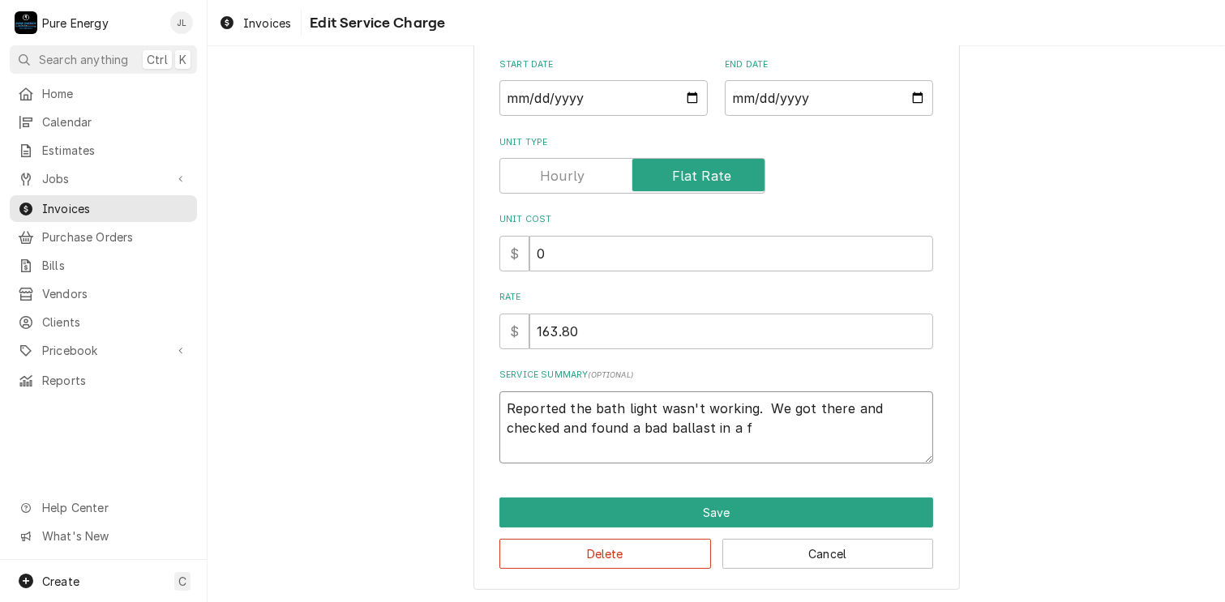
type textarea "x"
type textarea "Reported the bath light wasn't working. We got there and checked and found a ba…"
type textarea "x"
type textarea "Reported the bath light wasn't working. We got there and checked and found a ba…"
type textarea "x"
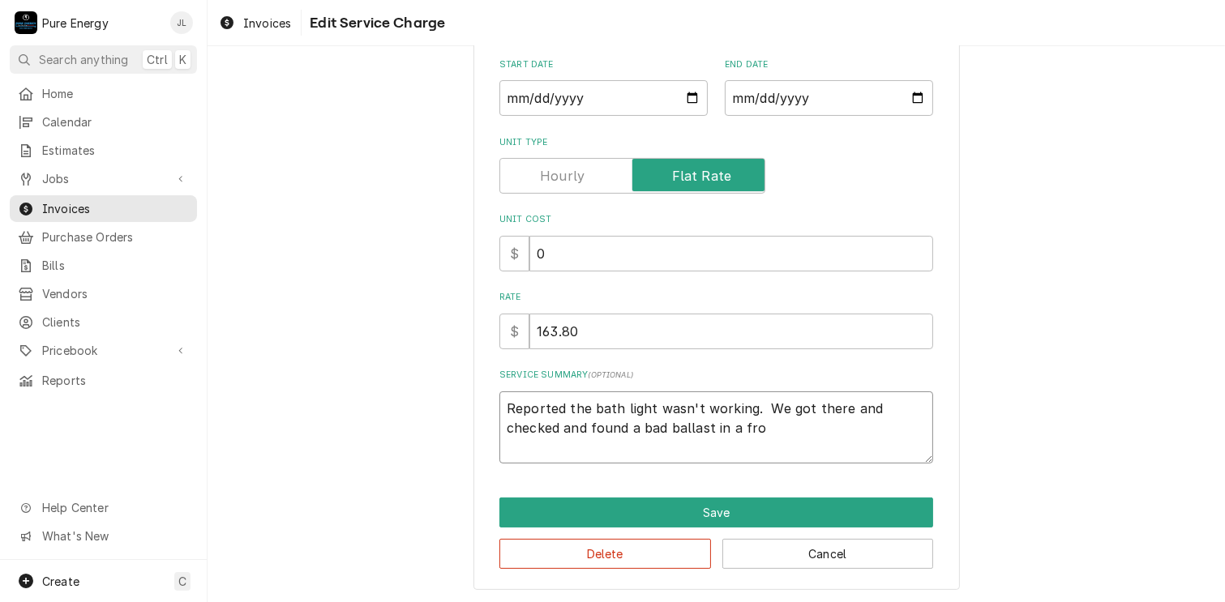
type textarea "Reported the bath light wasn't working. We got there and checked and found a ba…"
type textarea "x"
type textarea "Reported the bath light wasn't working. We got there and checked and found a ba…"
type textarea "x"
type textarea "Reported the bath light wasn't working. We got there and checked and found a ba…"
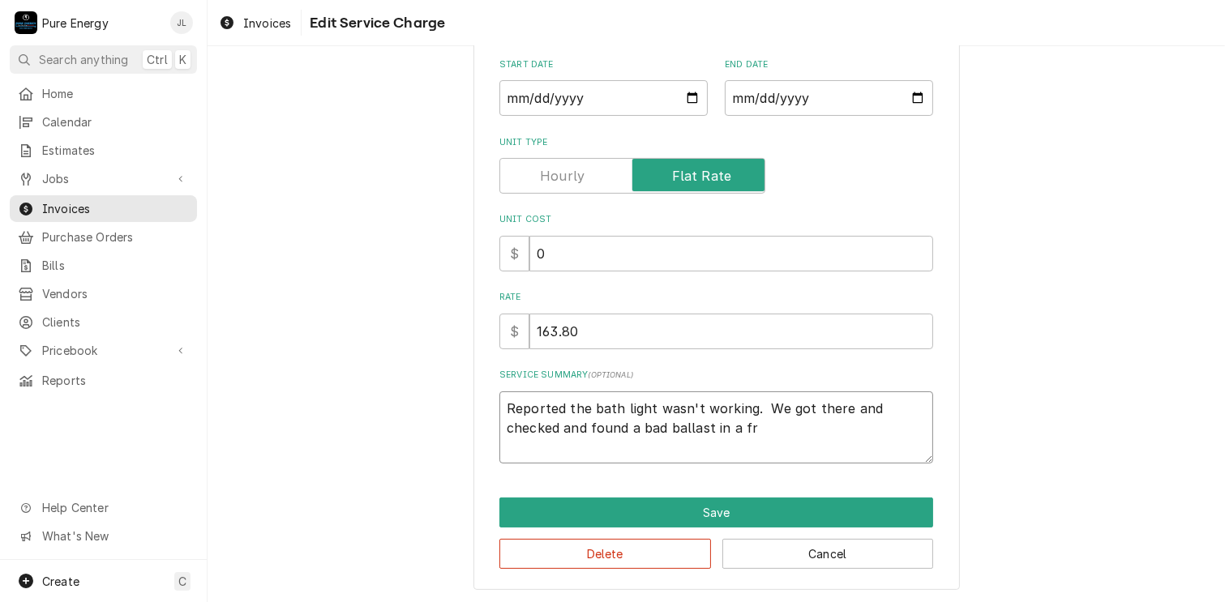
type textarea "x"
type textarea "Reported the bath light wasn't working. We got there and checked and found a ba…"
type textarea "x"
type textarea "Reported the bath light wasn't working. We got there and checked and found a ba…"
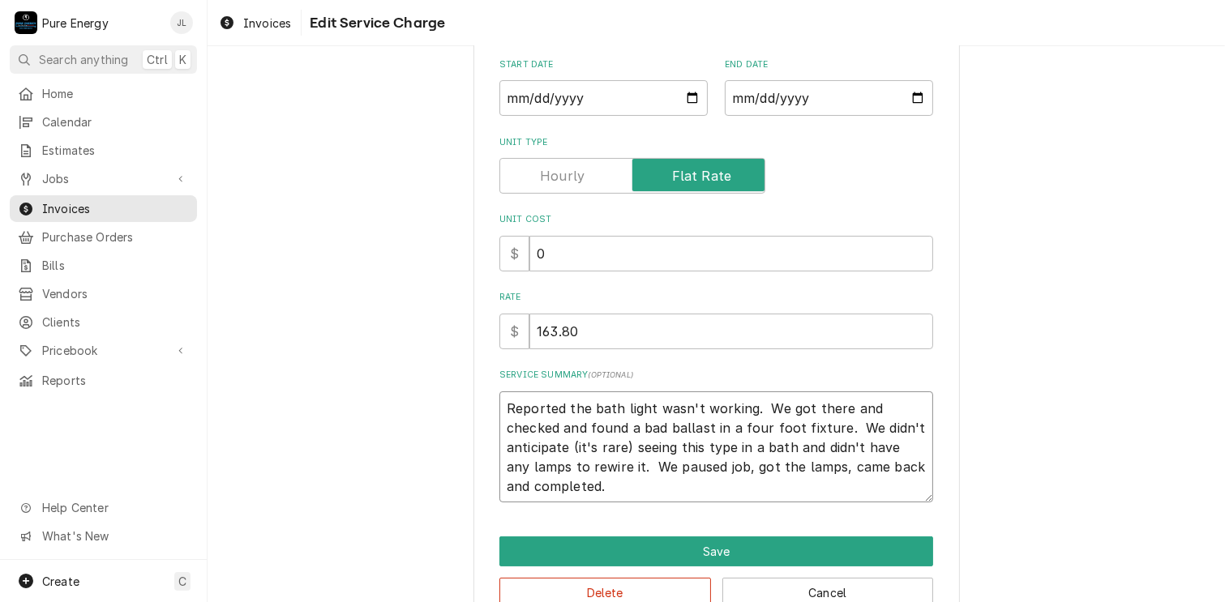
click at [794, 431] on textarea "Reported the bath light wasn't working. We got there and checked and found a ba…" at bounding box center [716, 448] width 434 height 112
click at [737, 469] on textarea "Reported the bath light wasn't working. We got there and checked and found a ba…" at bounding box center [716, 448] width 434 height 112
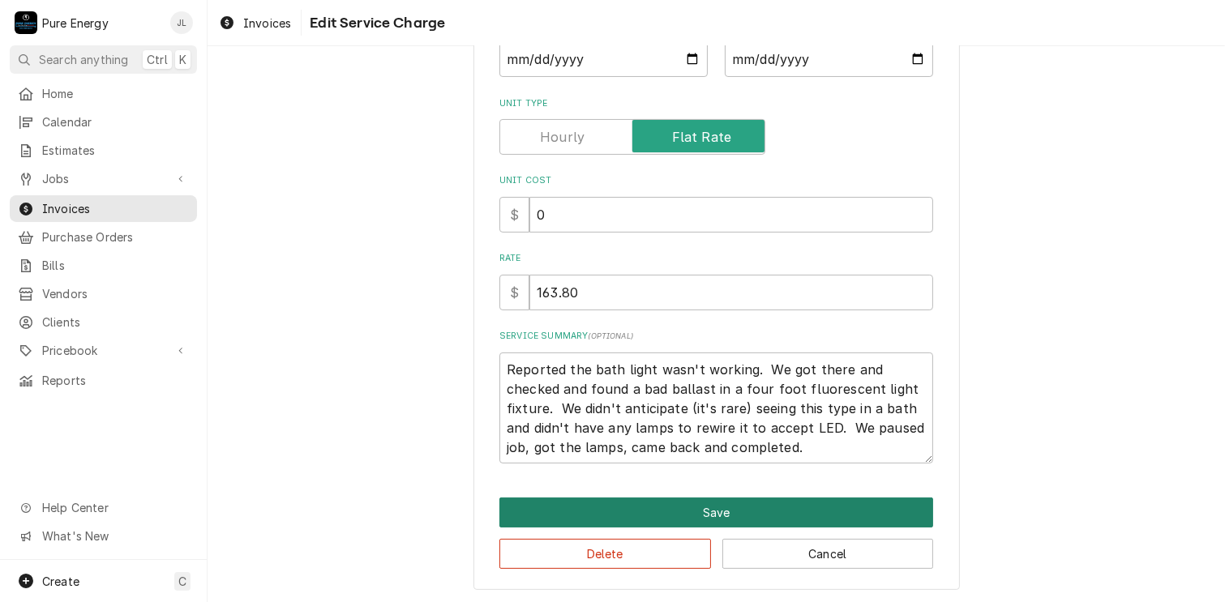
click at [760, 512] on button "Save" at bounding box center [716, 513] width 434 height 30
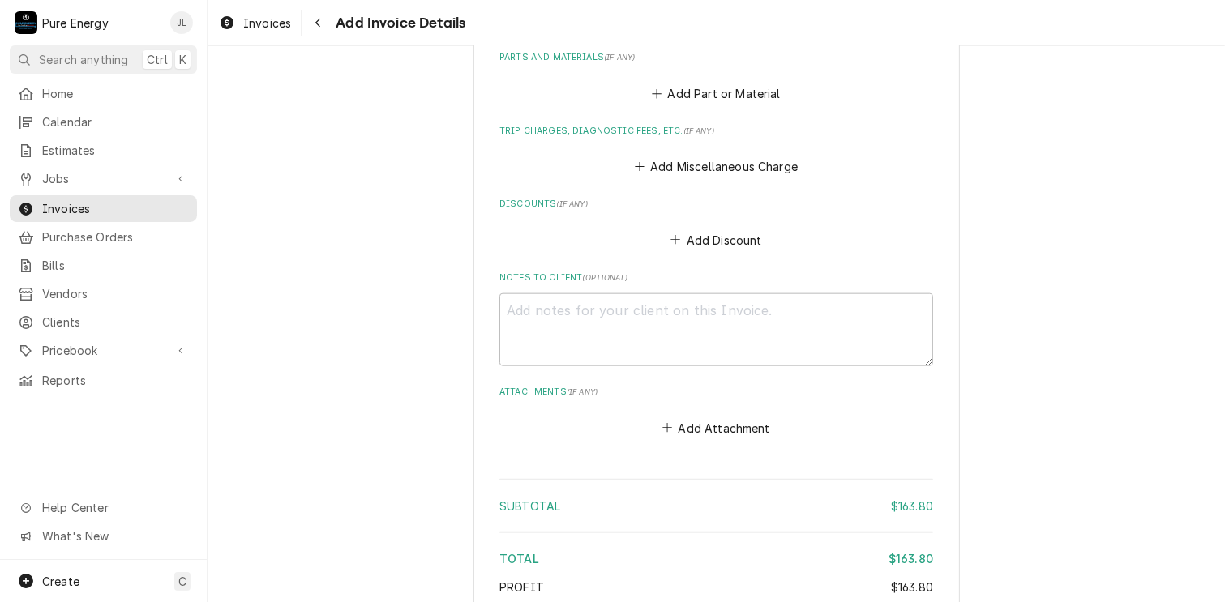
scroll to position [1521, 0]
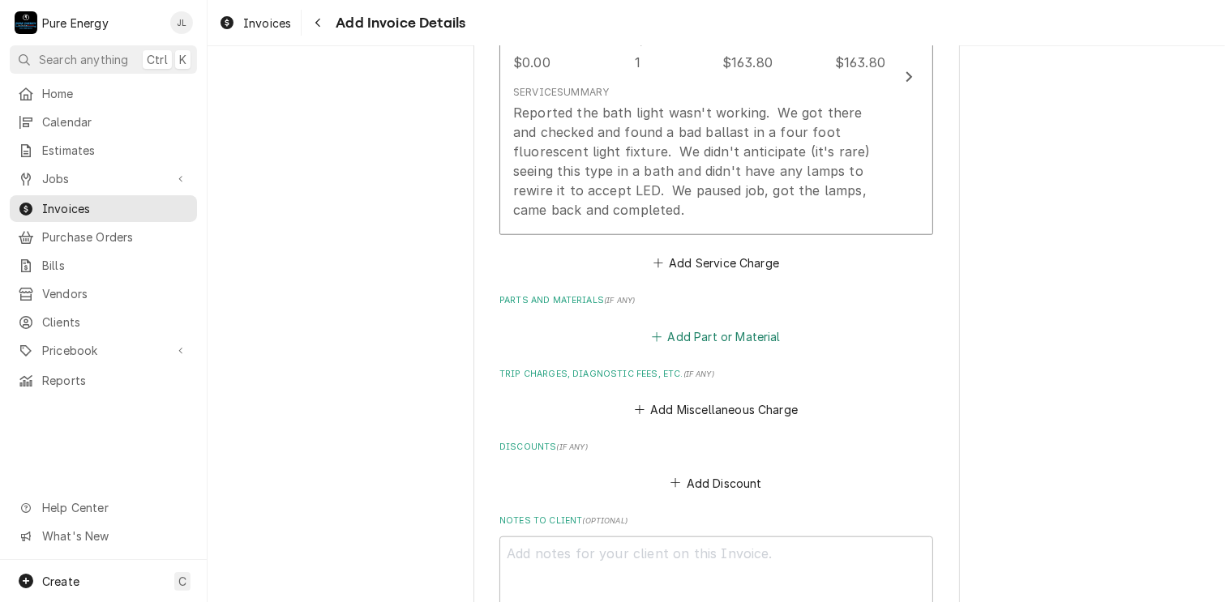
click at [736, 333] on button "Add Part or Material" at bounding box center [716, 336] width 134 height 23
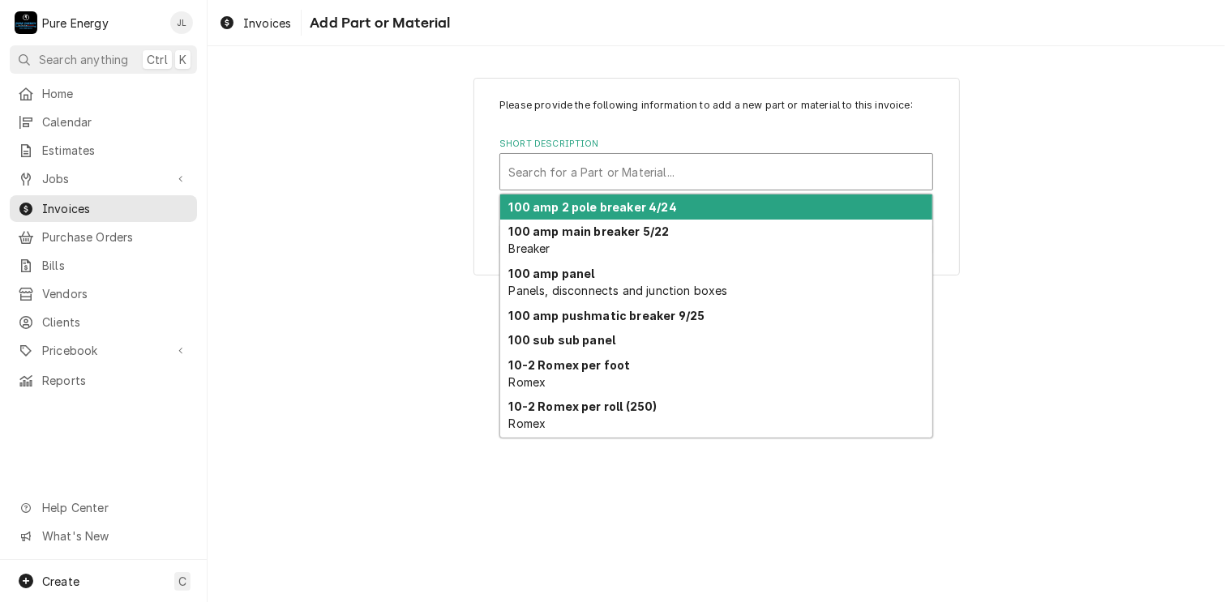
click at [627, 169] on div "Short Description" at bounding box center [716, 171] width 416 height 29
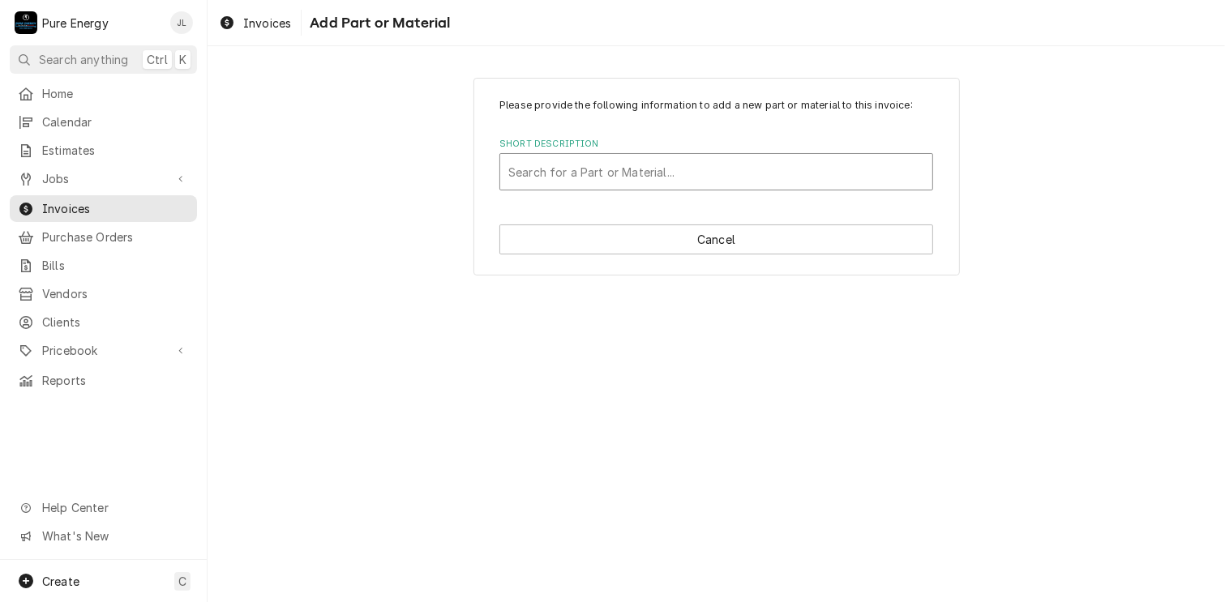
click at [627, 169] on div "Short Description" at bounding box center [716, 171] width 416 height 29
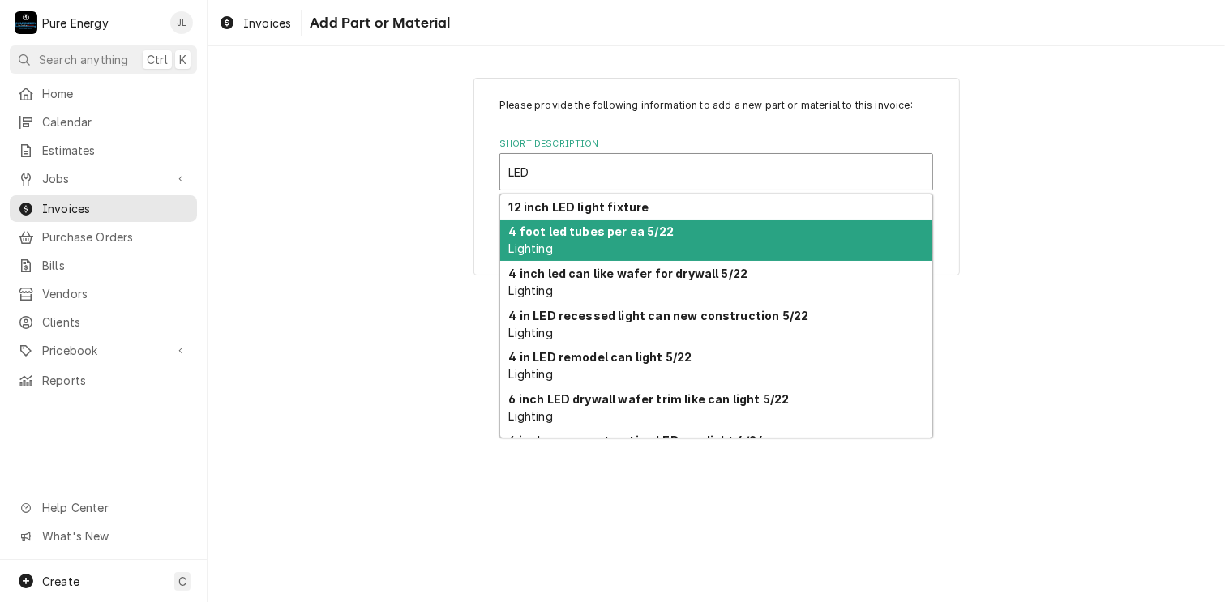
click at [620, 237] on strong "4 foot led tubes per ea 5/22" at bounding box center [591, 232] width 165 height 14
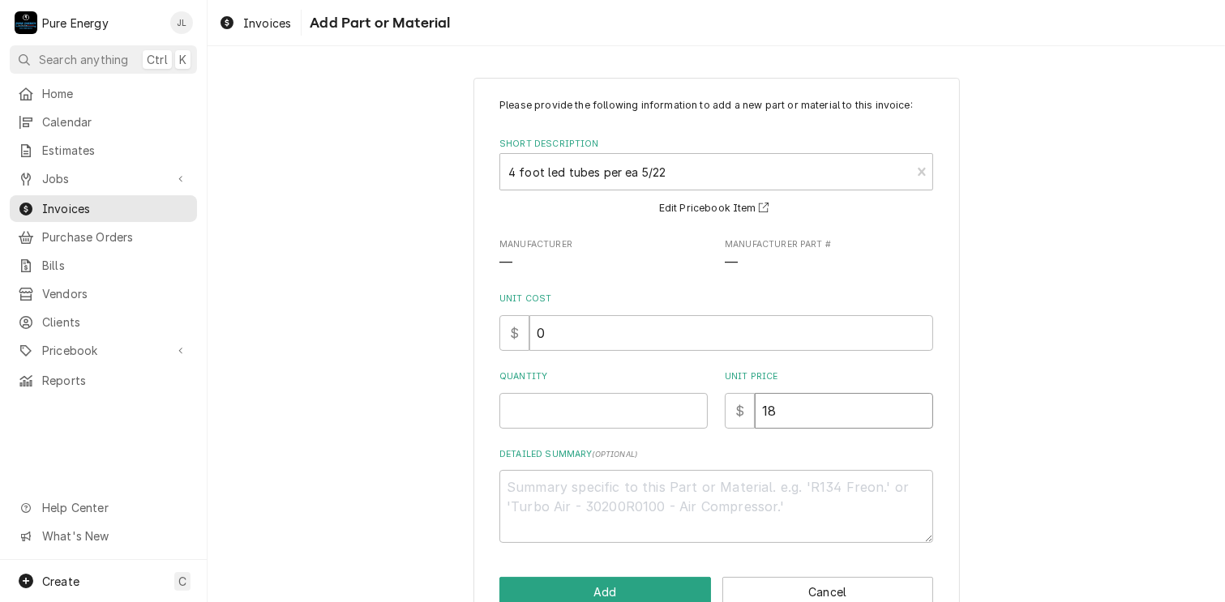
click at [778, 407] on input "18" at bounding box center [844, 411] width 178 height 36
click at [601, 413] on input "Quantity" at bounding box center [603, 411] width 208 height 36
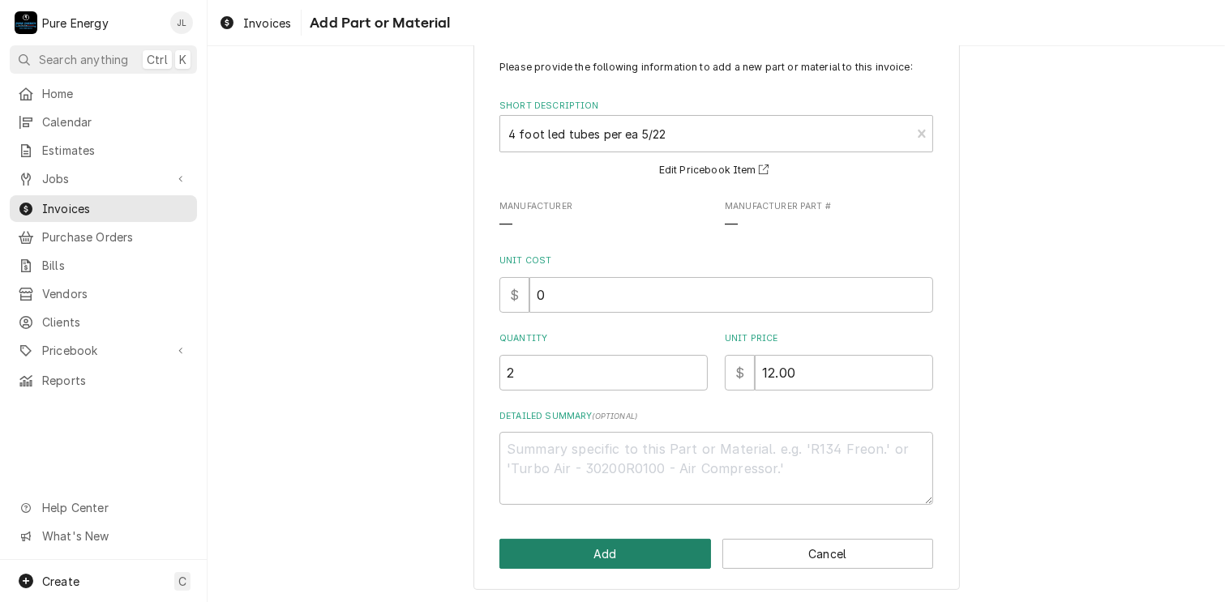
click at [636, 553] on button "Add" at bounding box center [605, 554] width 212 height 30
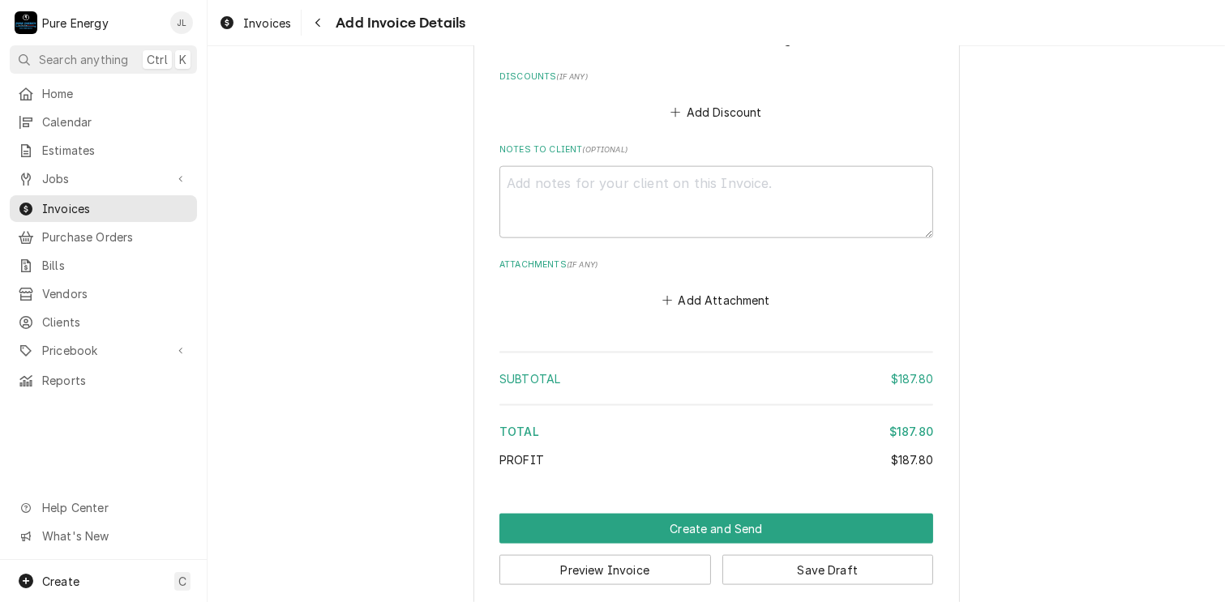
scroll to position [2082, 0]
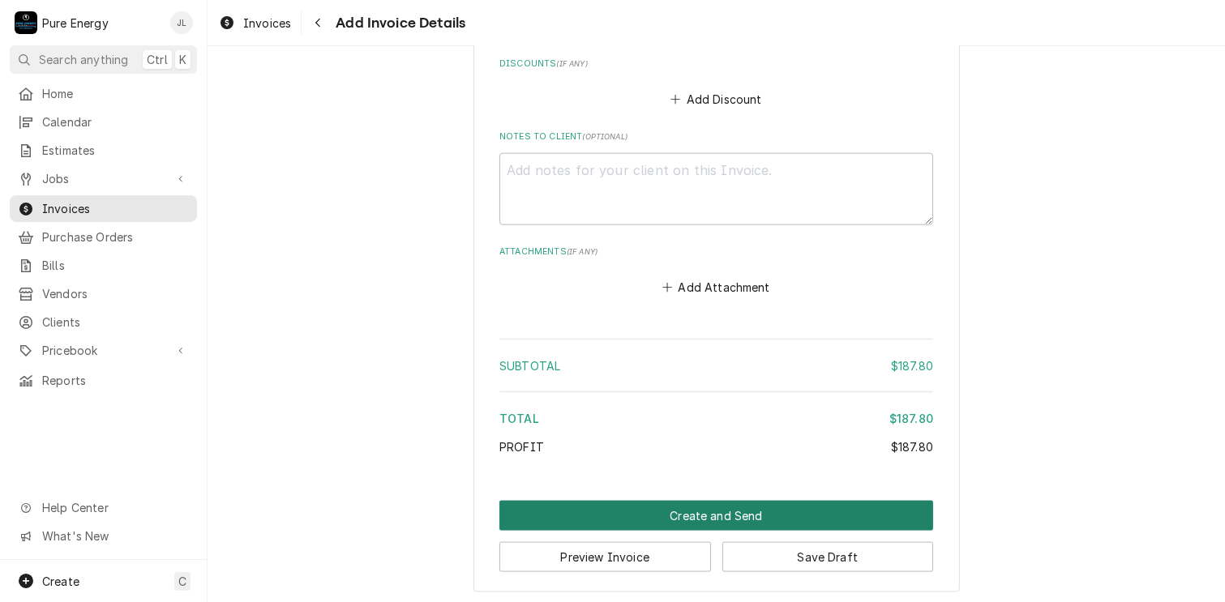
click at [704, 510] on button "Create and Send" at bounding box center [716, 516] width 434 height 30
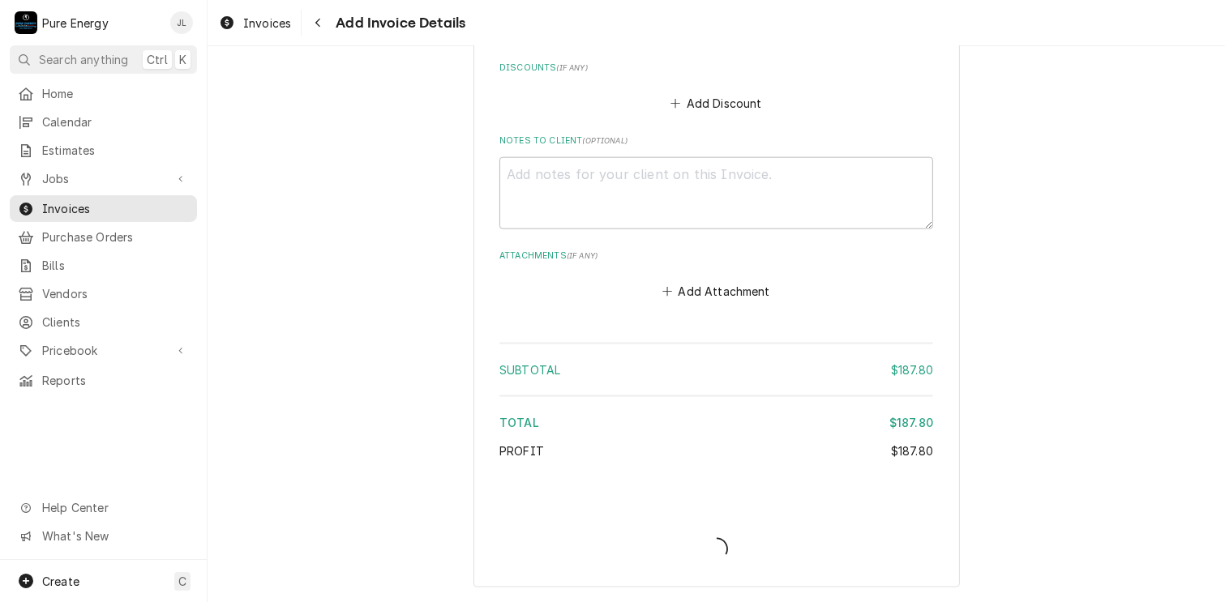
scroll to position [2073, 0]
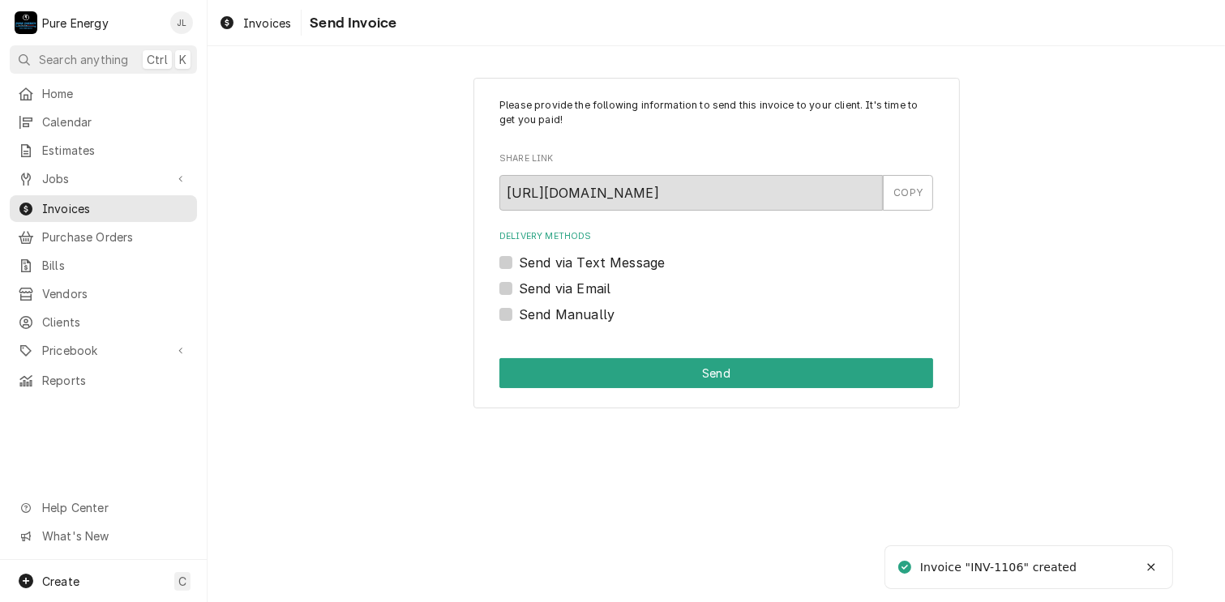
click at [519, 311] on label "Send Manually" at bounding box center [567, 314] width 96 height 19
click at [519, 311] on input "Send Manually" at bounding box center [736, 323] width 434 height 36
checkbox input "true"
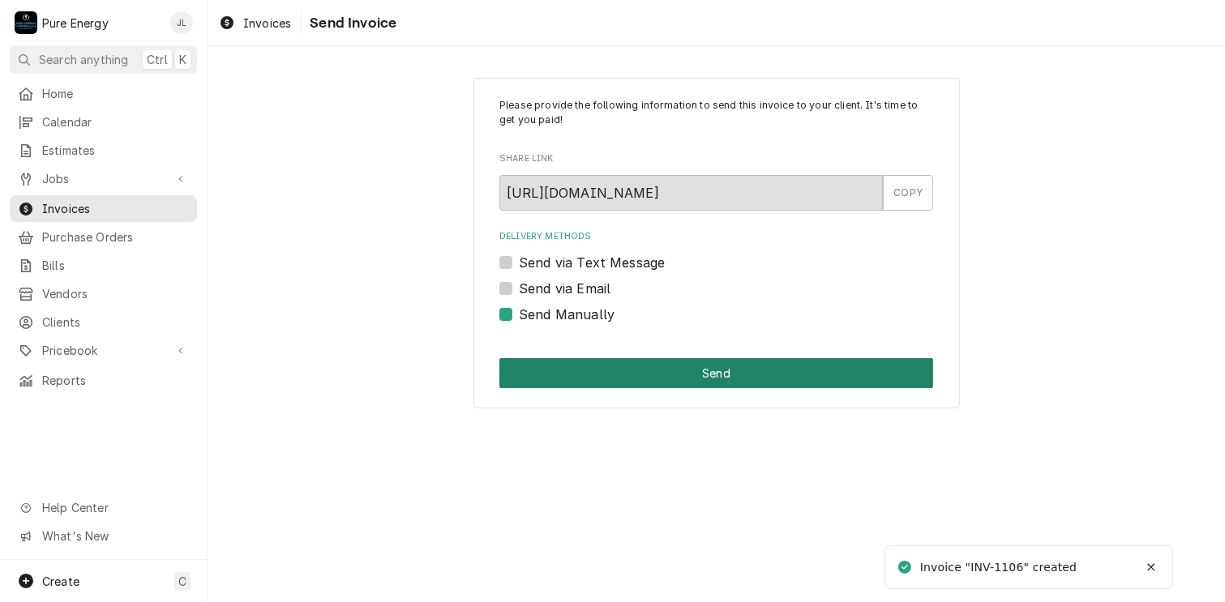
click at [730, 363] on button "Send" at bounding box center [716, 373] width 434 height 30
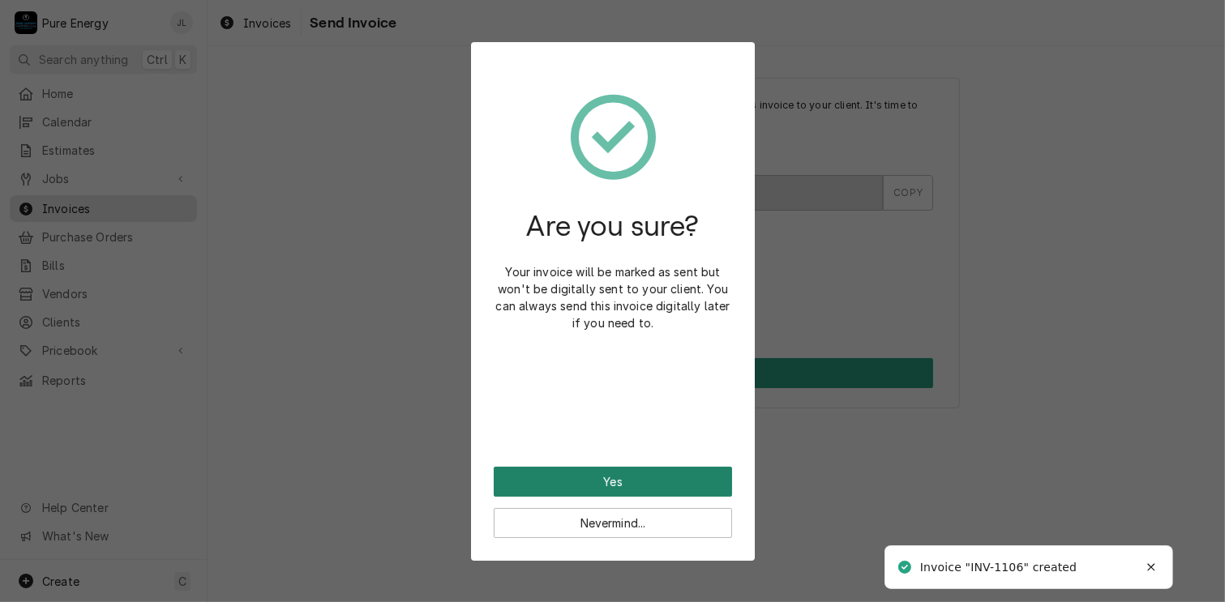
click at [641, 476] on button "Yes" at bounding box center [613, 482] width 238 height 30
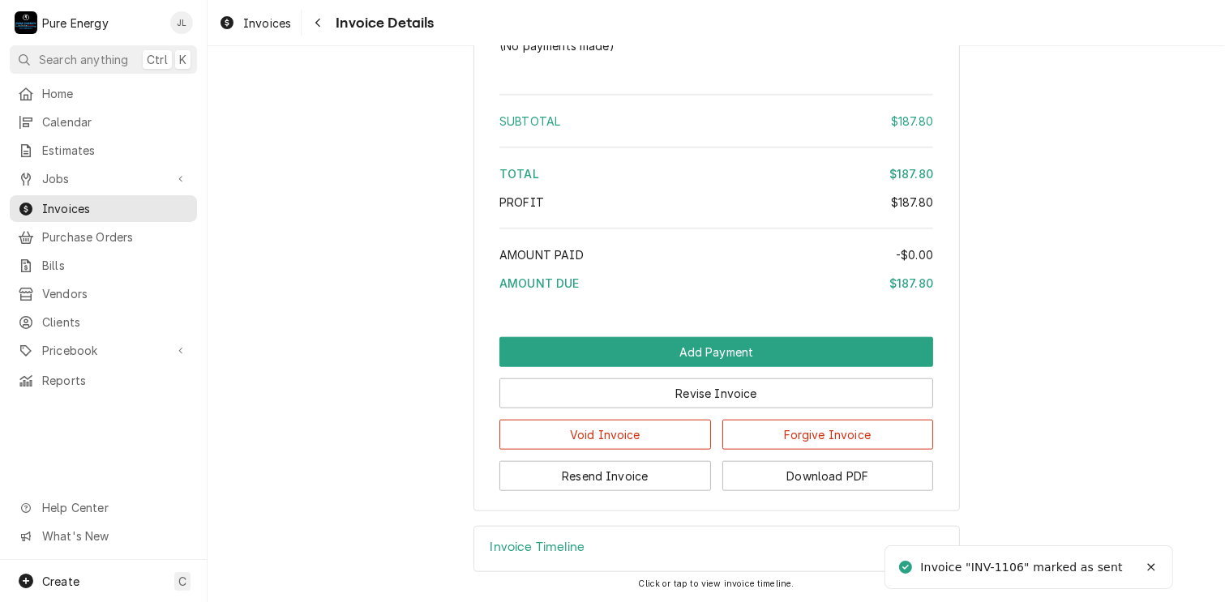
scroll to position [1584, 0]
click at [816, 476] on button "Download PDF" at bounding box center [828, 476] width 212 height 30
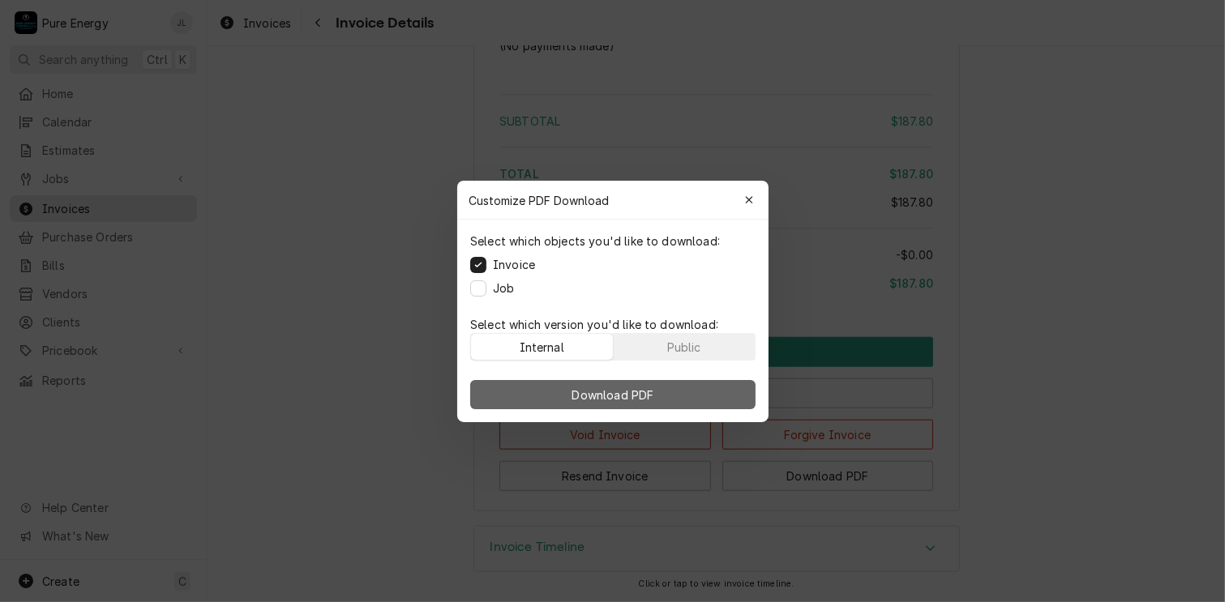
click at [649, 394] on span "Download PDF" at bounding box center [612, 394] width 88 height 17
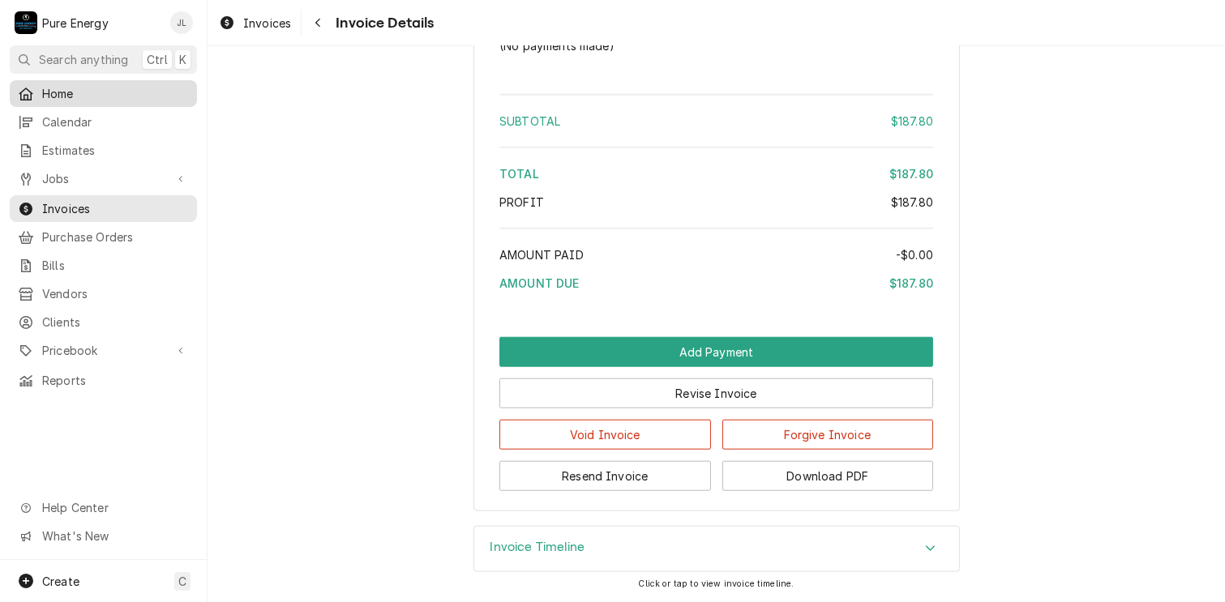
click at [101, 91] on span "Home" at bounding box center [115, 93] width 147 height 17
